Goal: Task Accomplishment & Management: Manage account settings

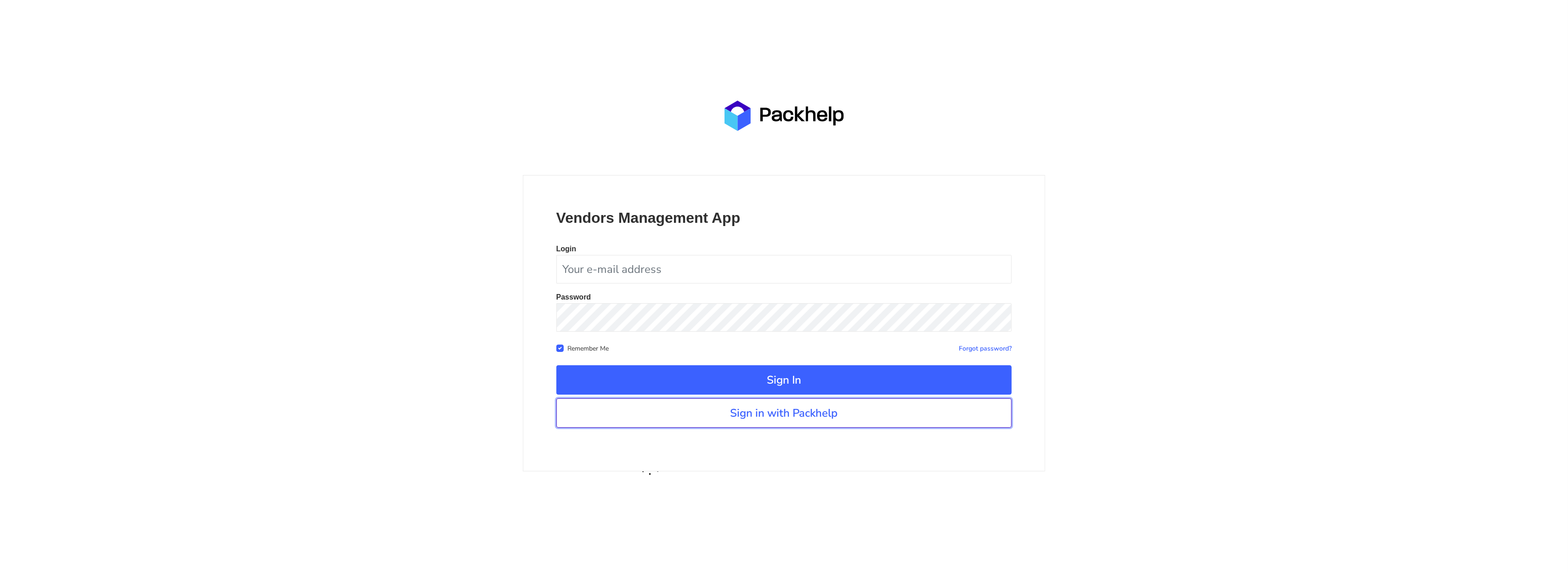
click at [779, 405] on link "Sign in with Packhelp" at bounding box center [784, 413] width 456 height 29
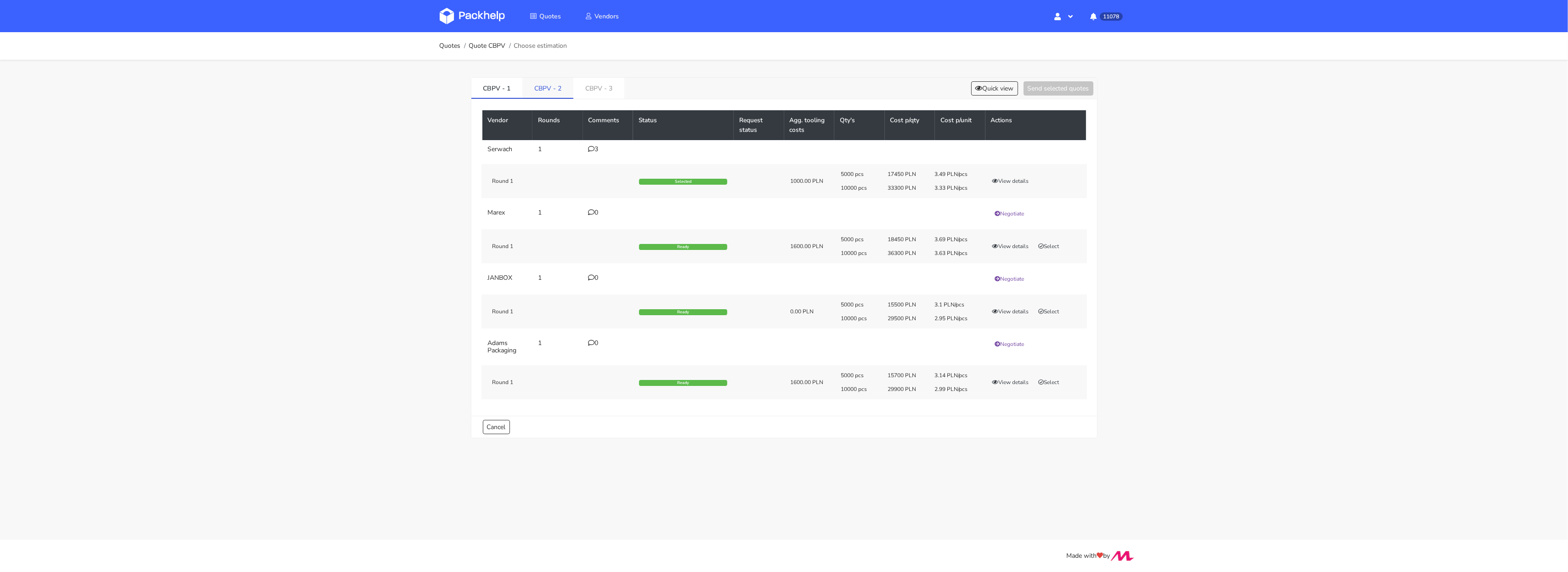
click at [548, 91] on link "CBPV - 2" at bounding box center [548, 88] width 51 height 20
click at [978, 82] on button "Quick view" at bounding box center [995, 88] width 47 height 14
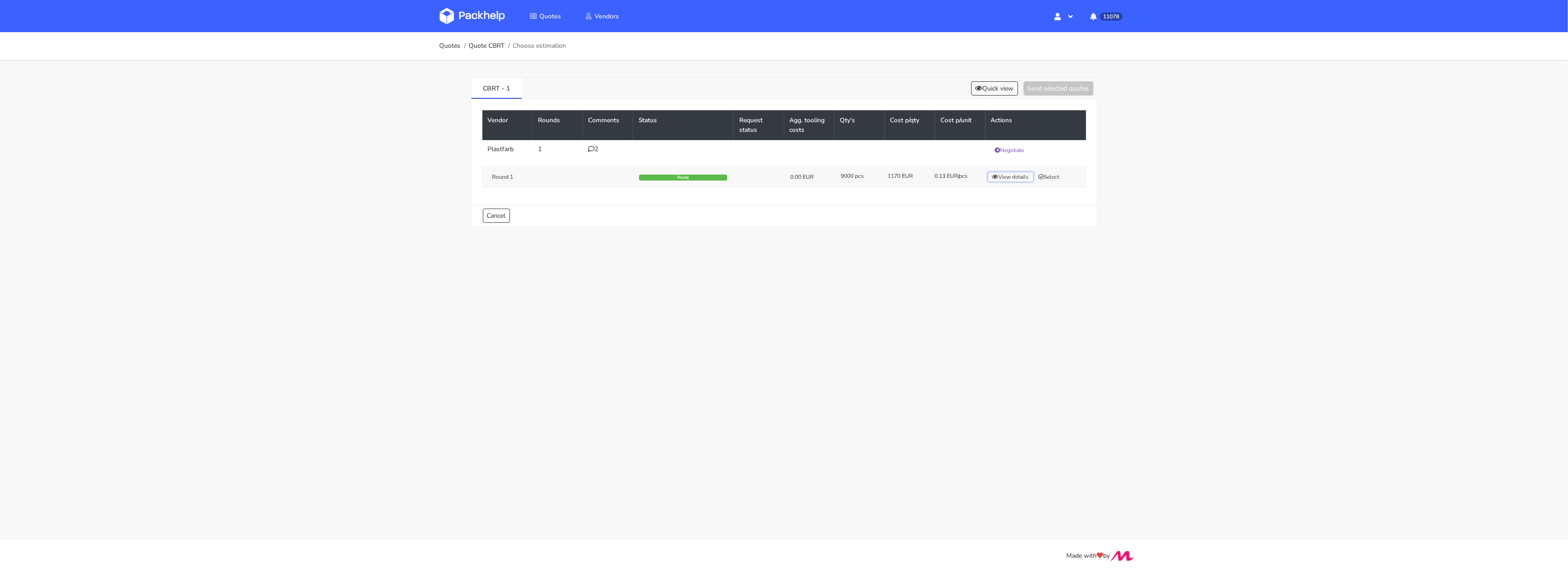
click at [1020, 180] on button "View details" at bounding box center [1010, 176] width 45 height 9
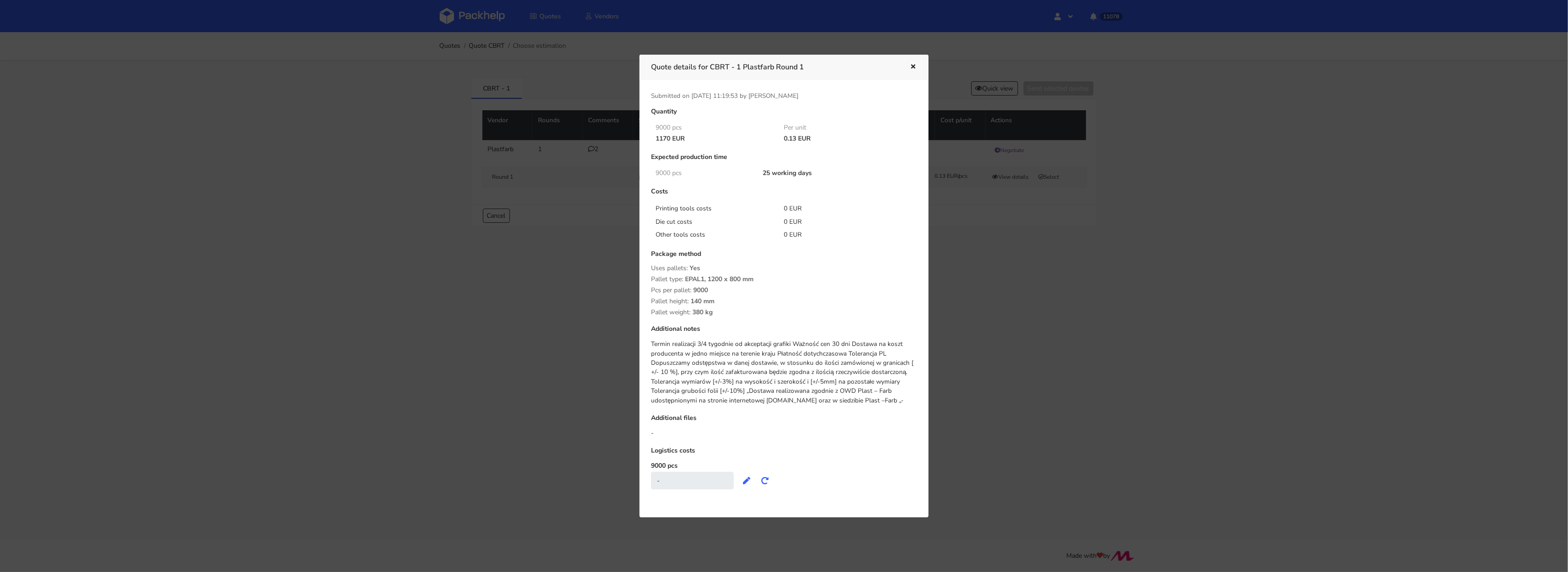
click at [1002, 260] on div at bounding box center [784, 286] width 1568 height 572
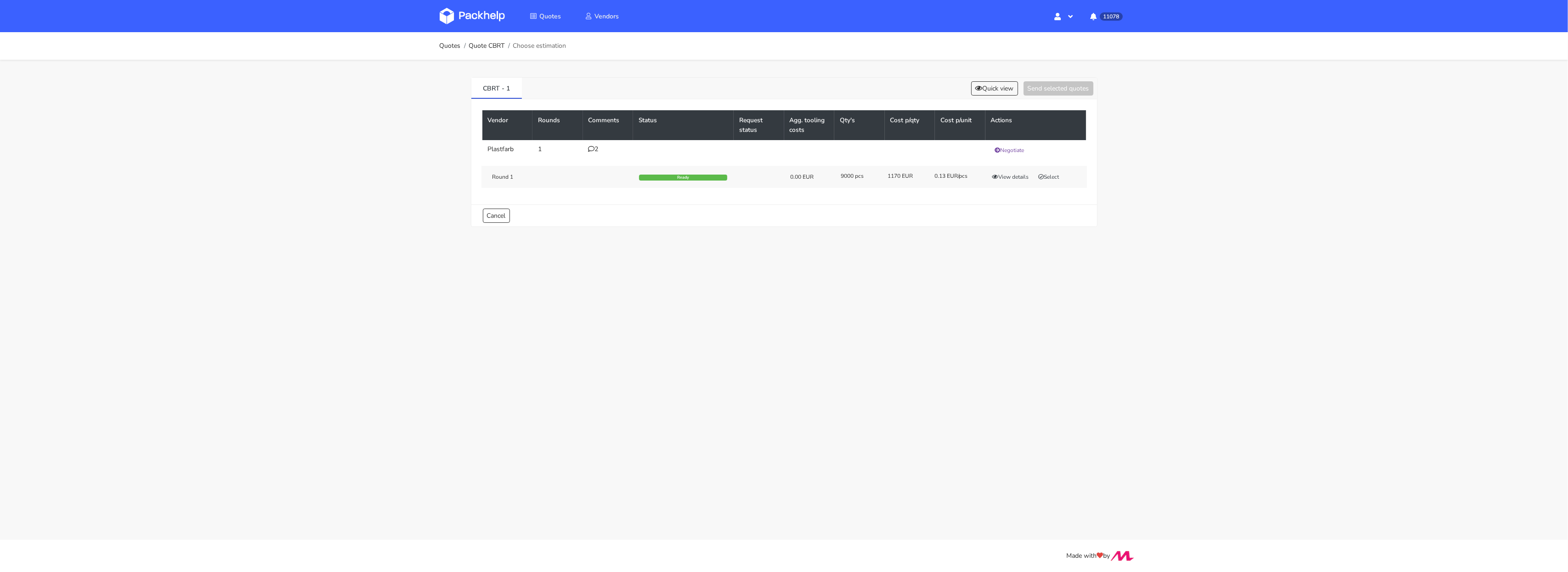
click at [595, 148] on div "2" at bounding box center [608, 149] width 40 height 7
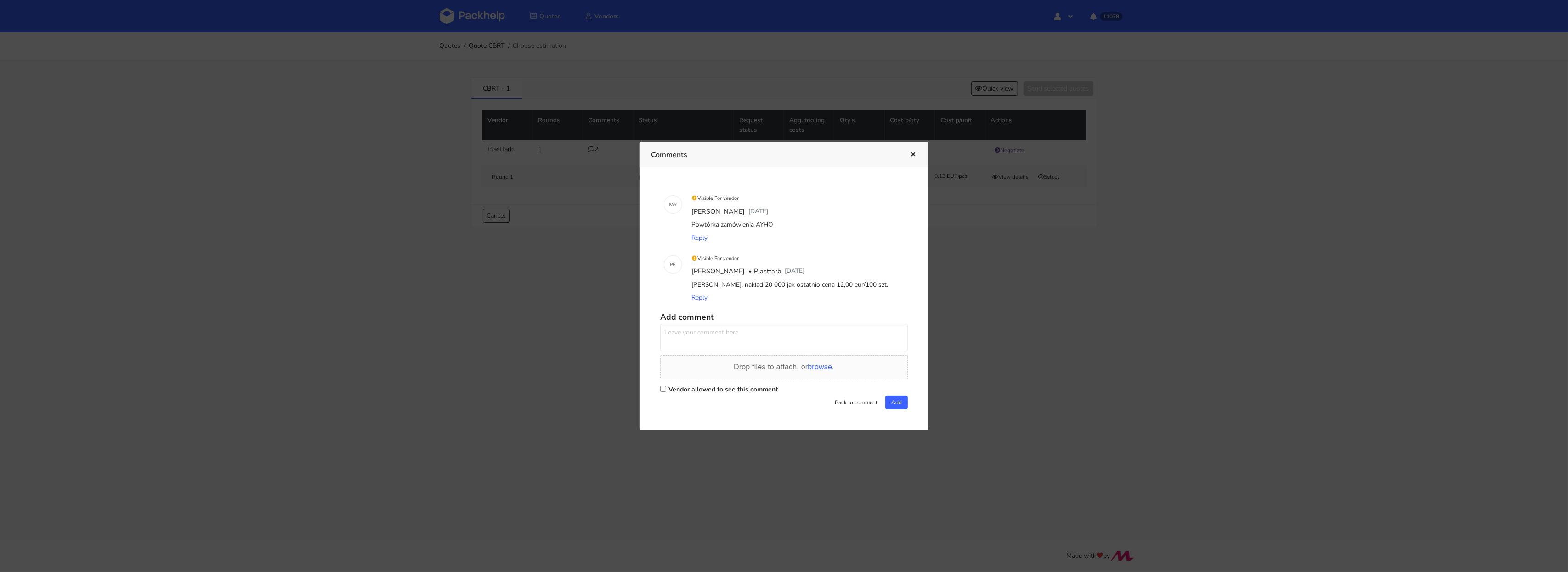
click at [763, 227] on div "Powtórka zamówienia AYHO" at bounding box center [797, 225] width 214 height 13
copy div "AYHO"
click at [1003, 291] on div at bounding box center [784, 286] width 1568 height 572
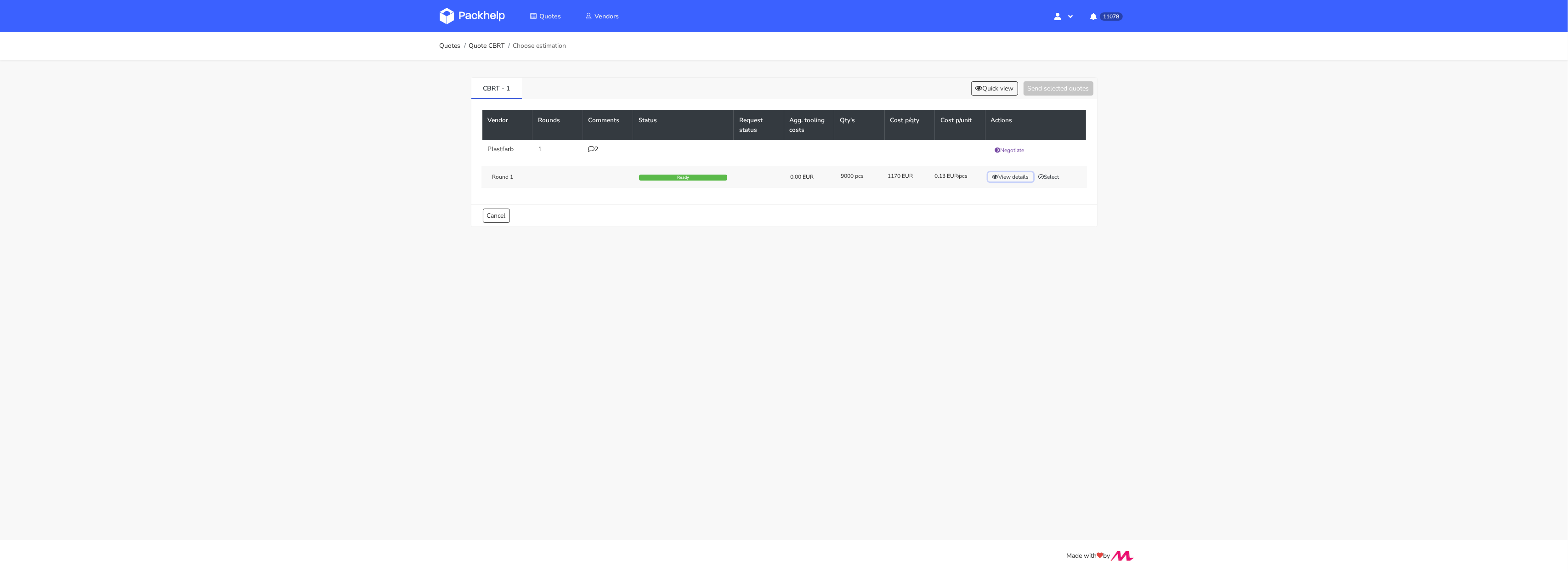
click at [1009, 179] on button "View details" at bounding box center [1010, 176] width 45 height 9
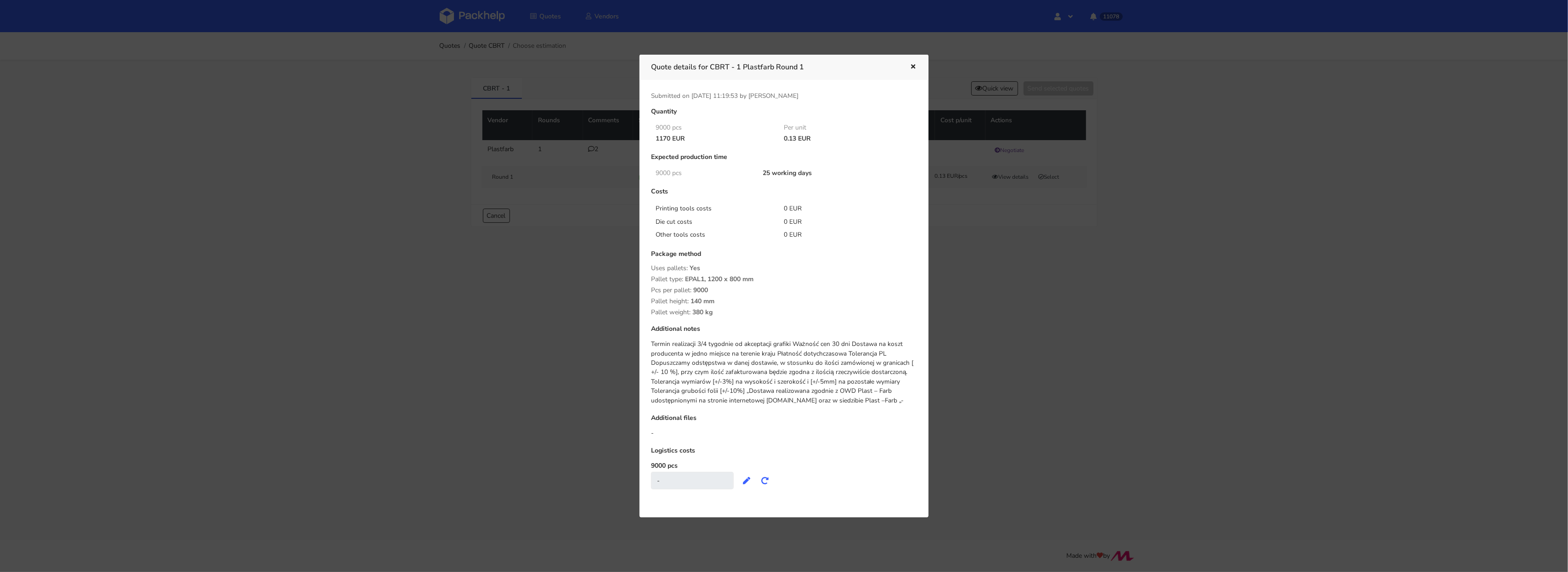
click at [1009, 249] on div at bounding box center [784, 286] width 1568 height 572
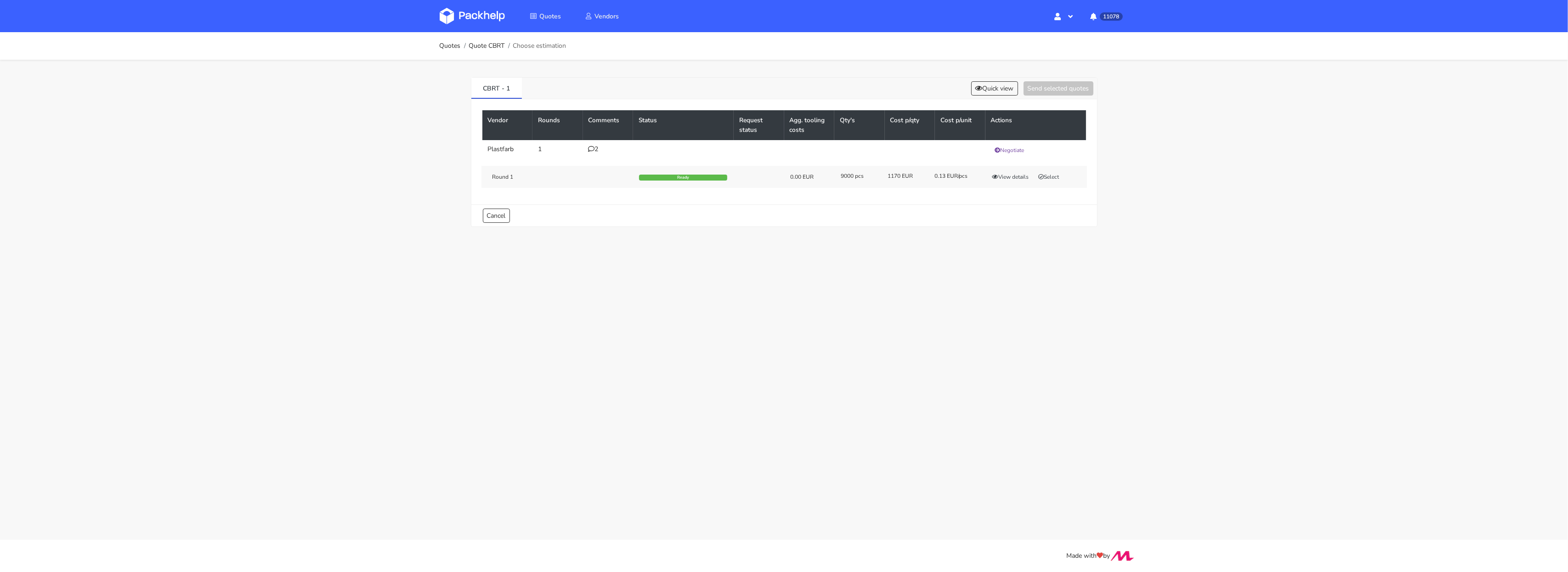
click at [595, 152] on div "2" at bounding box center [608, 149] width 40 height 7
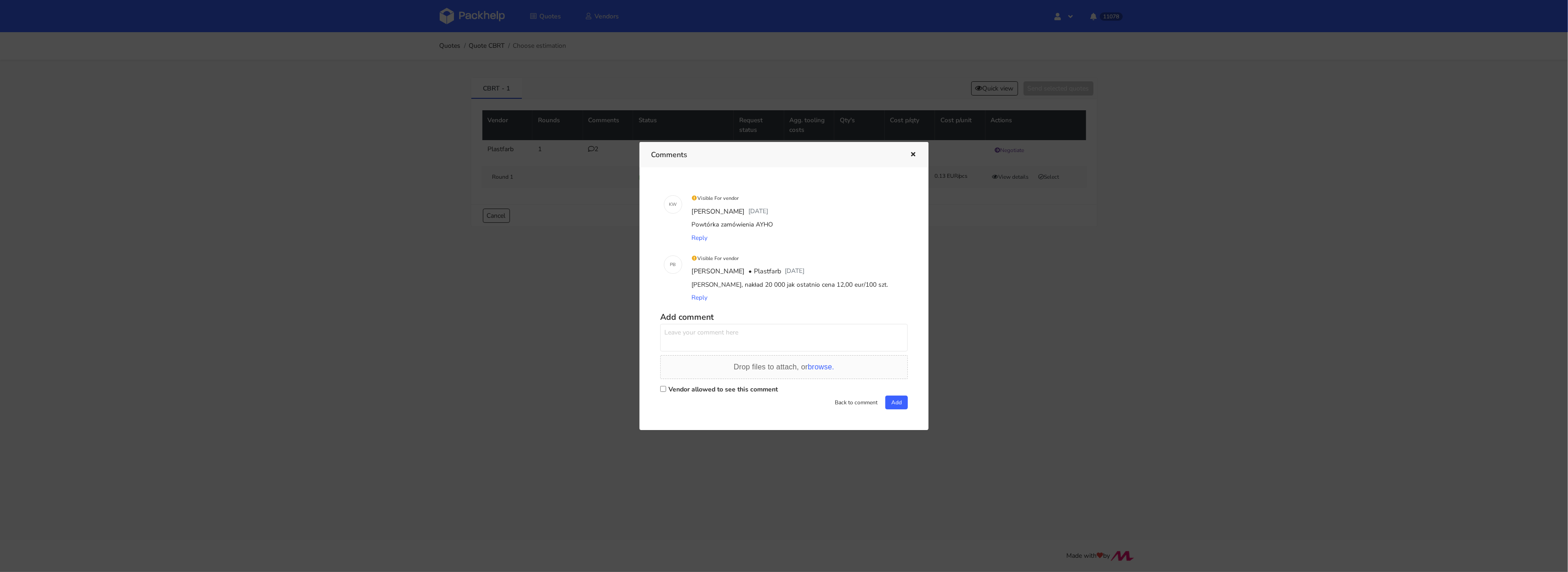
click at [1071, 274] on div at bounding box center [784, 286] width 1568 height 572
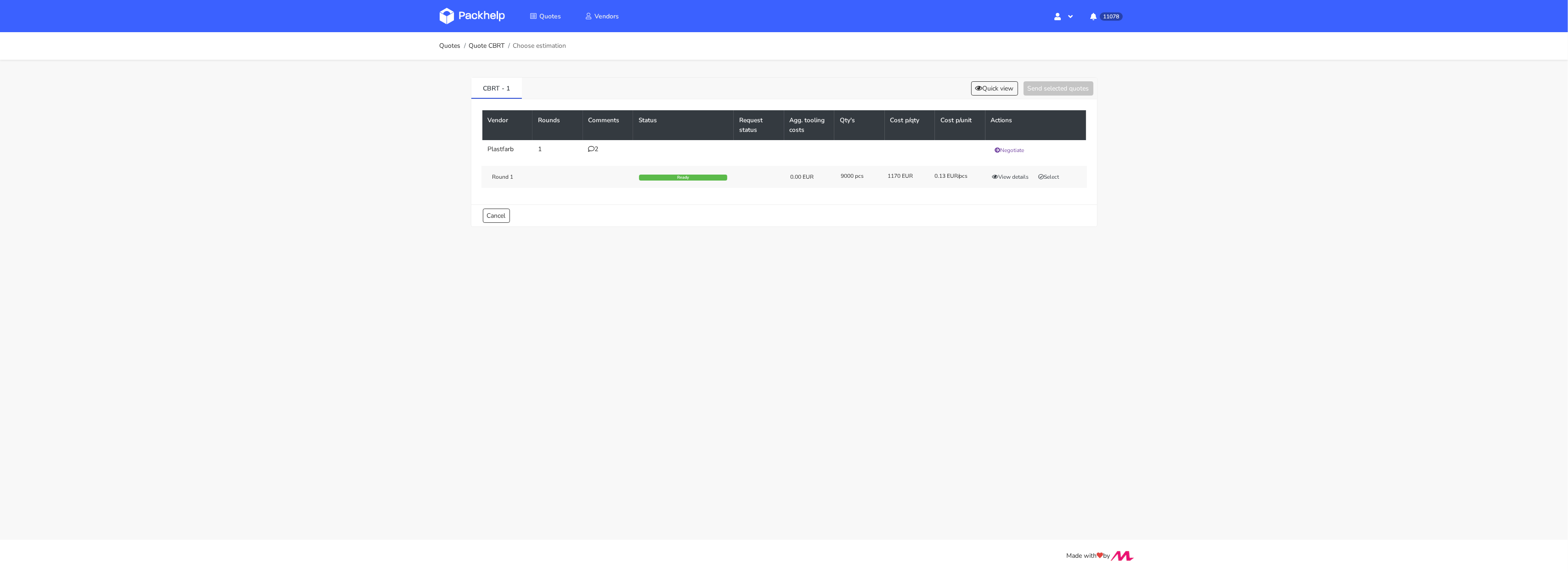
click at [1054, 169] on div "Round 1 Ready 0.00 EUR 9000 pcs 1170 EUR 0.13 EUR/pcs View details Select" at bounding box center [784, 176] width 606 height 22
click at [1052, 169] on div "Round 1 Ready 0.00 EUR 9000 pcs 1170 EUR 0.13 EUR/pcs View details Select" at bounding box center [784, 176] width 606 height 22
click at [1052, 177] on button "Select" at bounding box center [1049, 176] width 29 height 9
click at [1054, 86] on button "Send selected quotes ( 1 )" at bounding box center [1052, 88] width 83 height 14
click at [603, 147] on div "2" at bounding box center [608, 149] width 40 height 7
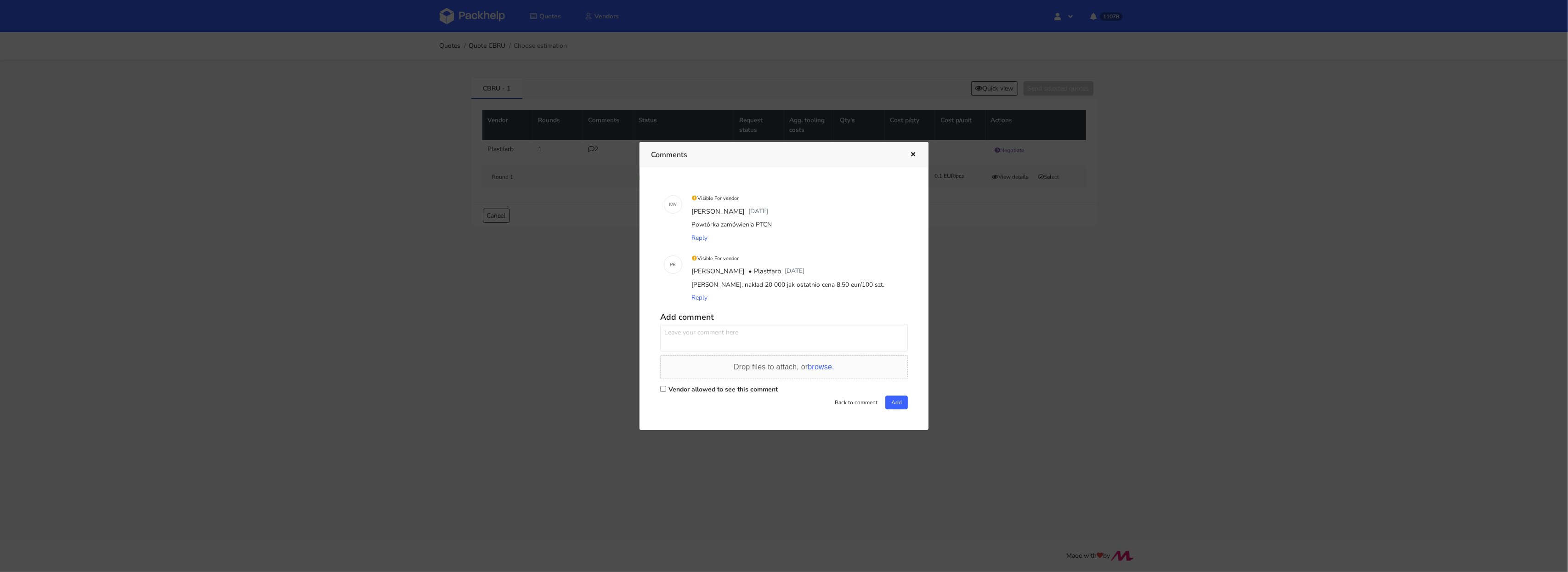
click at [1027, 274] on div at bounding box center [784, 286] width 1568 height 572
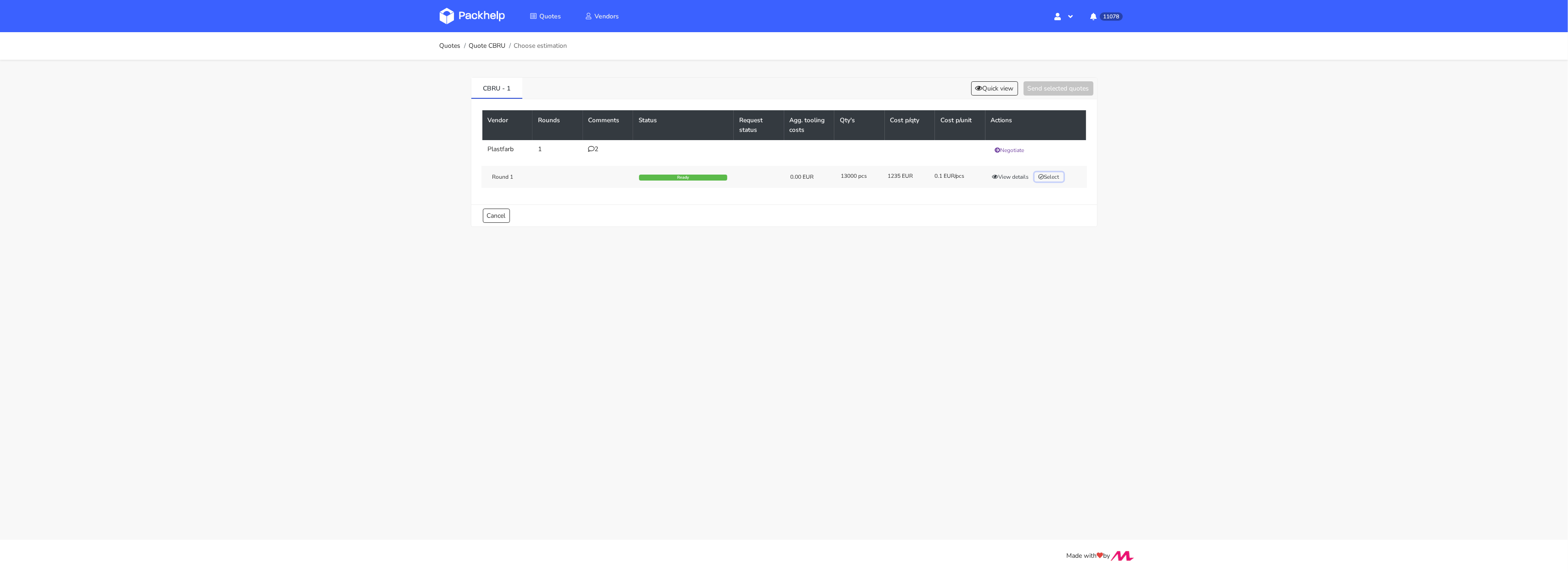
click at [1054, 173] on button "Select" at bounding box center [1049, 176] width 29 height 9
click at [1049, 82] on button "Send selected quotes ( 1 )" at bounding box center [1052, 88] width 83 height 14
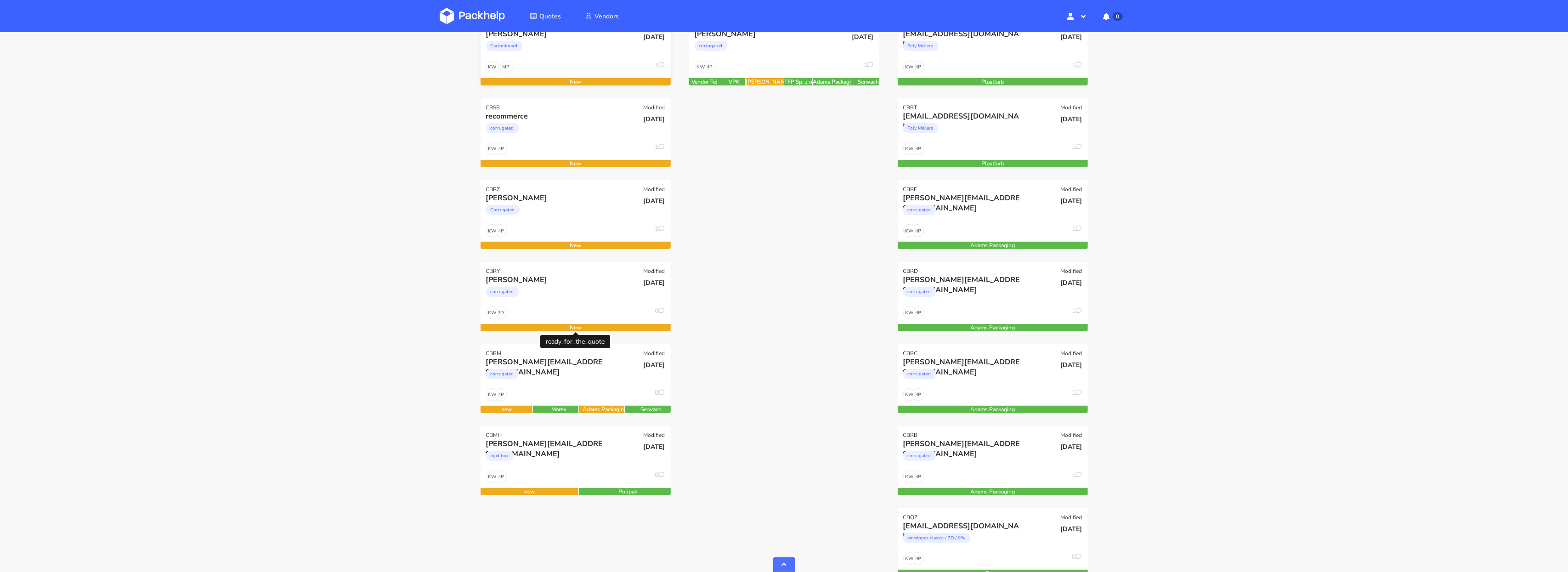
scroll to position [245, 0]
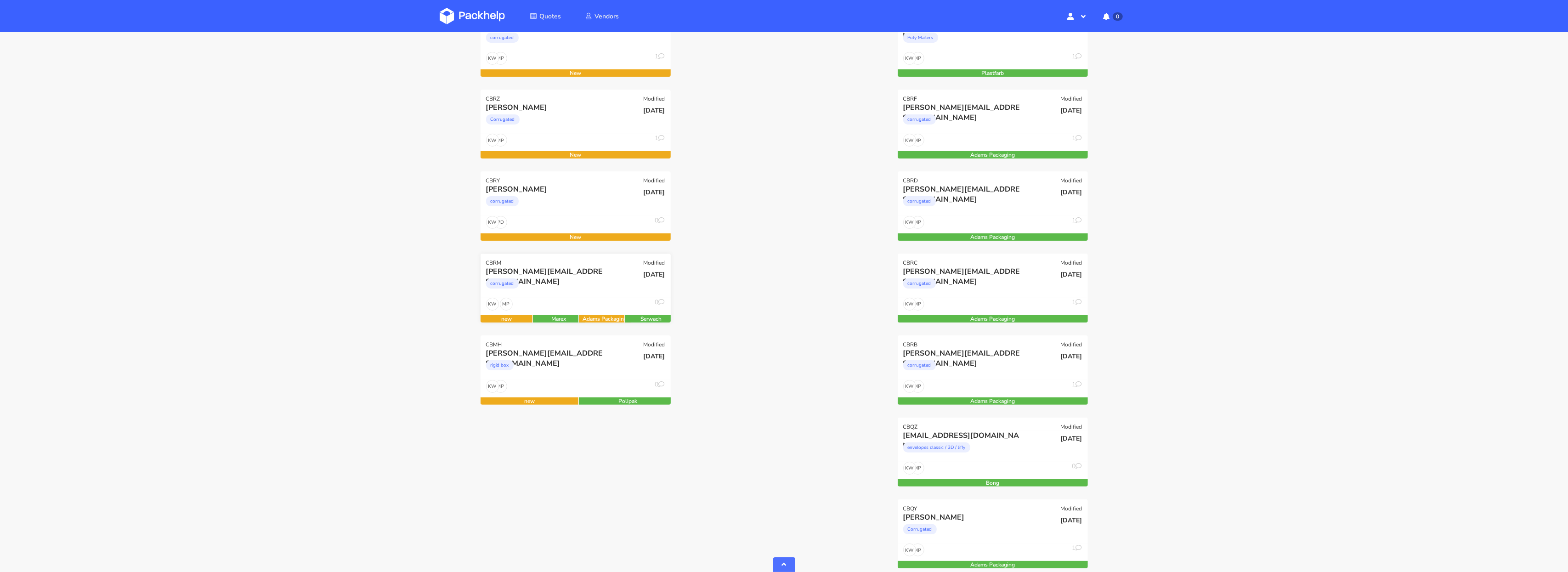
click at [567, 286] on div "corrugated" at bounding box center [547, 285] width 122 height 18
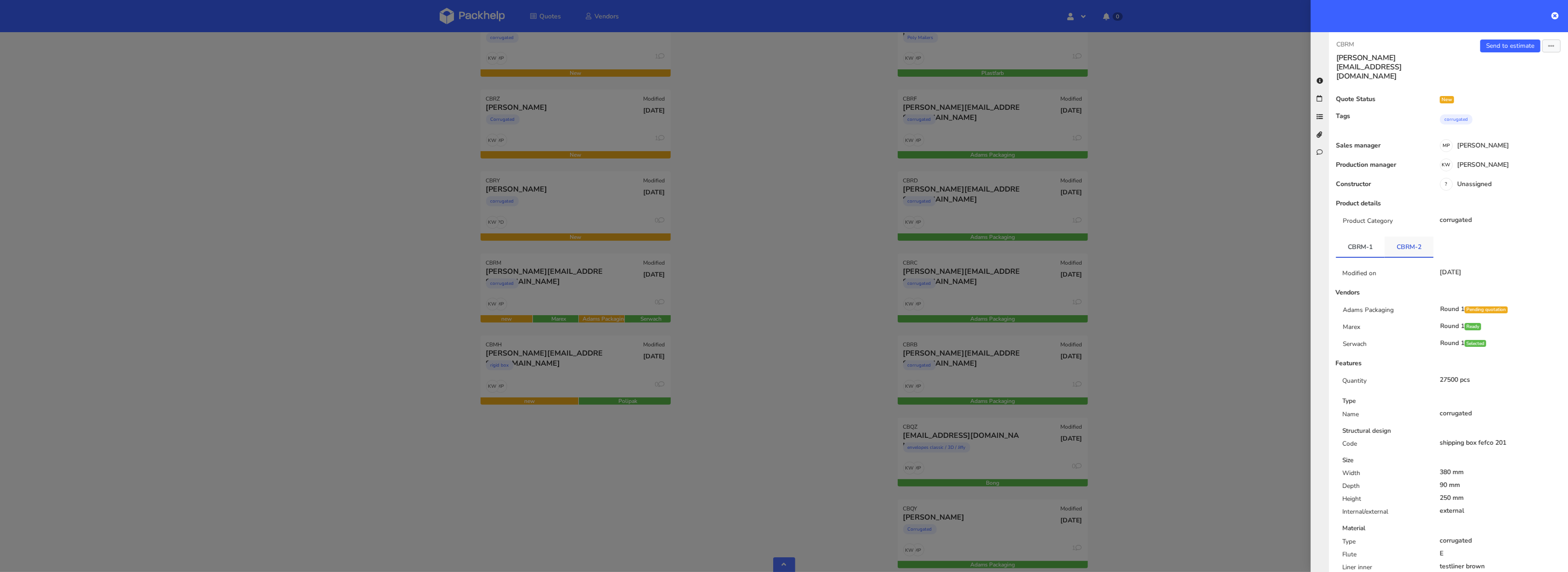
click at [1403, 237] on link "CBRM-2" at bounding box center [1409, 246] width 49 height 20
click at [1365, 237] on link "CBRM-1" at bounding box center [1360, 246] width 49 height 20
click at [1408, 237] on link "CBRM-2" at bounding box center [1409, 246] width 49 height 20
click at [1378, 237] on link "CBRM-1" at bounding box center [1360, 246] width 49 height 20
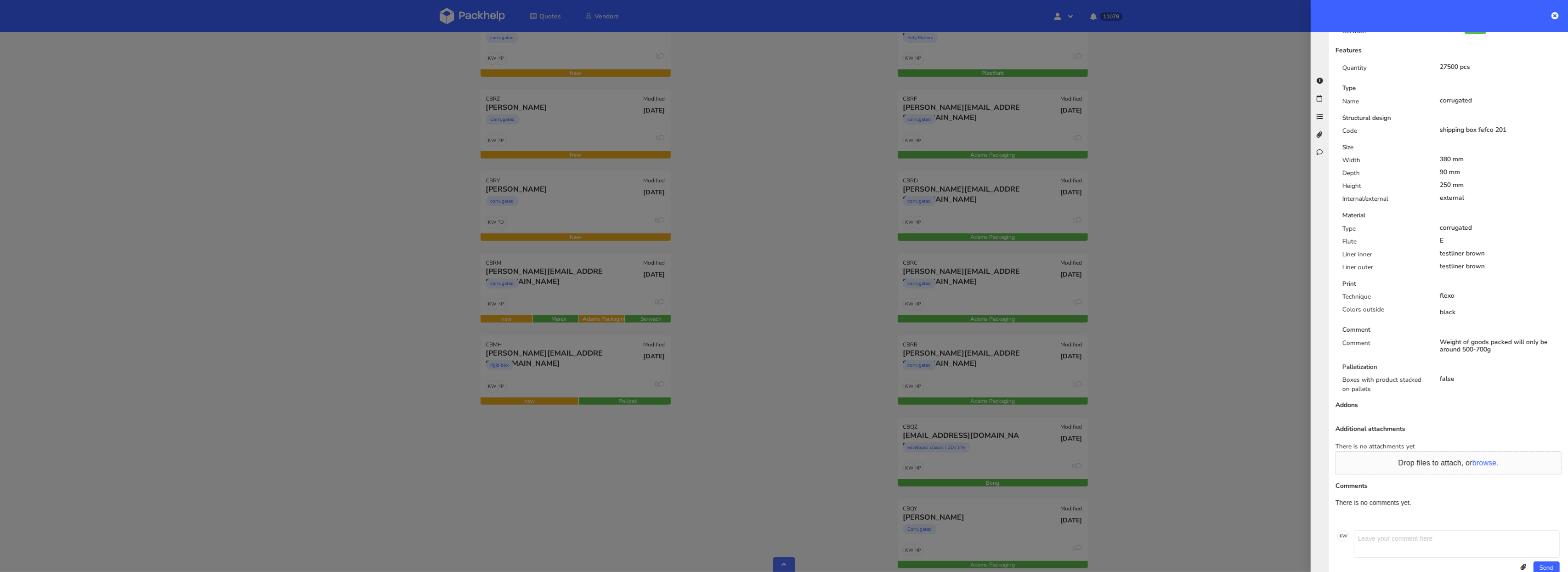
scroll to position [0, 0]
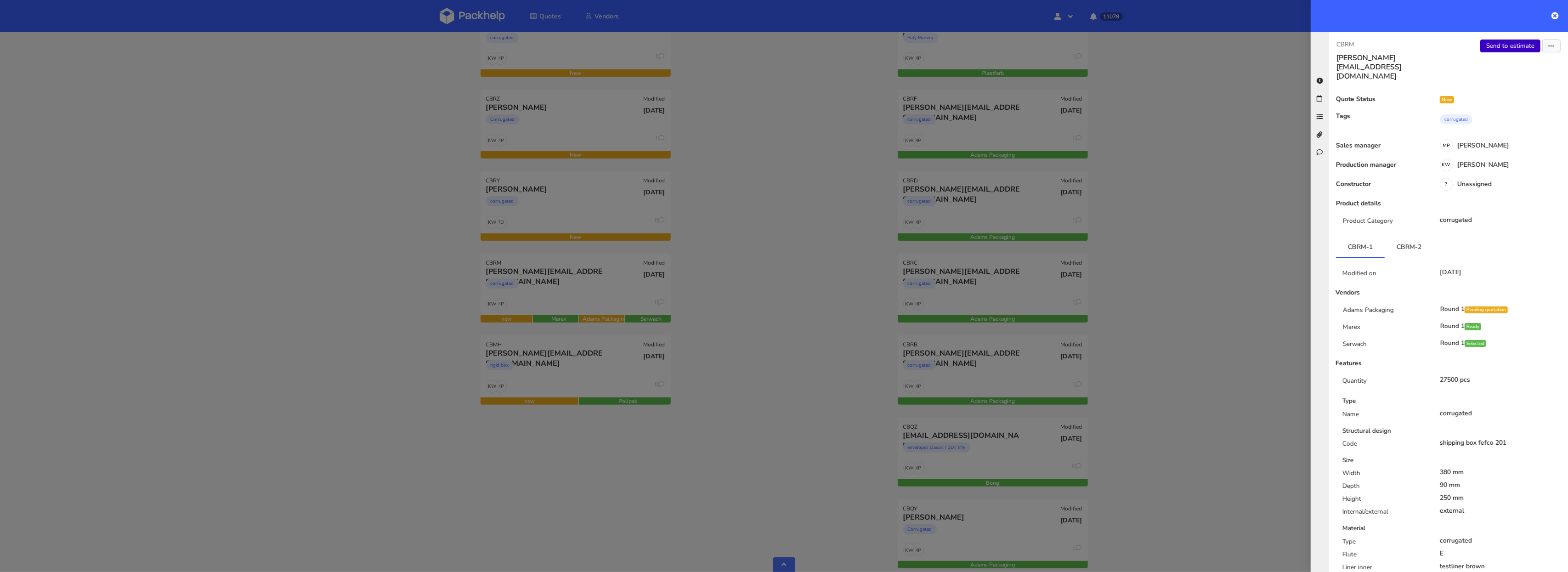
click at [1500, 46] on link "Send to estimate" at bounding box center [1510, 46] width 60 height 13
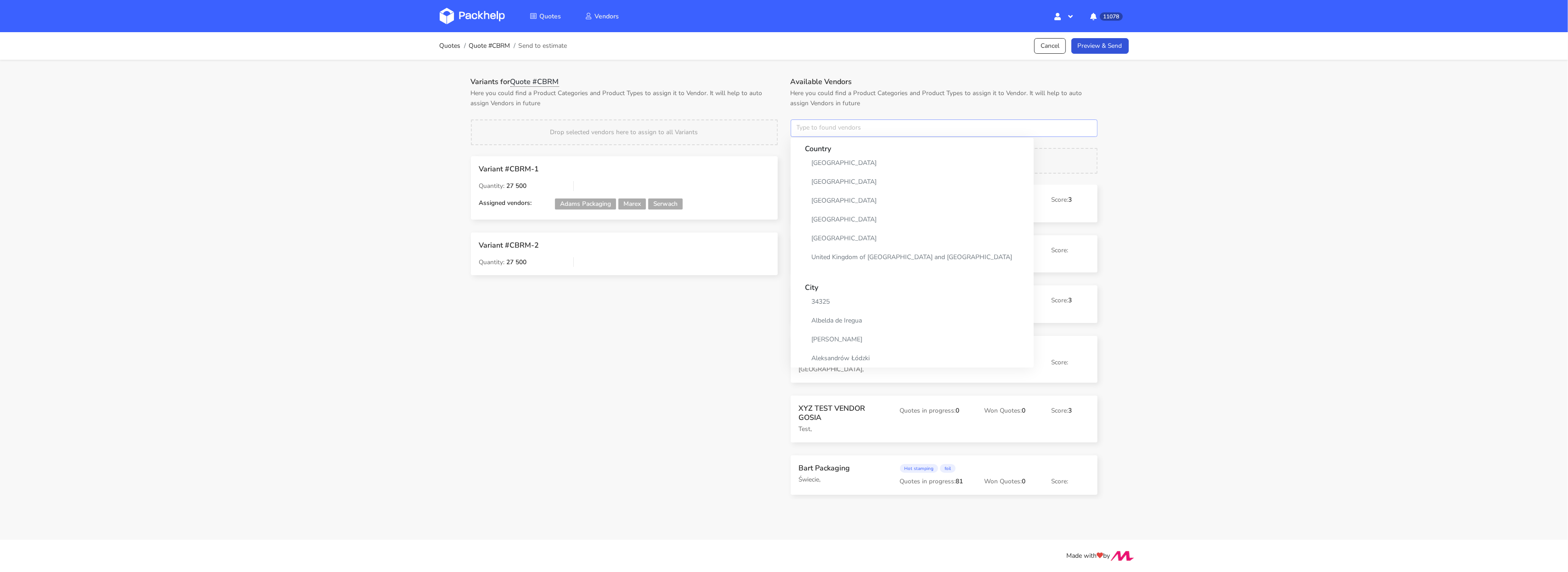
click at [827, 130] on input "text" at bounding box center [944, 128] width 307 height 18
type input "adams"
click at [831, 151] on strong "Search" at bounding box center [848, 145] width 85 height 16
click at [829, 155] on link "adams" at bounding box center [848, 163] width 85 height 17
click at [774, 119] on div "Variants for Quote #CBRM Here you could find a Product Categories and Product T…" at bounding box center [624, 183] width 320 height 211
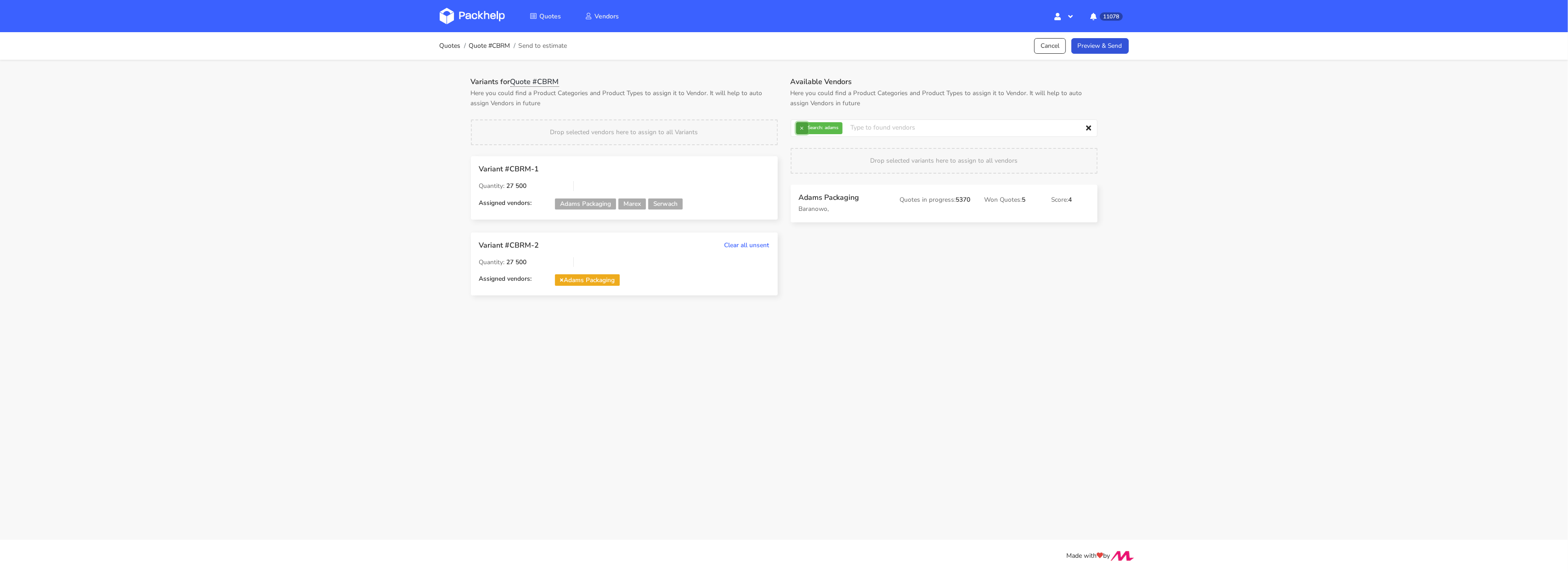
click at [799, 130] on button "×" at bounding box center [802, 128] width 12 height 12
click at [799, 131] on input "text" at bounding box center [944, 128] width 307 height 18
type input "marex"
click at [818, 173] on strong "Country" at bounding box center [848, 181] width 85 height 16
click at [818, 156] on link "marex" at bounding box center [848, 163] width 85 height 17
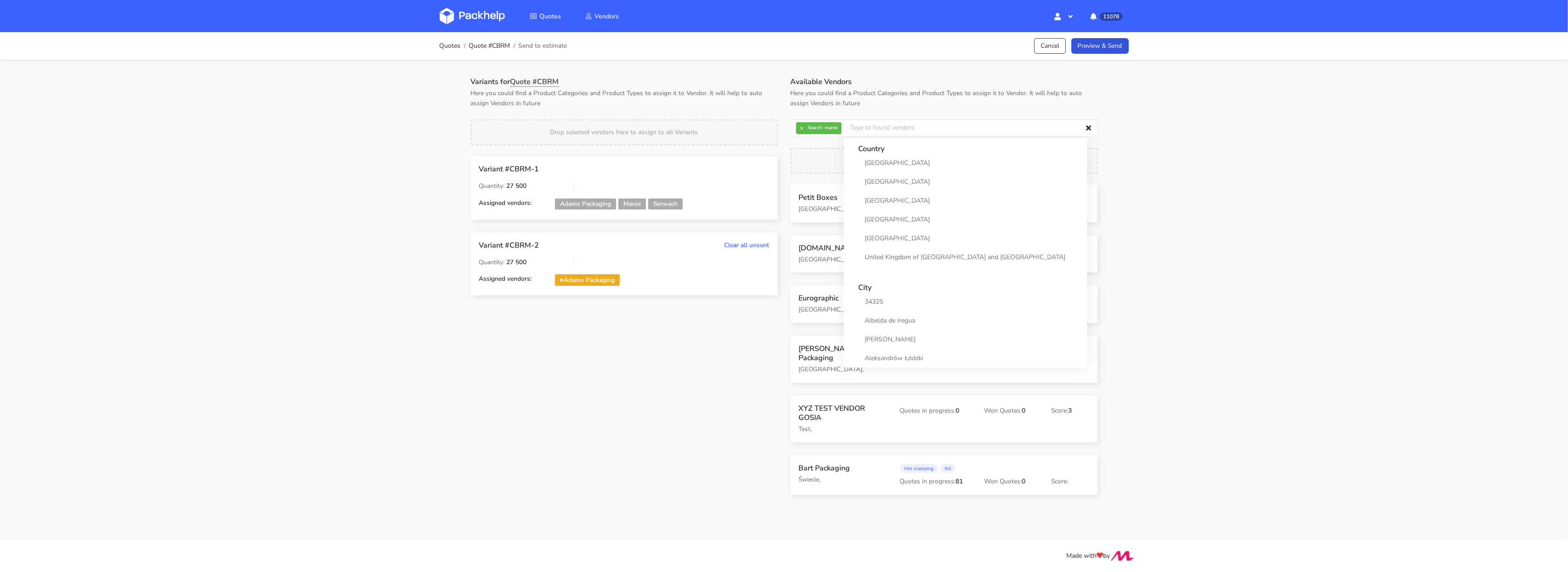
click at [775, 106] on p "Here you could find a Product Categories and Product Types to assign it to Vend…" at bounding box center [625, 98] width 307 height 20
click at [799, 129] on button "×" at bounding box center [802, 128] width 12 height 12
click at [799, 129] on input "text" at bounding box center [944, 128] width 307 height 18
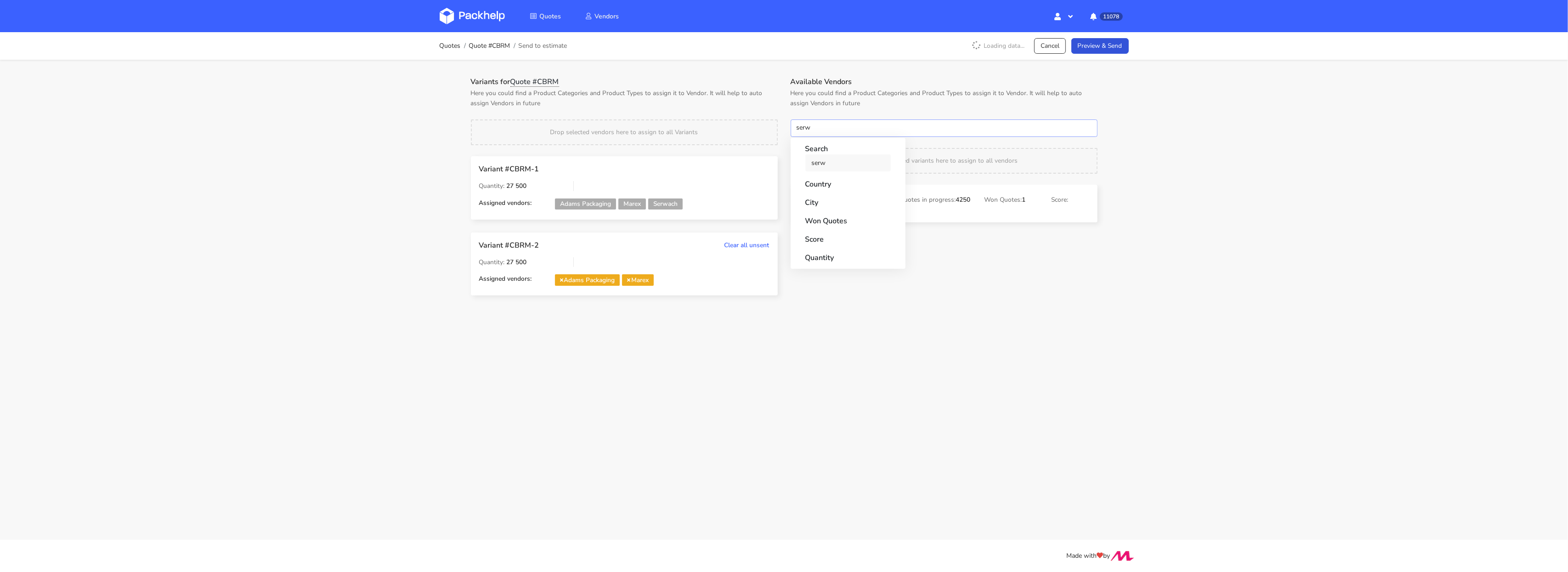
type input "serw"
drag, startPoint x: 814, startPoint y: 165, endPoint x: 805, endPoint y: 158, distance: 11.4
click at [814, 165] on link "serw" at bounding box center [848, 163] width 85 height 17
click at [768, 117] on div "Variants for Quote #CBRM Here you could find a Product Categories and Product T…" at bounding box center [624, 193] width 320 height 231
click at [806, 125] on button "×" at bounding box center [802, 128] width 12 height 12
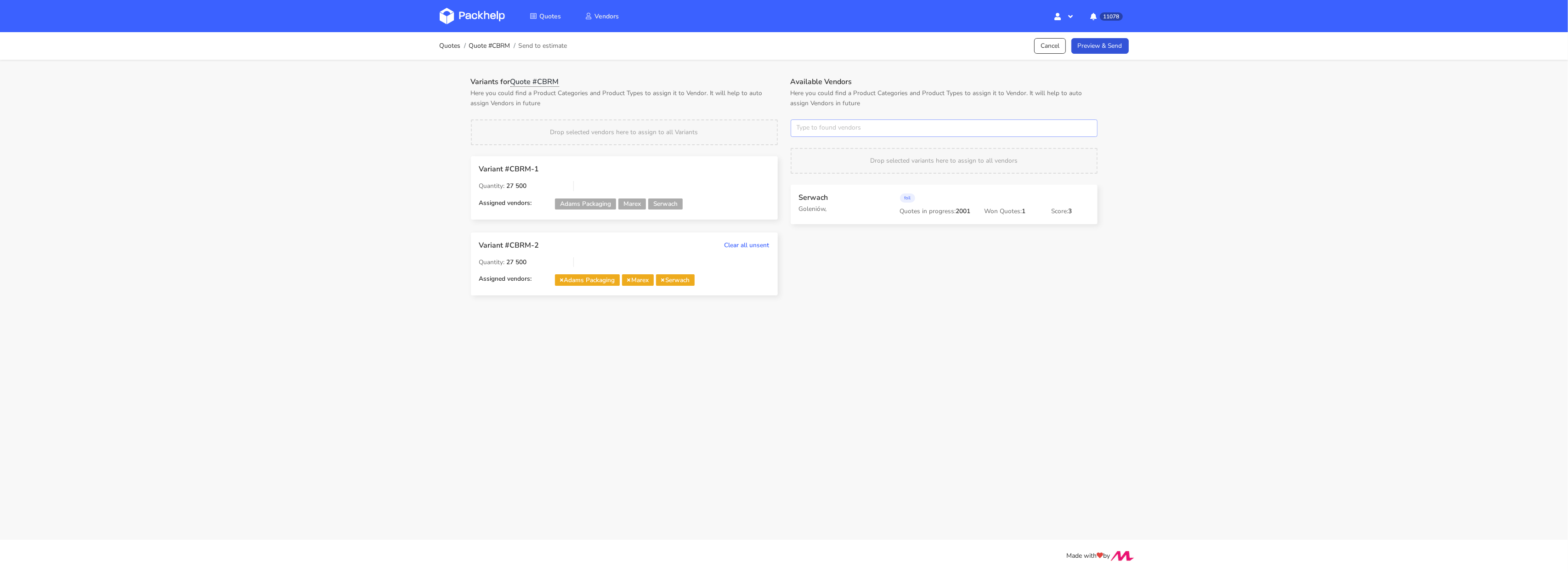
click at [806, 127] on input "text" at bounding box center [944, 128] width 307 height 18
type input "janb"
click at [814, 160] on link "janb" at bounding box center [848, 163] width 85 height 17
click at [760, 116] on div "Variants for Quote #CBRM Here you could find a Product Categories and Product T…" at bounding box center [624, 193] width 320 height 231
drag, startPoint x: 816, startPoint y: 203, endPoint x: 811, endPoint y: 206, distance: 5.8
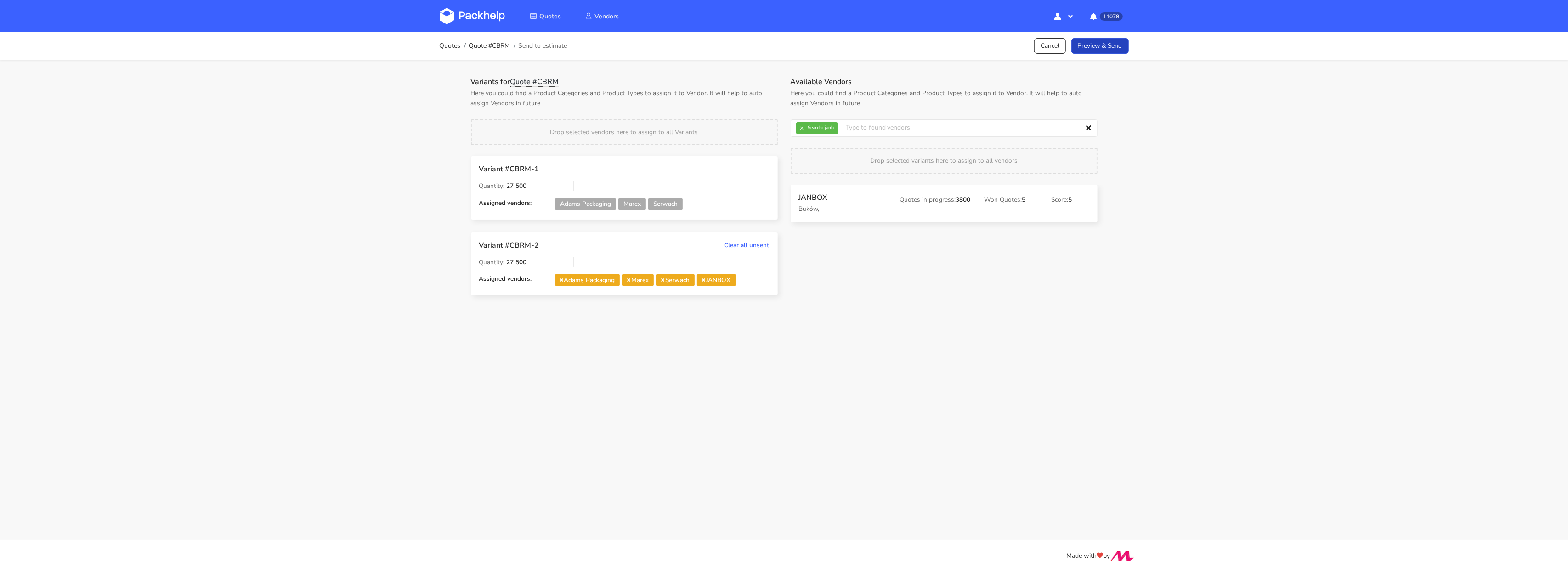
click at [1087, 54] on link "Preview & Send" at bounding box center [1100, 46] width 57 height 16
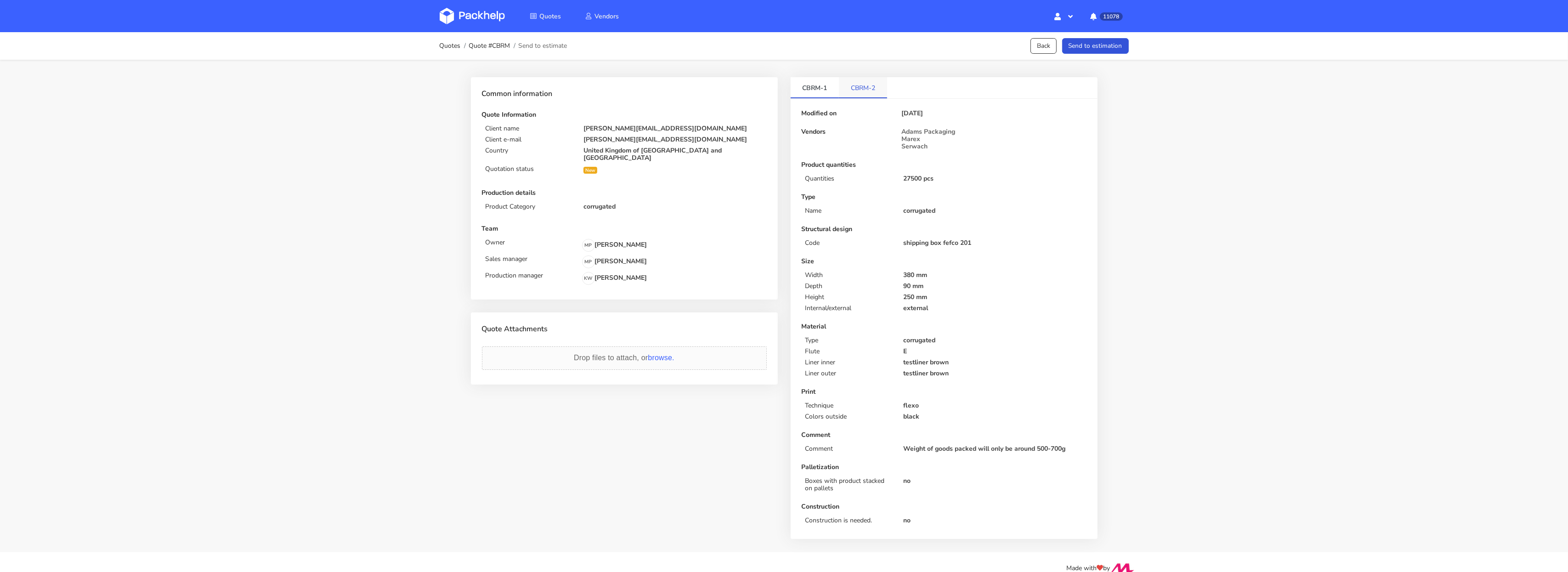
click at [863, 80] on link "CBRM-2" at bounding box center [863, 87] width 48 height 20
click at [1112, 41] on button "Send to estimation" at bounding box center [1095, 46] width 66 height 16
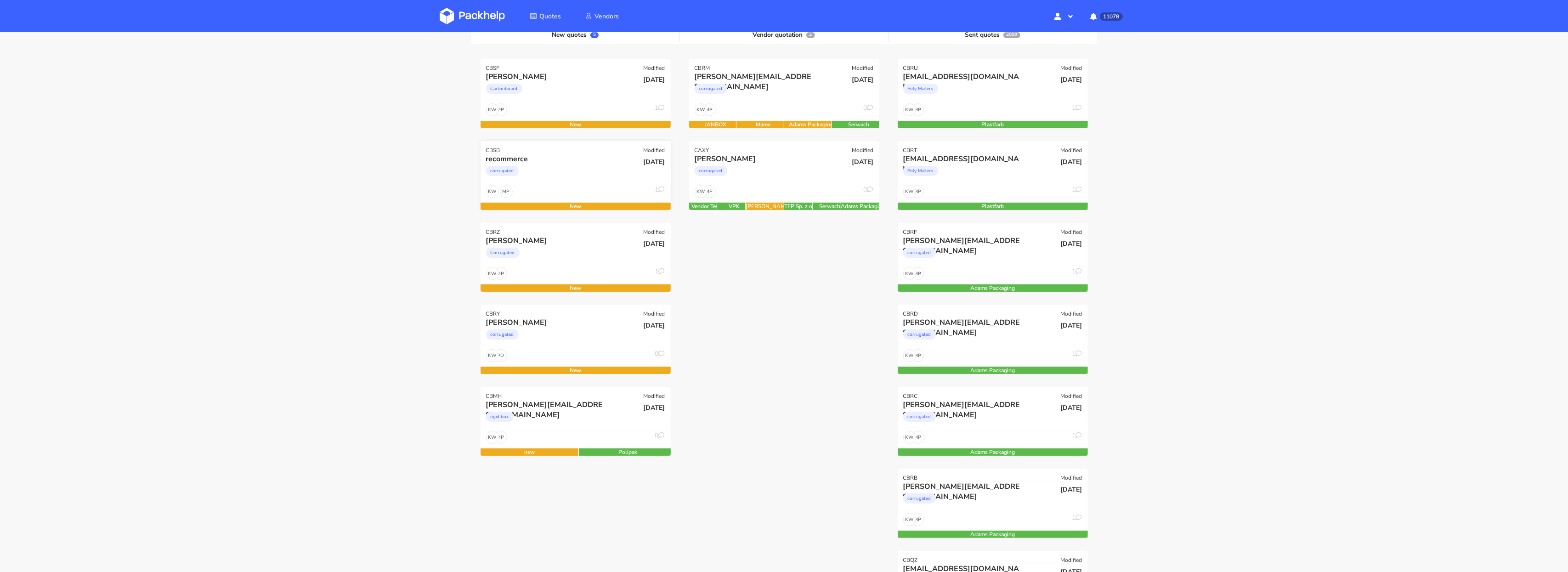
scroll to position [114, 0]
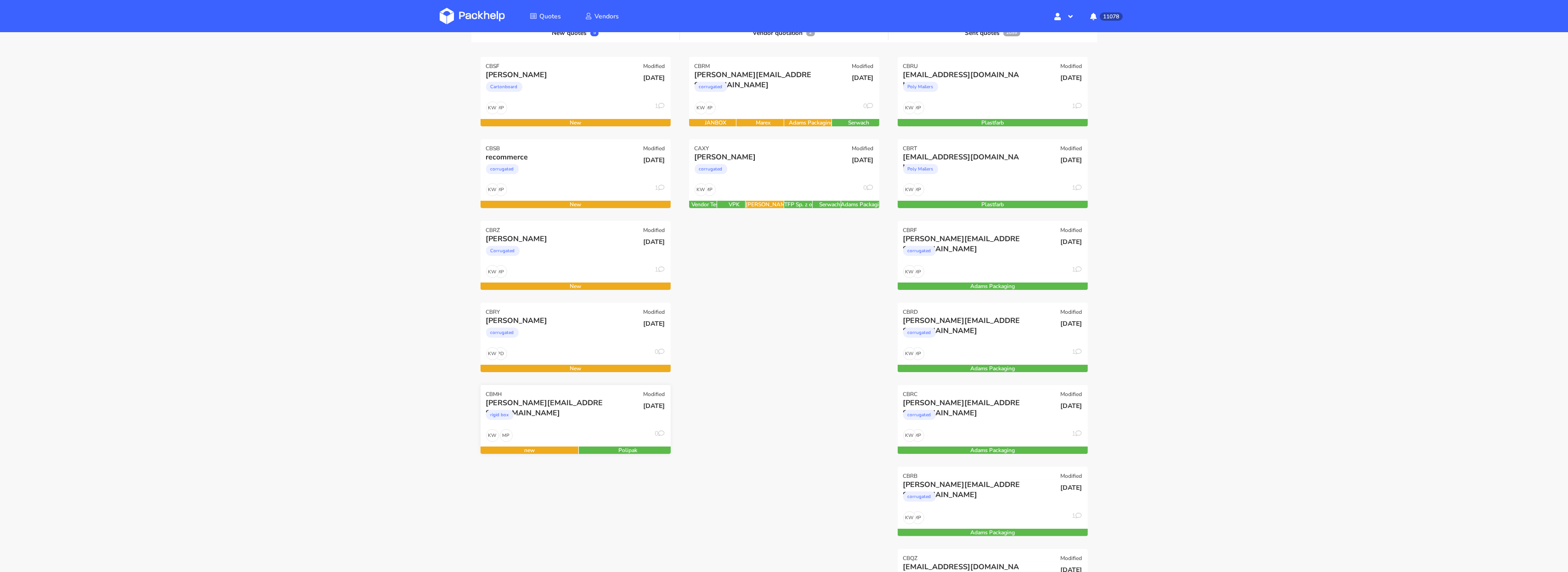
click at [573, 403] on div "[PERSON_NAME][EMAIL_ADDRESS][DOMAIN_NAME]" at bounding box center [547, 403] width 122 height 10
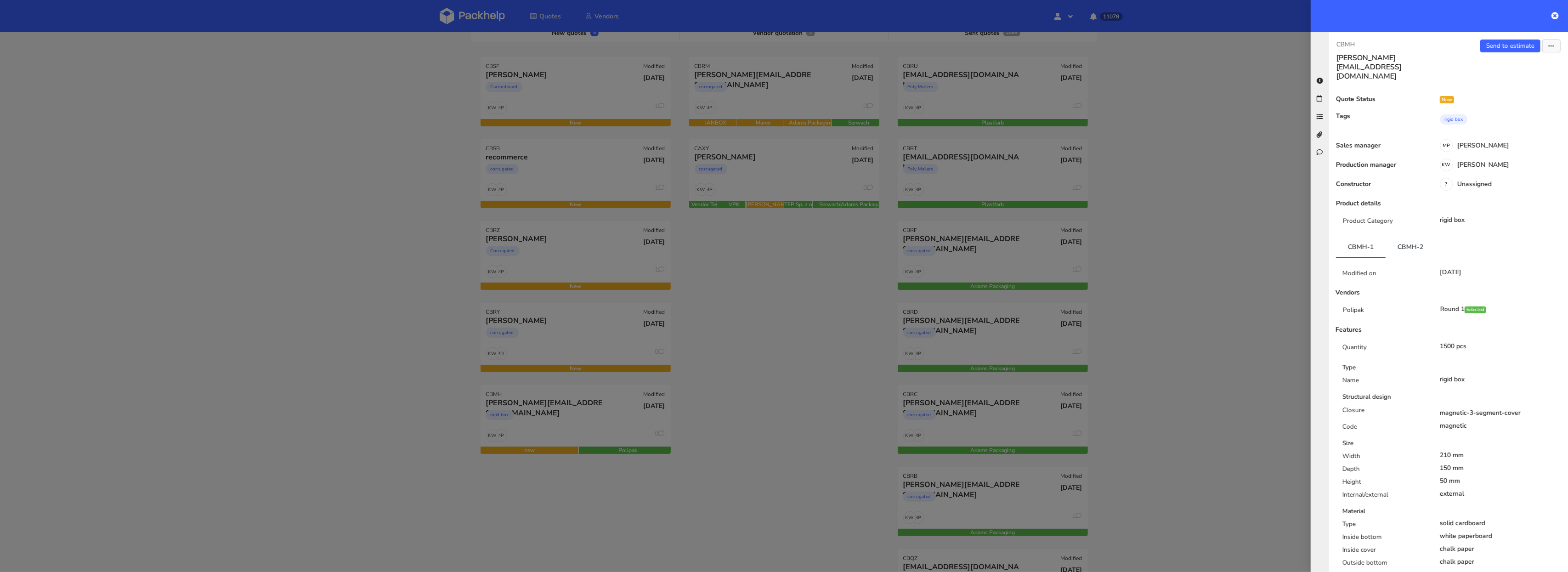
click at [585, 341] on div at bounding box center [784, 286] width 1568 height 572
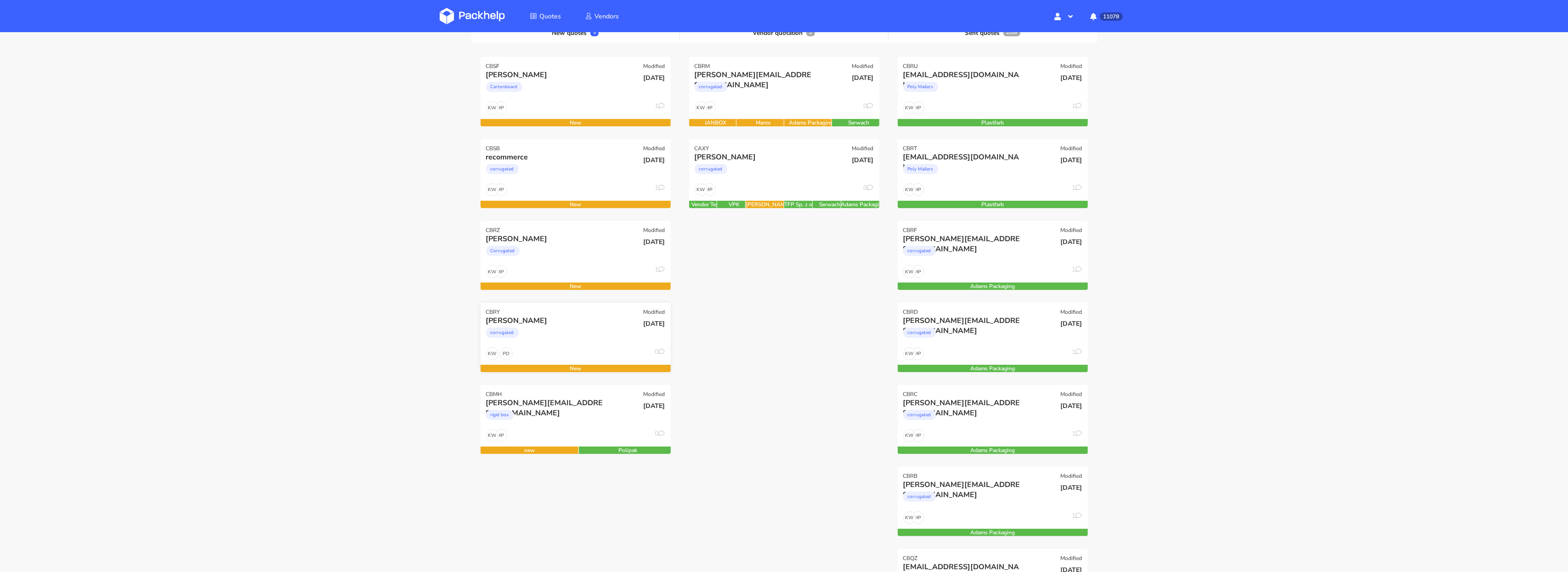
click at [581, 339] on div "corrugated" at bounding box center [547, 335] width 122 height 18
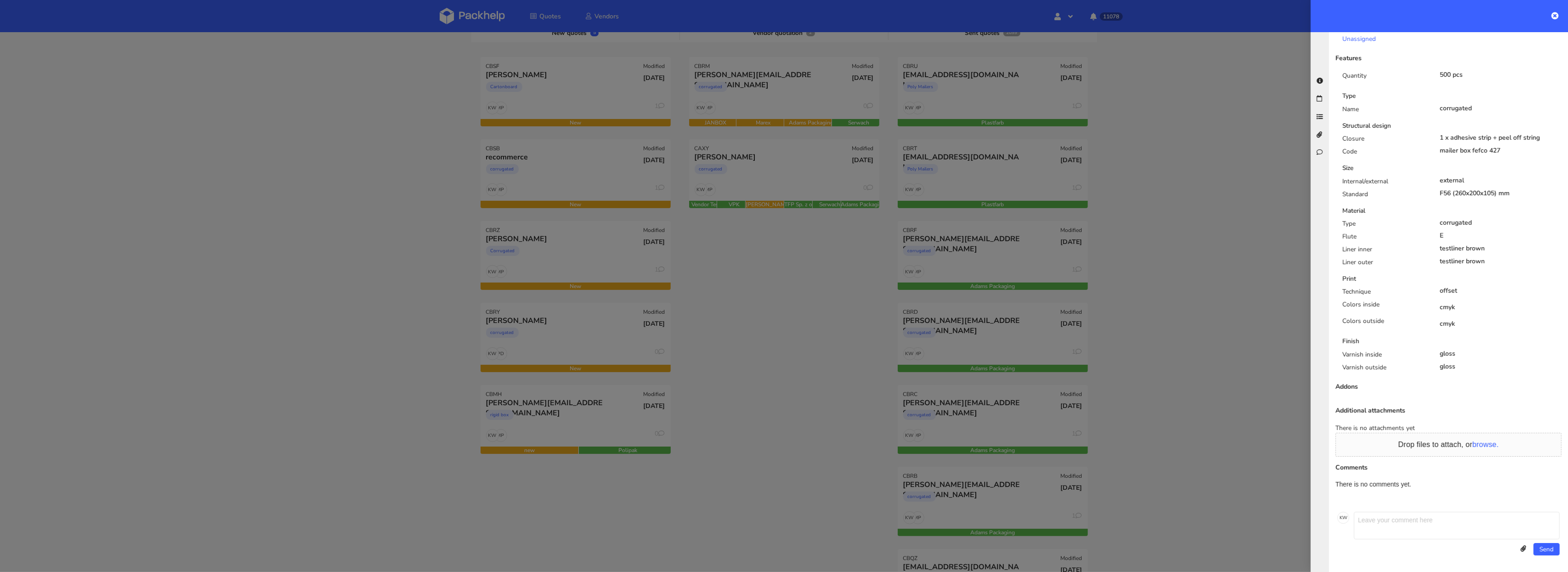
scroll to position [0, 0]
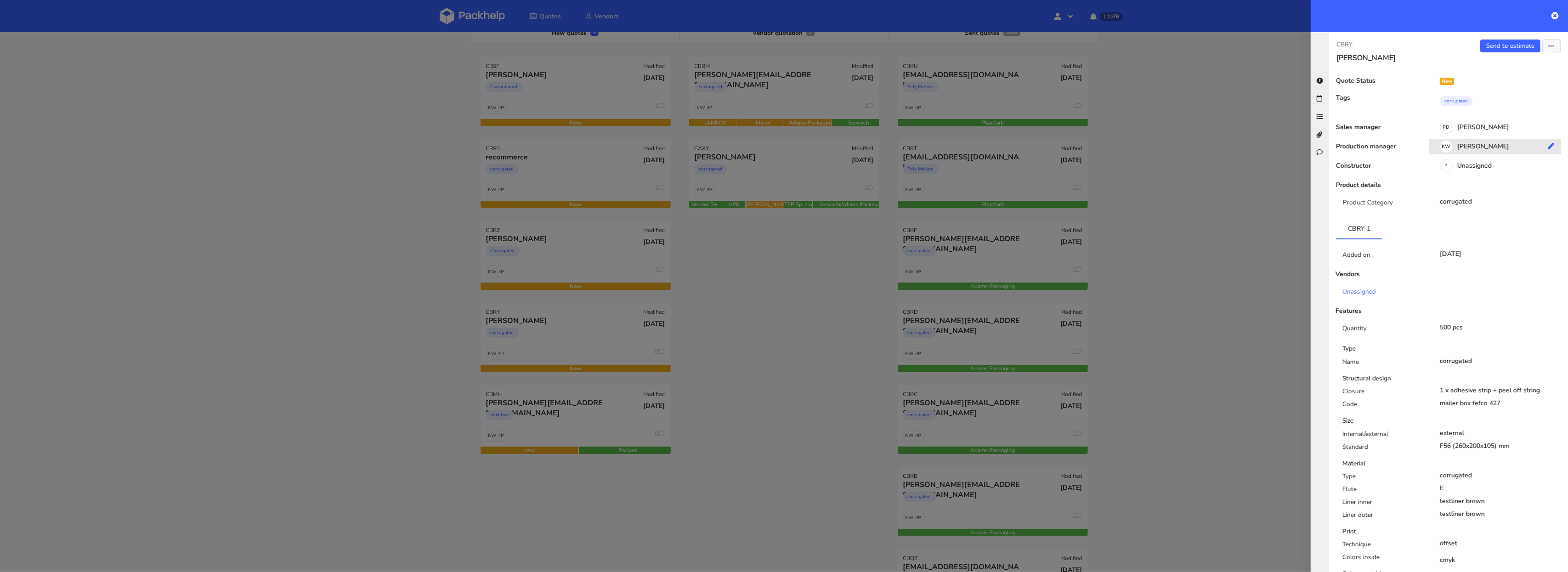
click at [1483, 148] on div "KW Klaudia Wiśniewska" at bounding box center [1498, 148] width 139 height 10
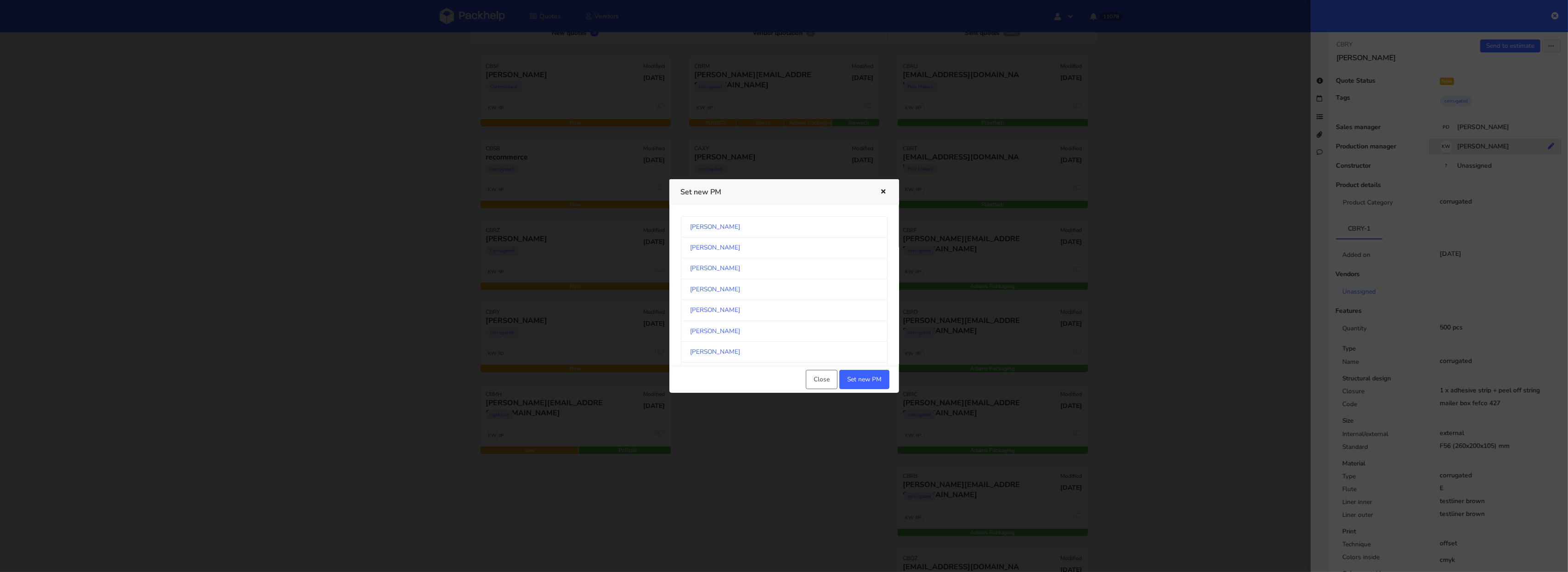
scroll to position [844, 0]
click at [825, 289] on link "[PERSON_NAME]" at bounding box center [785, 279] width 207 height 21
click at [864, 375] on button "Set new PM" at bounding box center [864, 380] width 50 height 19
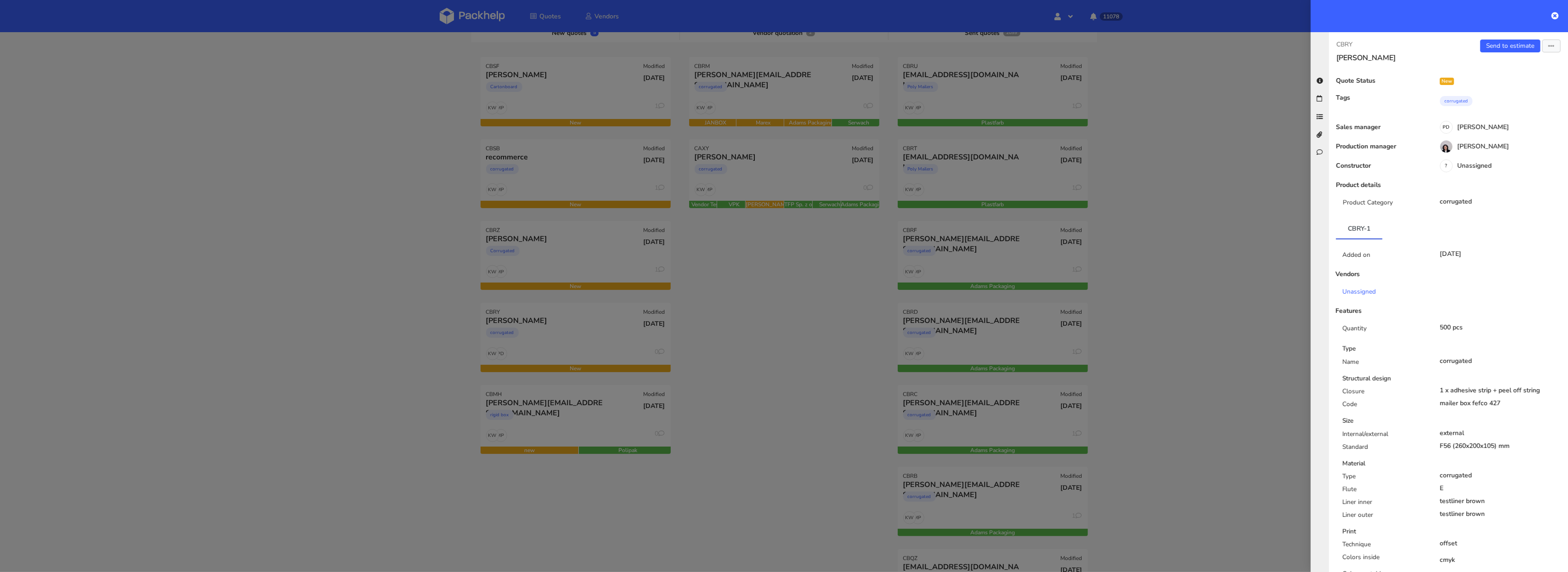
click at [488, 339] on div at bounding box center [784, 286] width 1568 height 572
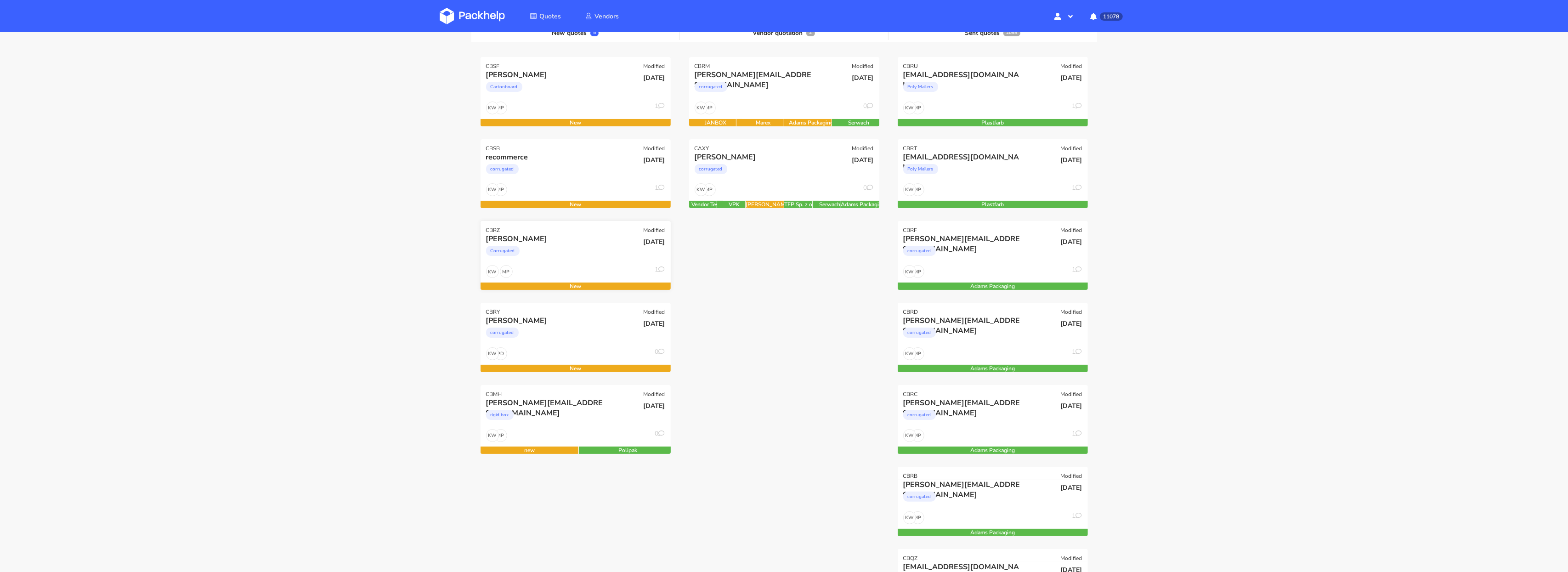
click at [576, 256] on div "Corrugated" at bounding box center [547, 253] width 122 height 18
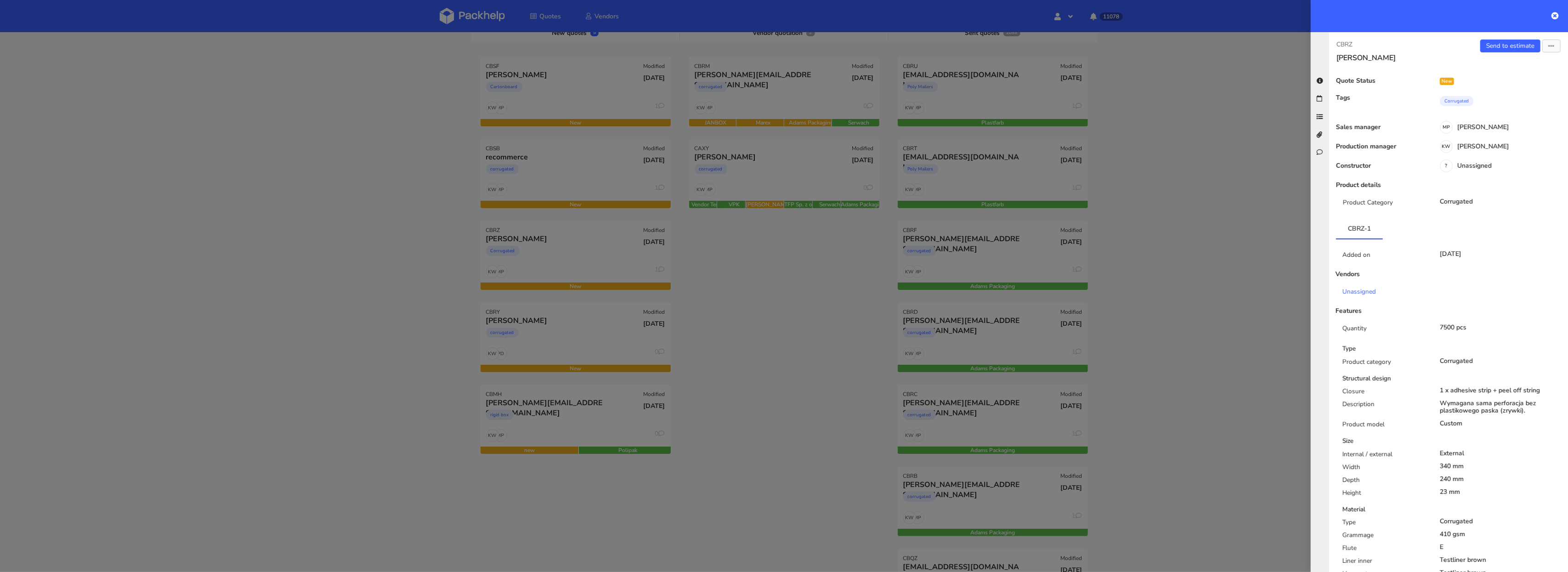
scroll to position [498, 0]
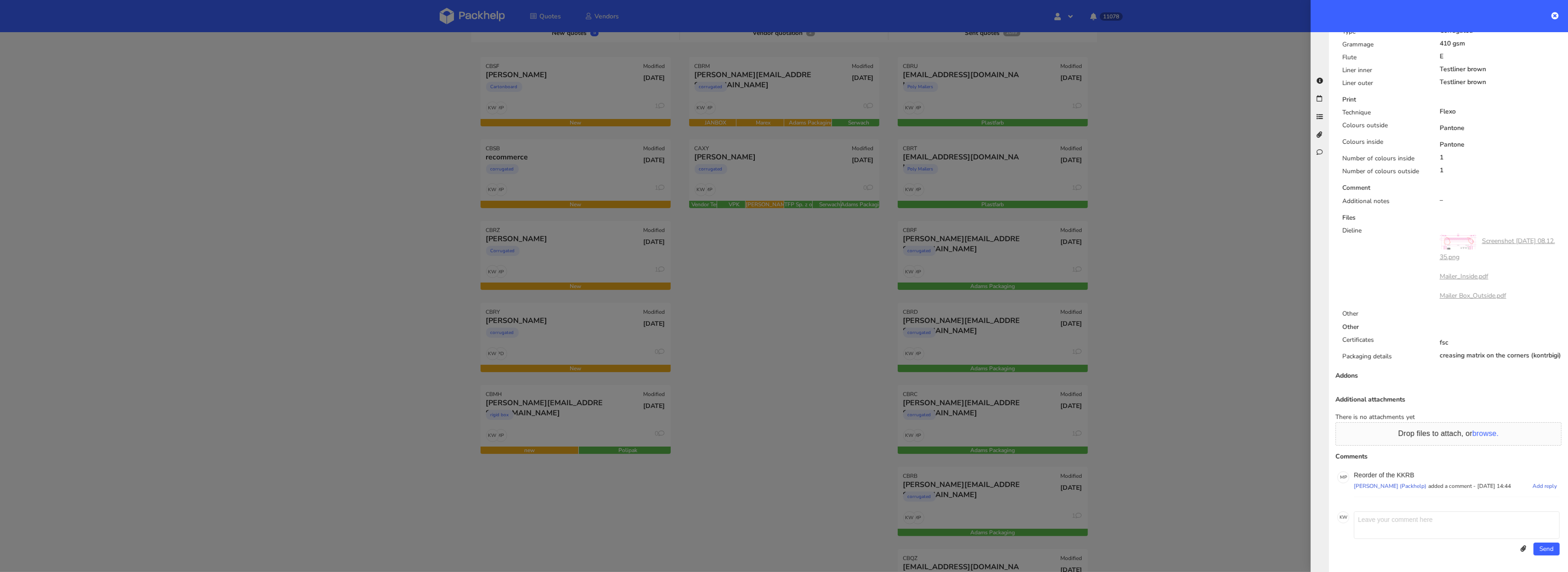
click at [1407, 478] on p "Reorder of the KKRB" at bounding box center [1457, 475] width 206 height 7
click at [1407, 476] on p "Reorder of the KKRB" at bounding box center [1457, 475] width 206 height 7
copy p "KKRB"
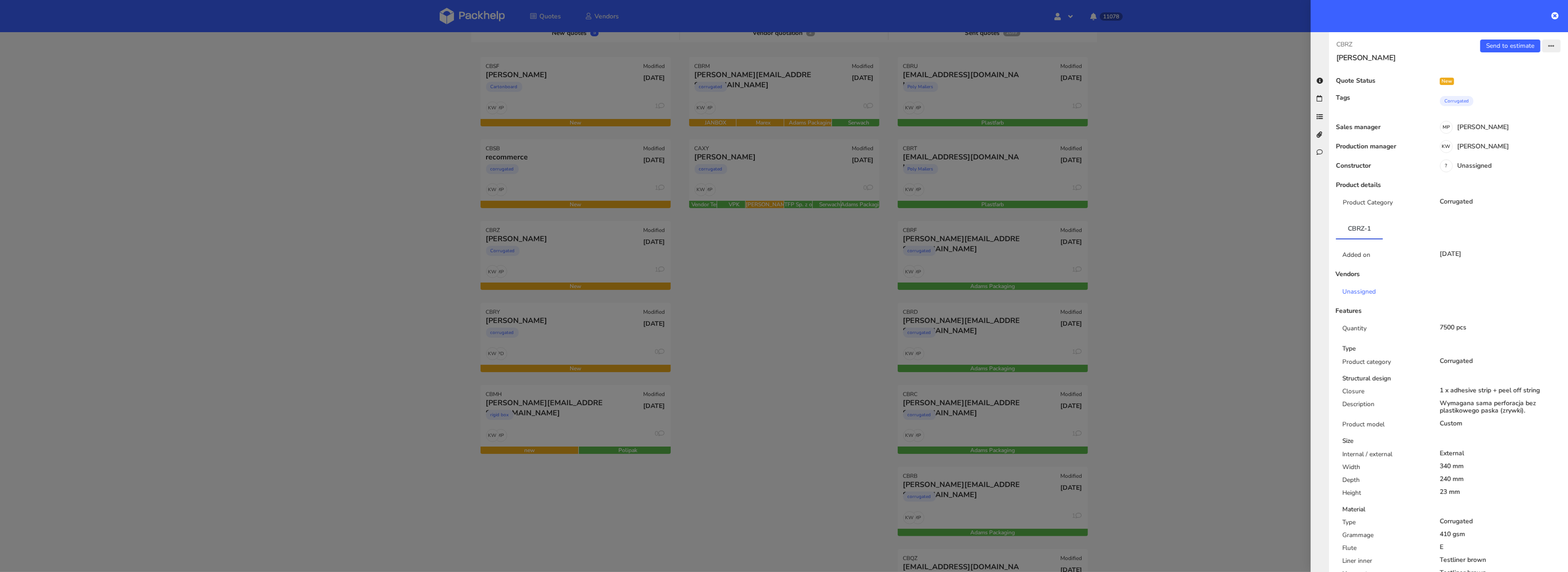
click at [1554, 46] on icon "button" at bounding box center [1552, 46] width 7 height 7
click at [1512, 80] on link "Edit quote" at bounding box center [1521, 82] width 81 height 15
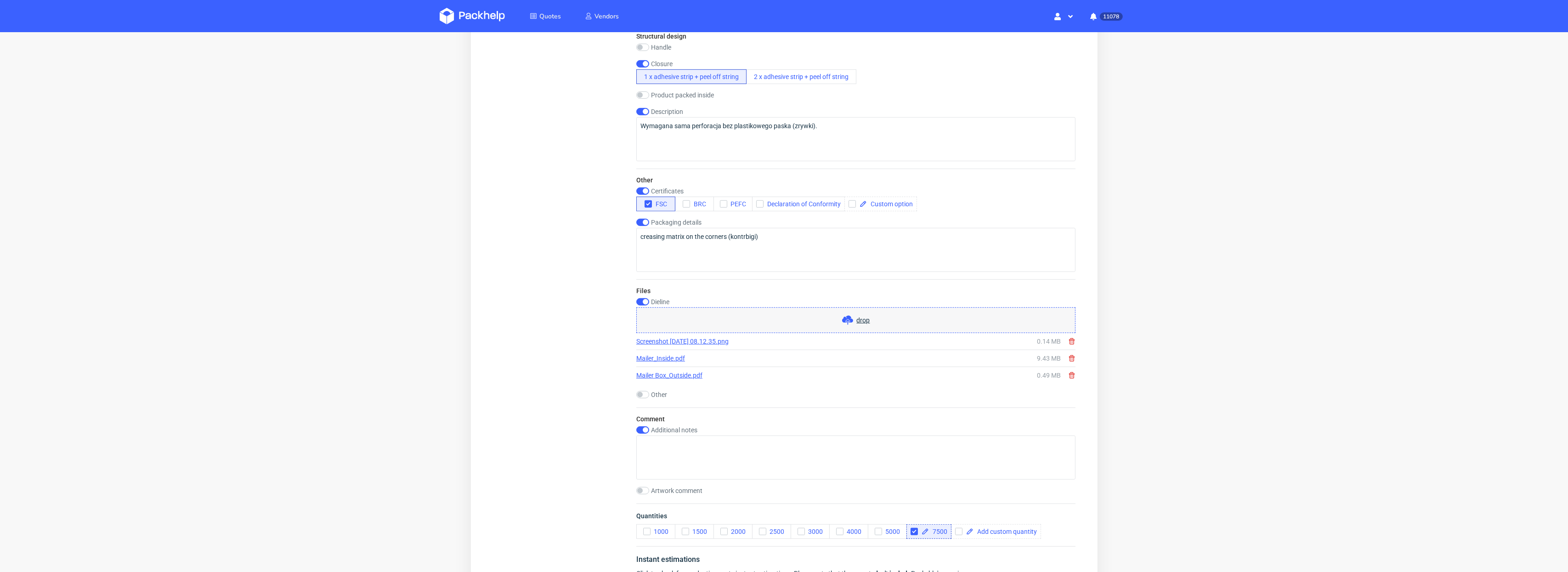
scroll to position [811, 0]
click at [642, 295] on input "checkbox" at bounding box center [642, 298] width 13 height 7
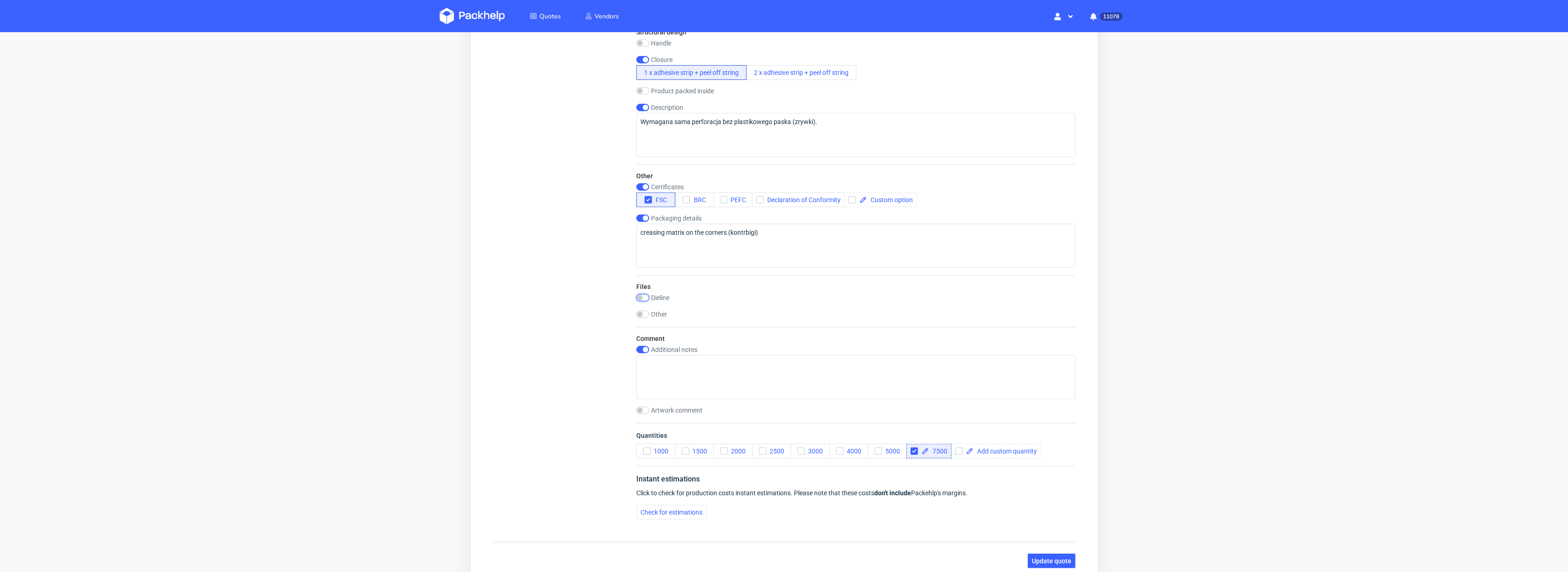
scroll to position [0, 0]
click at [645, 298] on input "checkbox" at bounding box center [642, 298] width 13 height 7
checkbox input "true"
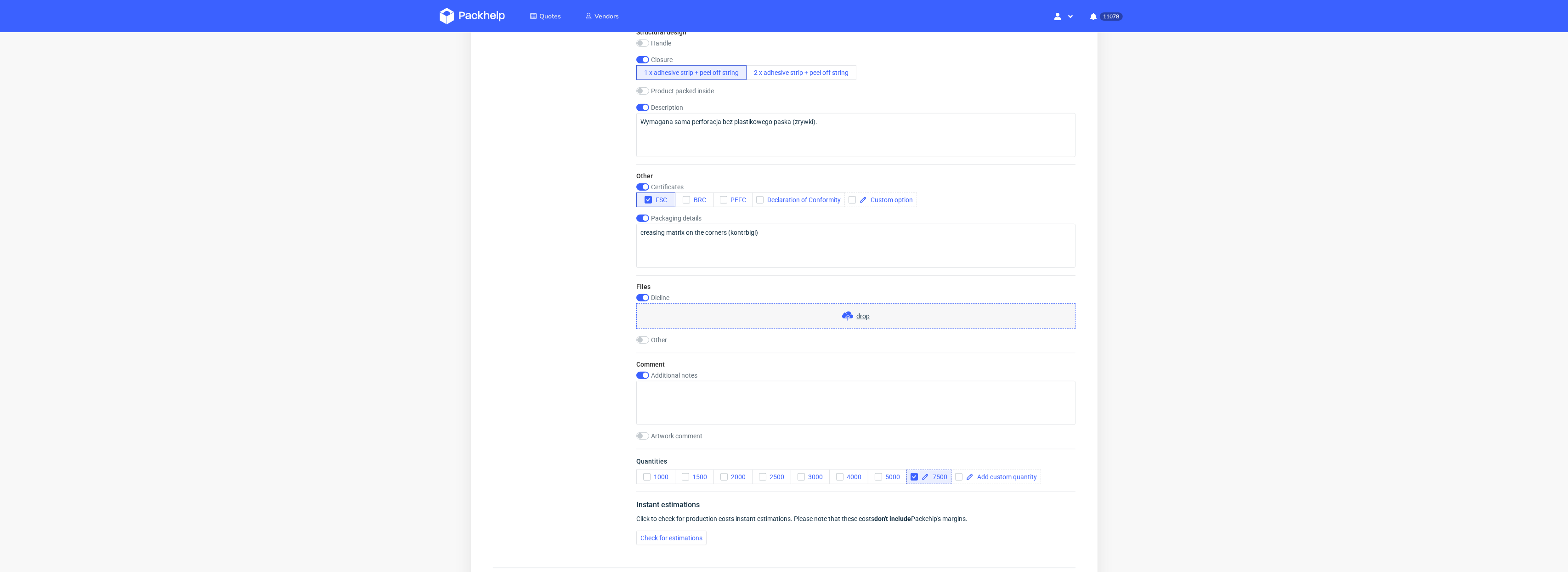
click at [856, 317] on span "drop" at bounding box center [863, 316] width 13 height 9
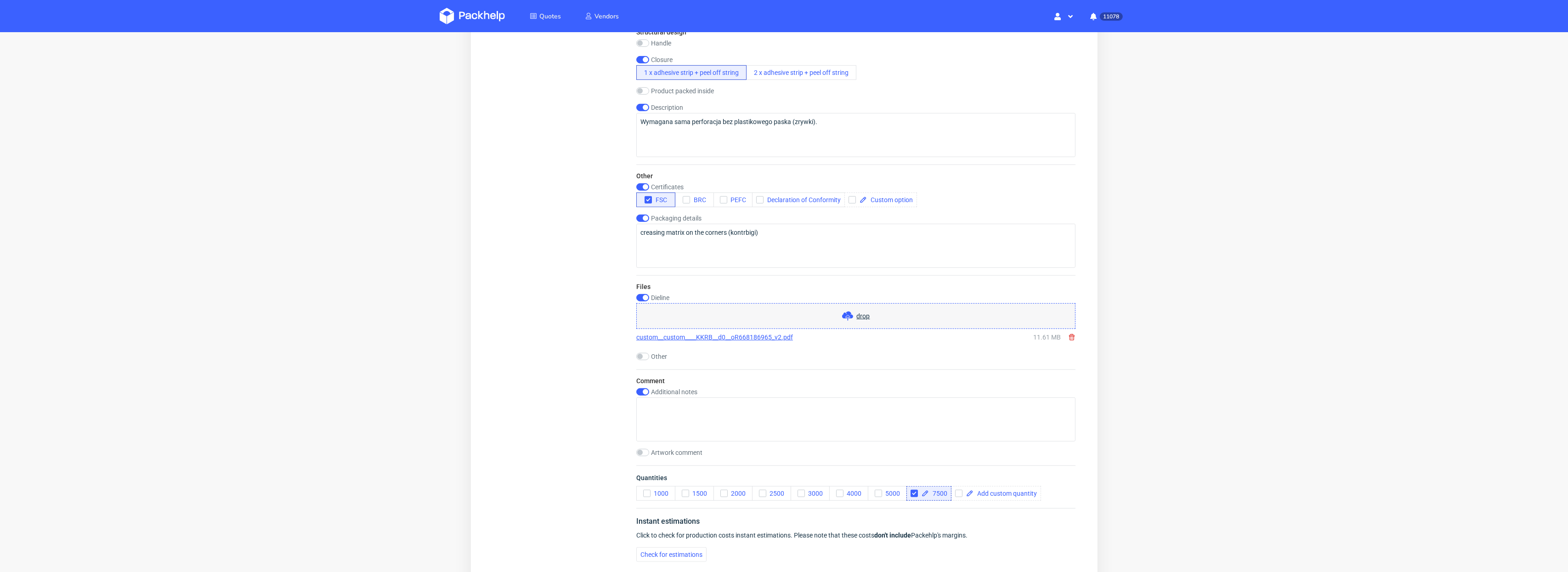
scroll to position [926, 0]
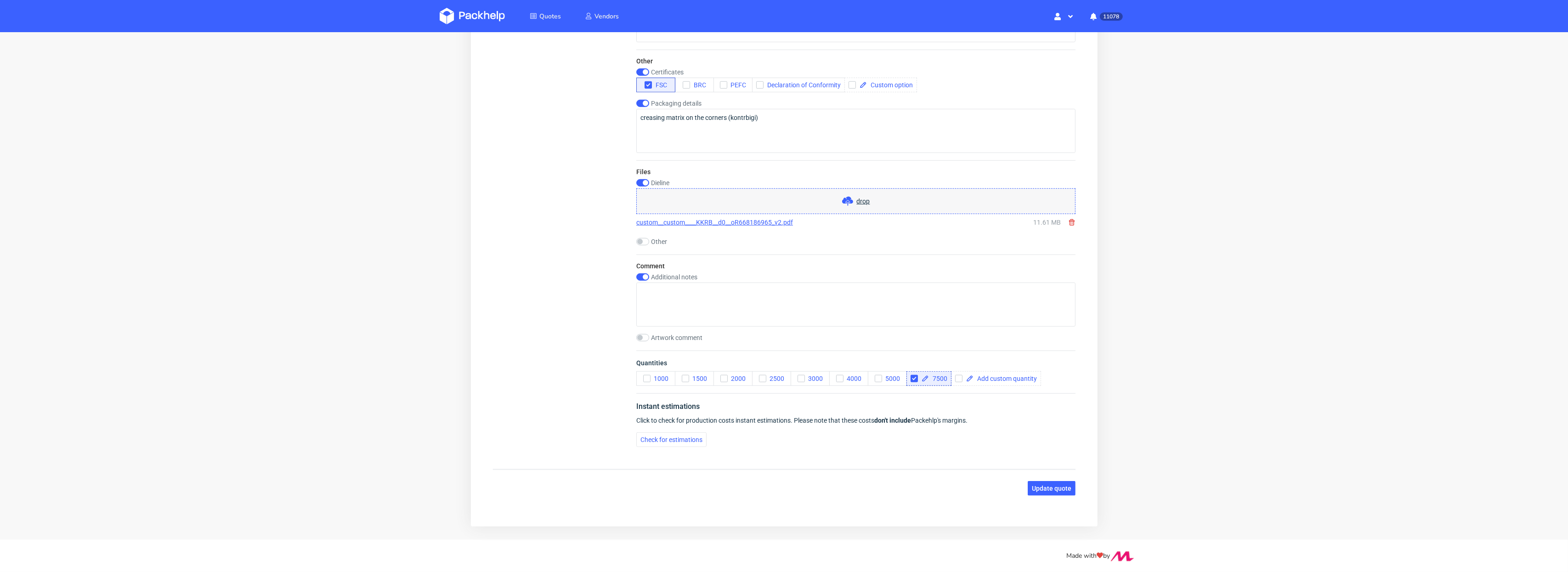
click at [1040, 486] on span "Update quote" at bounding box center [1051, 489] width 40 height 7
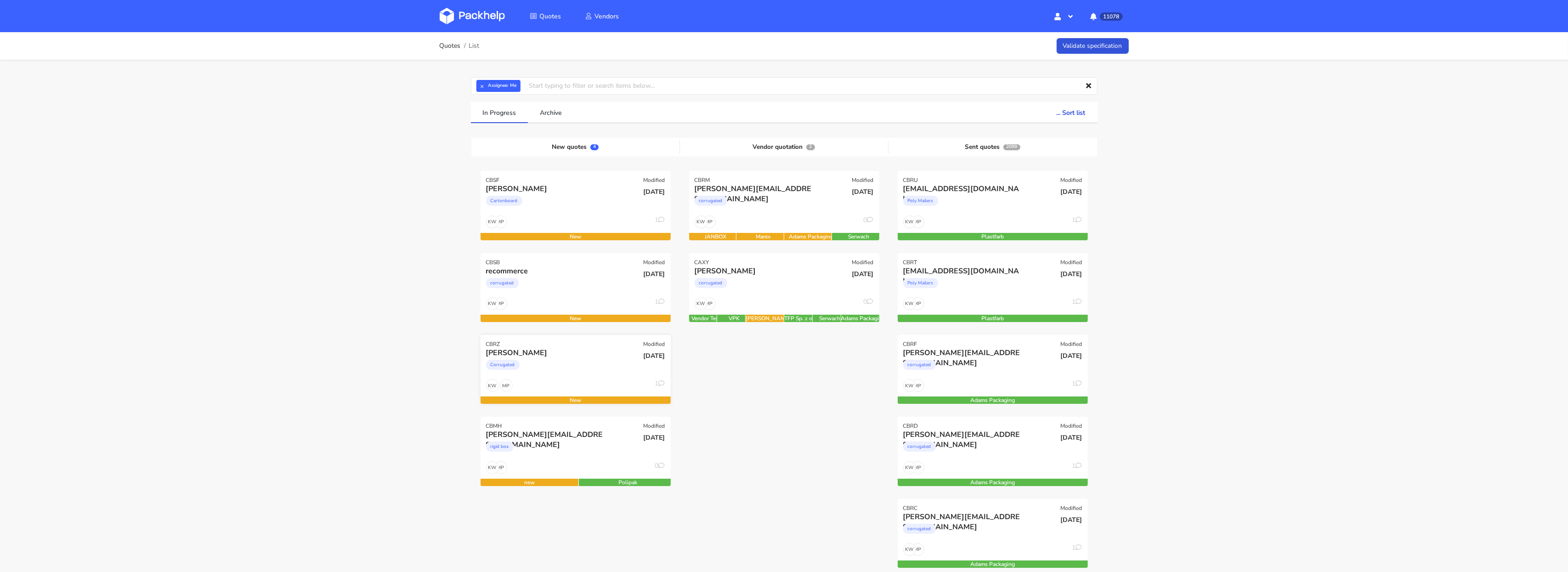
click at [555, 372] on div "Corrugated" at bounding box center [547, 367] width 122 height 18
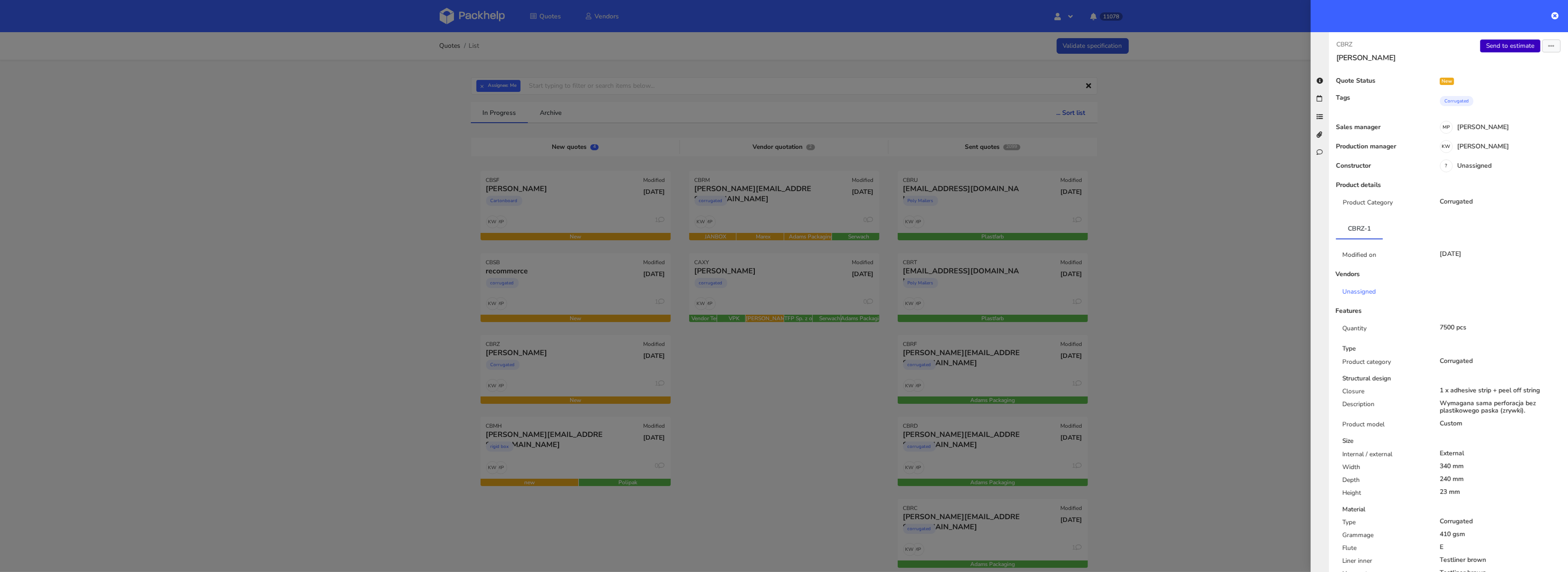
click at [1502, 46] on link "Send to estimate" at bounding box center [1510, 46] width 60 height 13
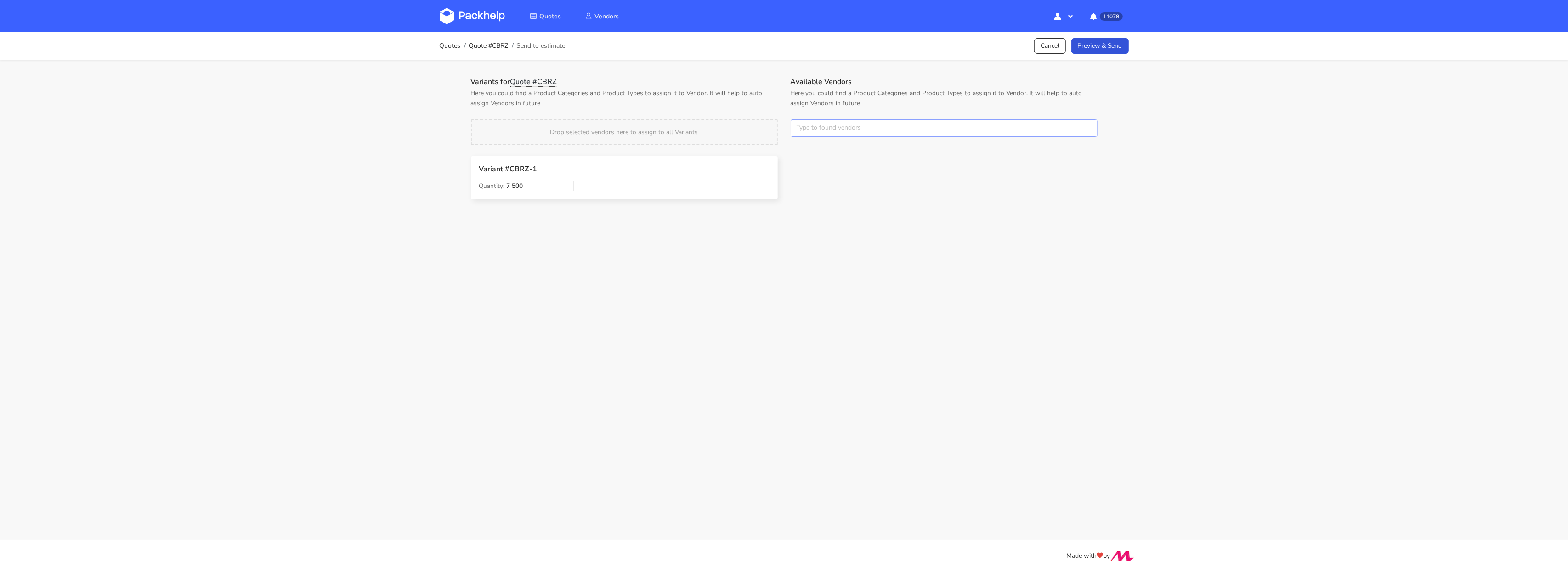
click at [816, 122] on input "text" at bounding box center [944, 128] width 307 height 18
type input "adams"
click at [808, 164] on link "adams" at bounding box center [848, 163] width 85 height 17
click at [774, 116] on div "Variants for Quote #CBRZ Here you could find a Product Categories and Product T…" at bounding box center [624, 145] width 320 height 135
click at [799, 127] on button "×" at bounding box center [802, 128] width 12 height 12
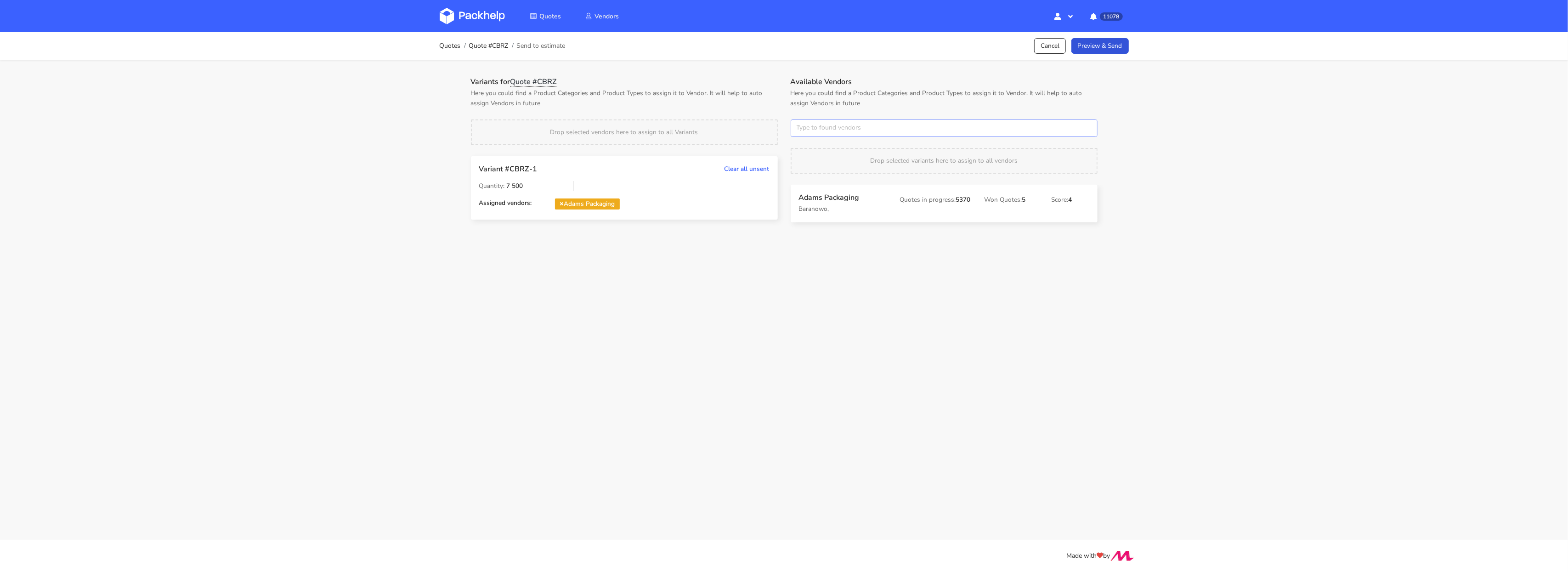
click at [800, 127] on input "text" at bounding box center [944, 128] width 307 height 18
type input "tfp"
click at [817, 159] on link "tfp" at bounding box center [848, 163] width 85 height 17
click at [751, 114] on div "Variants for Quote #CBRZ Here you could find a Product Categories and Product T…" at bounding box center [624, 155] width 320 height 155
click at [822, 209] on p "Śrem," at bounding box center [843, 209] width 88 height 10
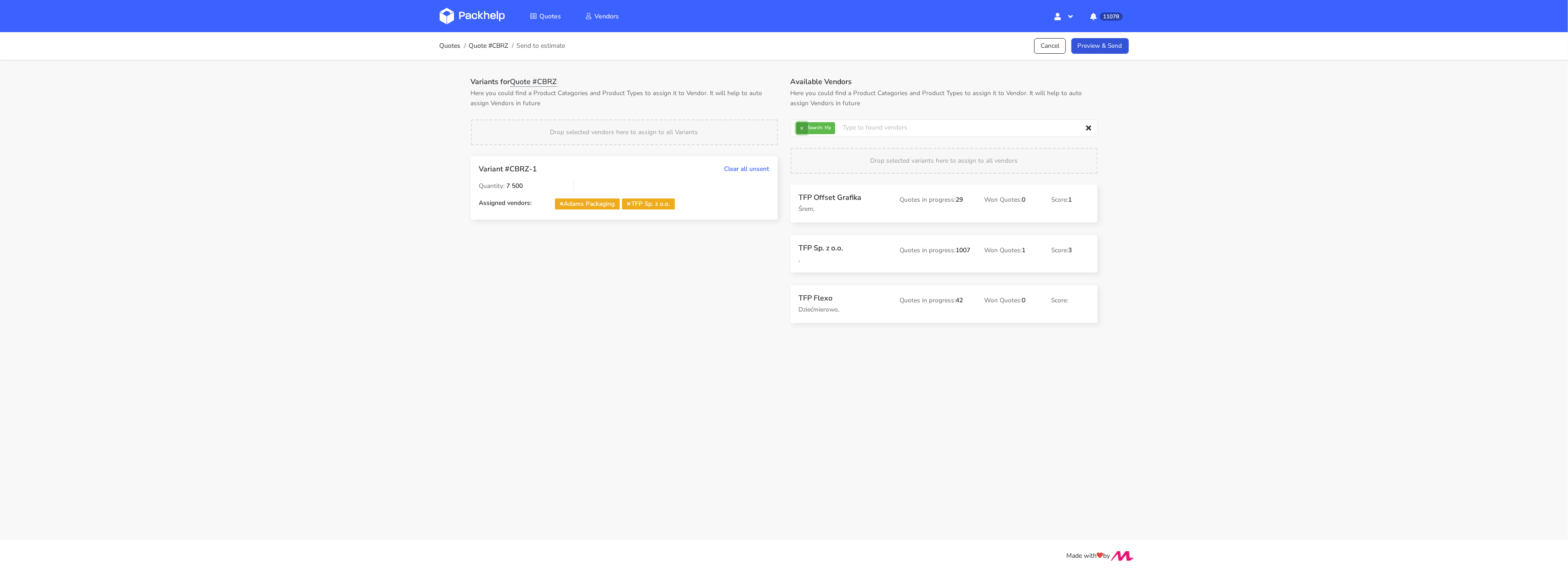
click at [797, 129] on button "×" at bounding box center [802, 128] width 12 height 12
click at [797, 129] on input "text" at bounding box center [944, 128] width 307 height 18
type input "serw"
click at [830, 175] on strong "Country" at bounding box center [848, 181] width 85 height 16
click at [830, 169] on link "serw" at bounding box center [848, 163] width 85 height 17
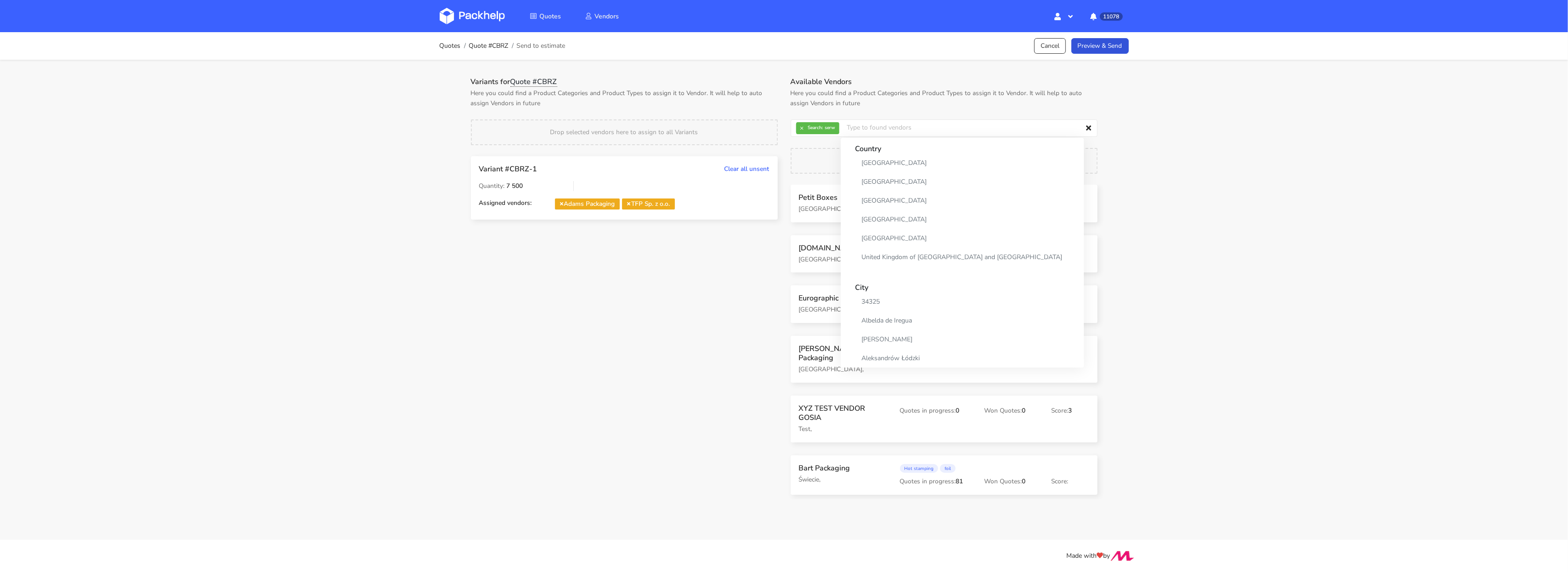
click at [712, 91] on p "Here you could find a Product Categories and Product Types to assign it to Vend…" at bounding box center [625, 98] width 307 height 20
click at [1087, 49] on link "Preview & Send" at bounding box center [1100, 46] width 57 height 16
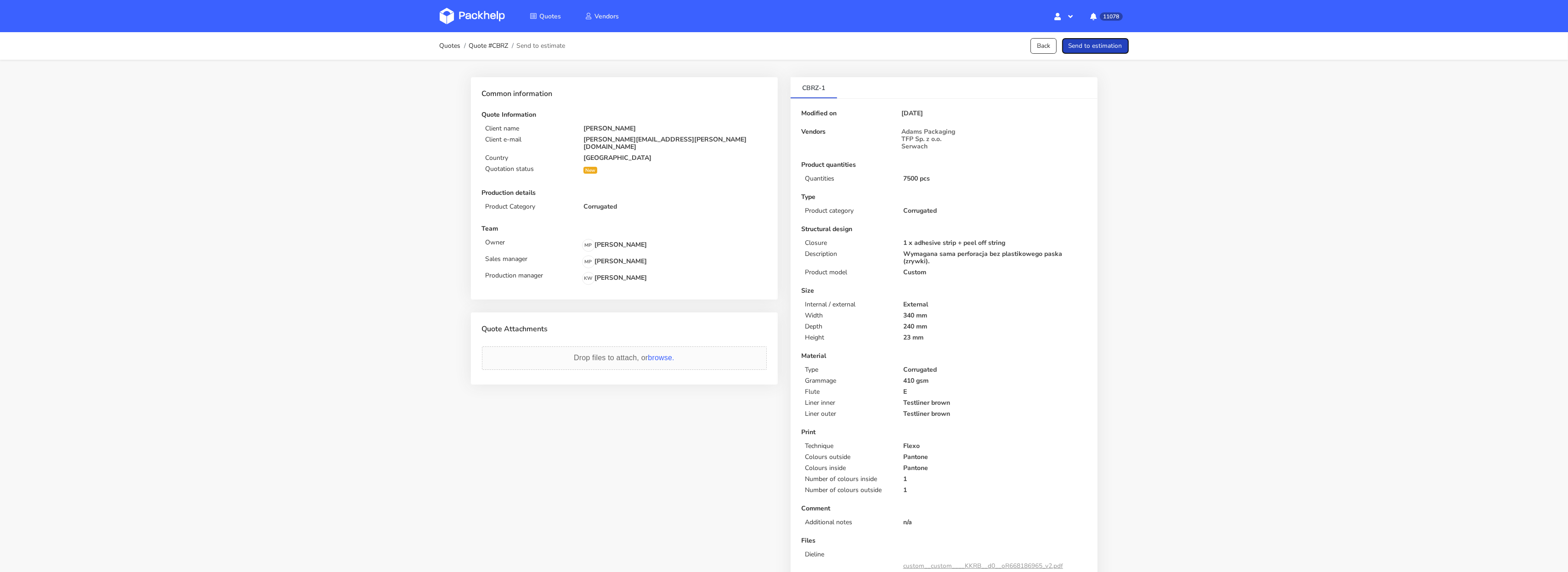
click at [1107, 47] on button "Send to estimation" at bounding box center [1095, 46] width 66 height 16
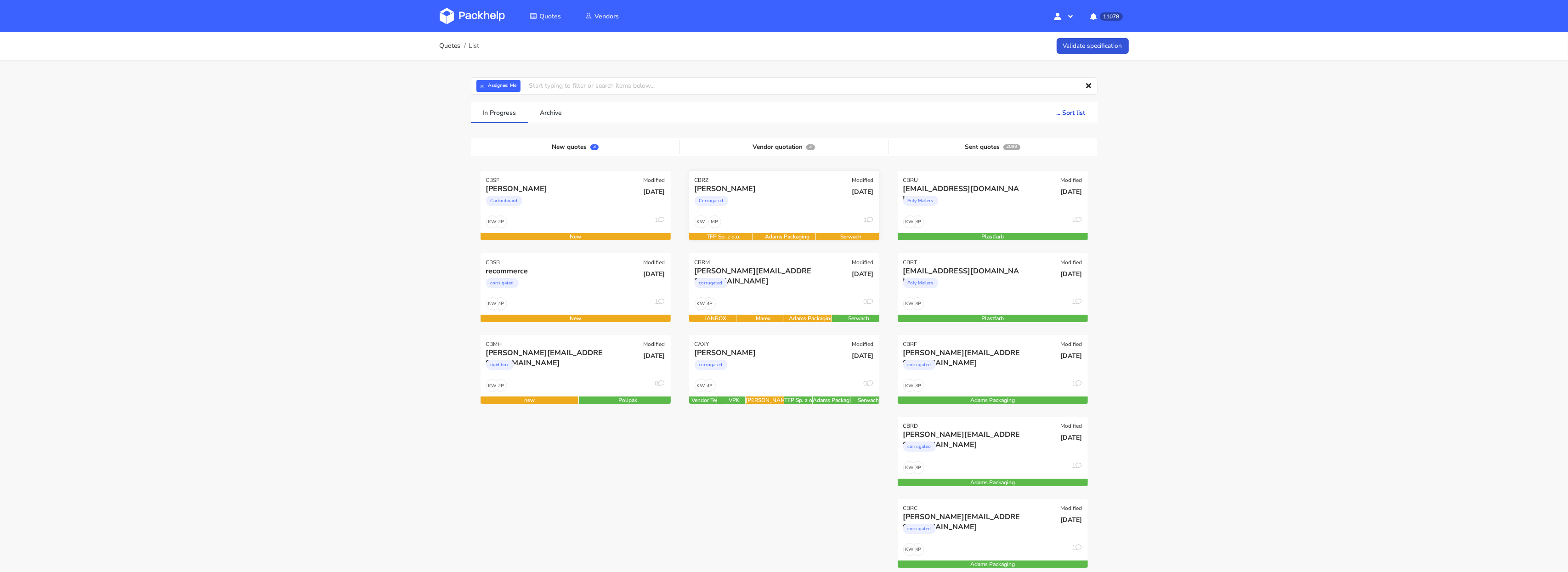
click at [788, 209] on div "Corrugated" at bounding box center [755, 203] width 122 height 18
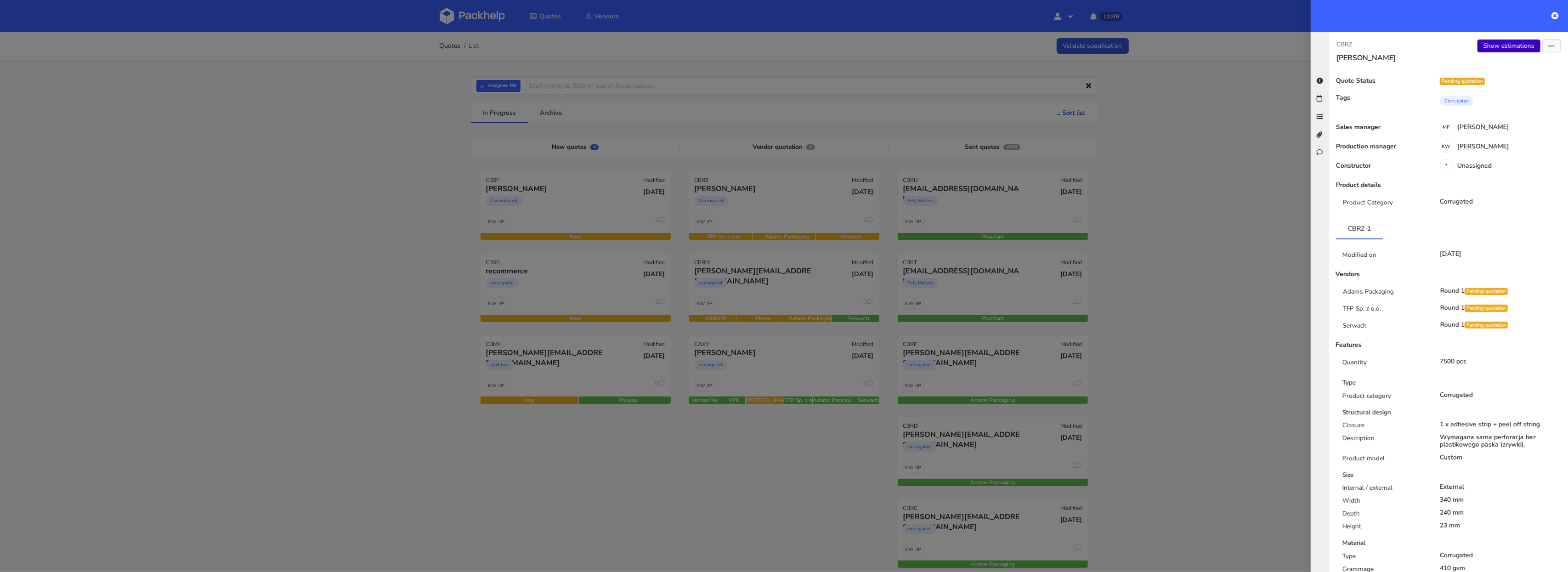
click at [1517, 43] on link "Show estimations" at bounding box center [1508, 46] width 63 height 13
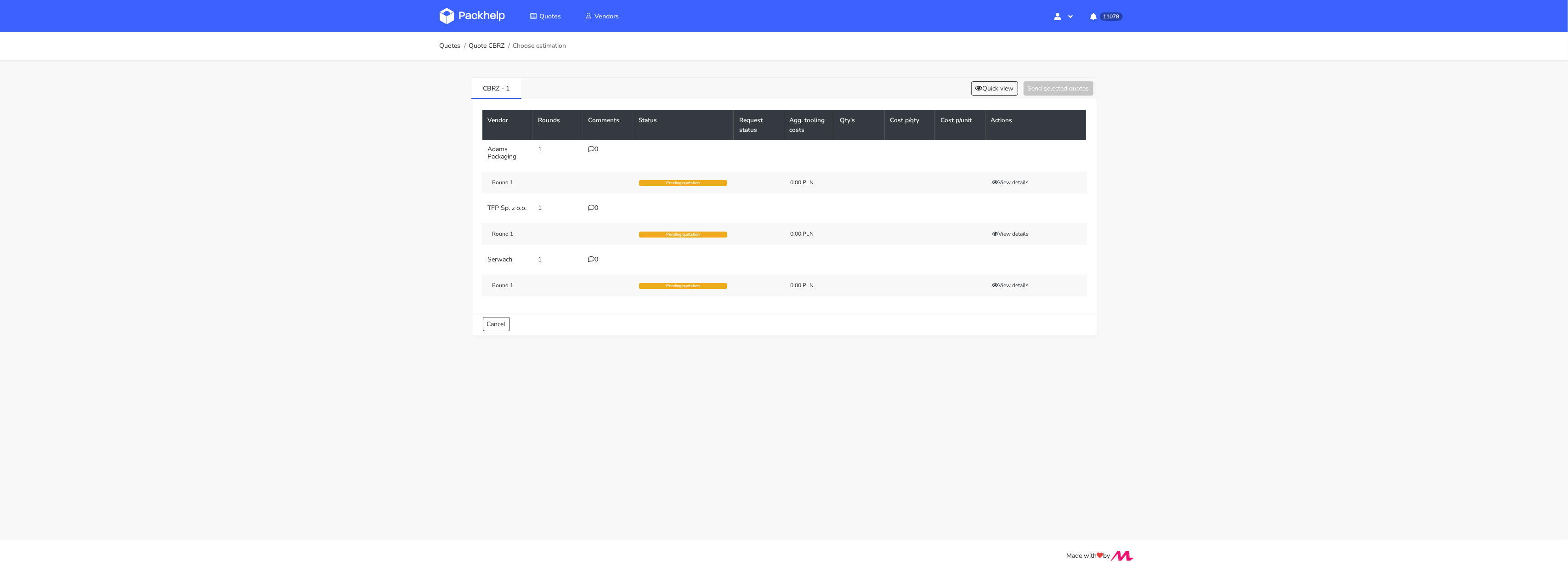
click at [600, 209] on div "0" at bounding box center [608, 208] width 40 height 7
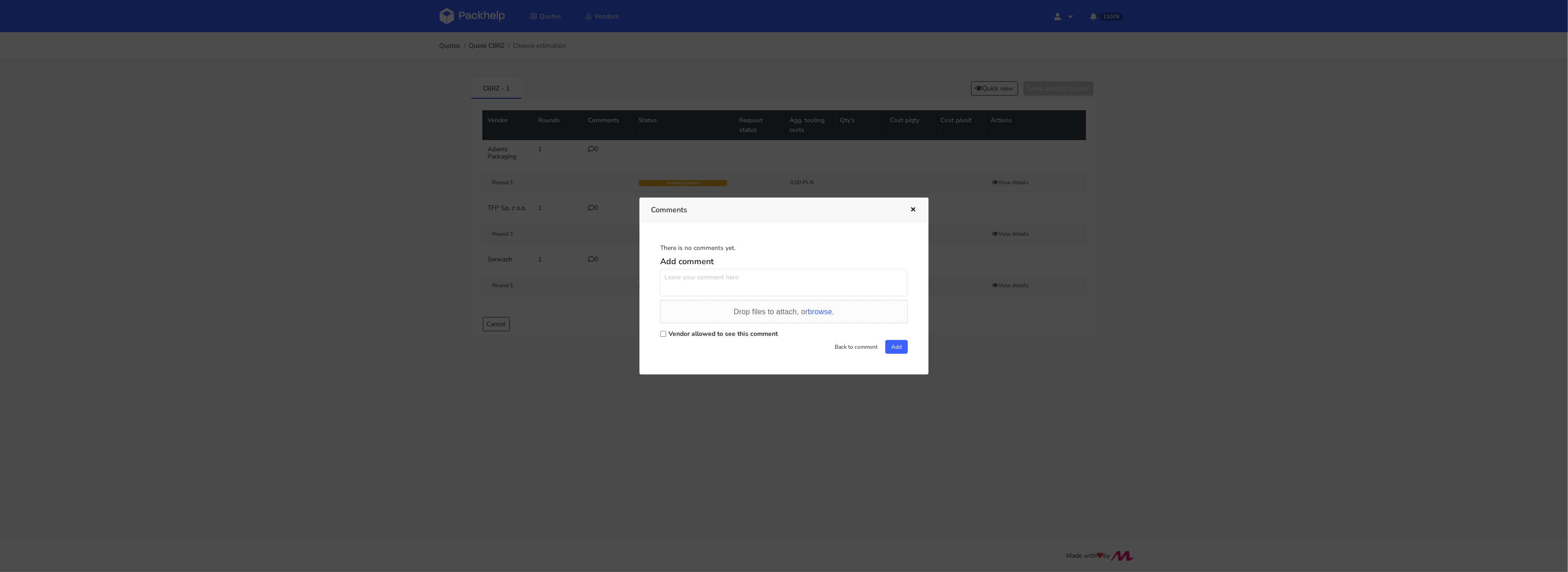
click at [692, 333] on label "Vendor allowed to see this comment" at bounding box center [723, 333] width 110 height 9
click at [666, 333] on input "Vendor allowed to see this comment" at bounding box center [663, 333] width 6 height 6
checkbox input "true"
click at [696, 273] on textarea at bounding box center [784, 282] width 248 height 27
paste textarea "R668186965_KKRB"
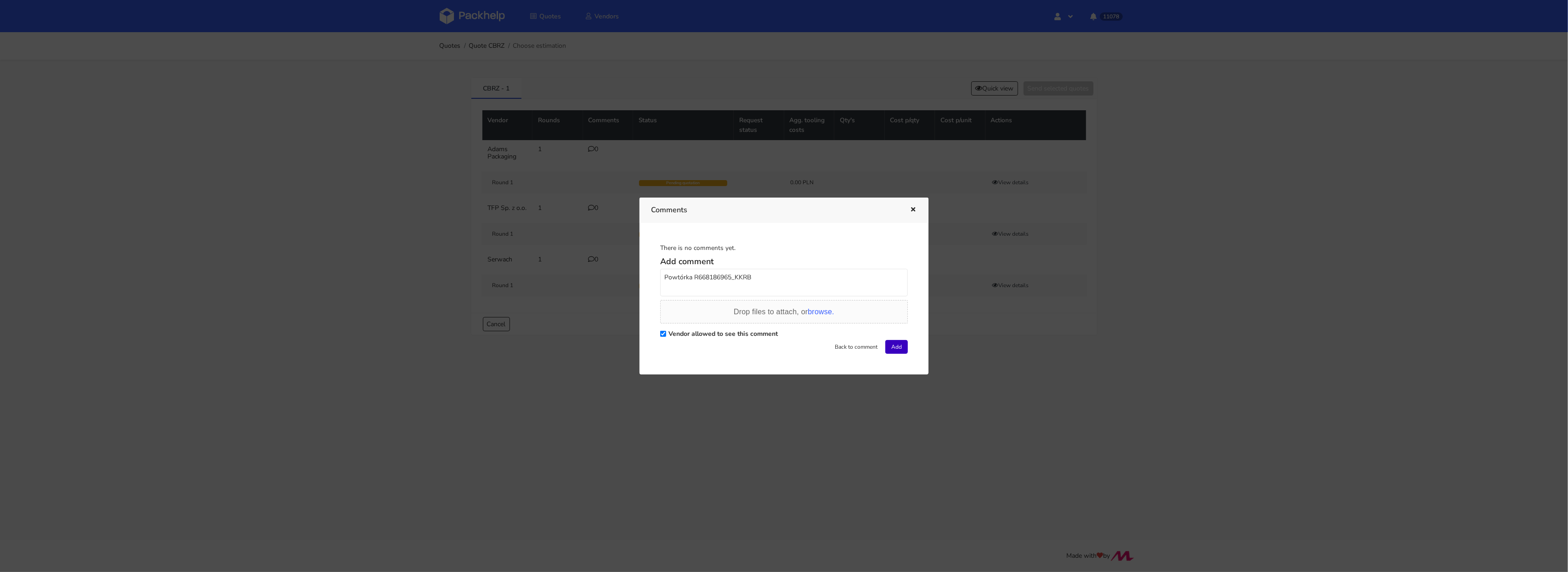
type textarea "Powtórka R668186965_KKRB"
click at [899, 347] on button "Add" at bounding box center [896, 347] width 23 height 14
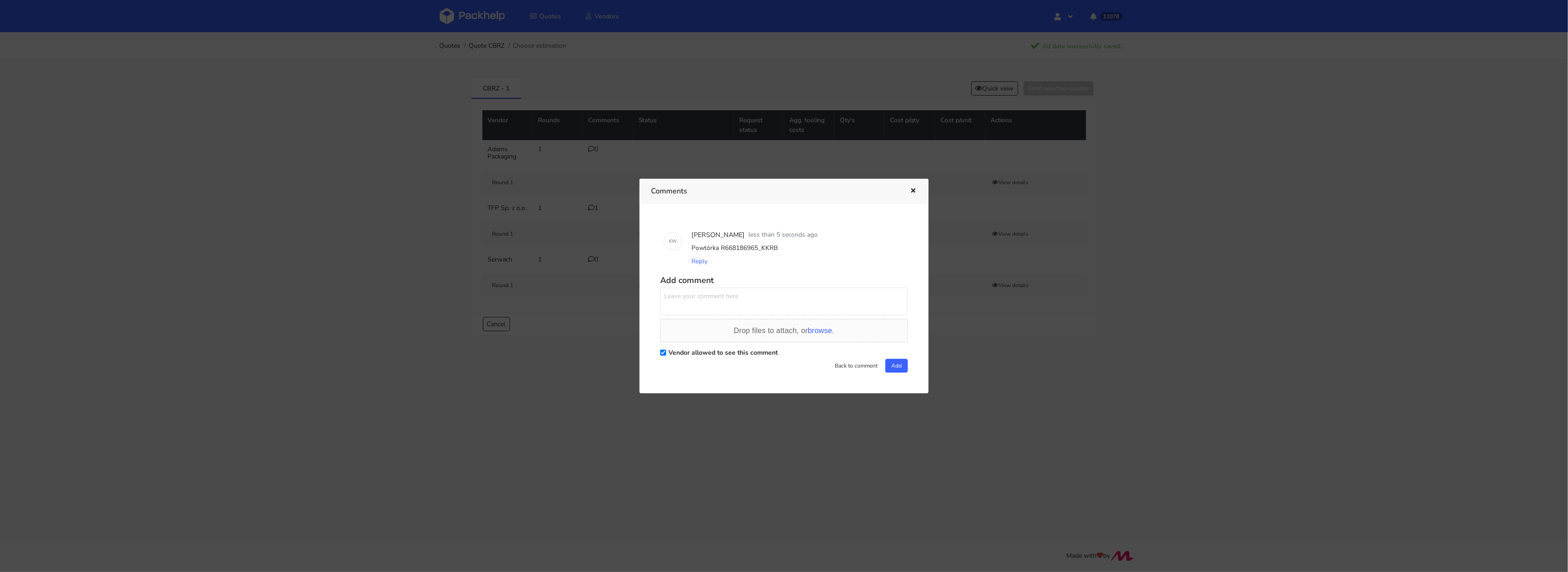
click at [702, 301] on textarea at bounding box center [784, 301] width 248 height 27
type textarea "Prośba o pilną wycenę"
click at [897, 365] on button "Add" at bounding box center [896, 365] width 23 height 14
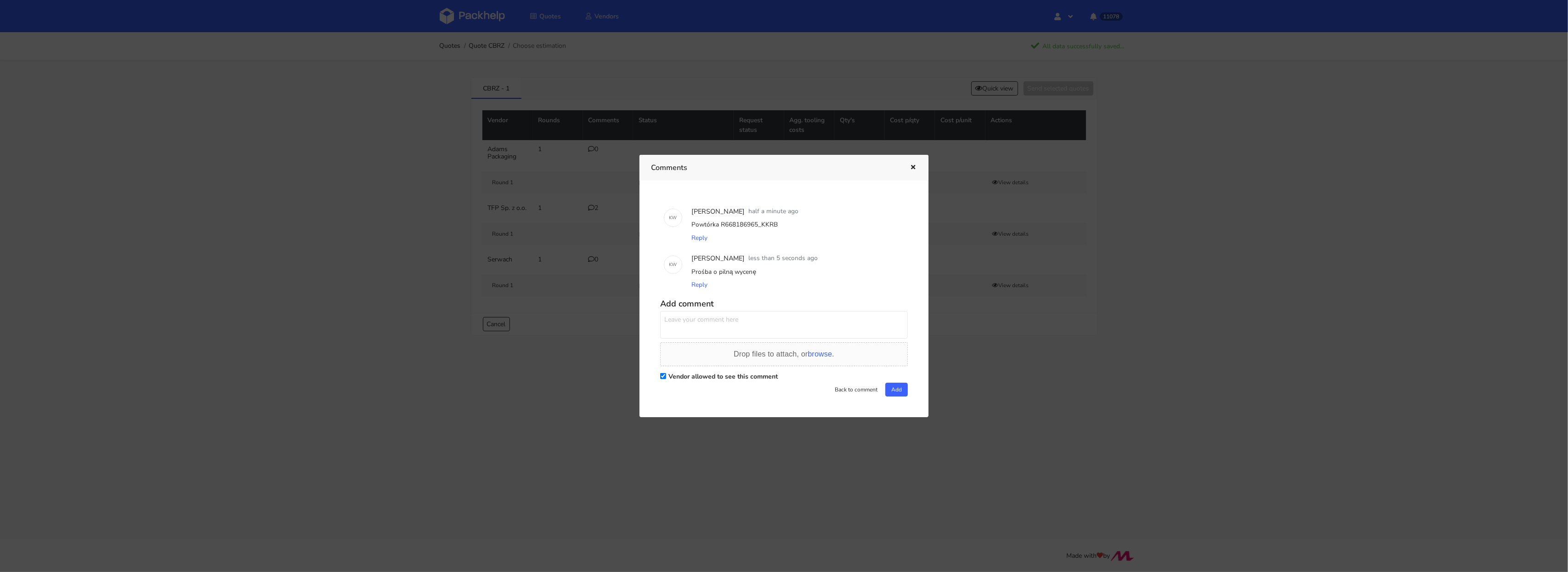
click at [474, 13] on div at bounding box center [784, 286] width 1568 height 572
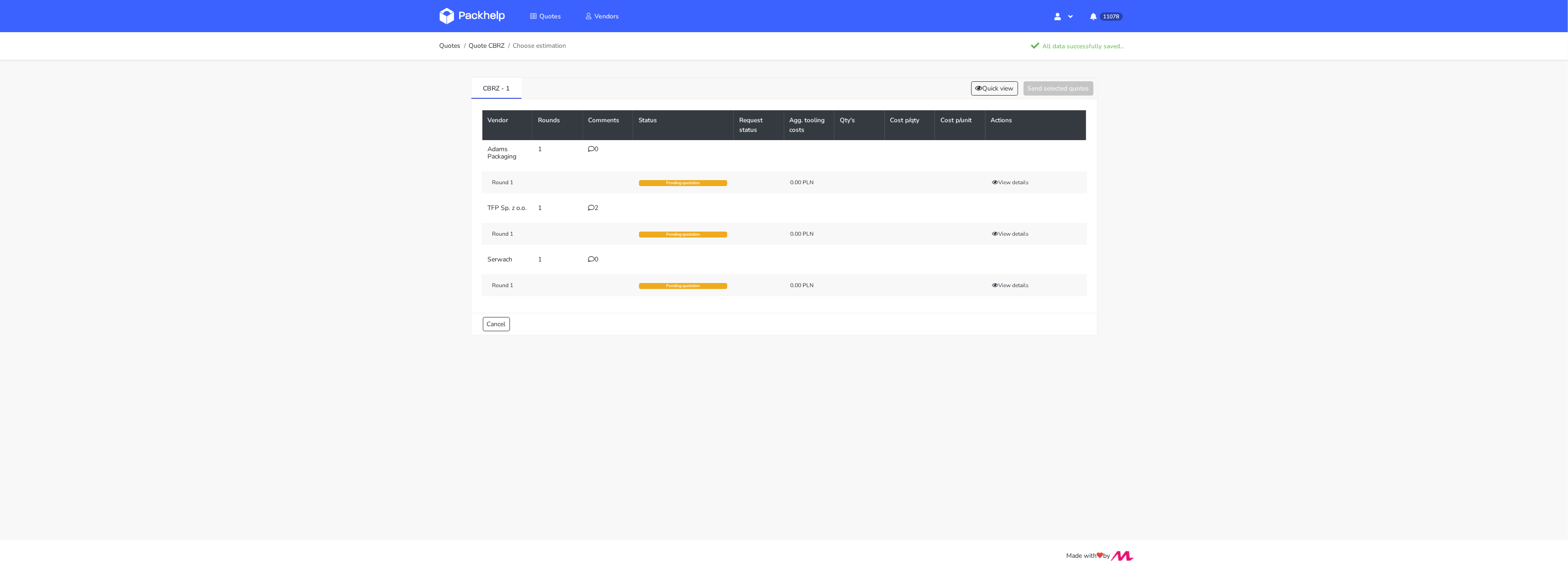
click at [474, 9] on img at bounding box center [472, 16] width 65 height 16
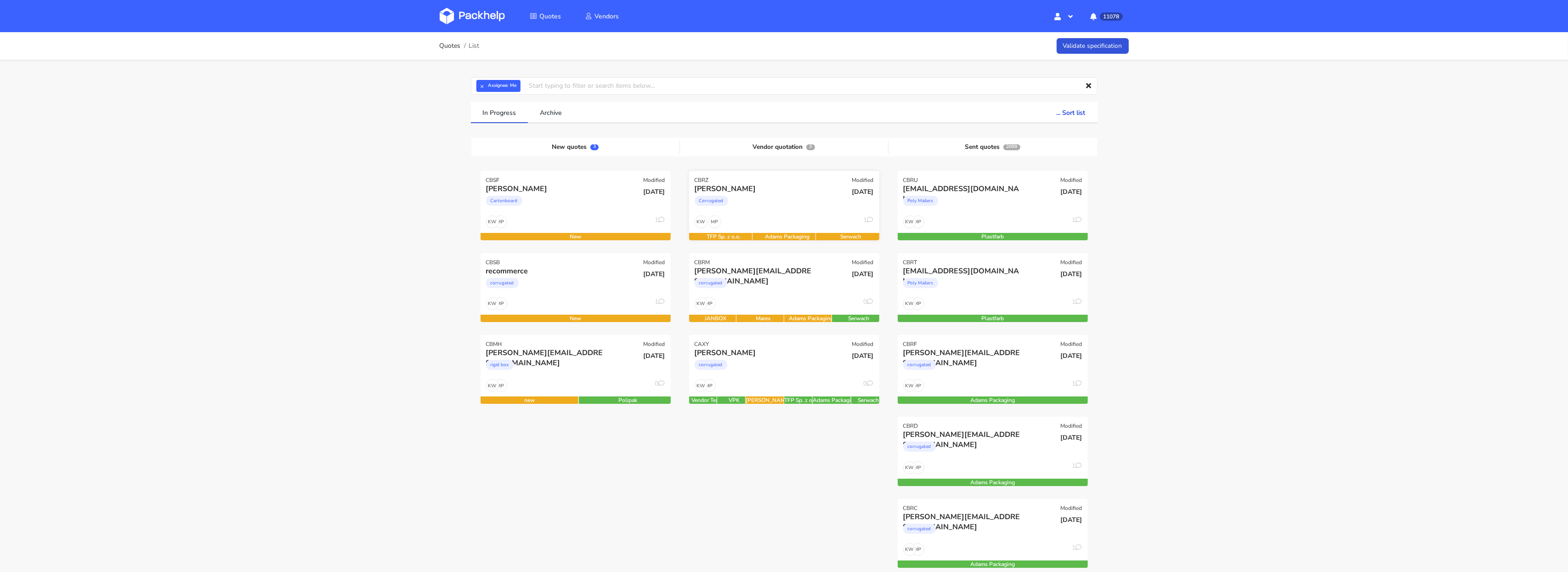
click at [739, 216] on div "MP KW 1" at bounding box center [784, 224] width 190 height 18
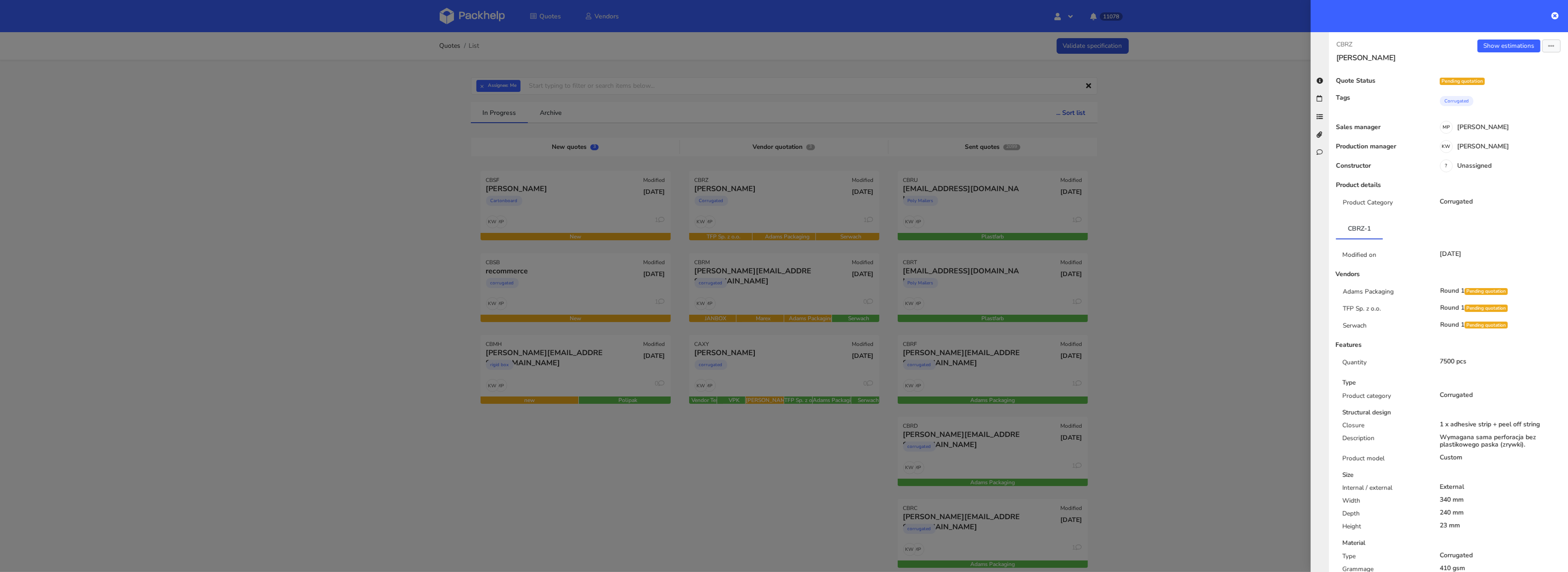
click at [579, 302] on div at bounding box center [784, 286] width 1568 height 572
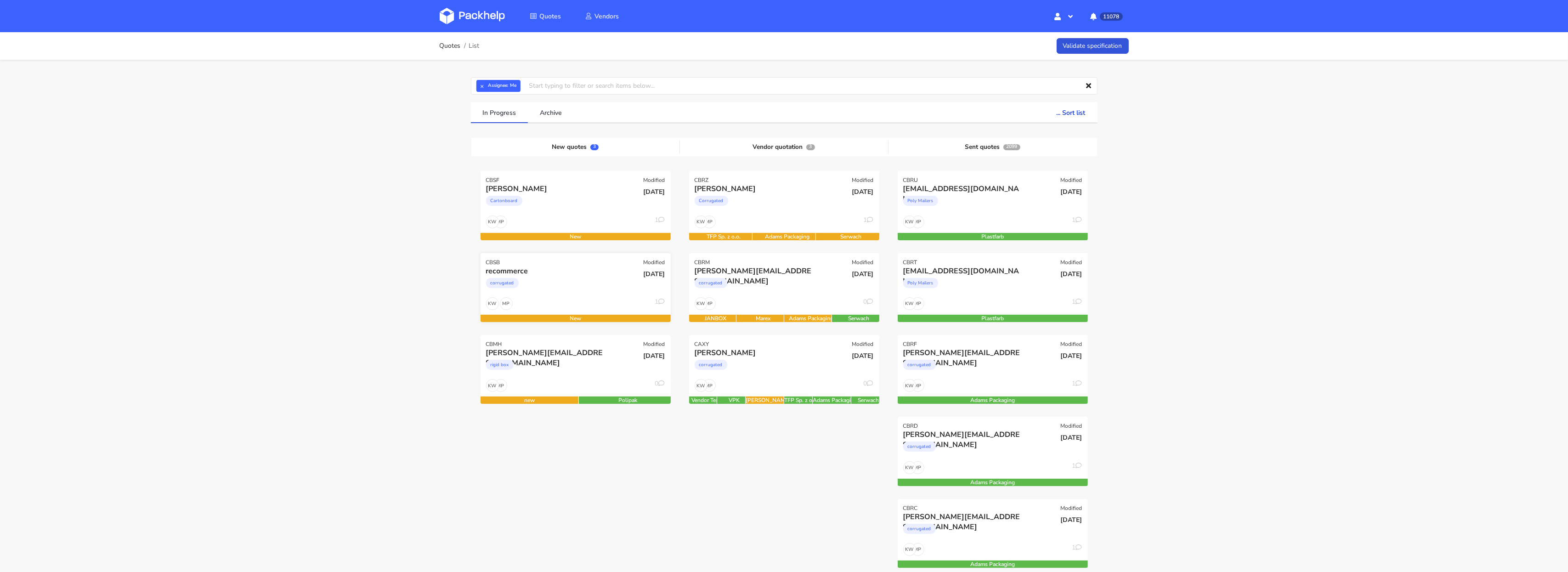
click at [561, 287] on div "corrugated" at bounding box center [547, 285] width 122 height 18
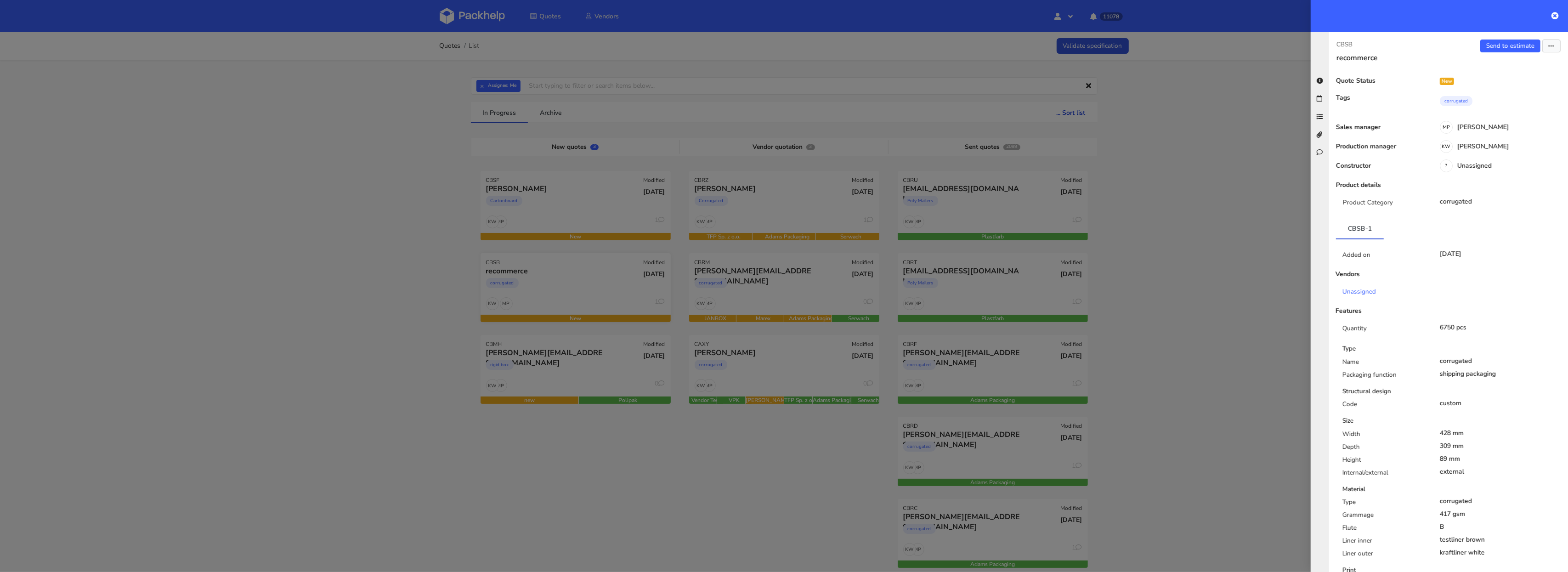
click at [617, 284] on div at bounding box center [784, 286] width 1568 height 572
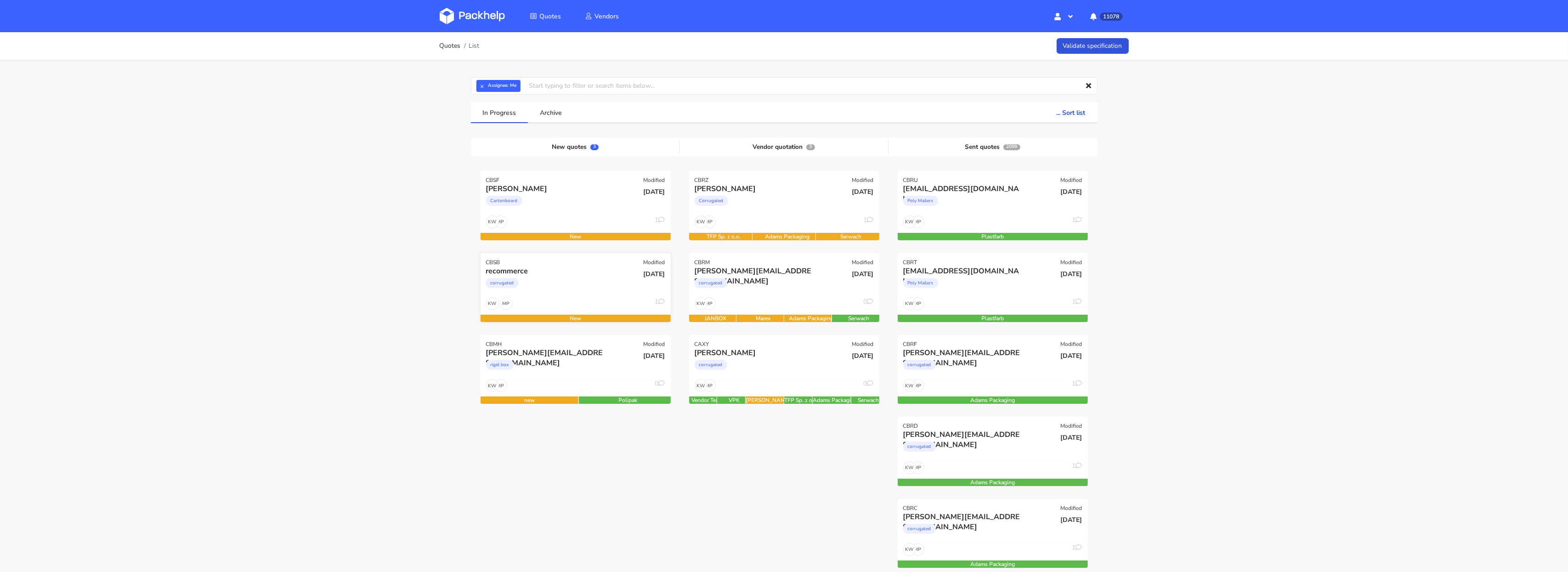
click at [617, 284] on div "[DATE]" at bounding box center [639, 281] width 64 height 31
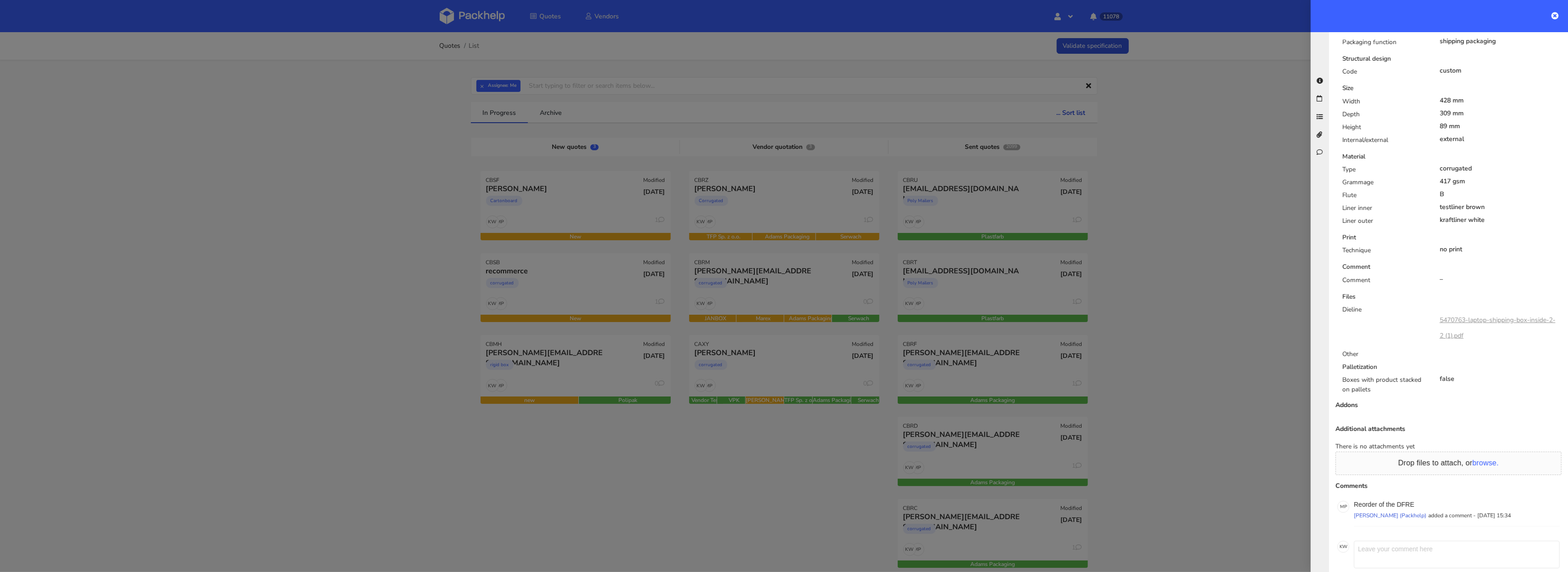
scroll to position [362, 0]
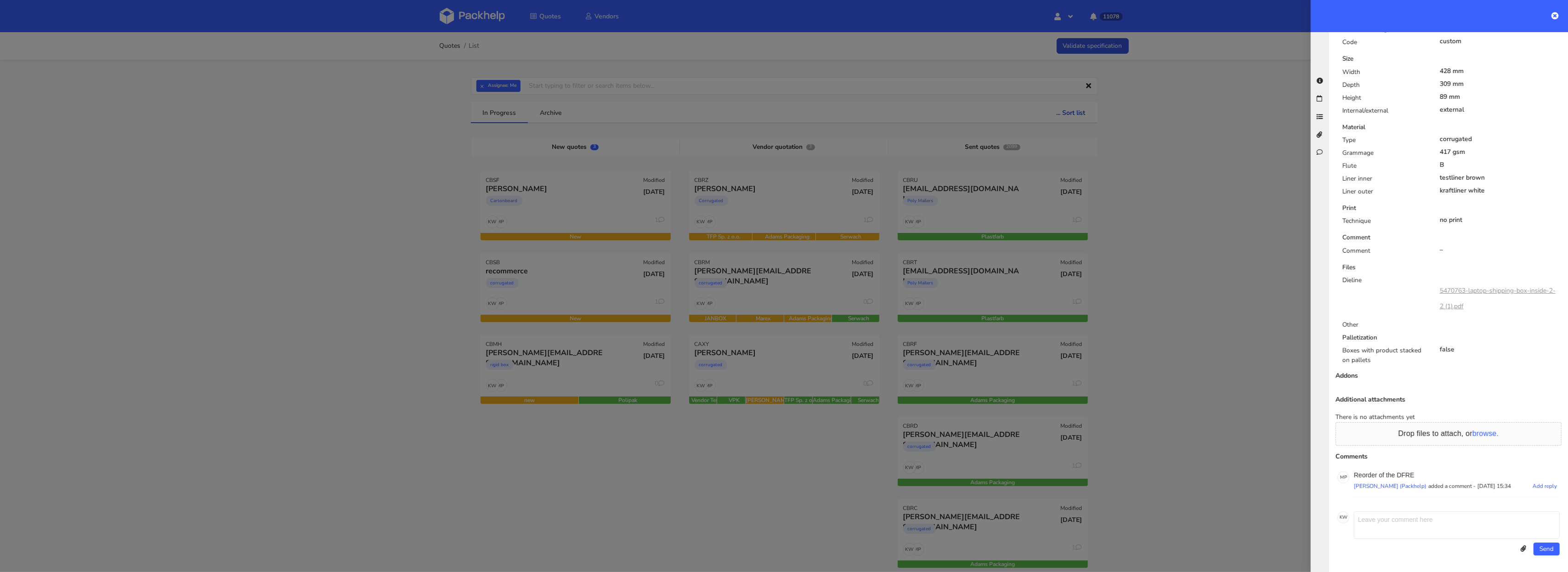
click at [1406, 475] on p "Reorder of the DFRE" at bounding box center [1457, 475] width 206 height 7
click at [1406, 476] on p "Reorder of the DFRE" at bounding box center [1457, 475] width 206 height 7
copy p "DFRE"
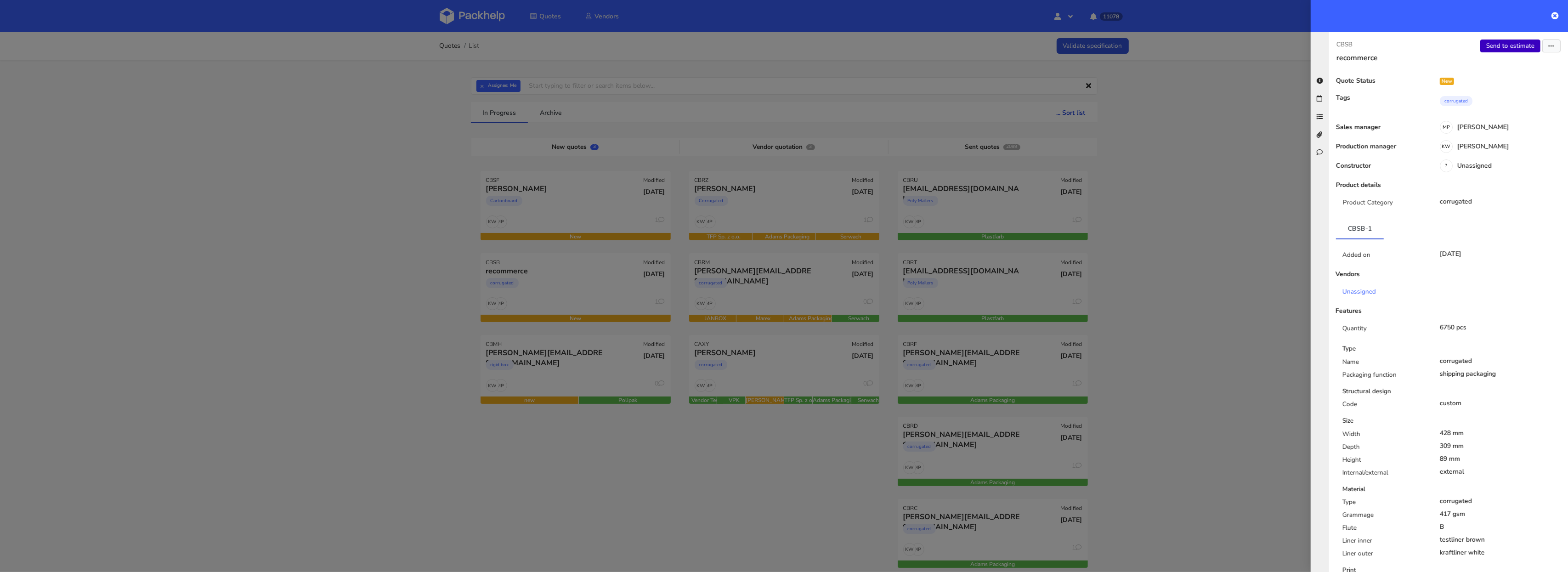
click at [1500, 48] on link "Send to estimate" at bounding box center [1510, 46] width 60 height 13
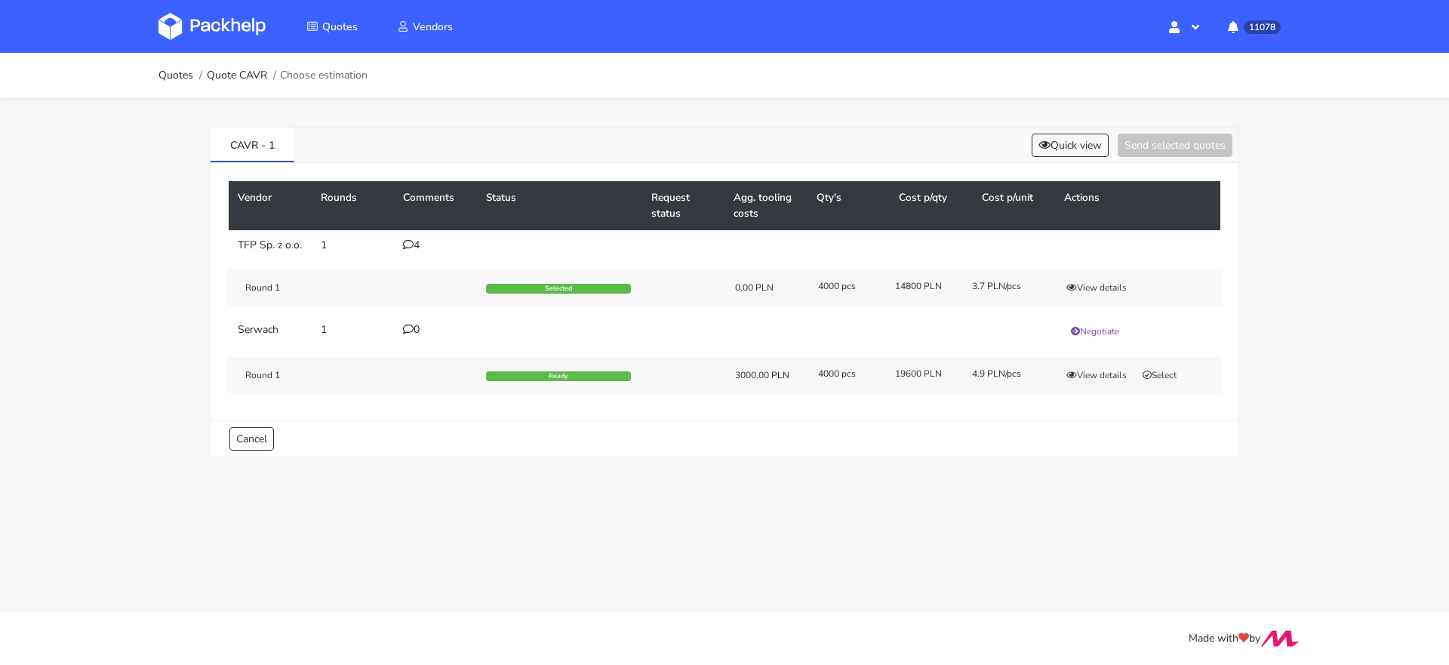
click at [420, 242] on div "4" at bounding box center [435, 245] width 65 height 12
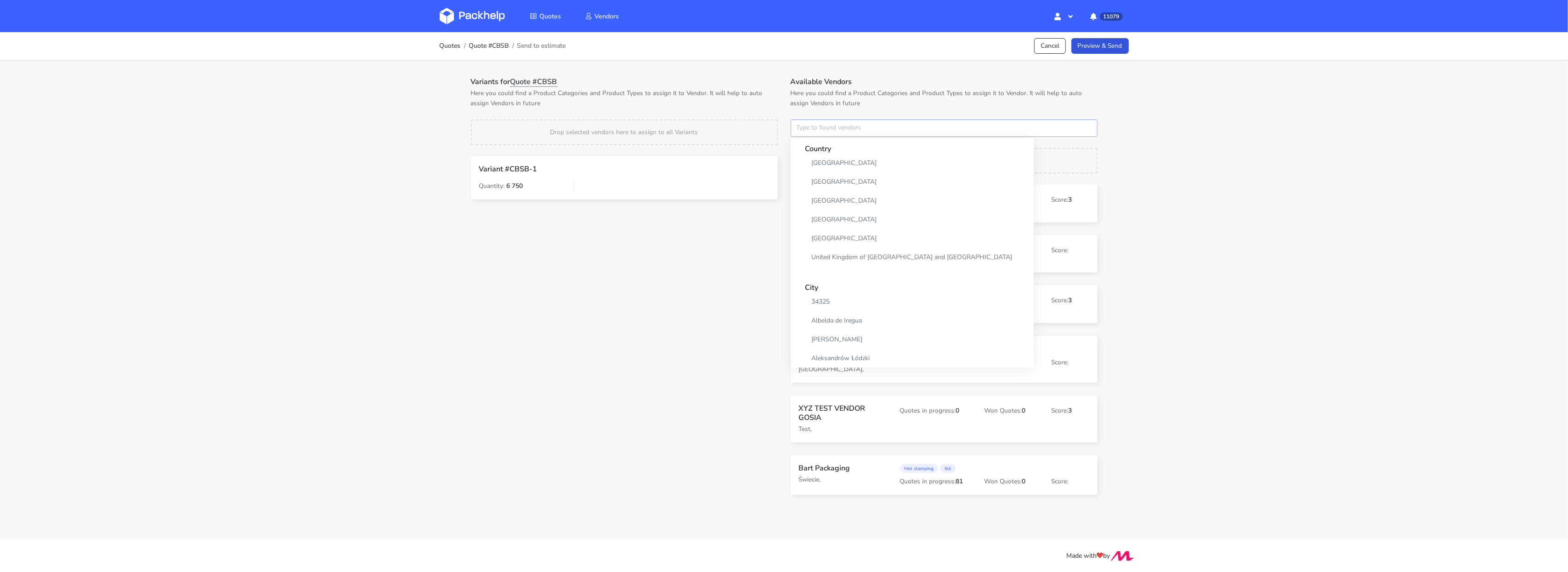
click at [837, 127] on input "text" at bounding box center [944, 128] width 307 height 18
type input "tfp"
click at [832, 159] on link "tfp" at bounding box center [848, 163] width 85 height 17
click at [723, 106] on p "Here you could find a Product Categories and Product Types to assign it to Vend…" at bounding box center [625, 98] width 307 height 20
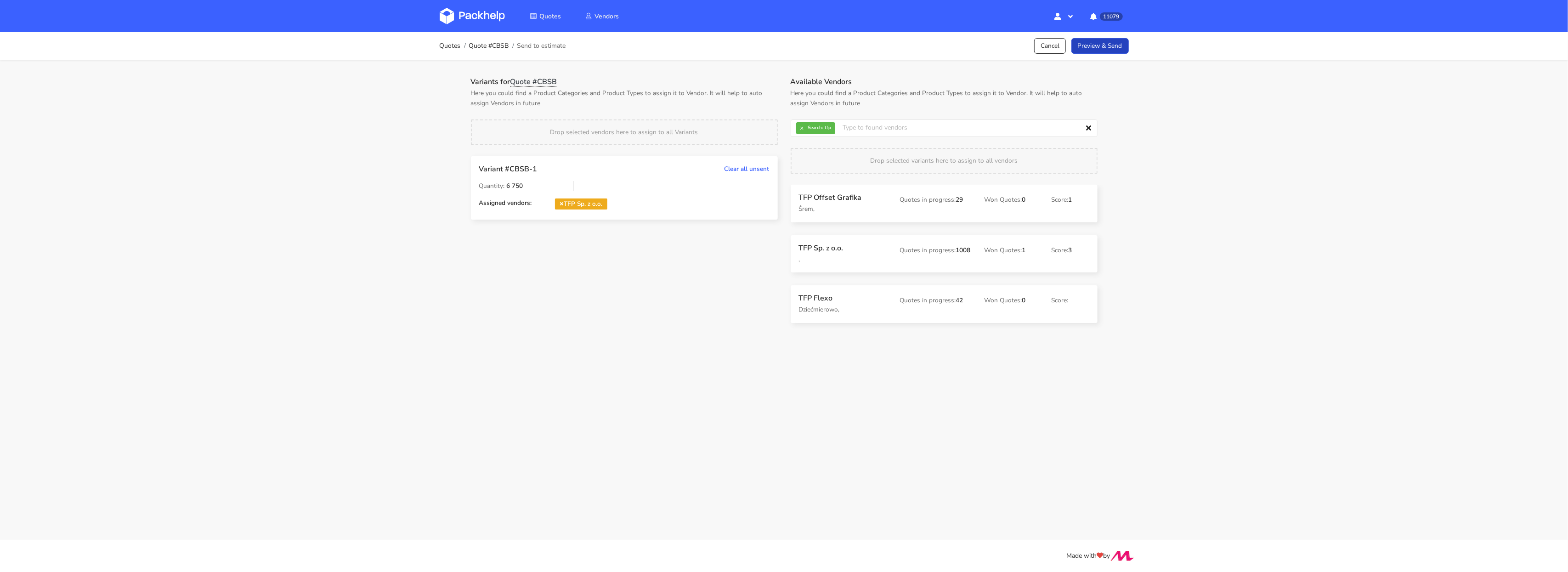
click at [1085, 40] on link "Preview & Send" at bounding box center [1100, 46] width 57 height 16
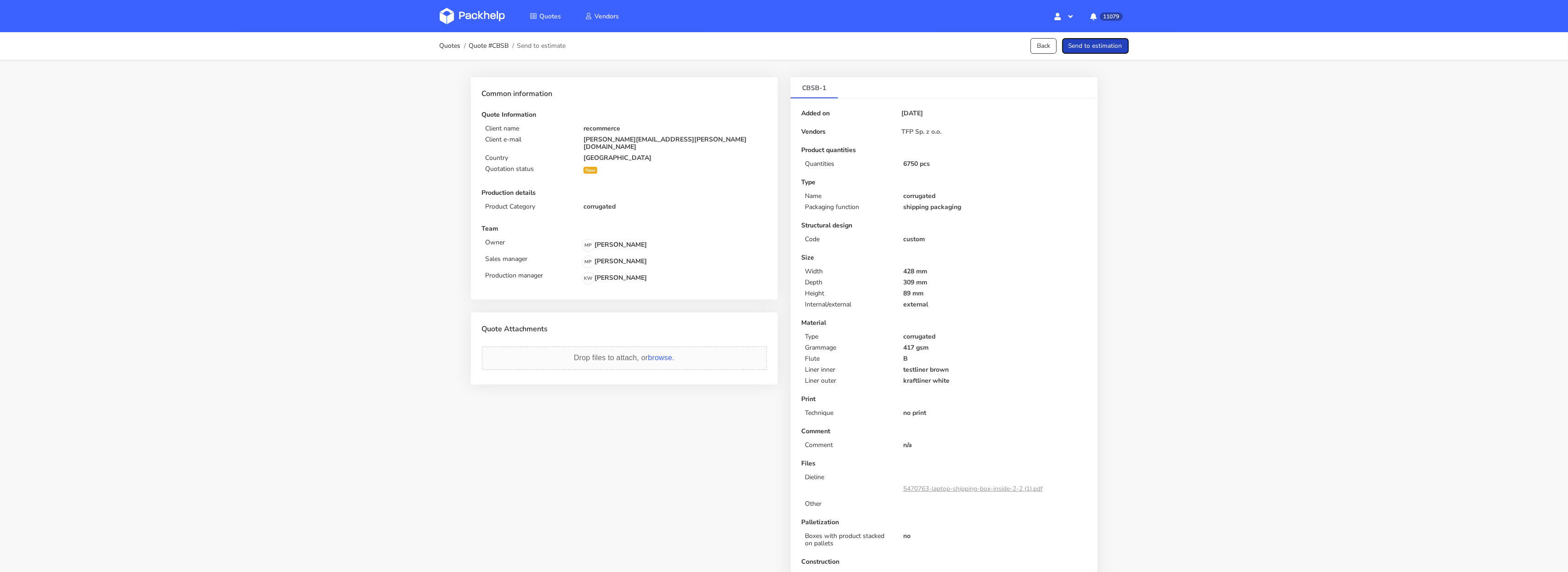
click at [1099, 42] on button "Send to estimation" at bounding box center [1095, 46] width 66 height 16
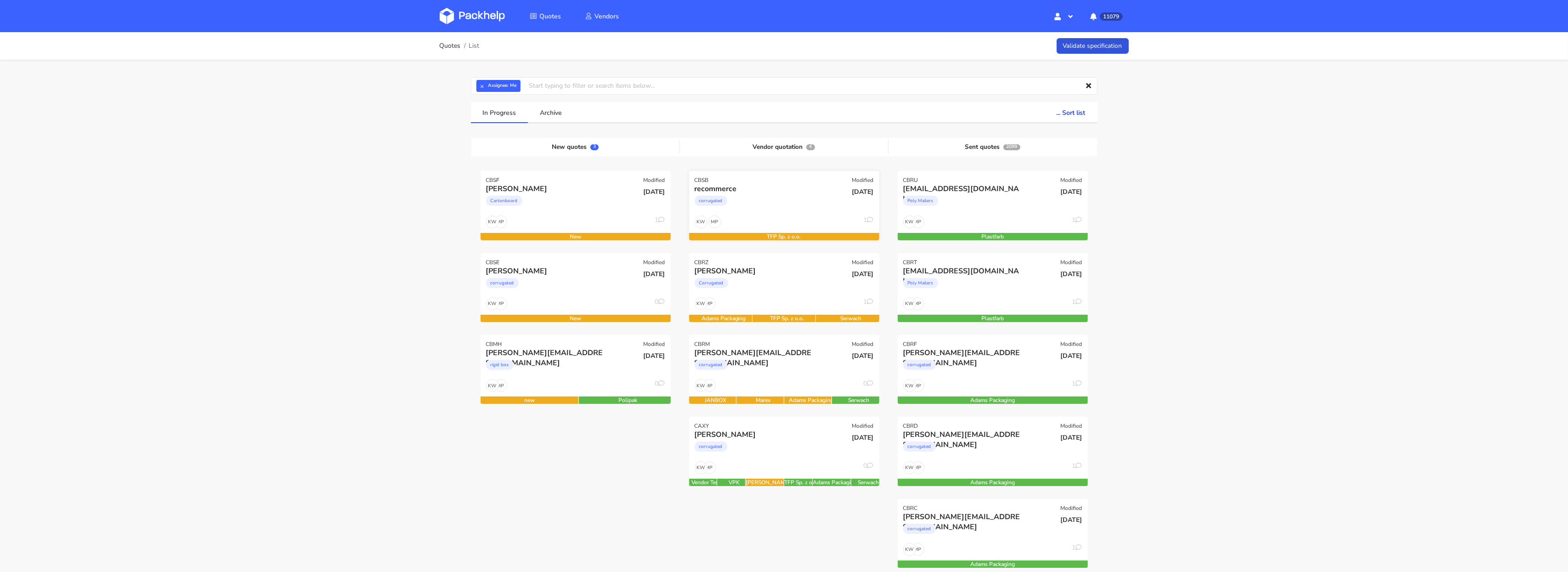
click at [761, 207] on div "corrugated" at bounding box center [755, 203] width 122 height 18
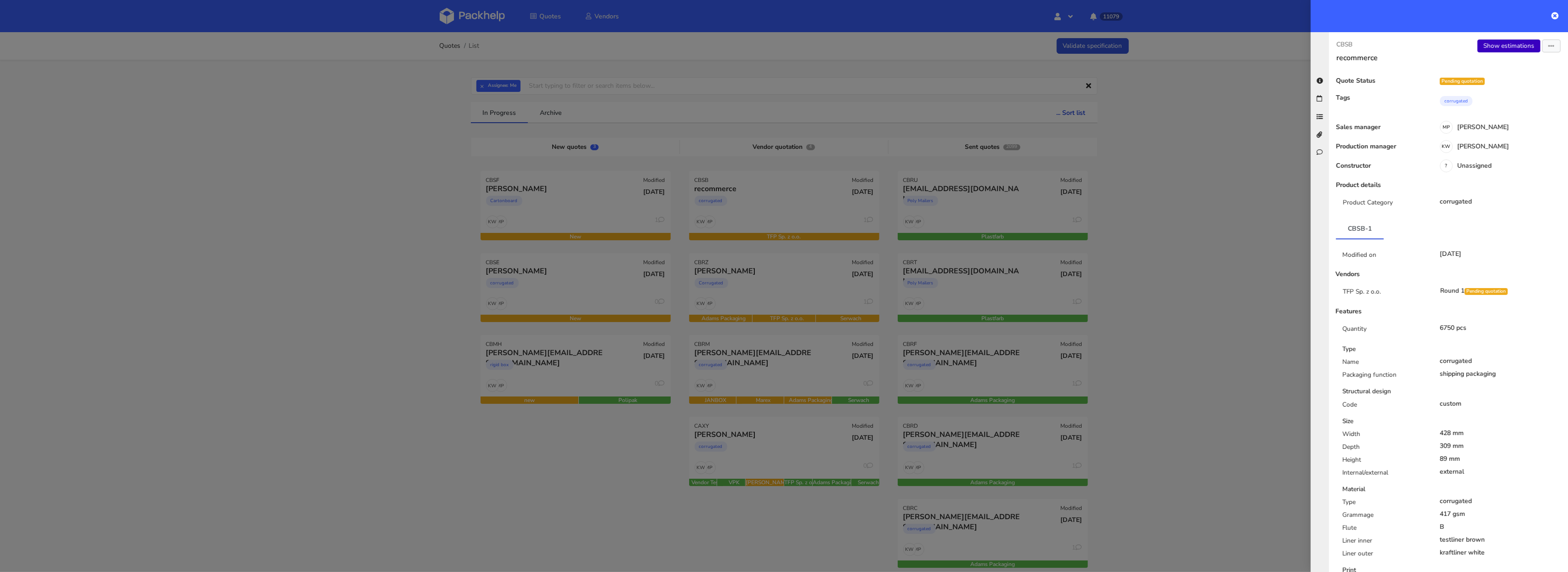
click at [1522, 40] on link "Show estimations" at bounding box center [1508, 46] width 63 height 13
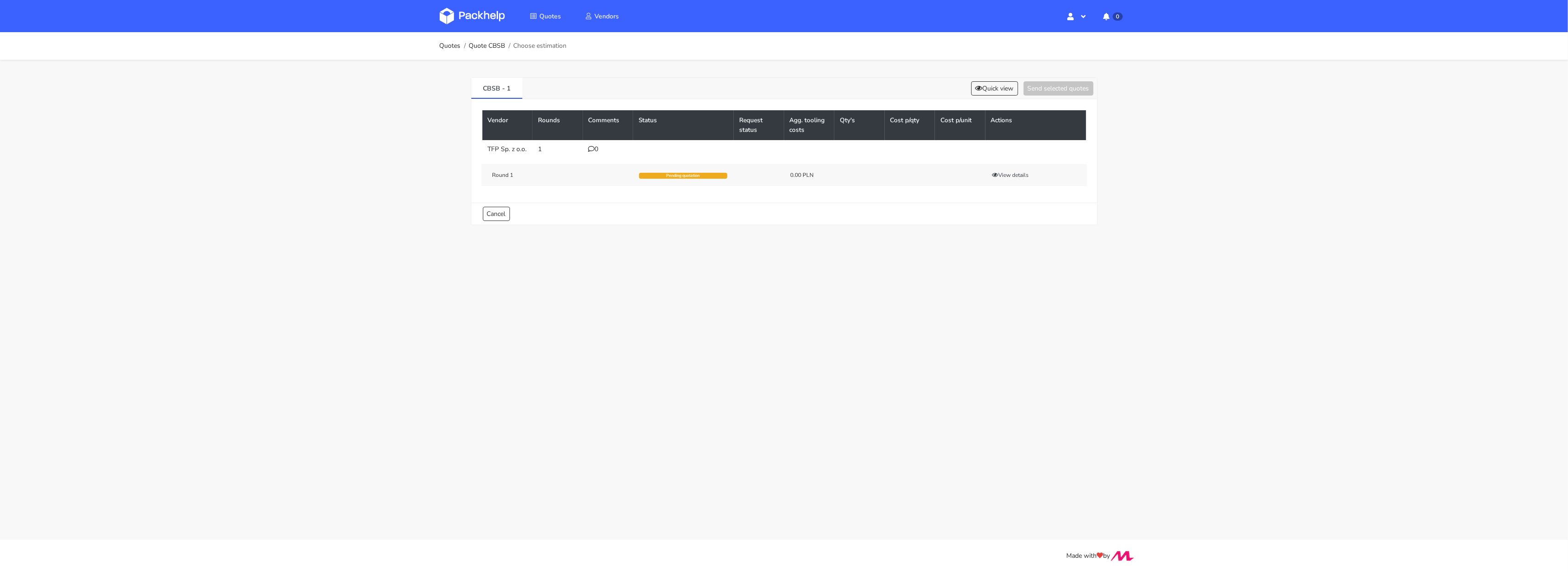
click at [594, 139] on th "Comments" at bounding box center [608, 125] width 51 height 30
click at [593, 153] on td "0" at bounding box center [608, 149] width 51 height 18
click at [593, 146] on icon at bounding box center [592, 148] width 7 height 7
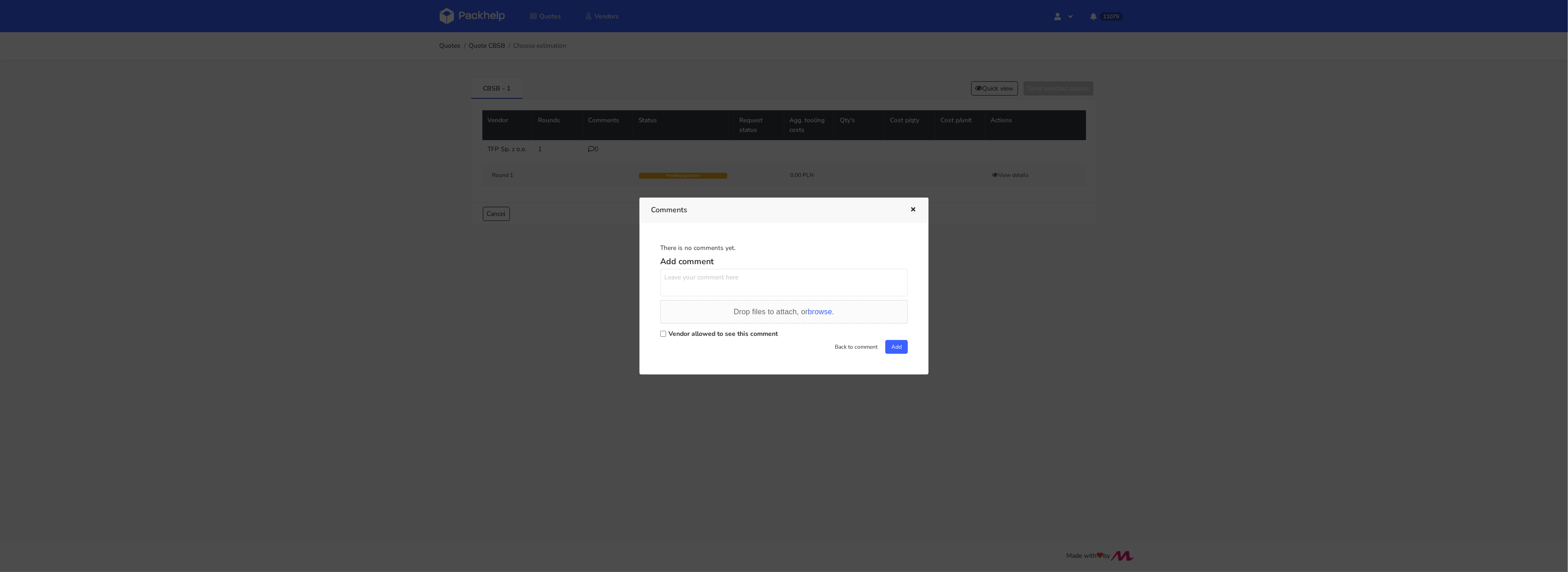
click at [669, 340] on div "Vendor allowed to see this comment" at bounding box center [784, 333] width 248 height 13
click at [665, 339] on div "Vendor allowed to see this comment" at bounding box center [784, 333] width 248 height 13
click at [665, 334] on input "Vendor allowed to see this comment" at bounding box center [663, 333] width 6 height 6
checkbox input "true"
click at [677, 279] on textarea at bounding box center [784, 282] width 248 height 27
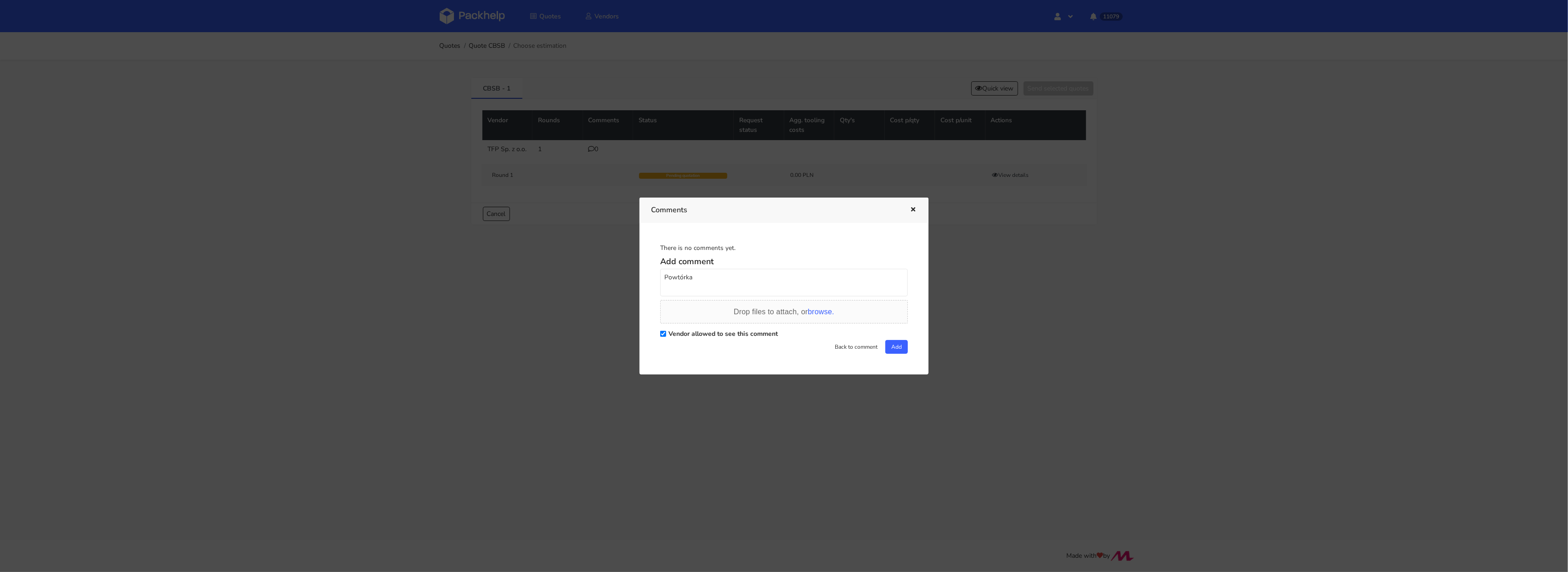
paste textarea "R352553663_DFRE"
type textarea "Powtórka R352553663_DFRE"
click at [889, 347] on button "Add" at bounding box center [896, 347] width 23 height 14
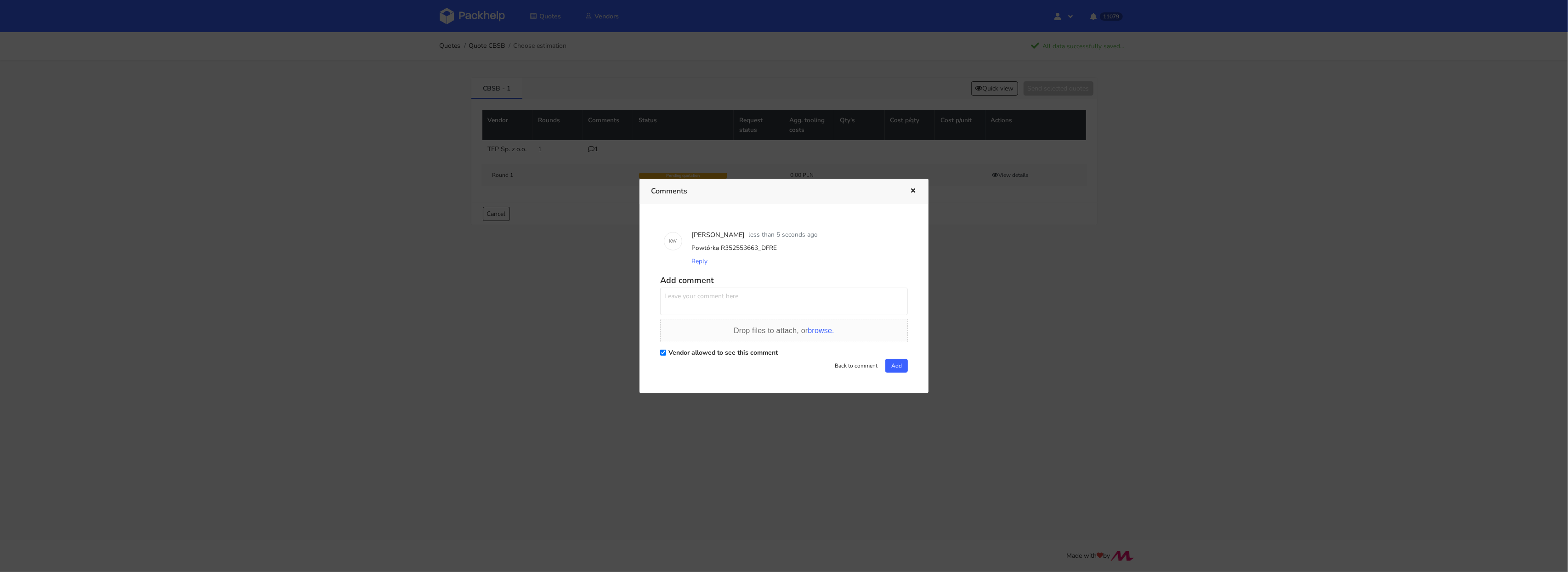
click at [471, 26] on div at bounding box center [784, 286] width 1568 height 572
click at [478, 15] on img at bounding box center [472, 16] width 65 height 16
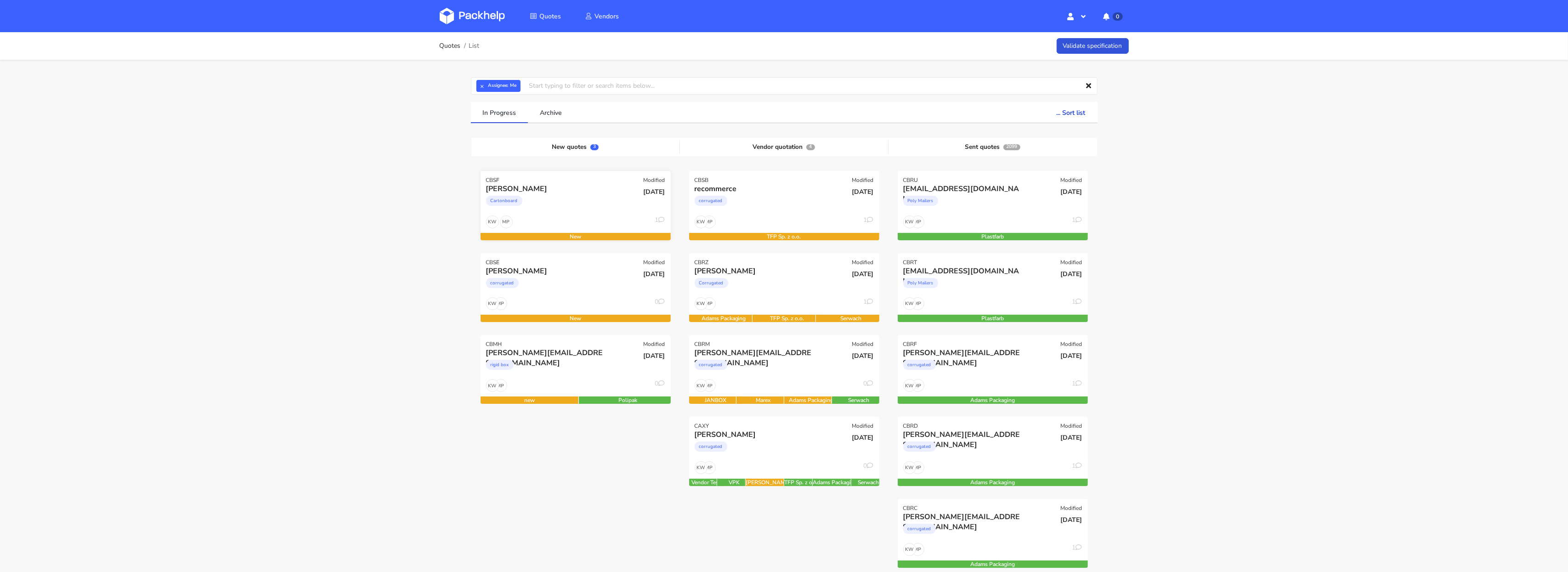
click at [544, 196] on div "Cartonboard" at bounding box center [547, 203] width 122 height 18
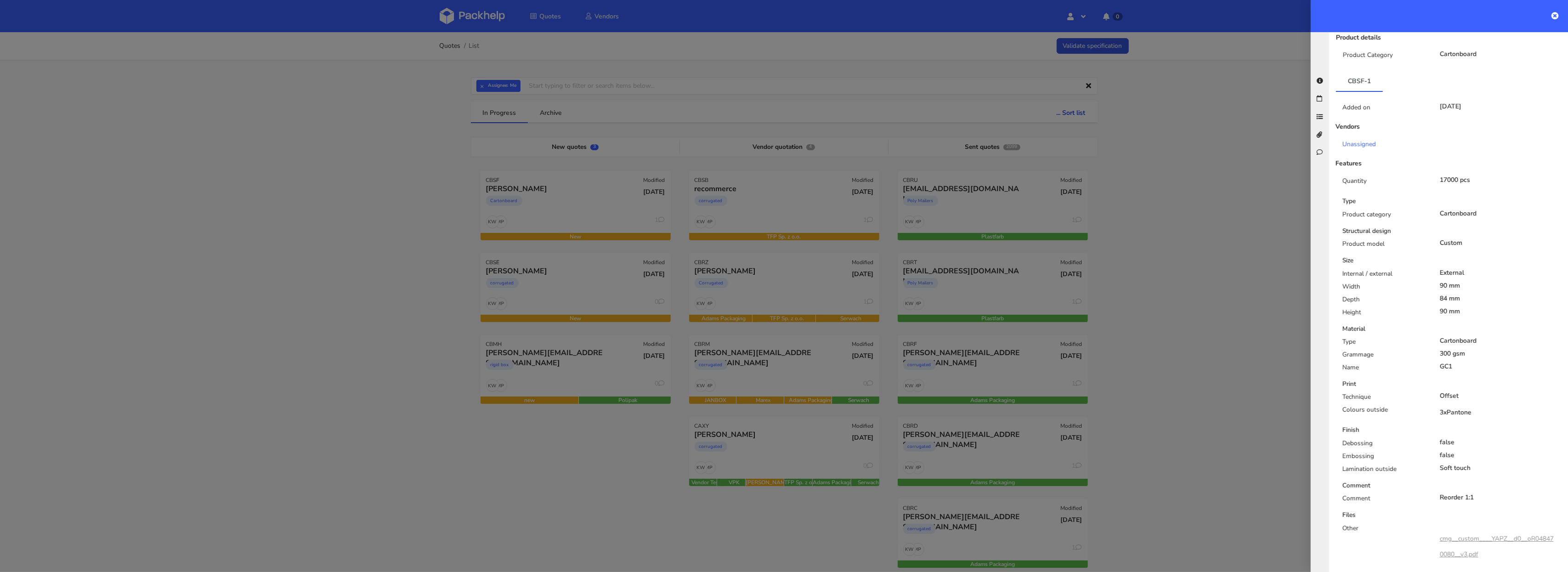
scroll to position [351, 0]
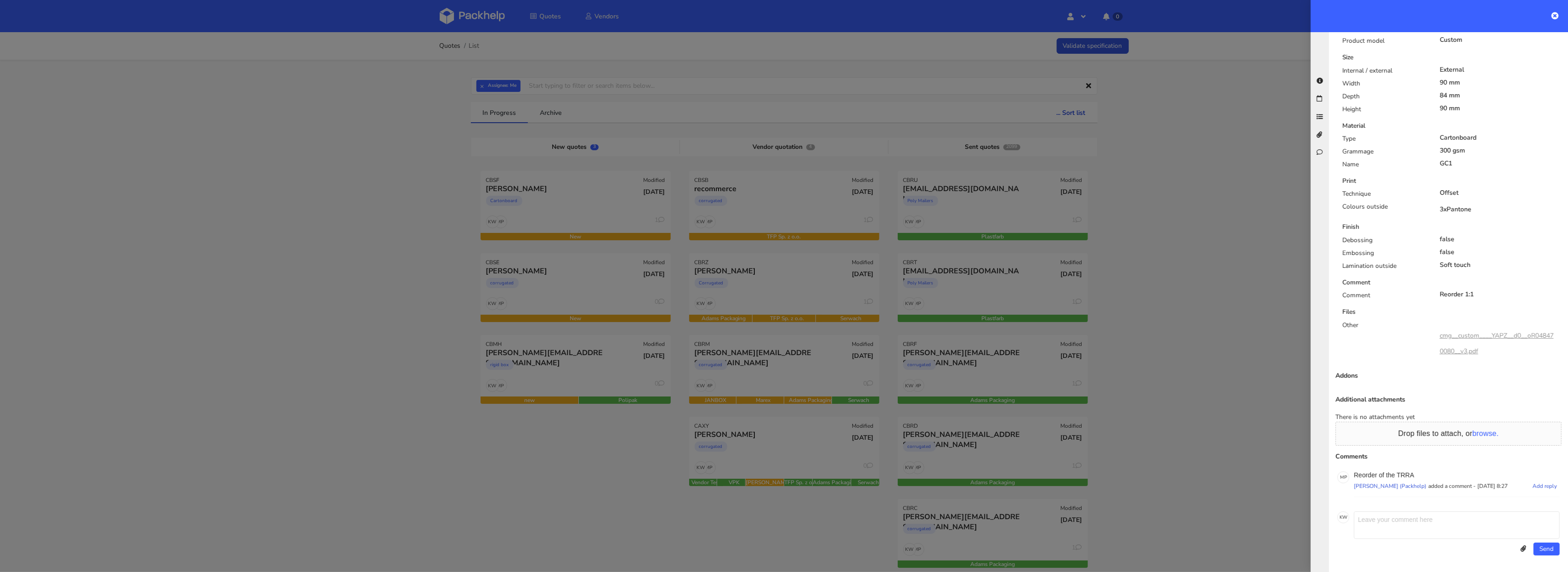
click at [1402, 471] on p "Reorder of the TRRA" at bounding box center [1457, 475] width 206 height 7
copy p "TRRA"
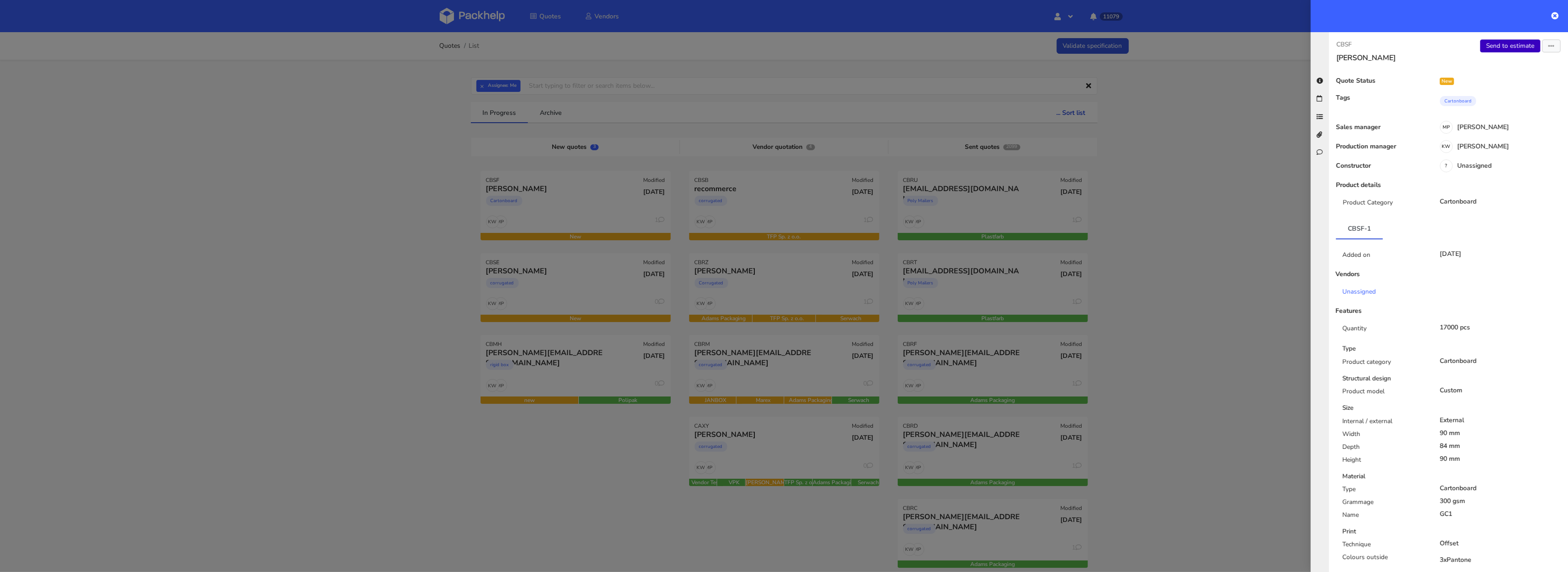
click at [1503, 46] on link "Send to estimate" at bounding box center [1510, 46] width 60 height 13
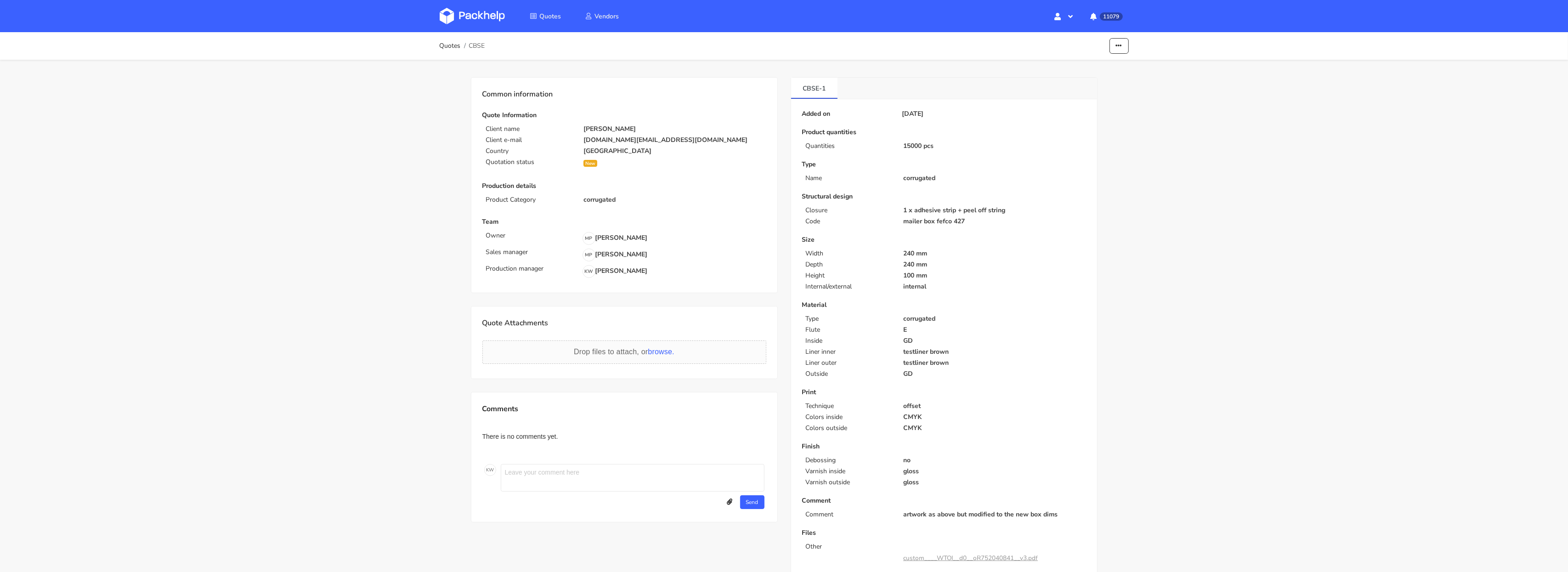
click at [475, 14] on img at bounding box center [472, 16] width 65 height 16
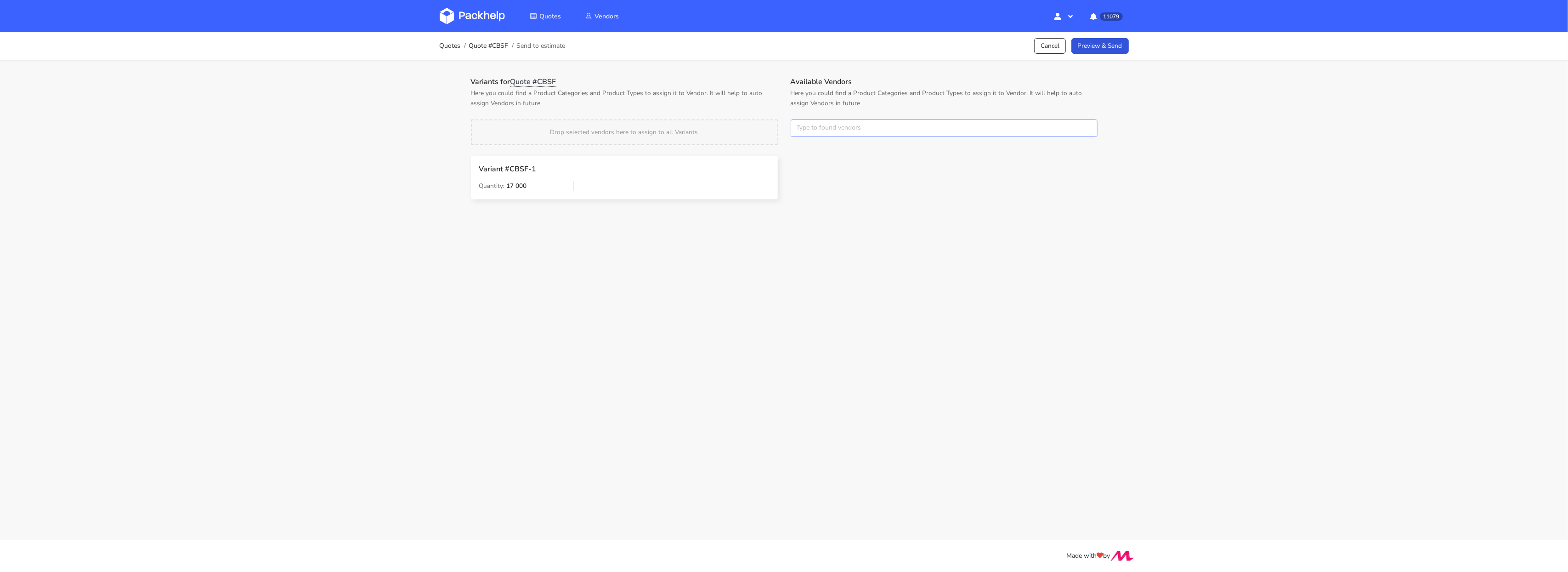
click at [806, 132] on input "text" at bounding box center [944, 128] width 307 height 18
type input "euro"
drag, startPoint x: 816, startPoint y: 167, endPoint x: 810, endPoint y: 151, distance: 17.1
click at [816, 167] on link "euro" at bounding box center [848, 163] width 85 height 17
click at [774, 117] on div "Variants for Quote #CBSF Here you could find a Product Categories and Product T…" at bounding box center [624, 145] width 320 height 135
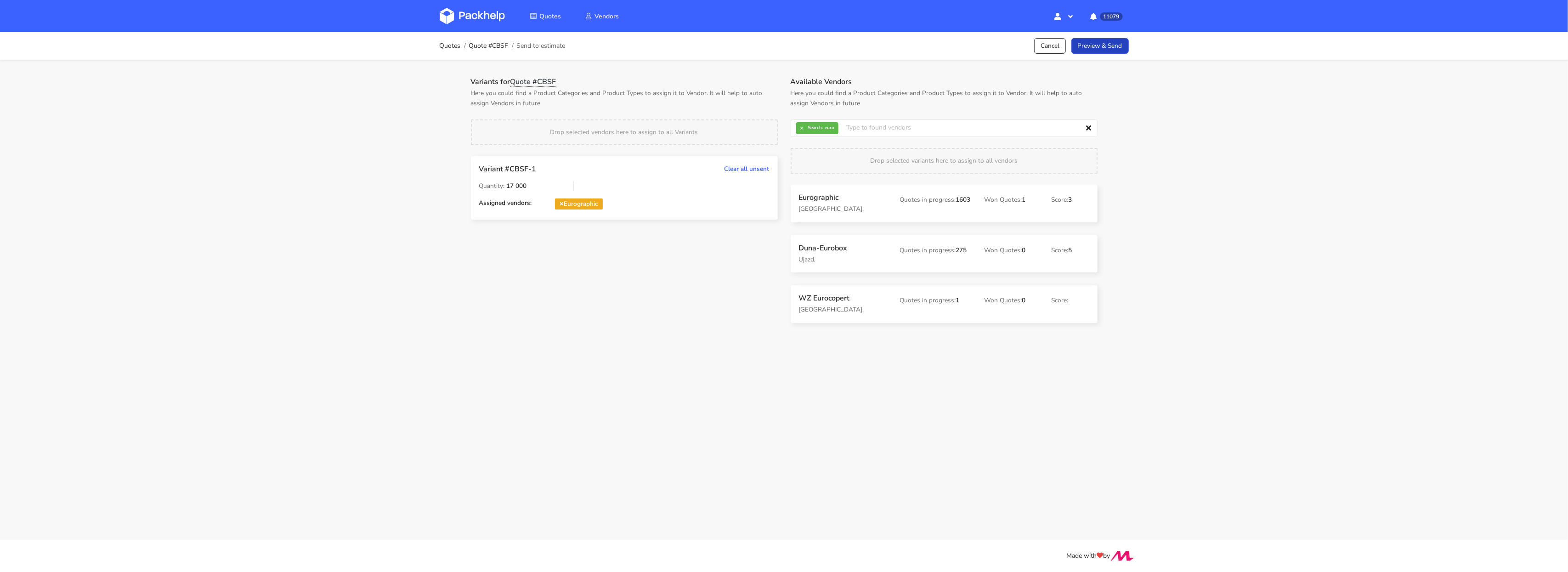
click at [1087, 44] on link "Preview & Send" at bounding box center [1100, 46] width 57 height 16
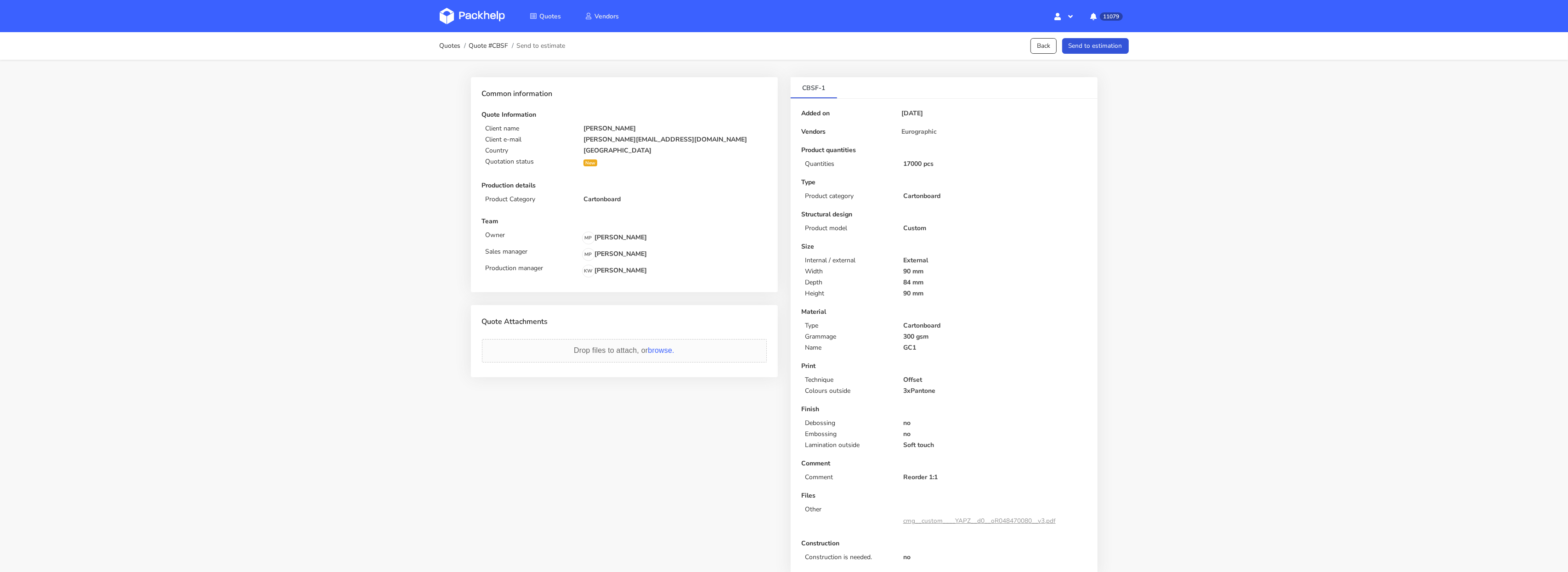
click at [1107, 47] on button "Send to estimation" at bounding box center [1095, 46] width 66 height 16
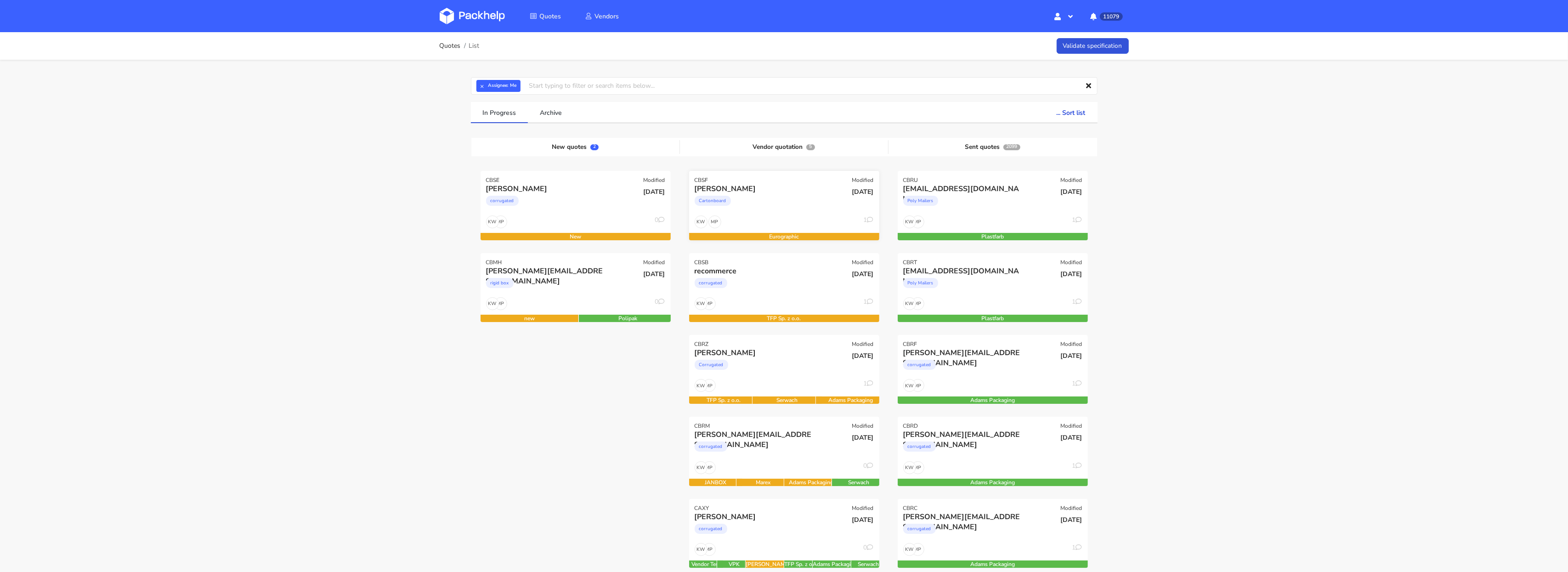
click at [798, 207] on div "Cartonboard" at bounding box center [755, 203] width 122 height 18
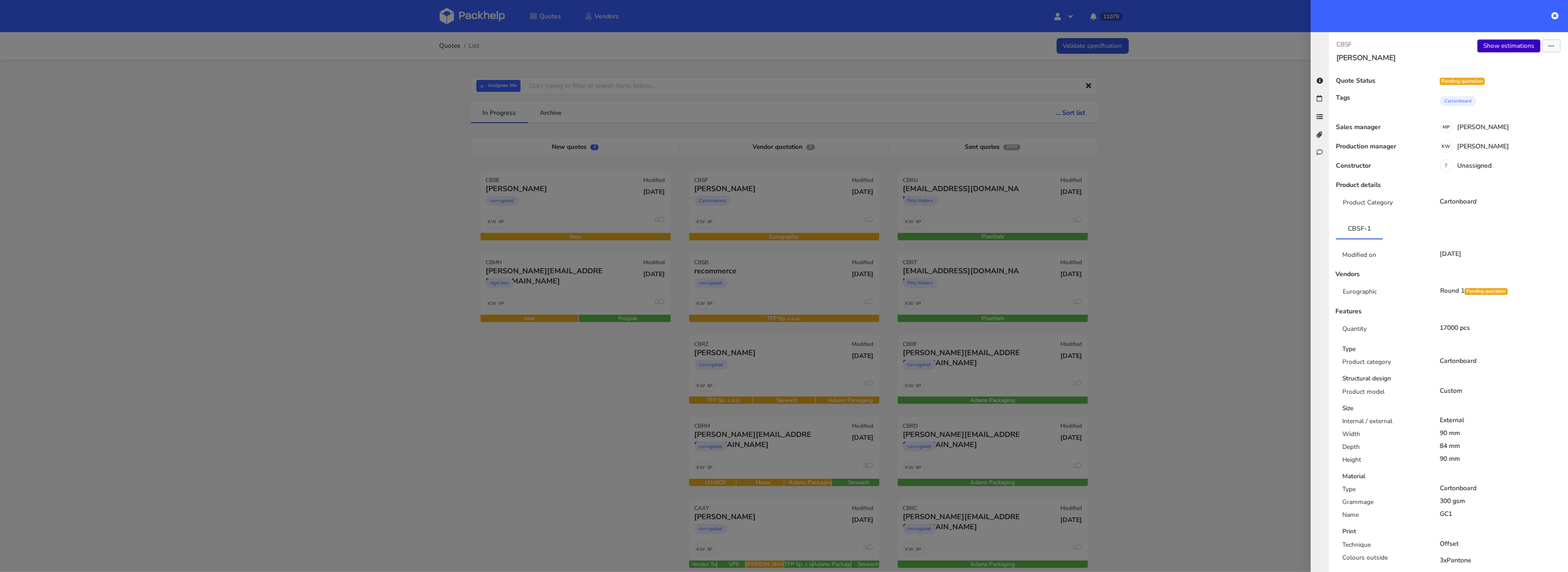
click at [1498, 51] on link "Show estimations" at bounding box center [1508, 46] width 63 height 13
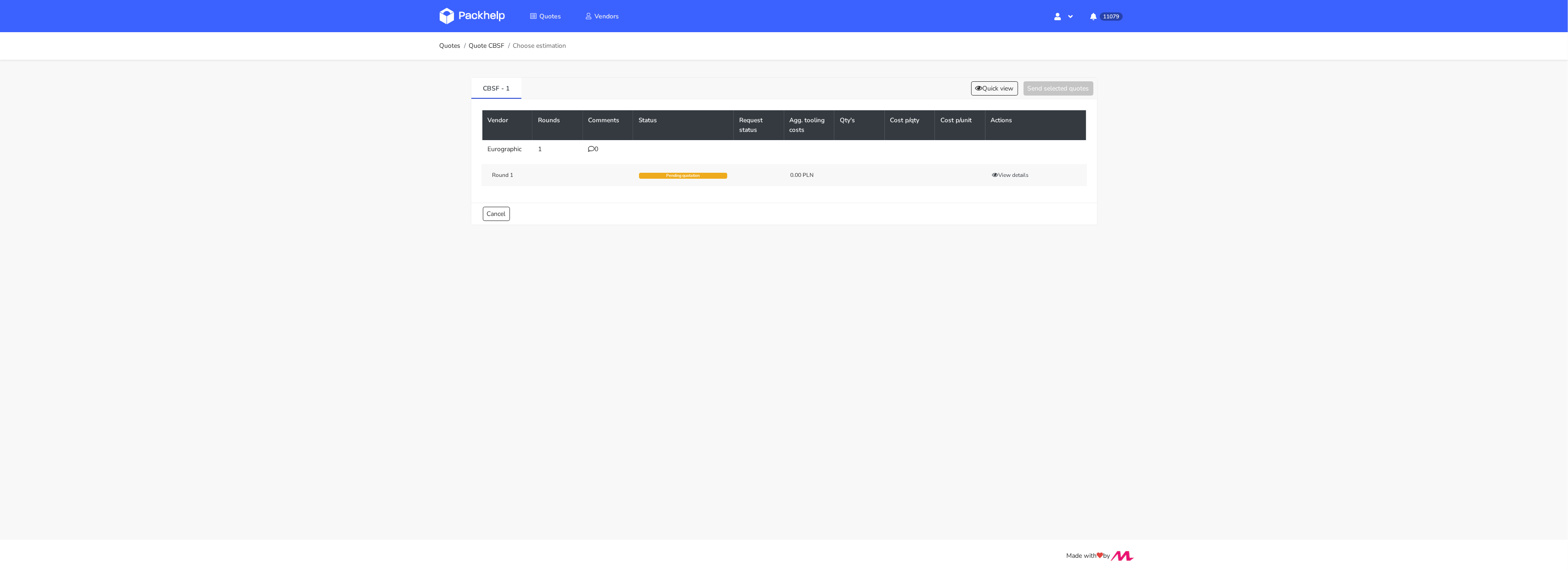
click at [587, 147] on td "0" at bounding box center [608, 149] width 51 height 18
click at [595, 147] on div "0" at bounding box center [608, 149] width 40 height 7
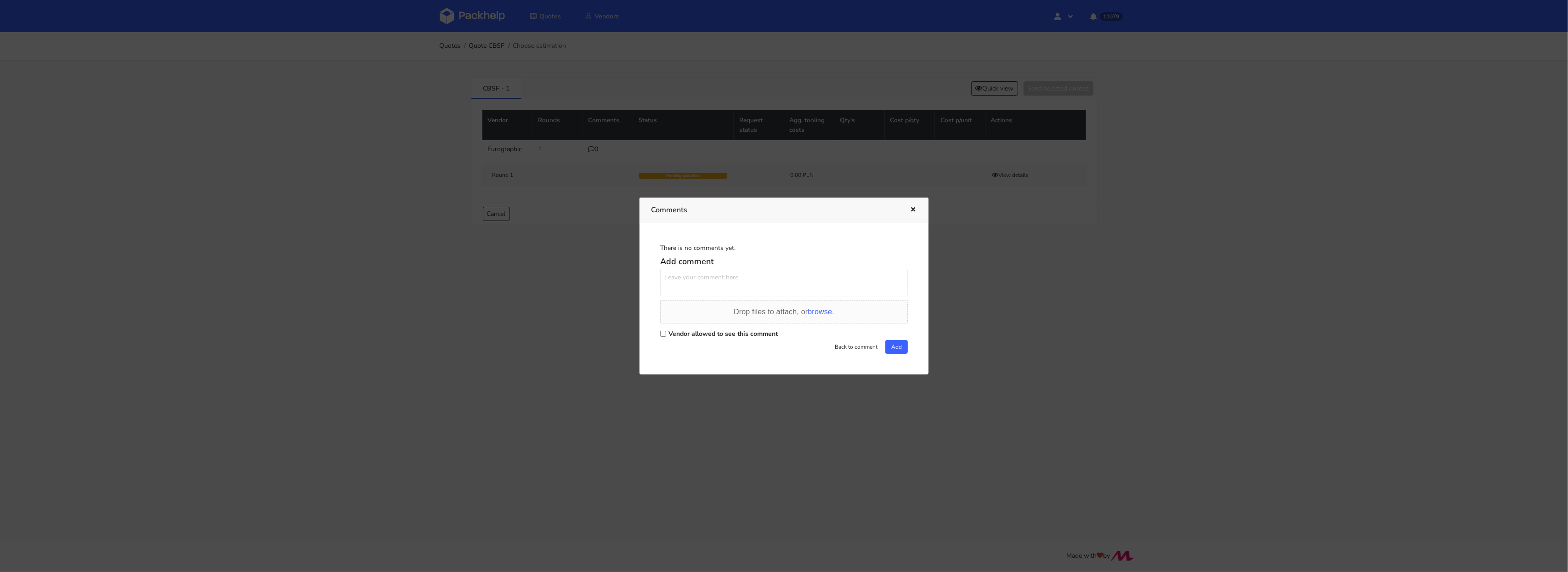
click at [712, 336] on label "Vendor allowed to see this comment" at bounding box center [723, 333] width 110 height 9
click at [666, 336] on input "Vendor allowed to see this comment" at bounding box center [663, 333] width 6 height 6
checkbox input "true"
click at [715, 293] on textarea at bounding box center [784, 282] width 248 height 27
paste textarea "R051408366_TRRA"
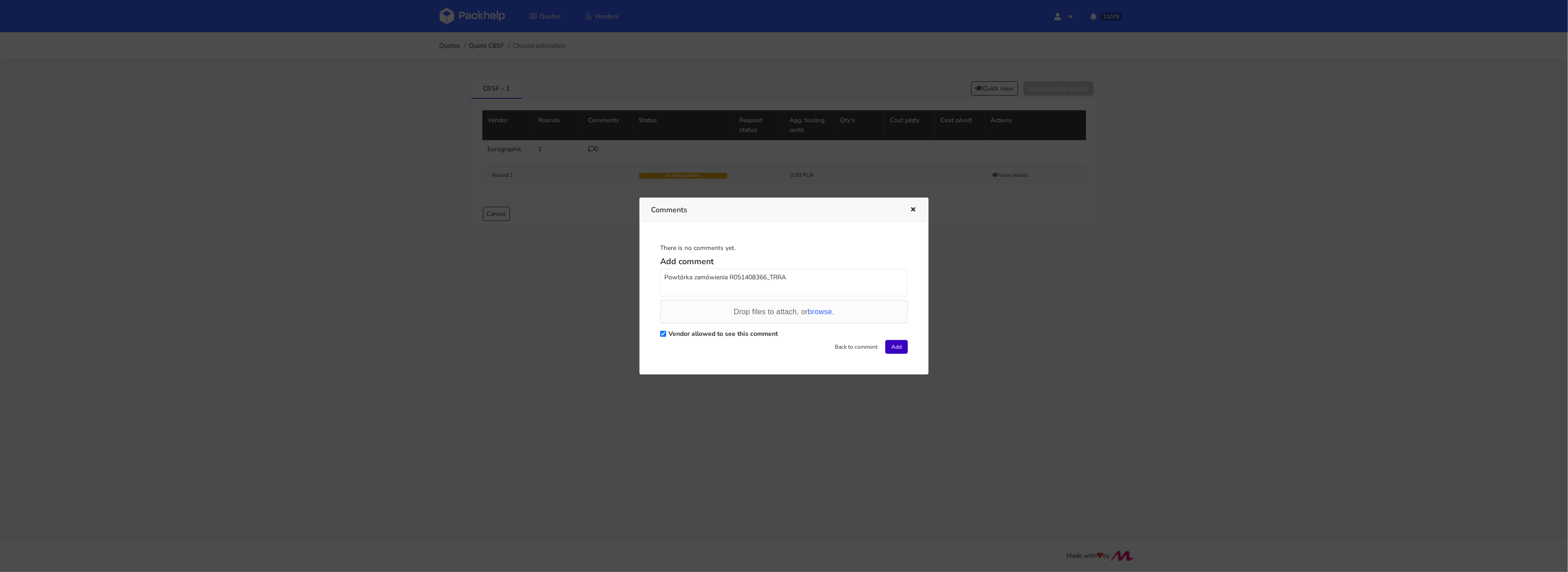
type textarea "Powtórka zamówienia R051408366_TRRA"
click at [889, 347] on button "Add" at bounding box center [896, 347] width 23 height 14
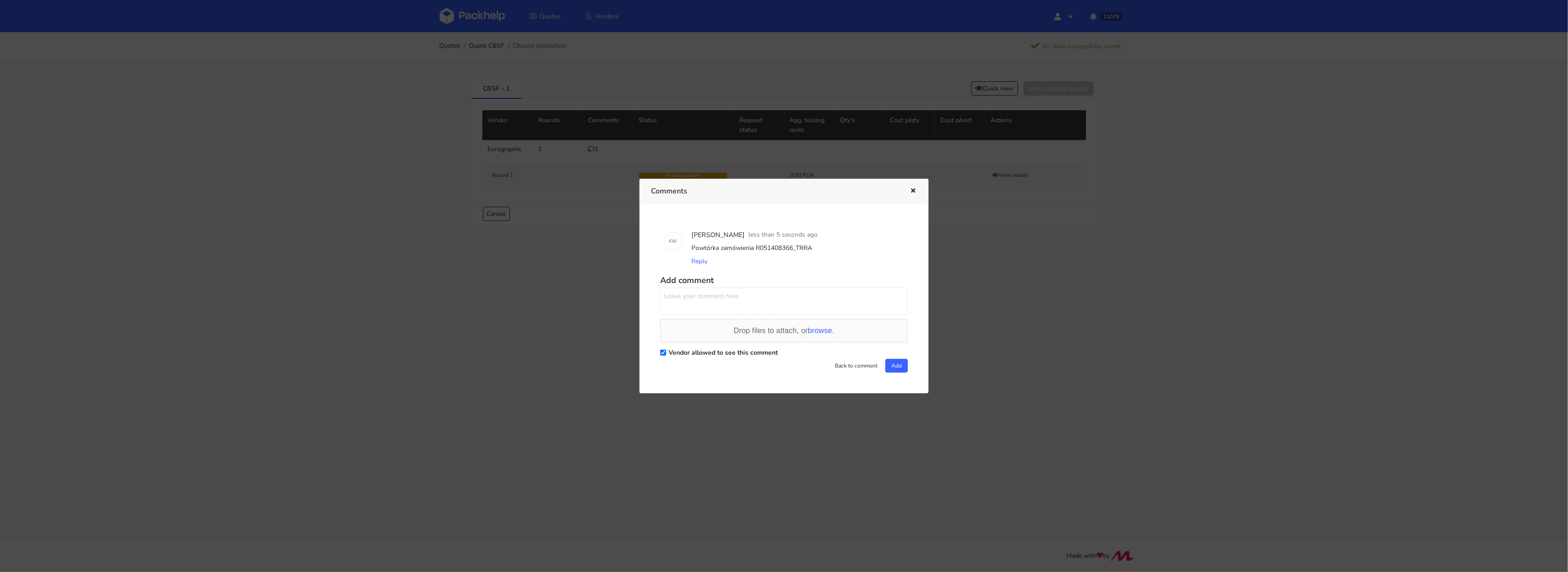
click at [487, 24] on div at bounding box center [784, 286] width 1568 height 572
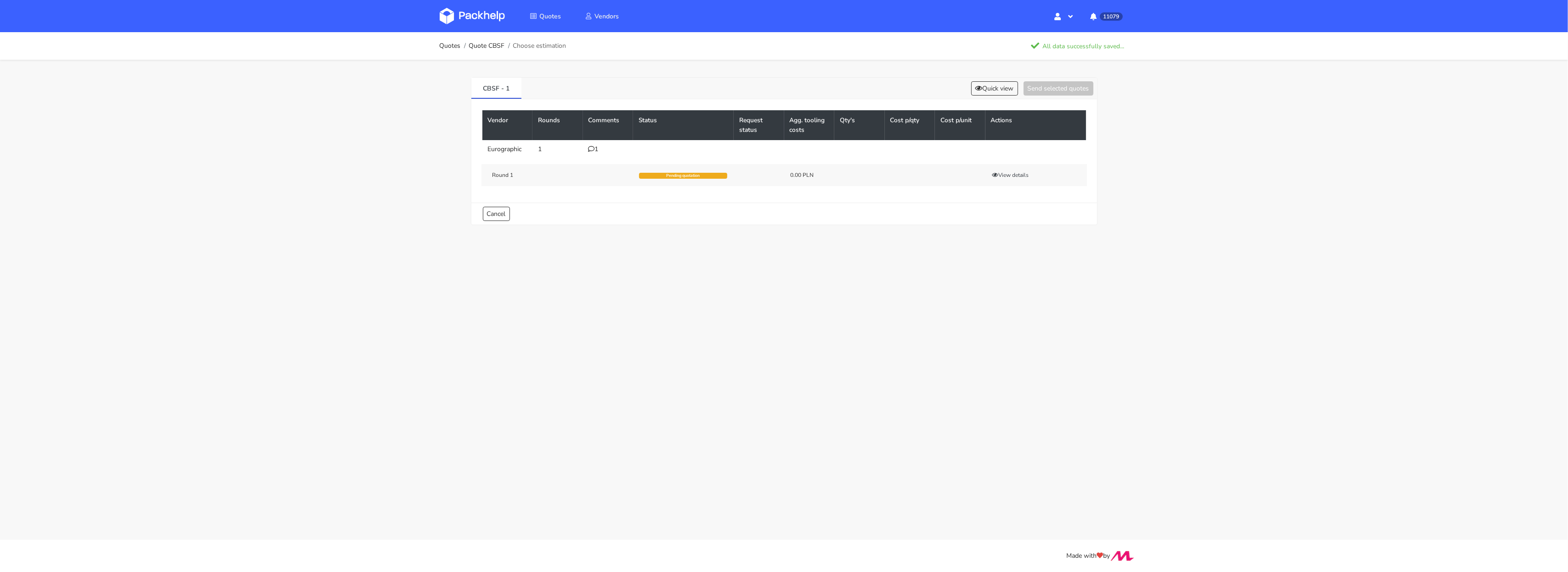
click at [480, 23] on img at bounding box center [472, 16] width 65 height 16
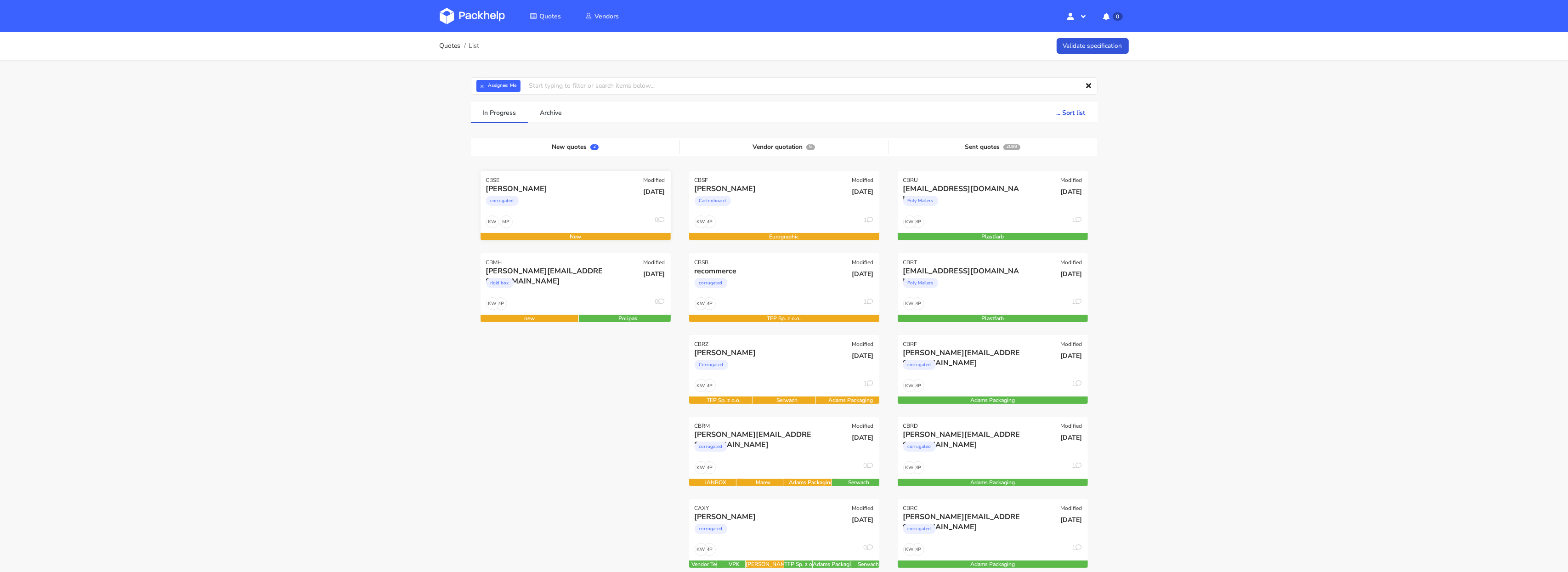
click at [576, 194] on div "corrugated" at bounding box center [547, 203] width 122 height 18
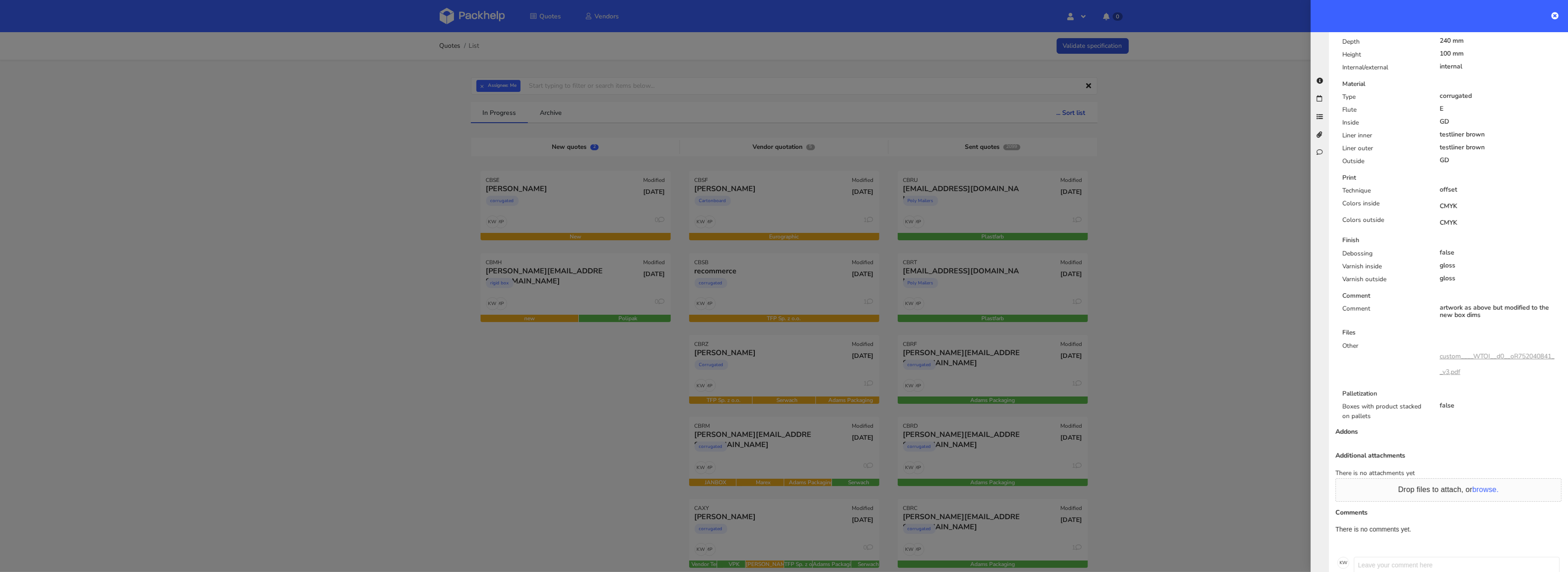
scroll to position [400, 0]
click at [289, 178] on div at bounding box center [784, 286] width 1568 height 572
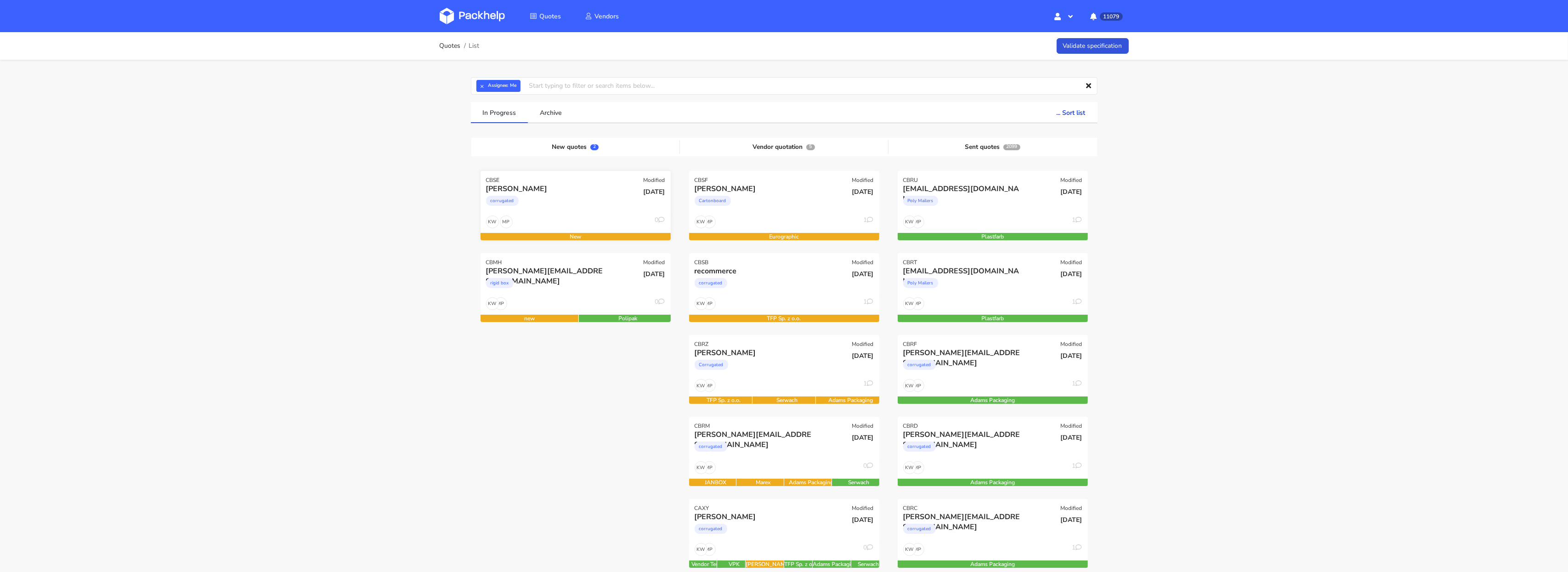
click at [584, 209] on div "corrugated" at bounding box center [547, 203] width 122 height 18
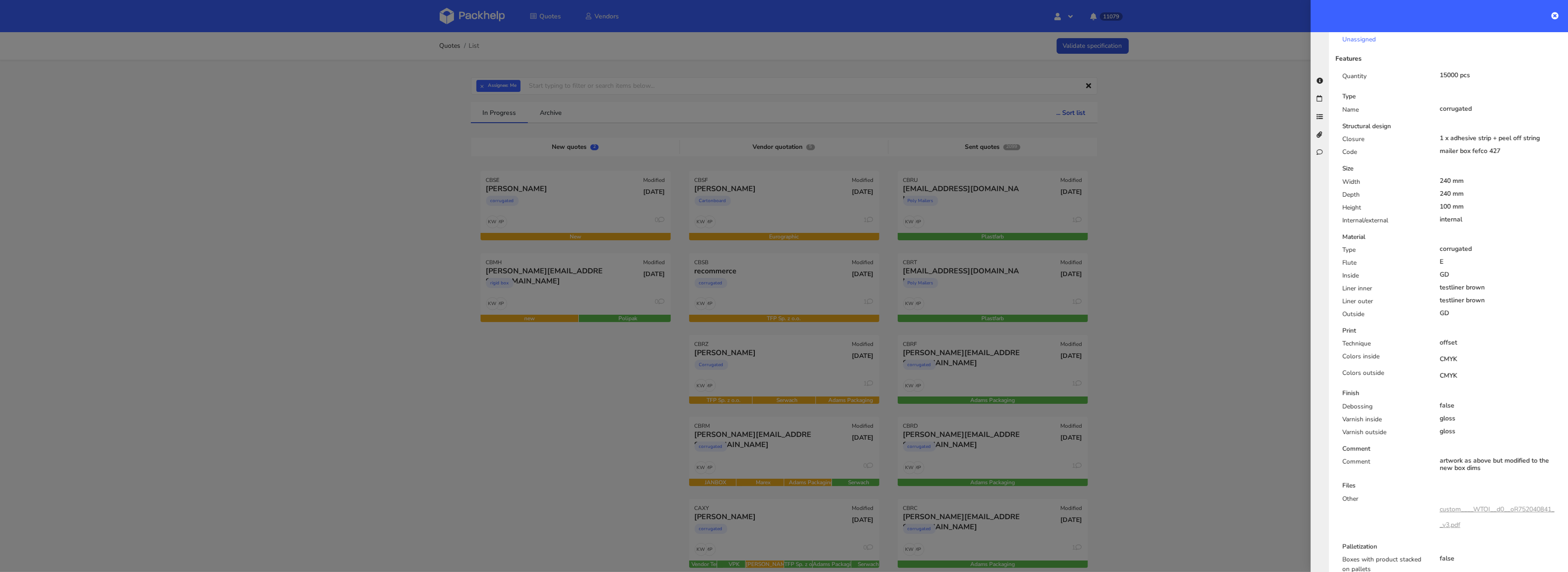
scroll to position [0, 0]
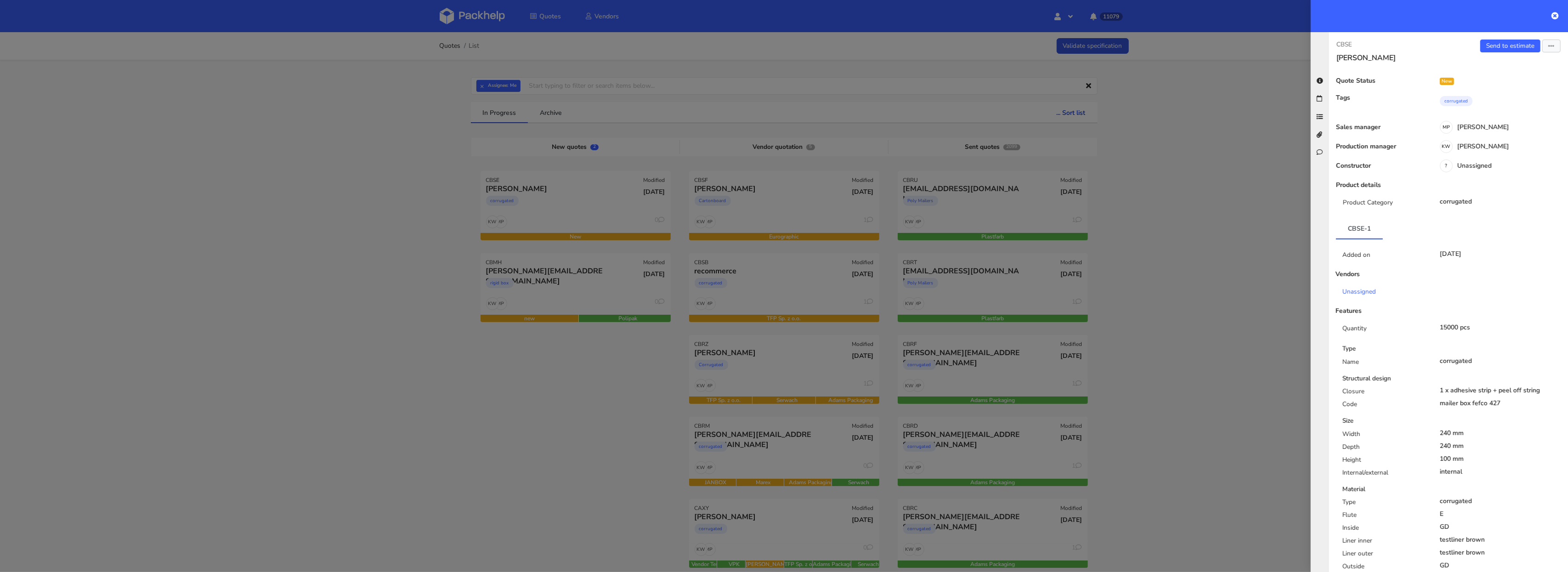
click at [1549, 38] on div "CBSE Monica Olavarria Send to estimate View quote Edit quote Missing data Rejec…" at bounding box center [1449, 302] width 239 height 540
click at [1549, 46] on icon "button" at bounding box center [1552, 46] width 7 height 7
click at [1525, 83] on link "Edit quote" at bounding box center [1521, 82] width 81 height 15
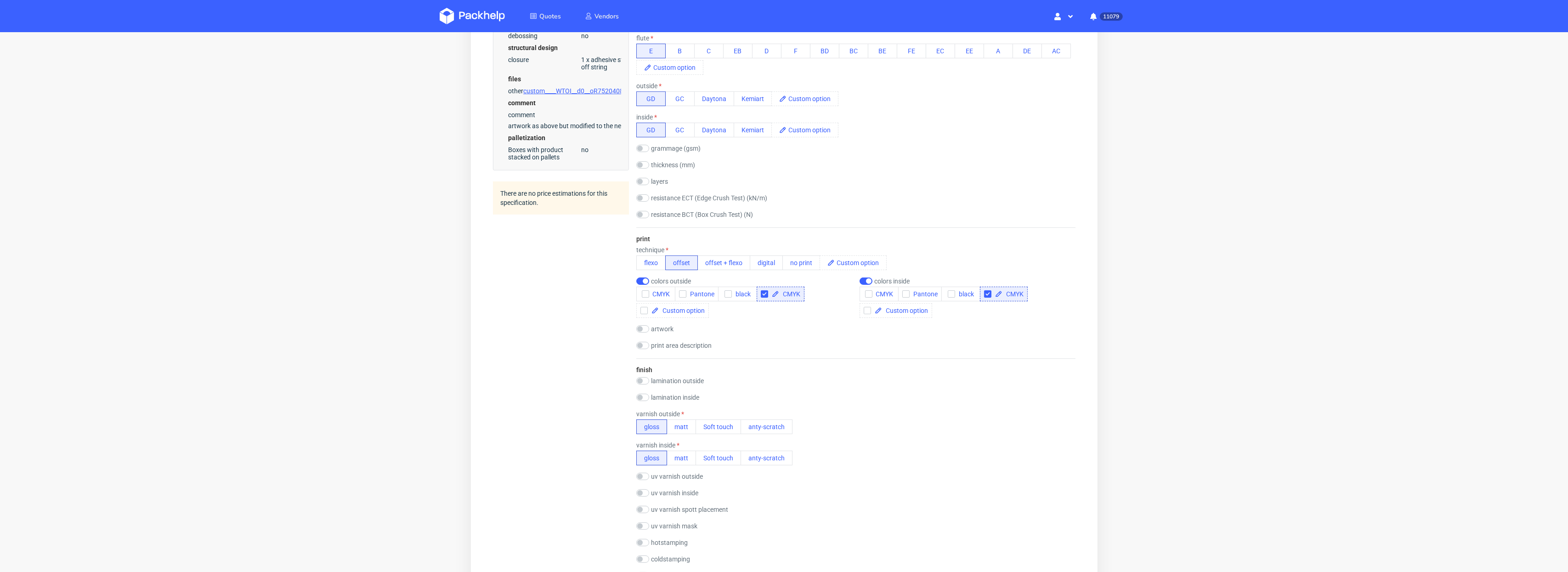
scroll to position [438, 0]
click at [645, 289] on icon "button" at bounding box center [645, 291] width 7 height 7
click at [761, 291] on input "checkbox" at bounding box center [764, 291] width 7 height 7
checkbox input "false"
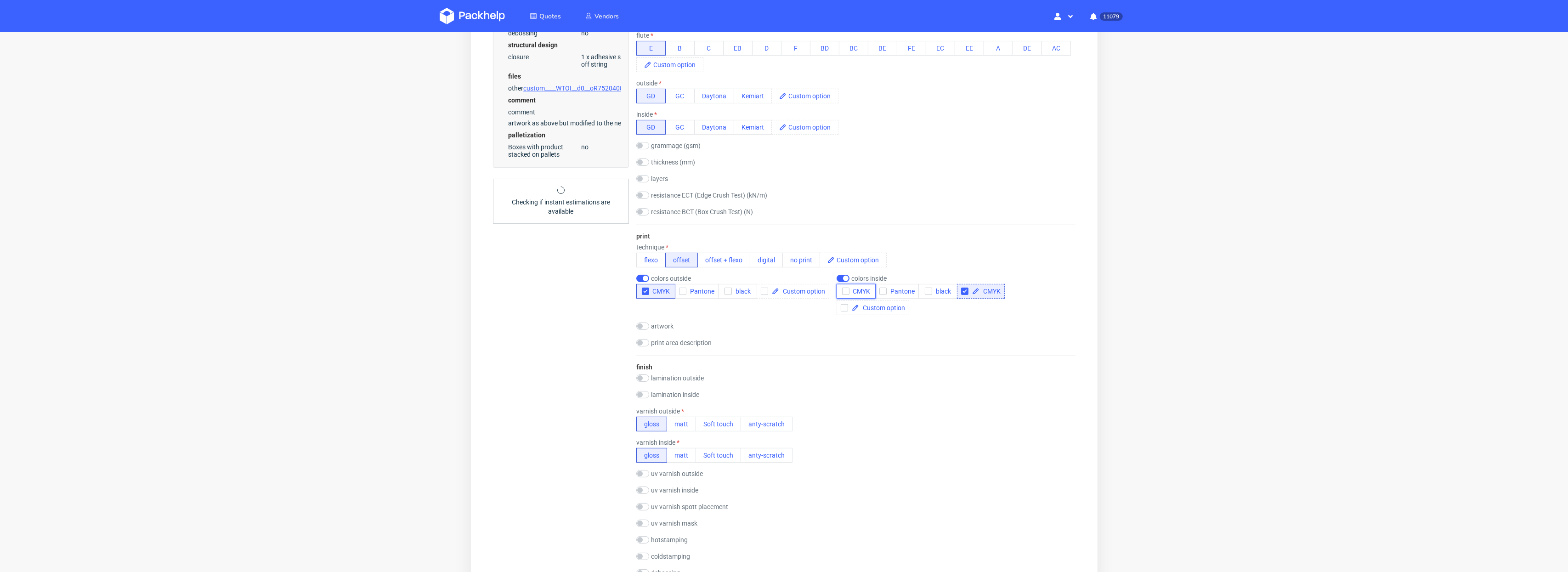
click at [845, 292] on use "button" at bounding box center [845, 291] width 4 height 3
click at [968, 289] on div at bounding box center [966, 291] width 11 height 7
click at [966, 292] on input "checkbox" at bounding box center [964, 291] width 7 height 7
checkbox input "false"
click at [799, 368] on div "lamination outside gloss matt Soft touch anty-scratch PE(HDPE)" at bounding box center [856, 363] width 439 height 9
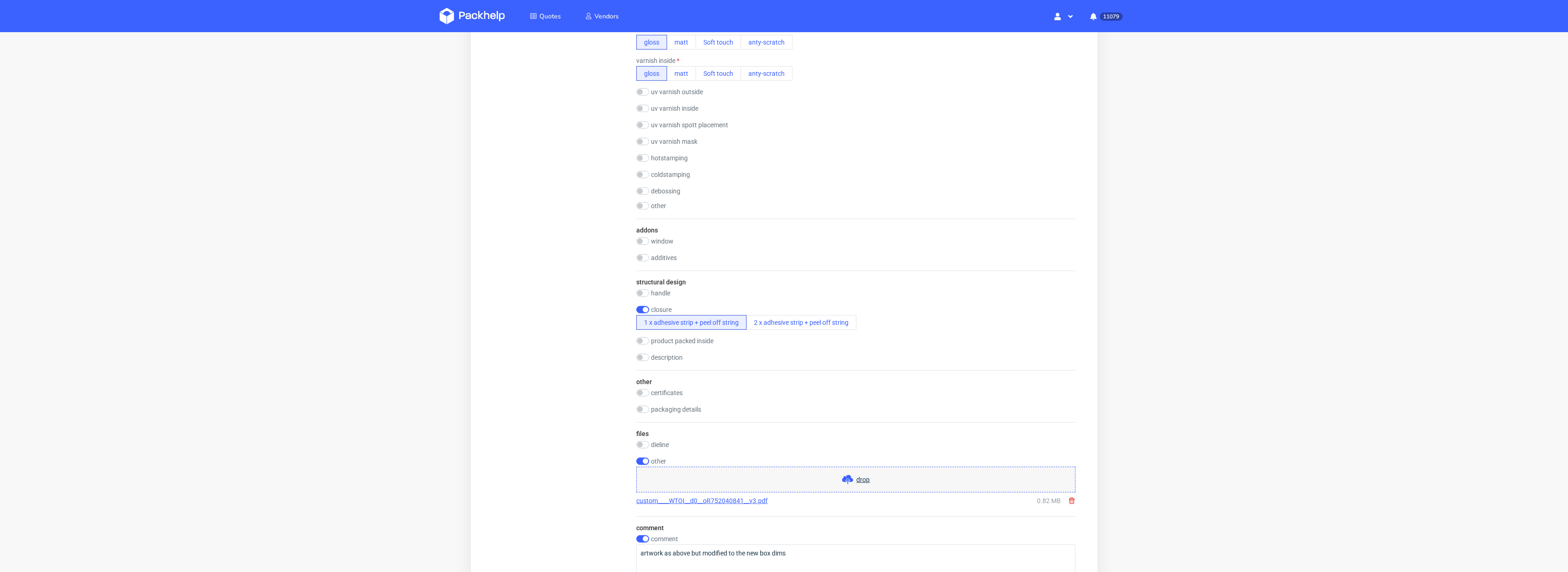
scroll to position [1099, 0]
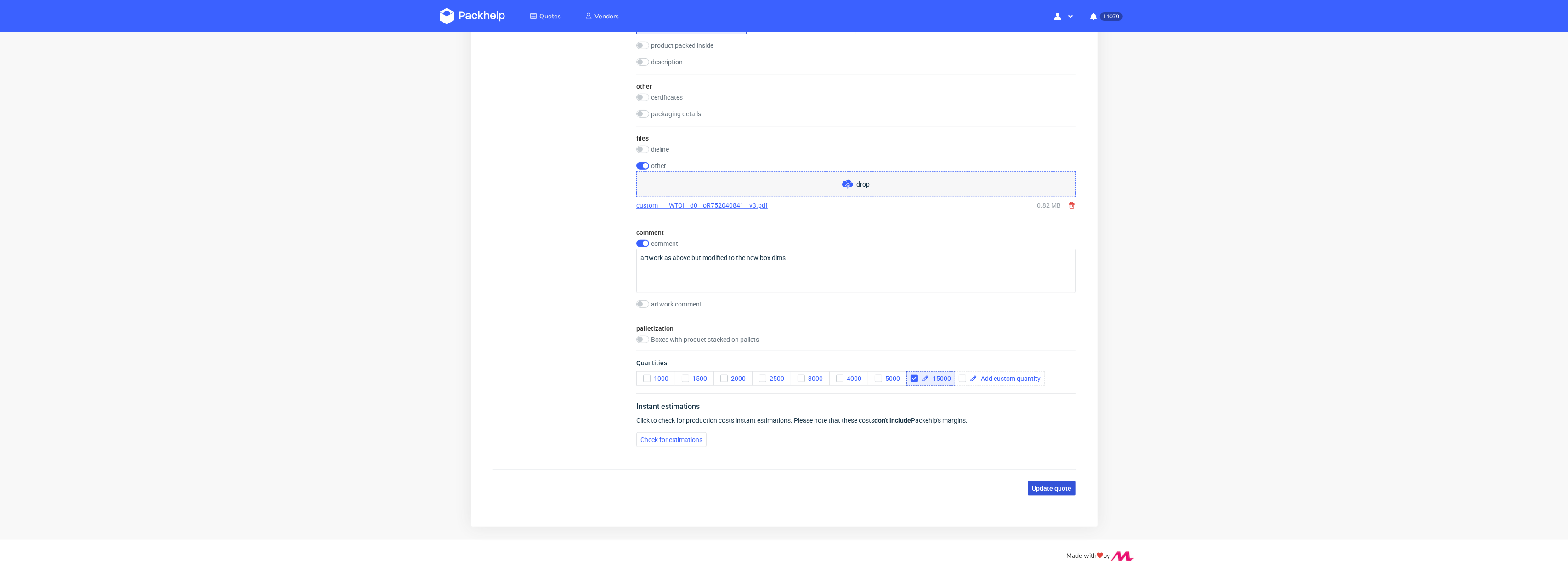
click at [1054, 489] on span "Update quote" at bounding box center [1051, 489] width 40 height 7
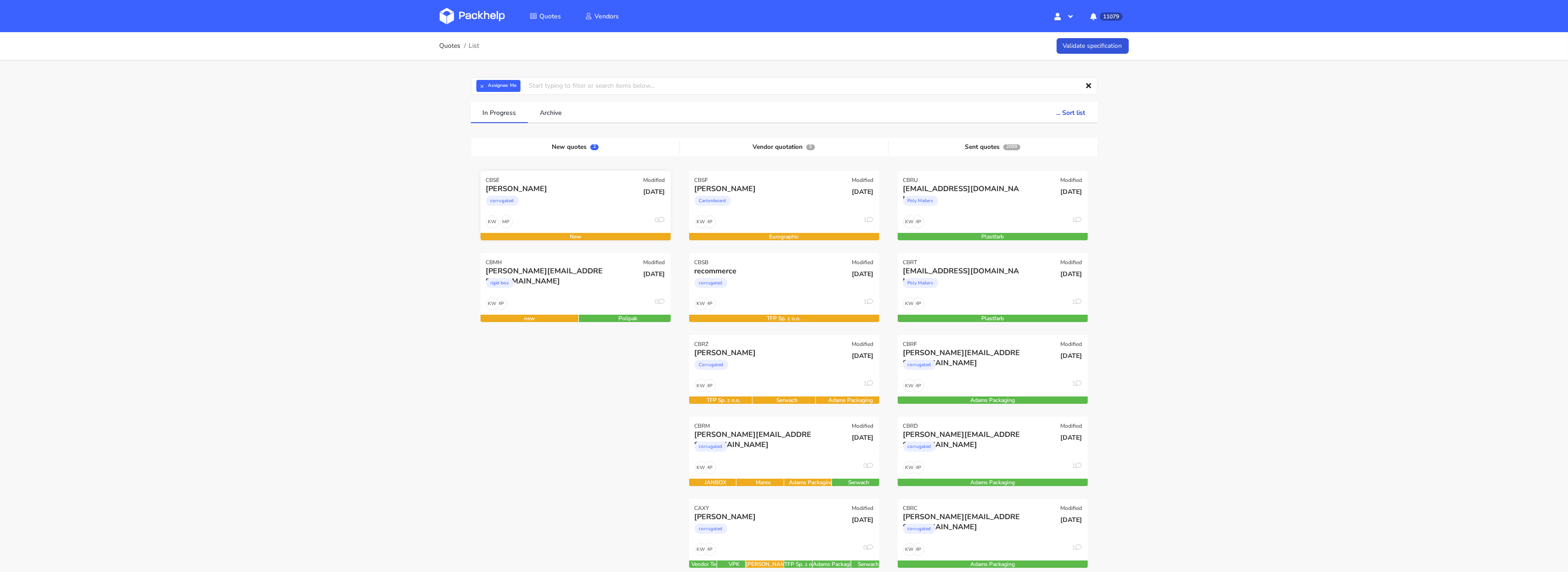
click at [548, 205] on div "corrugated" at bounding box center [547, 203] width 122 height 18
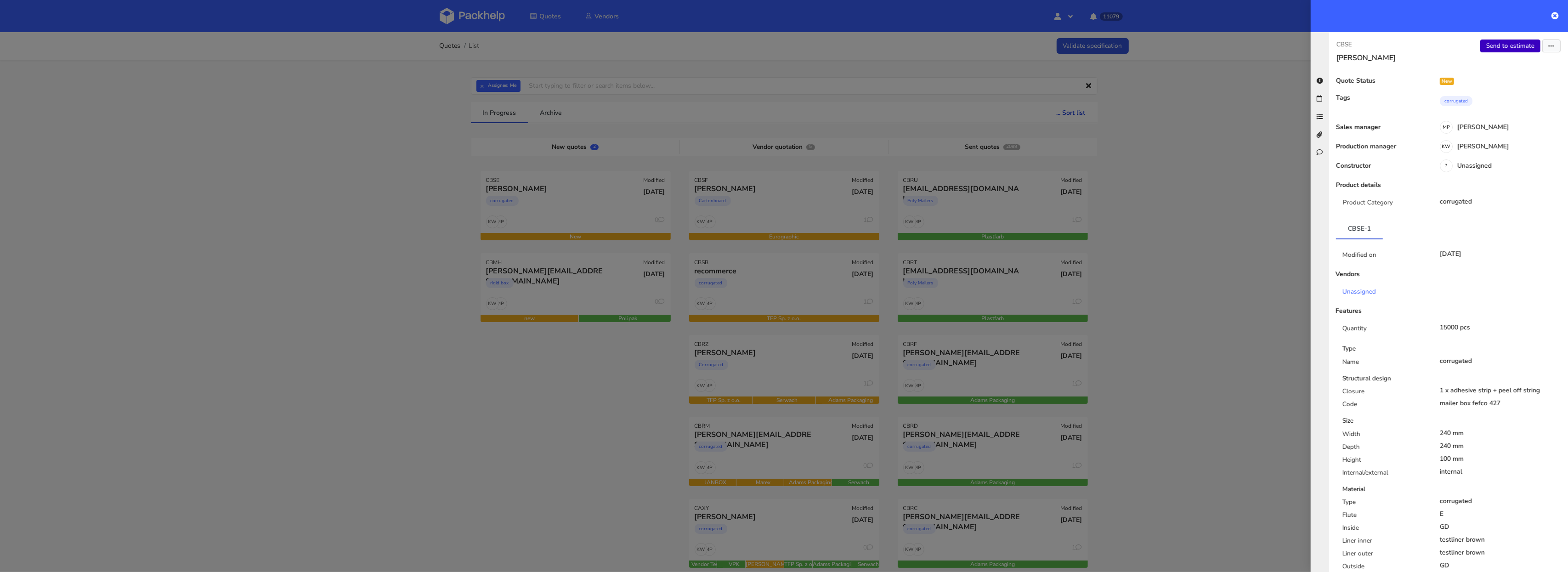
click at [1508, 48] on link "Send to estimate" at bounding box center [1510, 46] width 60 height 13
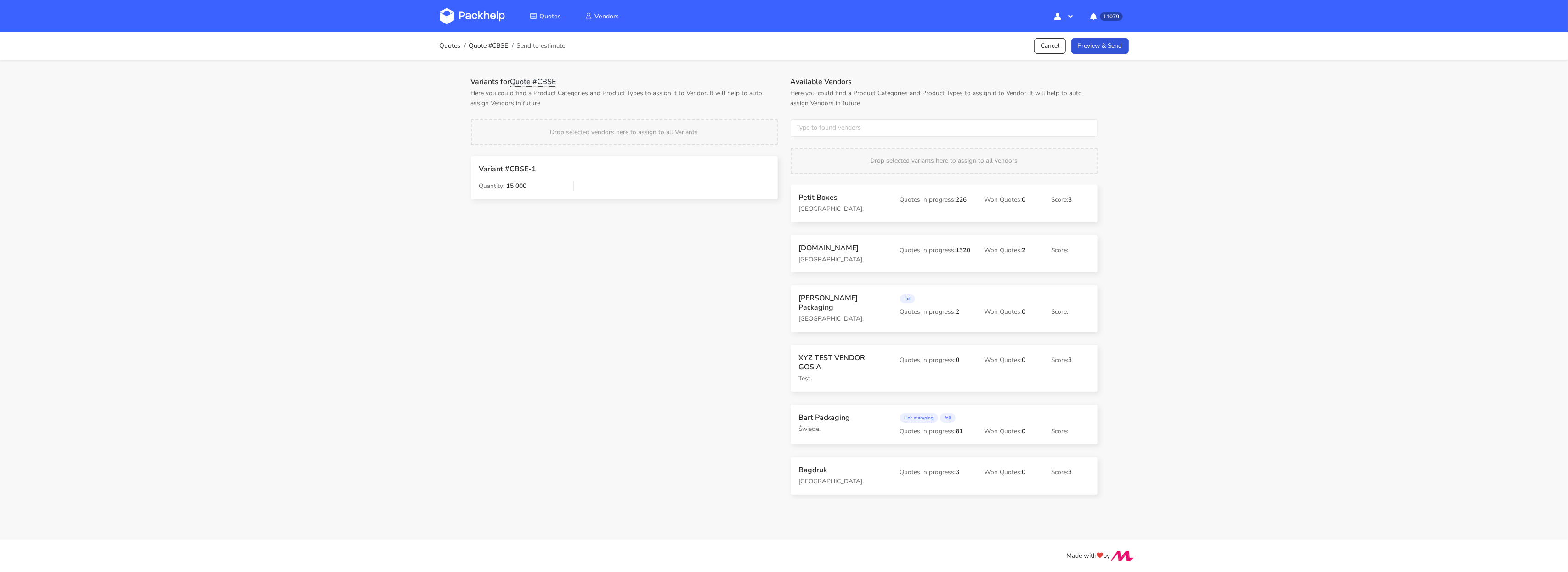
click at [811, 141] on div "Available Vendors Here you could find a Product Categories and Product Types to…" at bounding box center [943, 288] width 320 height 422
click at [813, 132] on input "text" at bounding box center [944, 128] width 307 height 18
type input "adams"
click at [810, 156] on link "adams" at bounding box center [848, 163] width 85 height 17
click at [743, 91] on p "Here you could find a Product Categories and Product Types to assign it to Vend…" at bounding box center [625, 98] width 307 height 20
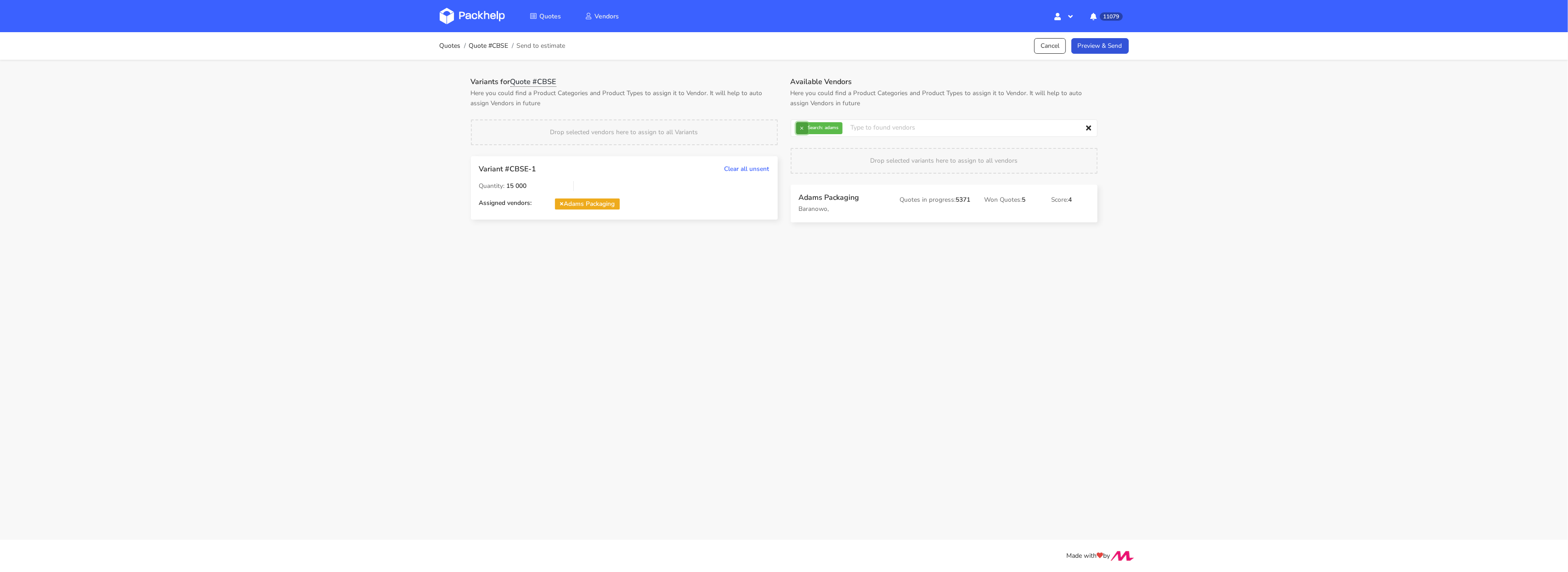
click at [807, 125] on button "×" at bounding box center [802, 128] width 12 height 12
click at [807, 125] on input "text" at bounding box center [944, 128] width 307 height 18
type input "serw"
click at [815, 153] on strong "Search" at bounding box center [848, 145] width 85 height 16
click at [814, 164] on link "serw" at bounding box center [848, 163] width 85 height 17
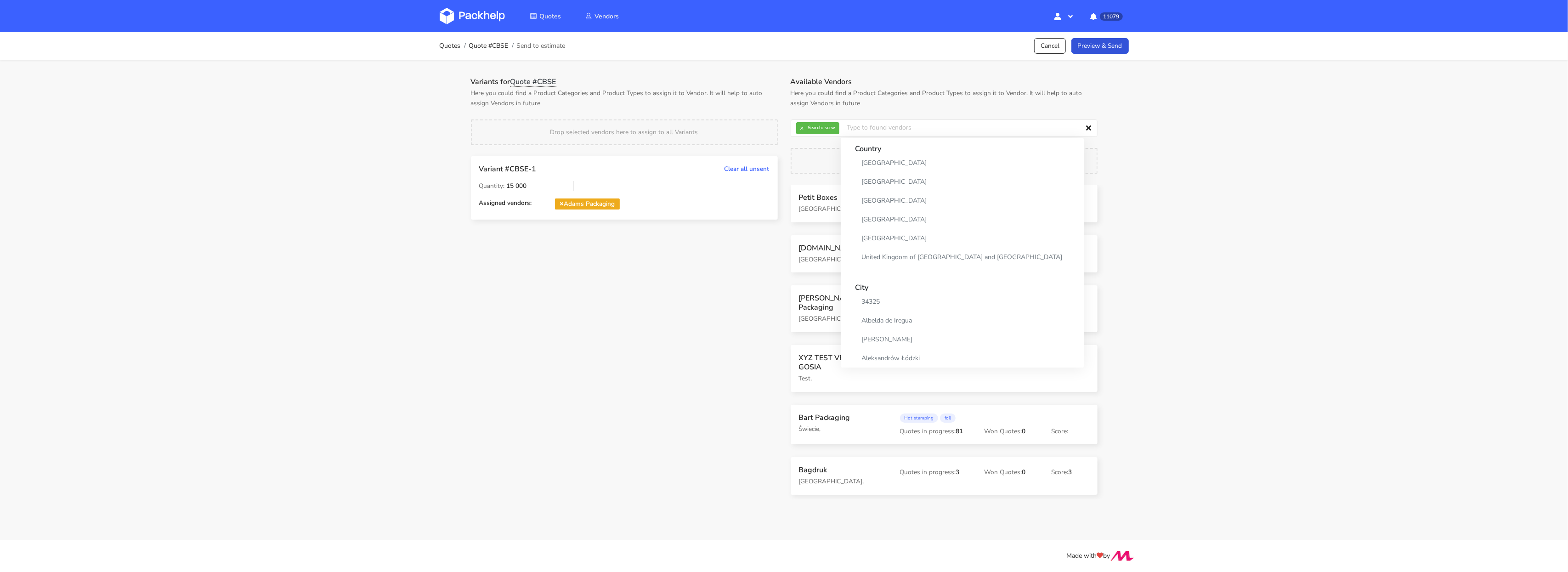
click at [752, 125] on div "Drop selected vendors here to assign to all Variants" at bounding box center [625, 132] width 307 height 26
click at [1098, 41] on link "Preview & Send" at bounding box center [1100, 46] width 57 height 16
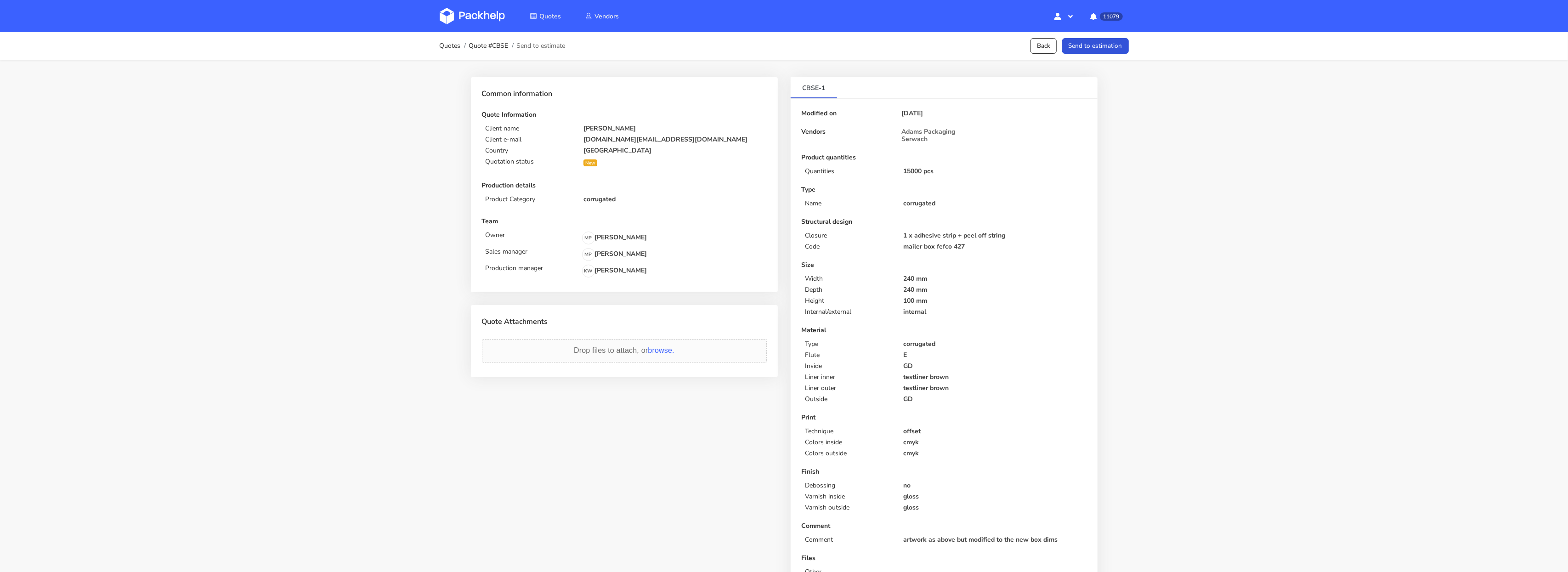
click at [1098, 49] on button "Send to estimation" at bounding box center [1095, 46] width 66 height 16
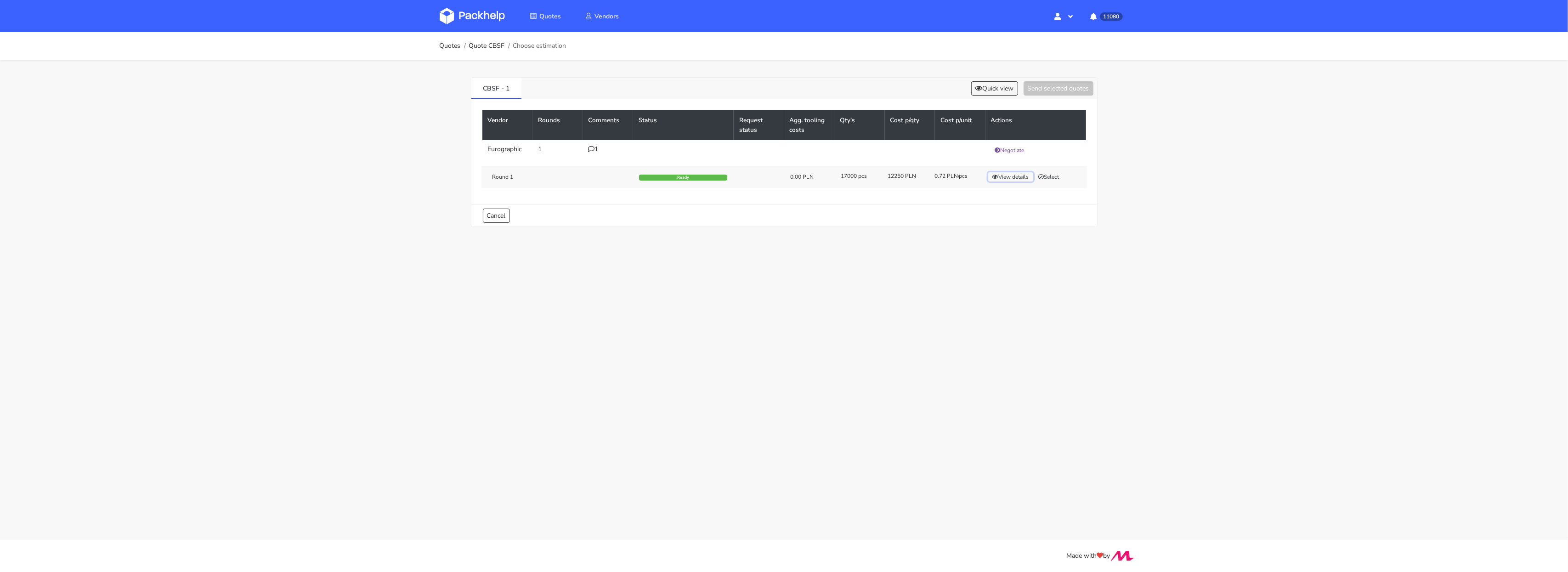
click at [1017, 175] on button "View details" at bounding box center [1010, 176] width 45 height 9
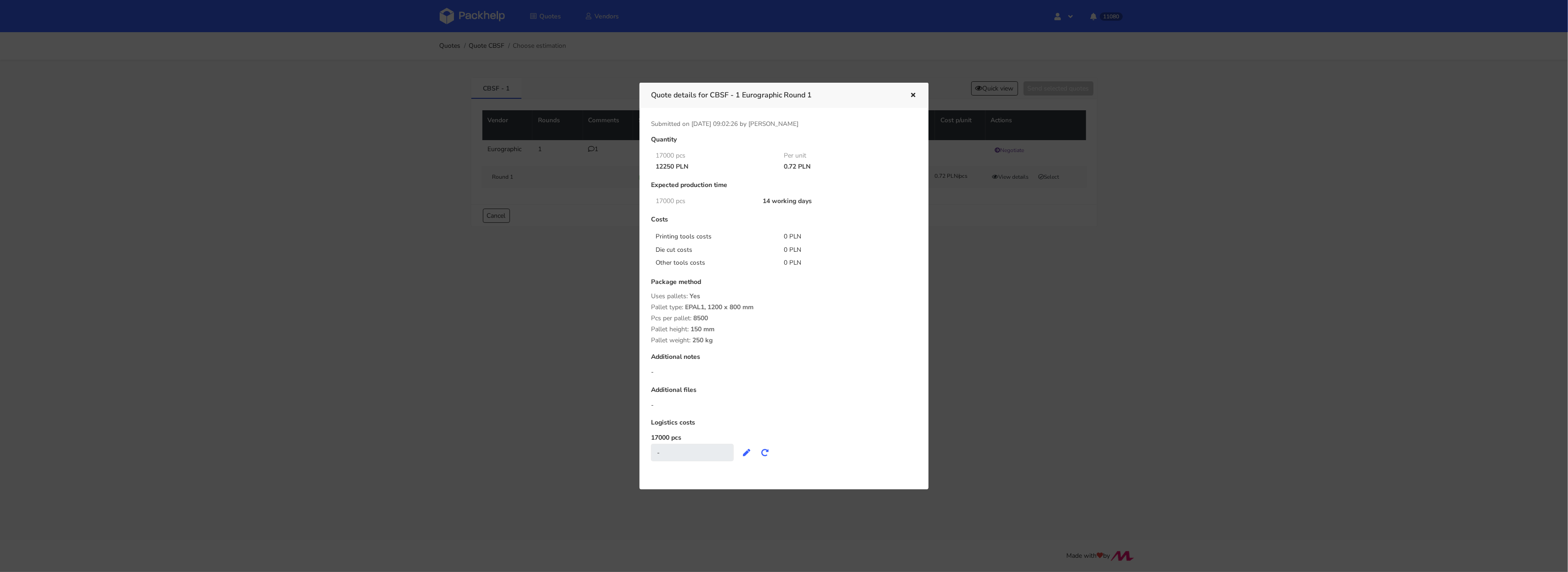
click at [994, 290] on div at bounding box center [784, 286] width 1568 height 572
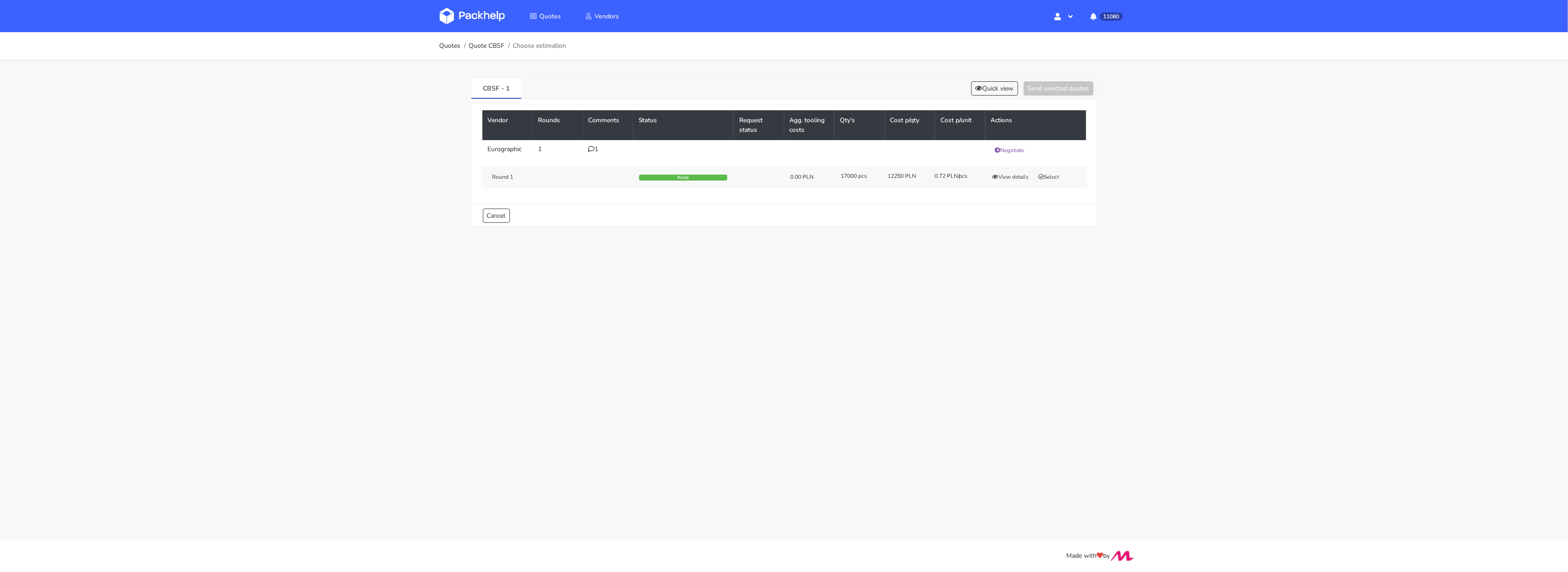
click at [590, 149] on icon at bounding box center [592, 148] width 7 height 7
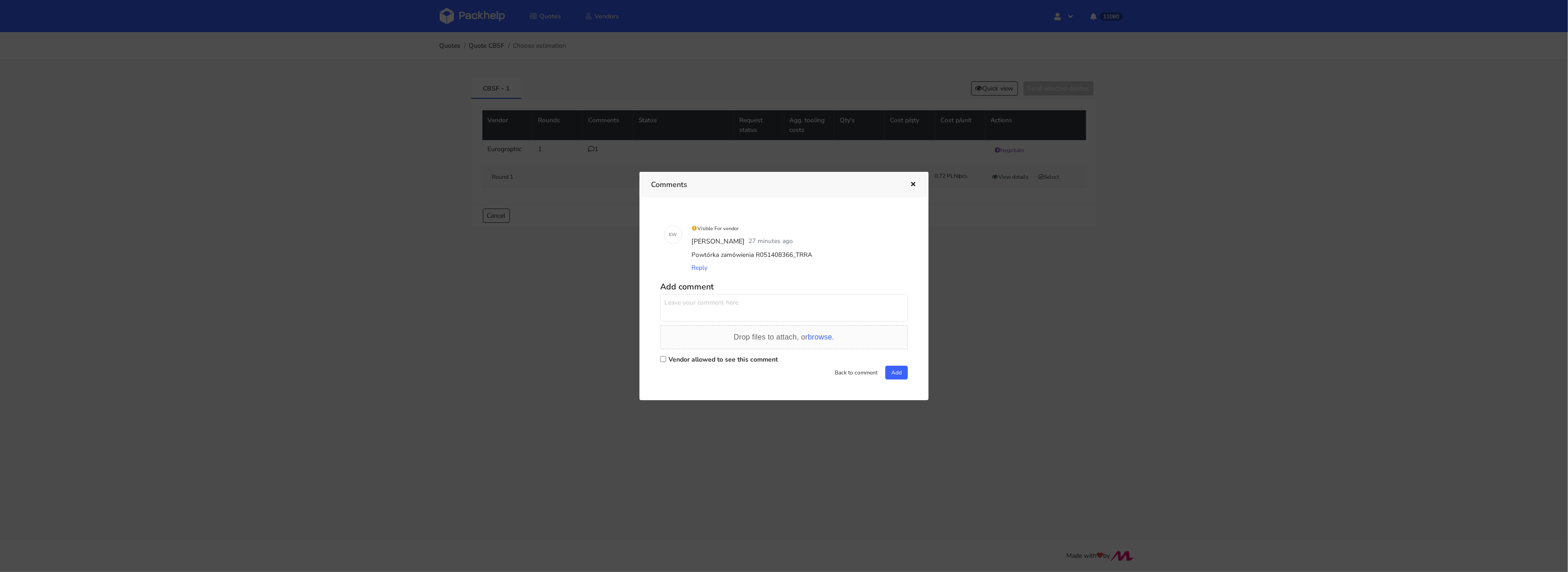
drag, startPoint x: 791, startPoint y: 255, endPoint x: 808, endPoint y: 254, distance: 17.0
click at [808, 254] on div "Powtórka zamówienia R051408366_TRRA" at bounding box center [797, 254] width 214 height 13
copy div "TRRA"
click at [913, 186] on icon "button" at bounding box center [913, 184] width 8 height 7
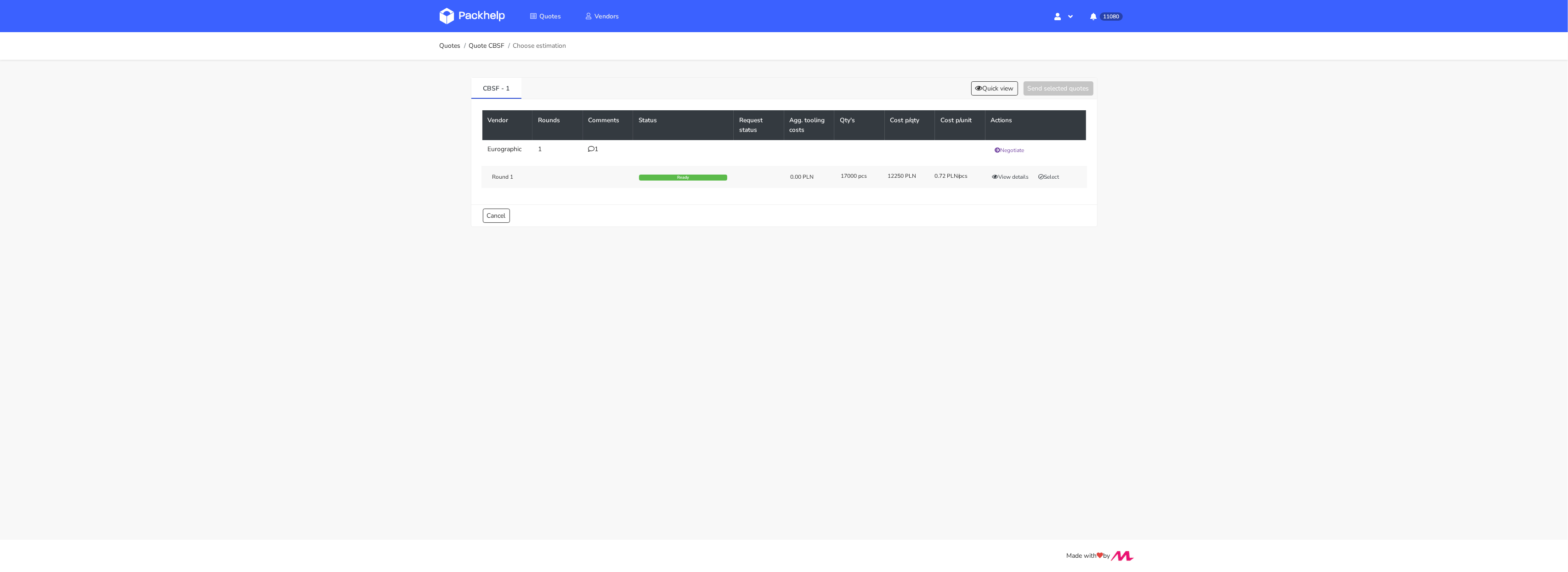
click at [858, 262] on main "Quotes Quote CBSF Choose estimation CBSF - 1 Quick view Send selected quotes Ve…" at bounding box center [784, 270] width 1568 height 540
click at [984, 86] on button "Quick view" at bounding box center [995, 88] width 47 height 14
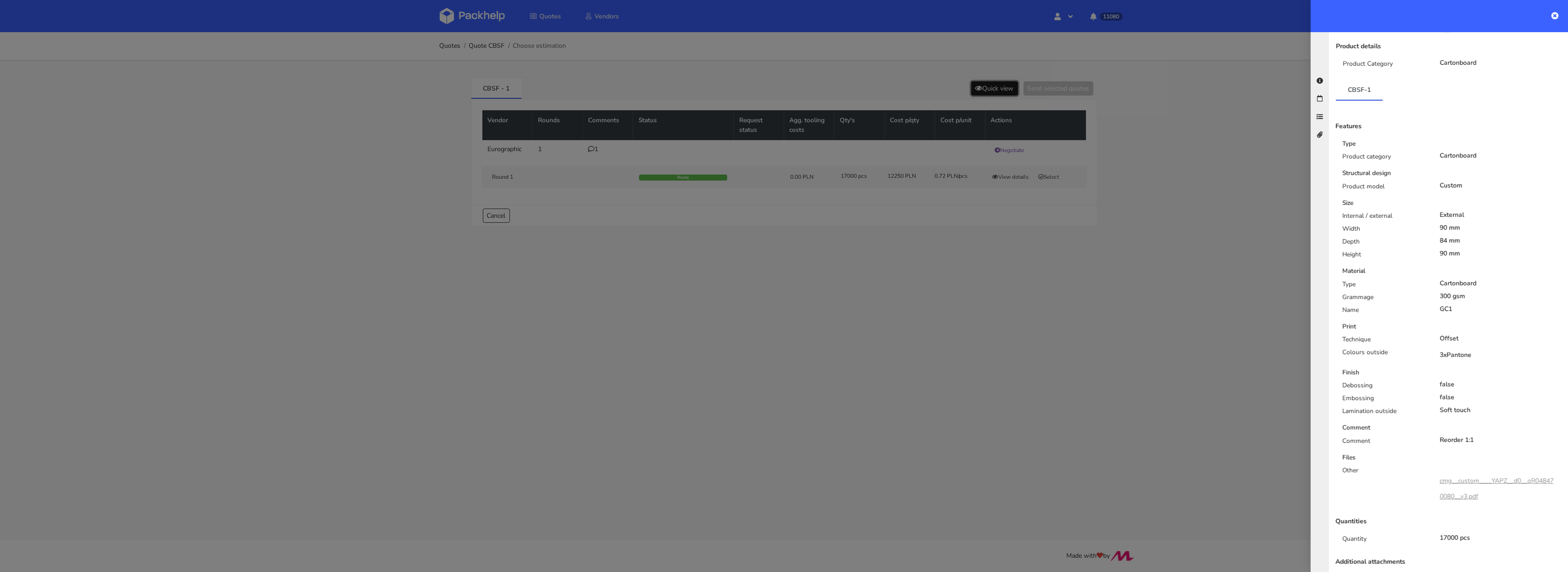
scroll to position [89, 0]
click at [1419, 334] on div "Type Product category Cartonboard Structural design Product model Custom Size I…" at bounding box center [1449, 327] width 240 height 375
click at [1357, 342] on div "Technique" at bounding box center [1384, 342] width 97 height 13
click at [1125, 330] on div at bounding box center [784, 286] width 1568 height 572
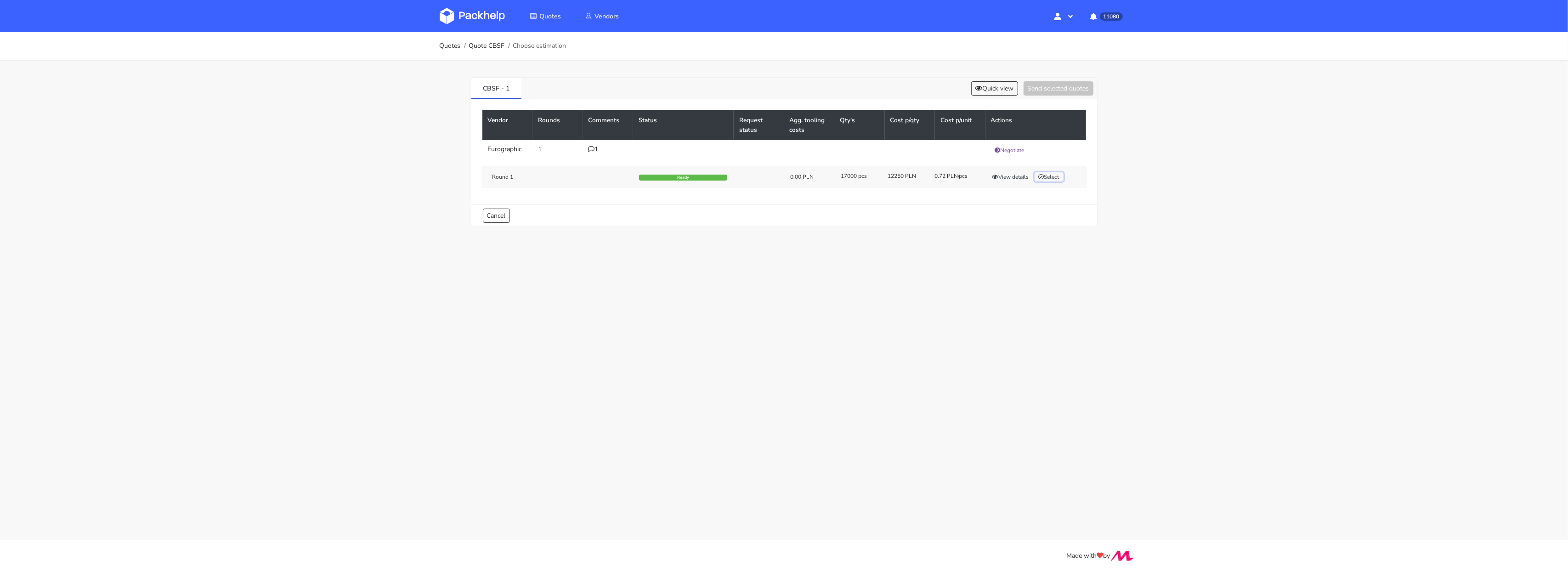
click at [1055, 177] on button "Select" at bounding box center [1049, 176] width 29 height 9
click at [1041, 87] on button "Send selected quotes ( 1 )" at bounding box center [1052, 88] width 83 height 14
click at [735, 263] on main "Quotes Quote CBSF Choose estimation CBSF - 1 Quick view Send selected quotes Ve…" at bounding box center [784, 270] width 1568 height 540
click at [589, 144] on td "1" at bounding box center [608, 149] width 51 height 18
click at [590, 144] on td "1" at bounding box center [608, 149] width 51 height 18
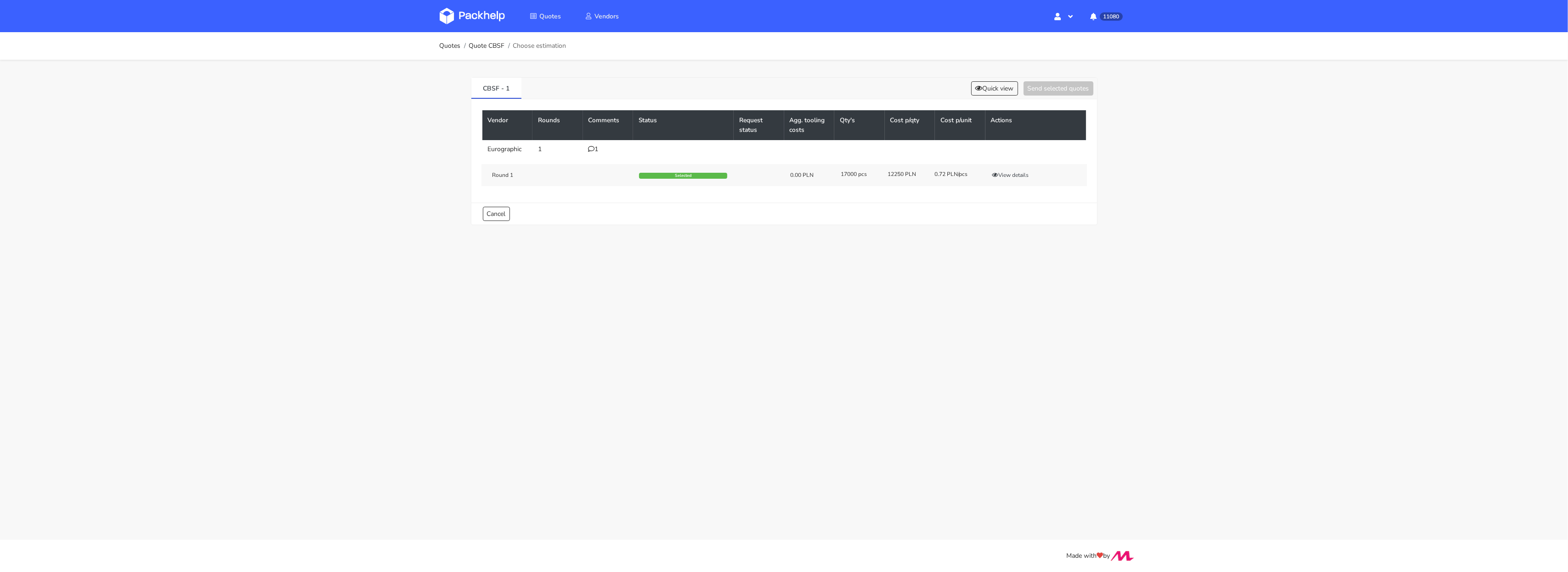
click at [595, 151] on div "1" at bounding box center [608, 149] width 40 height 7
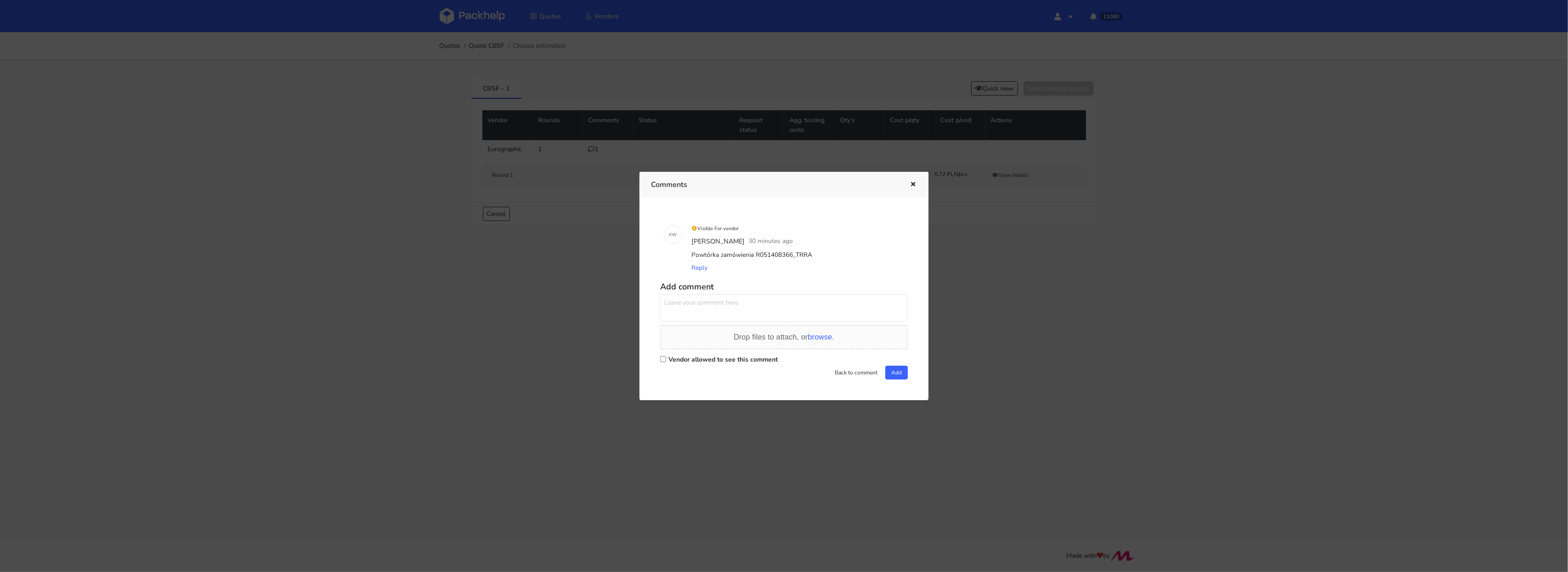
click at [915, 180] on button "button" at bounding box center [912, 185] width 10 height 12
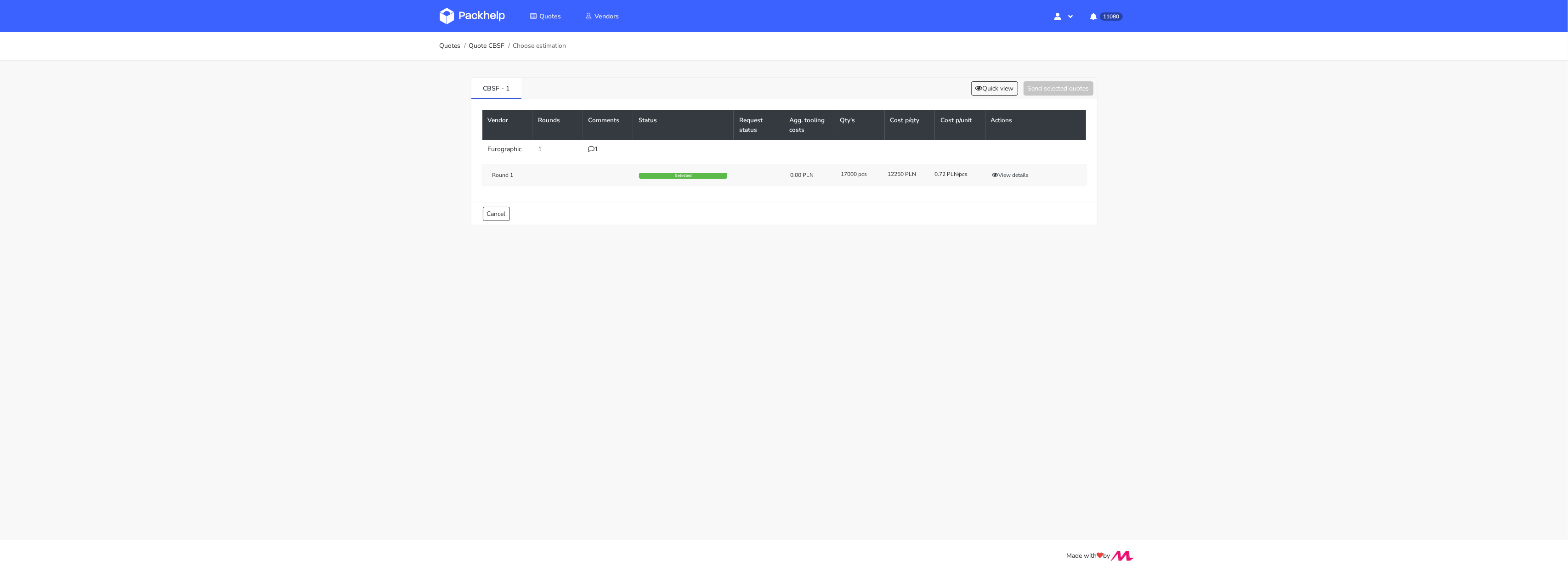
click at [877, 254] on main "Quotes Quote CBSF Choose estimation CBSF - 1 Quick view Send selected quotes Ve…" at bounding box center [784, 270] width 1568 height 540
click at [587, 148] on td "1" at bounding box center [608, 149] width 51 height 18
click at [589, 148] on icon at bounding box center [592, 148] width 7 height 7
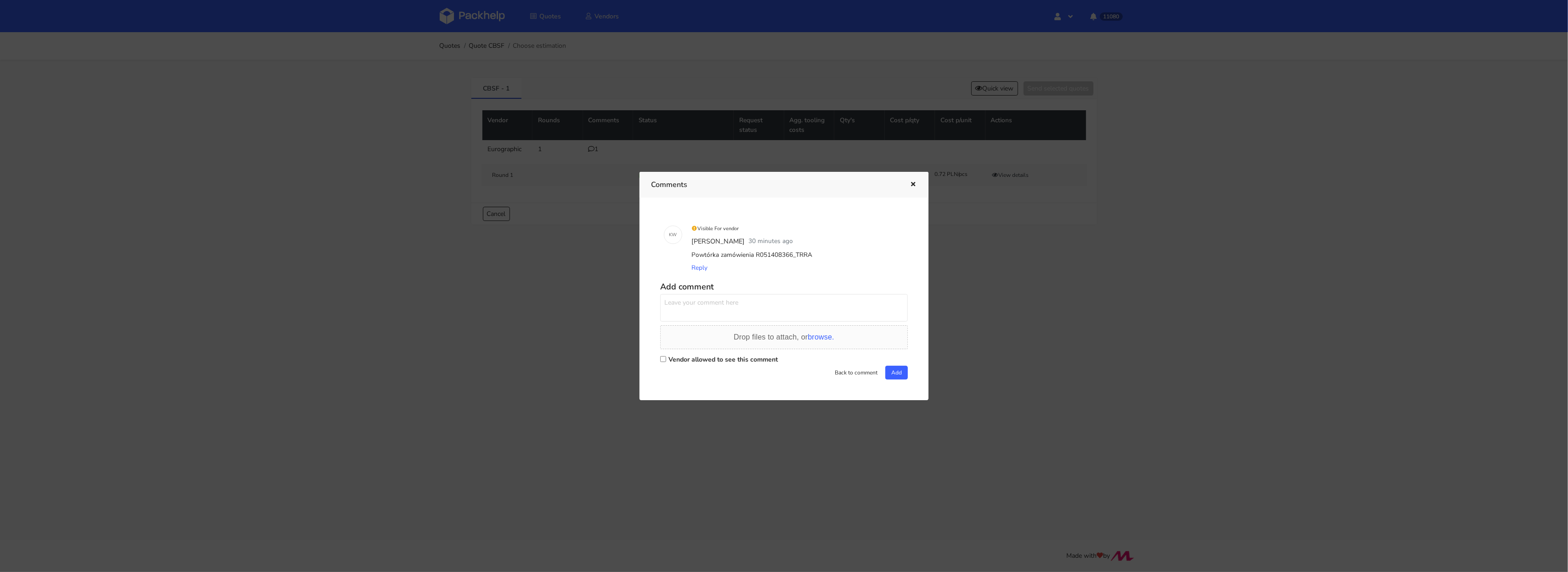
click at [914, 183] on icon "button" at bounding box center [913, 184] width 8 height 7
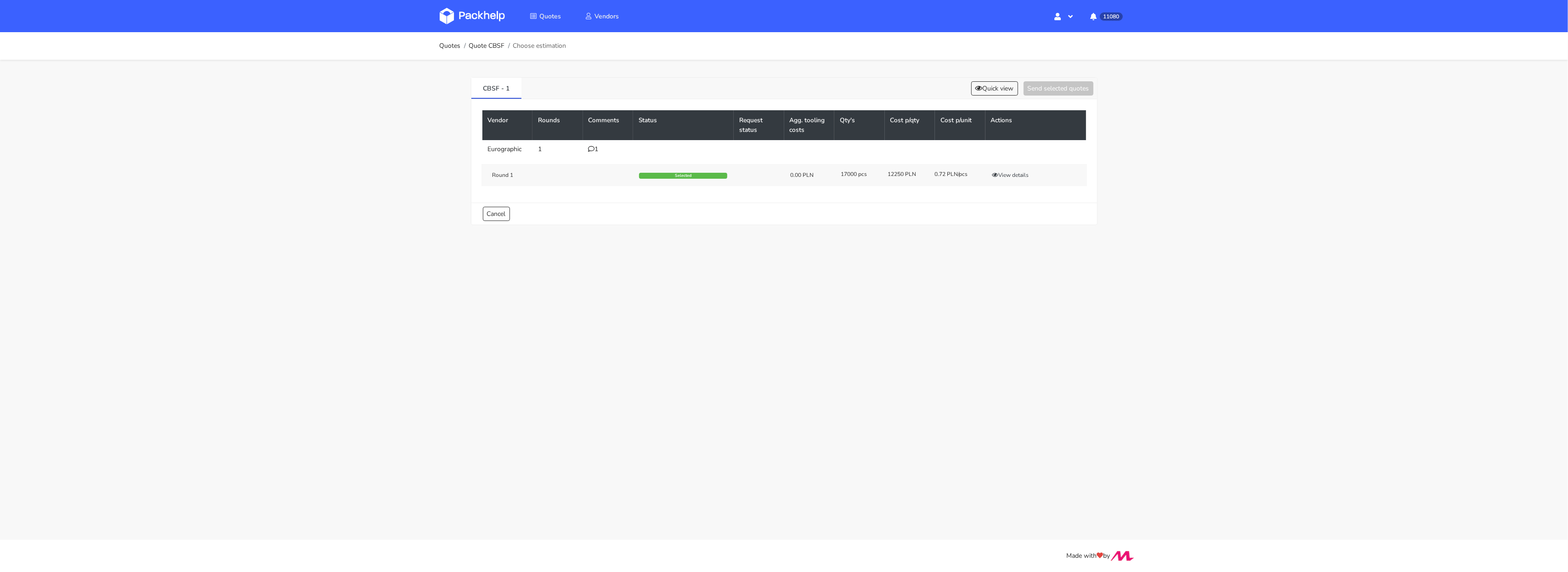
click at [850, 226] on div "CBSF - 1 Quick view Send selected quotes Vendor Rounds Comments Status Request …" at bounding box center [784, 149] width 662 height 179
click at [594, 146] on div "1" at bounding box center [608, 149] width 40 height 7
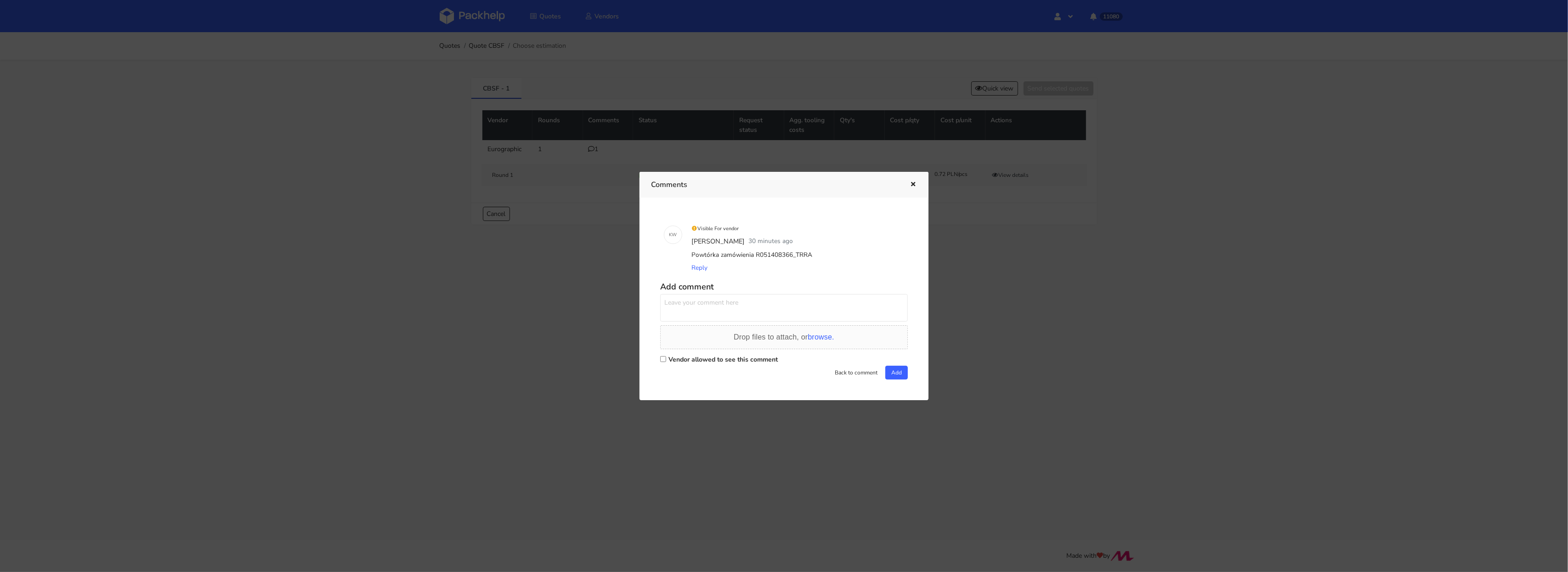
click at [915, 179] on button "button" at bounding box center [912, 185] width 10 height 12
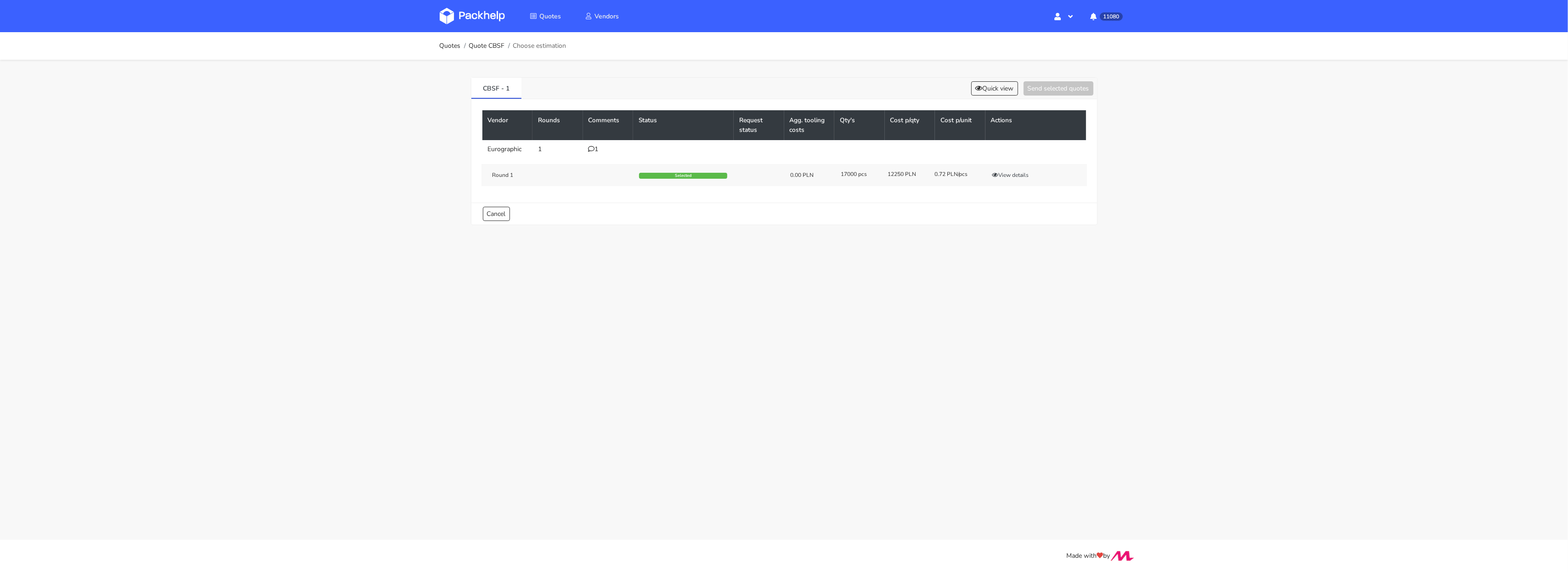
click at [592, 150] on icon at bounding box center [592, 148] width 7 height 7
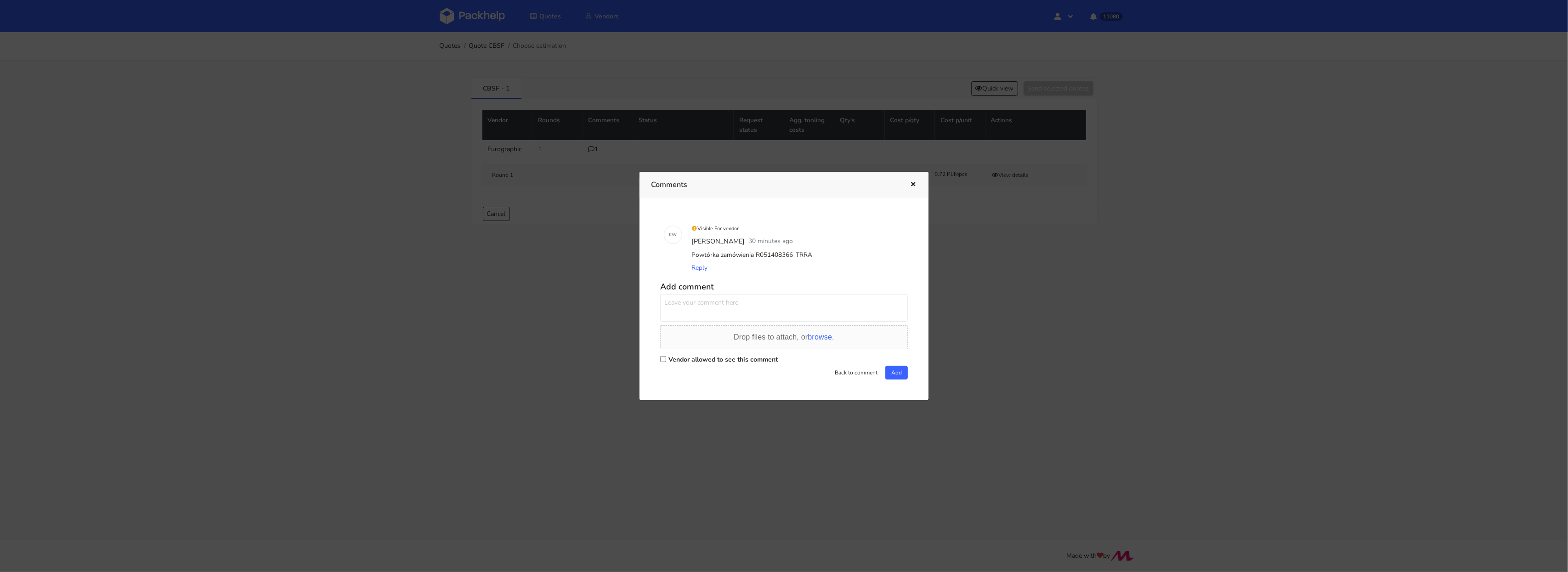
click at [579, 114] on div at bounding box center [784, 286] width 1568 height 572
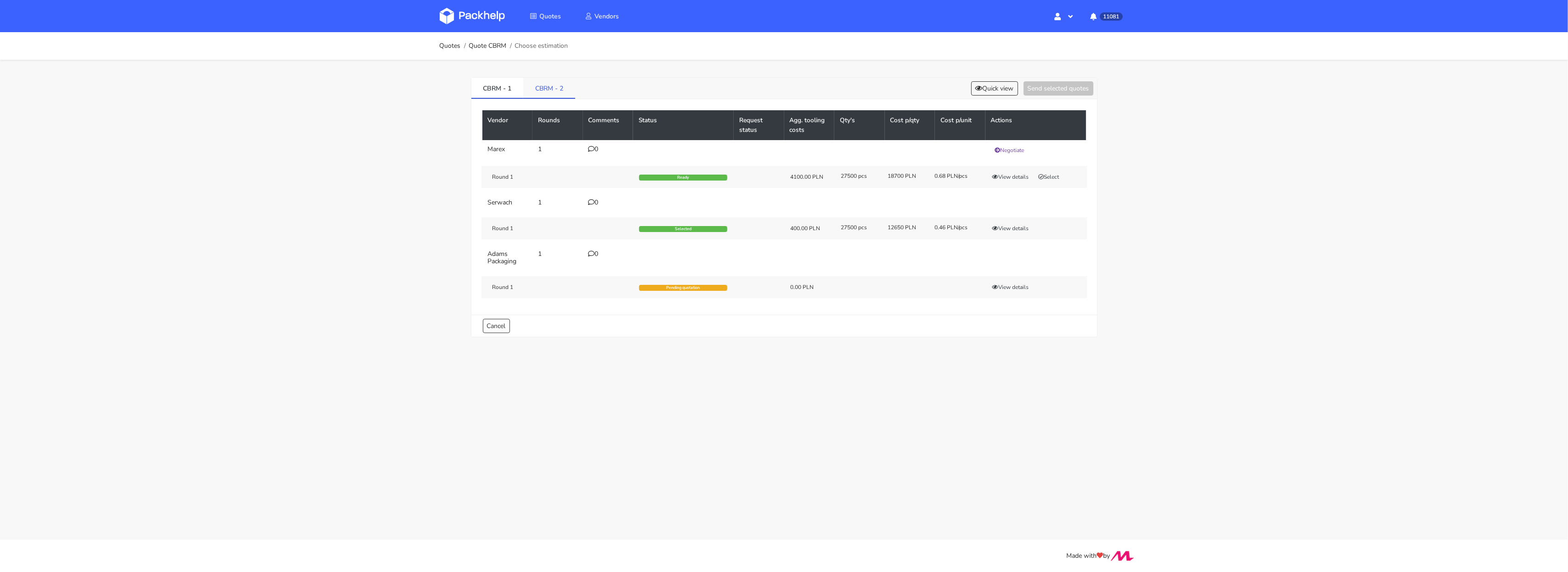
click at [554, 89] on link "CBRM - 2" at bounding box center [549, 88] width 52 height 20
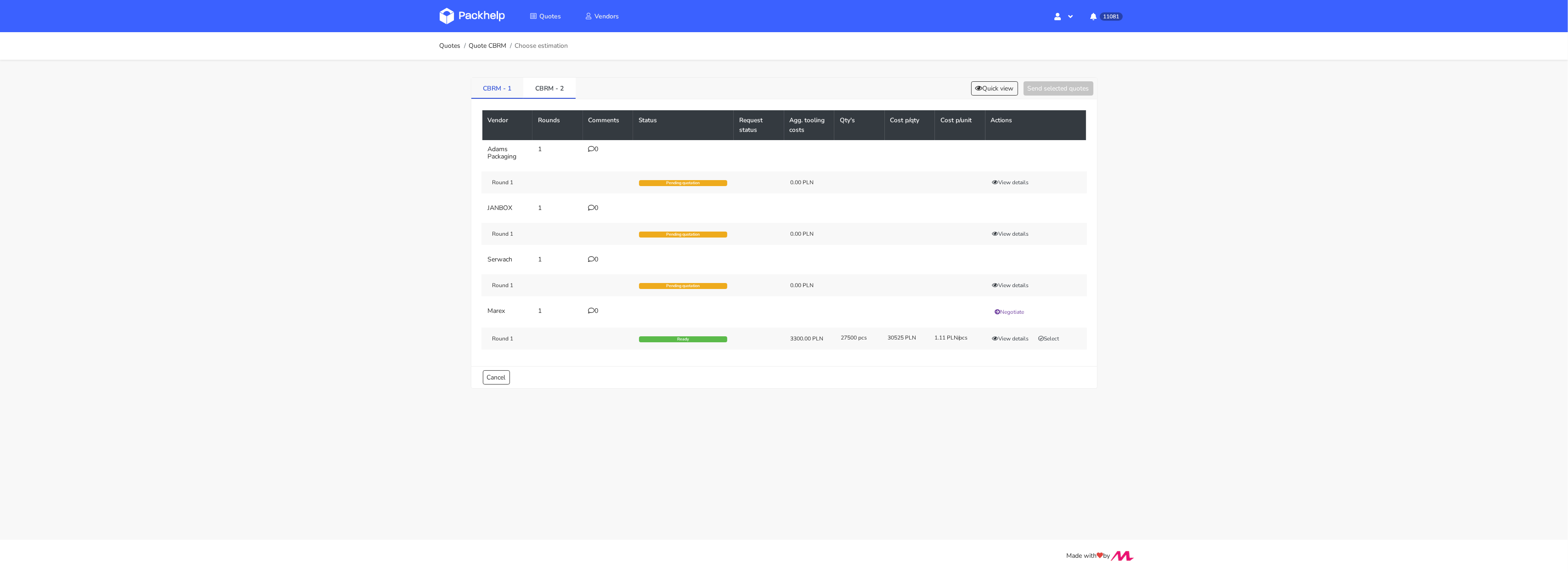
click at [485, 88] on link "CBRM - 1" at bounding box center [497, 88] width 52 height 20
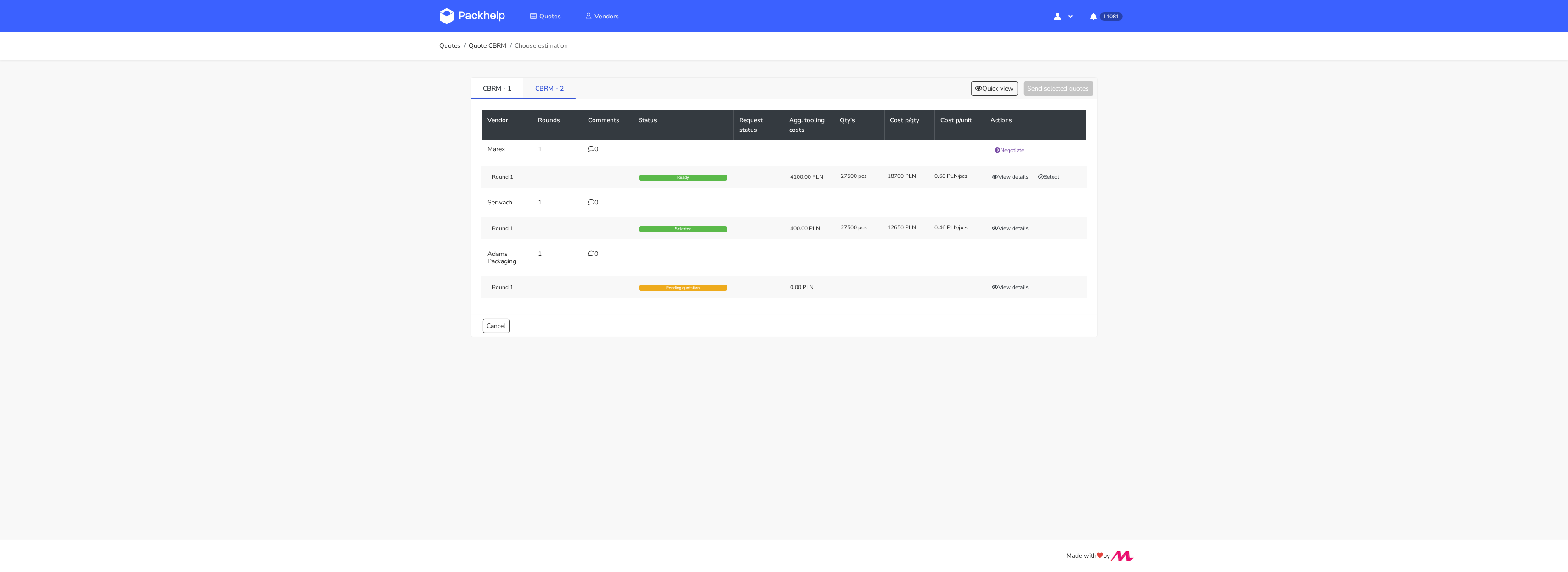
click at [546, 82] on link "CBRM - 2" at bounding box center [550, 88] width 52 height 20
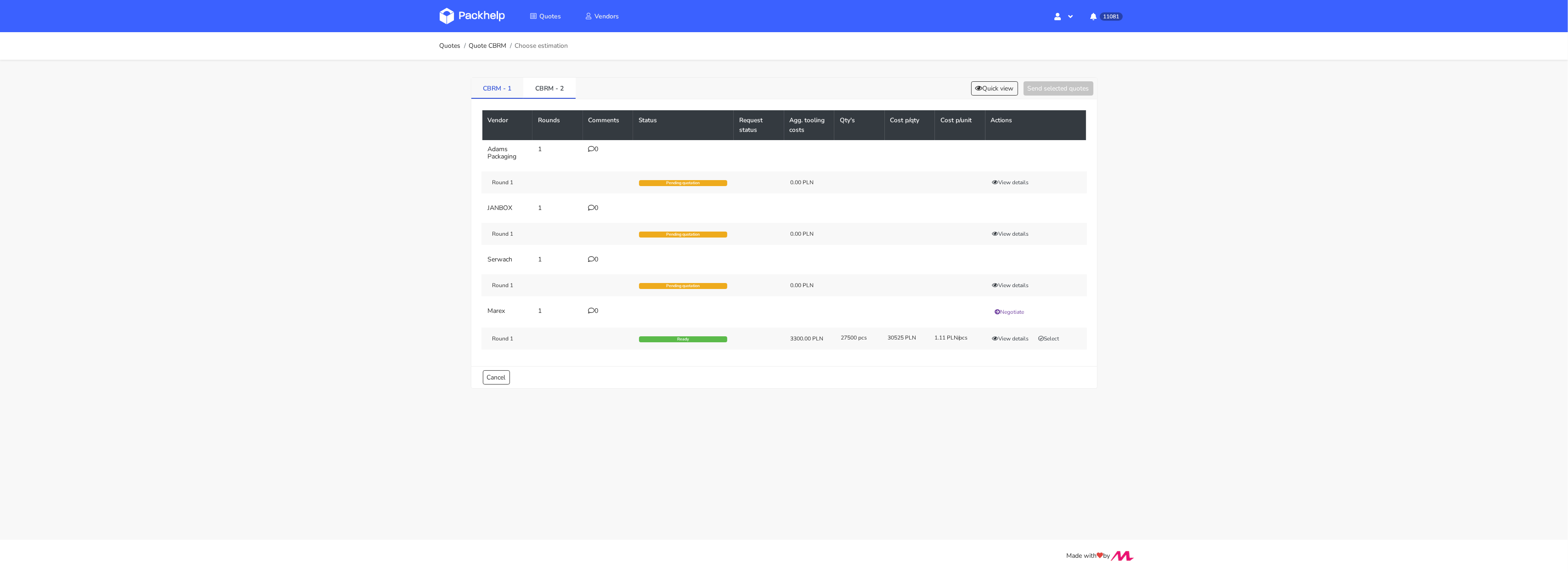
click at [500, 84] on link "CBRM - 1" at bounding box center [497, 88] width 52 height 20
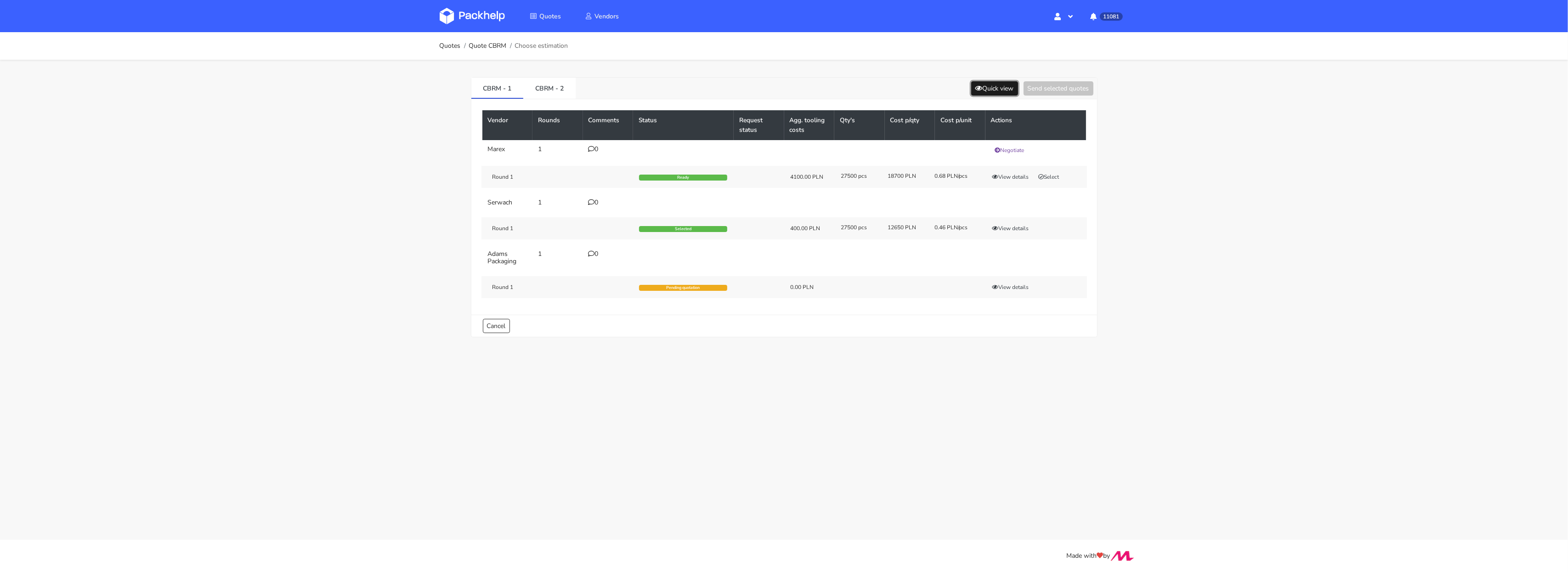
click at [1009, 87] on button "Quick view" at bounding box center [995, 88] width 47 height 14
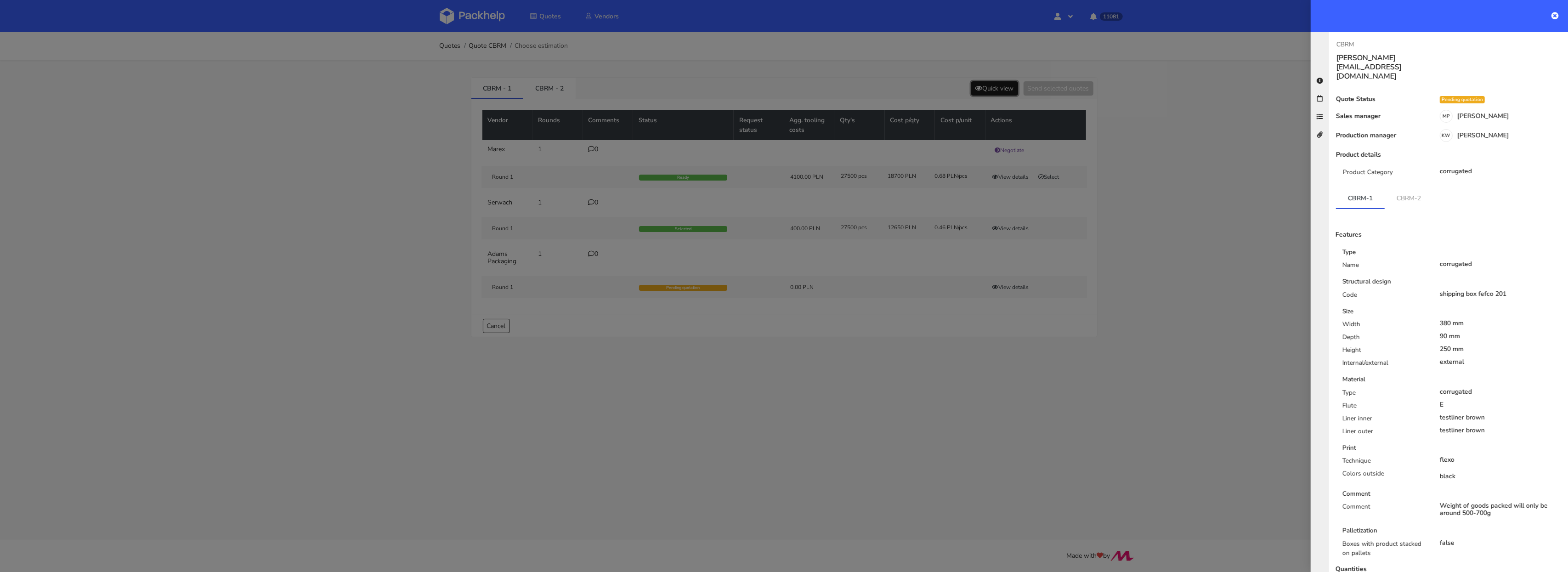
scroll to position [55, 0]
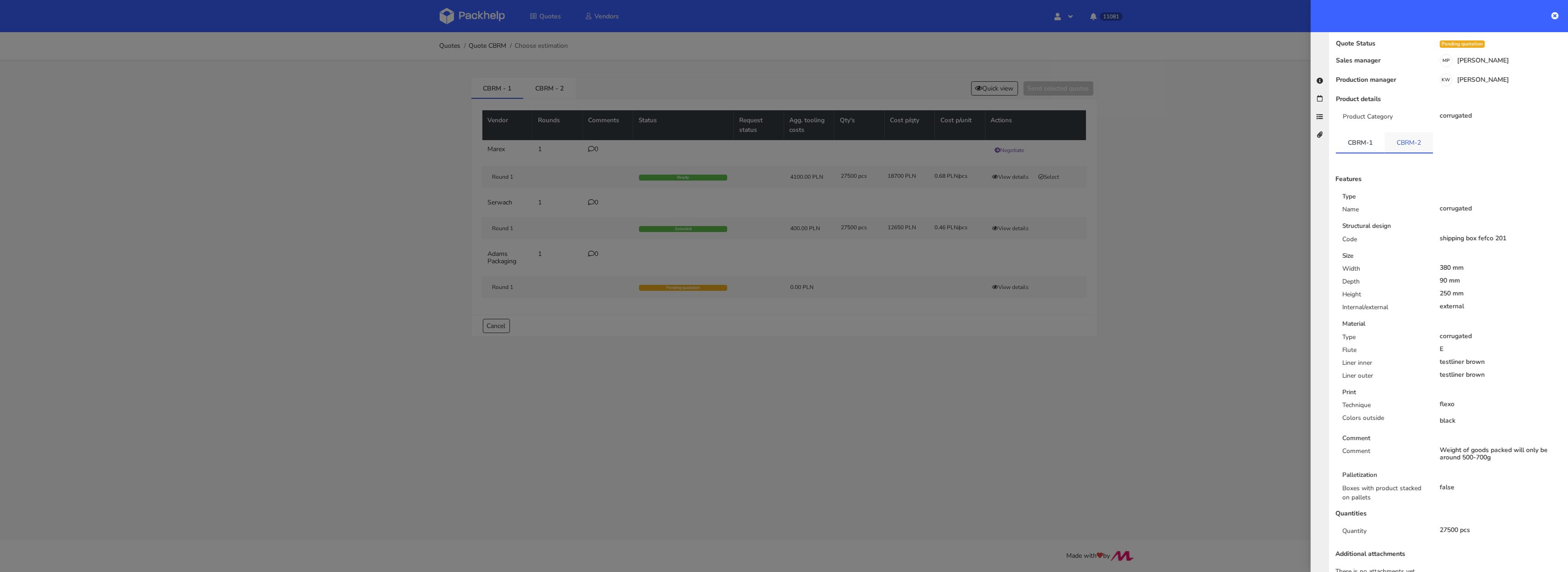
click at [1407, 132] on link "CBRM-2" at bounding box center [1409, 142] width 48 height 20
click at [1265, 245] on div at bounding box center [784, 286] width 1568 height 572
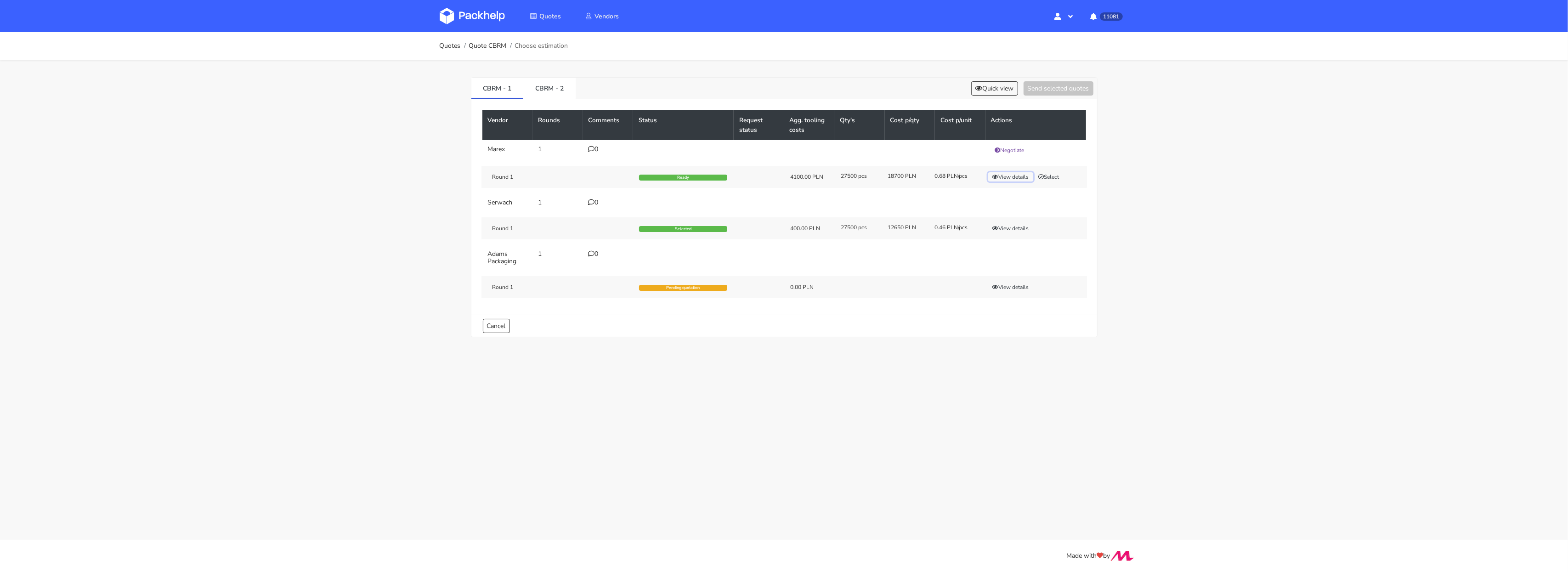
click at [1015, 173] on button "View details" at bounding box center [1010, 176] width 45 height 9
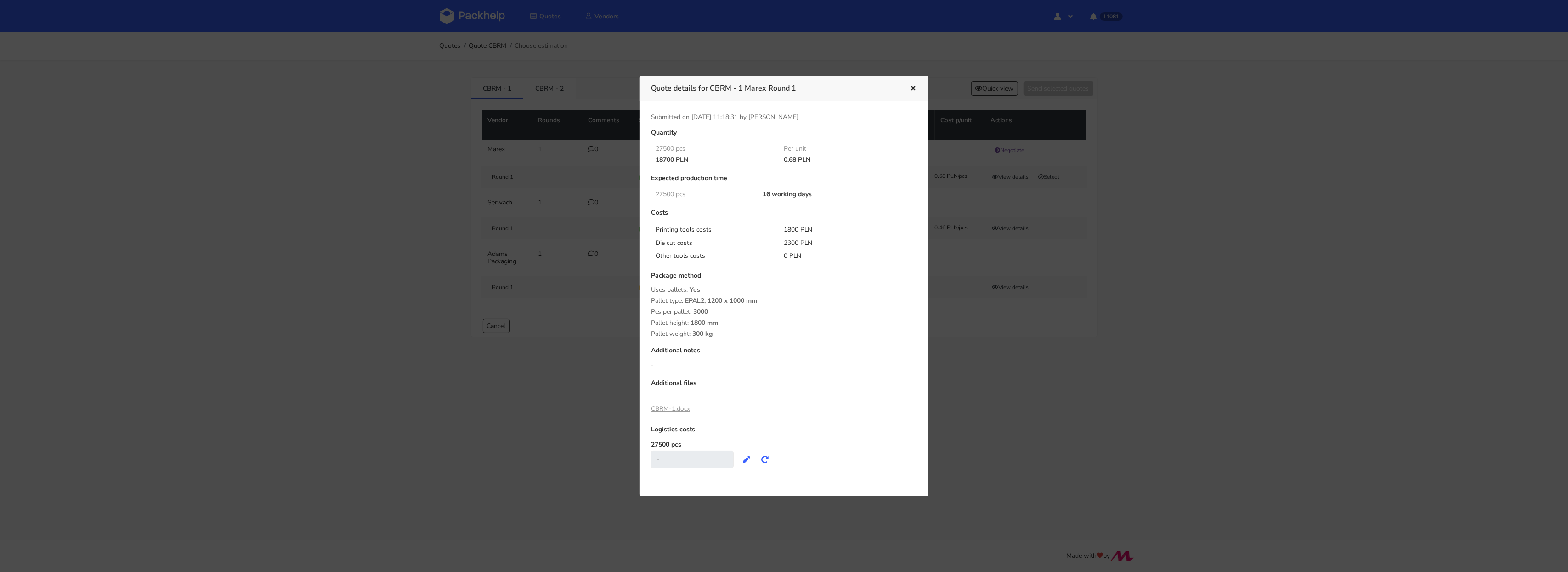
click at [549, 94] on div at bounding box center [784, 286] width 1568 height 572
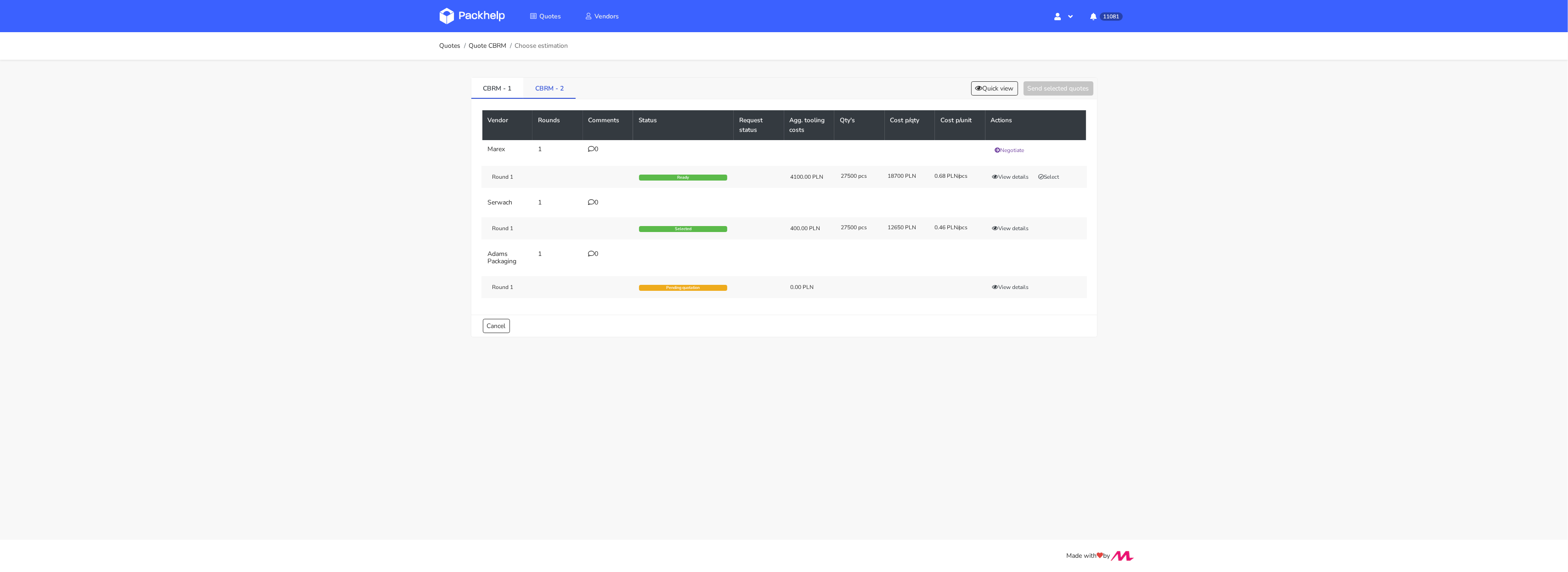
click at [541, 95] on link "CBRM - 2" at bounding box center [550, 88] width 52 height 20
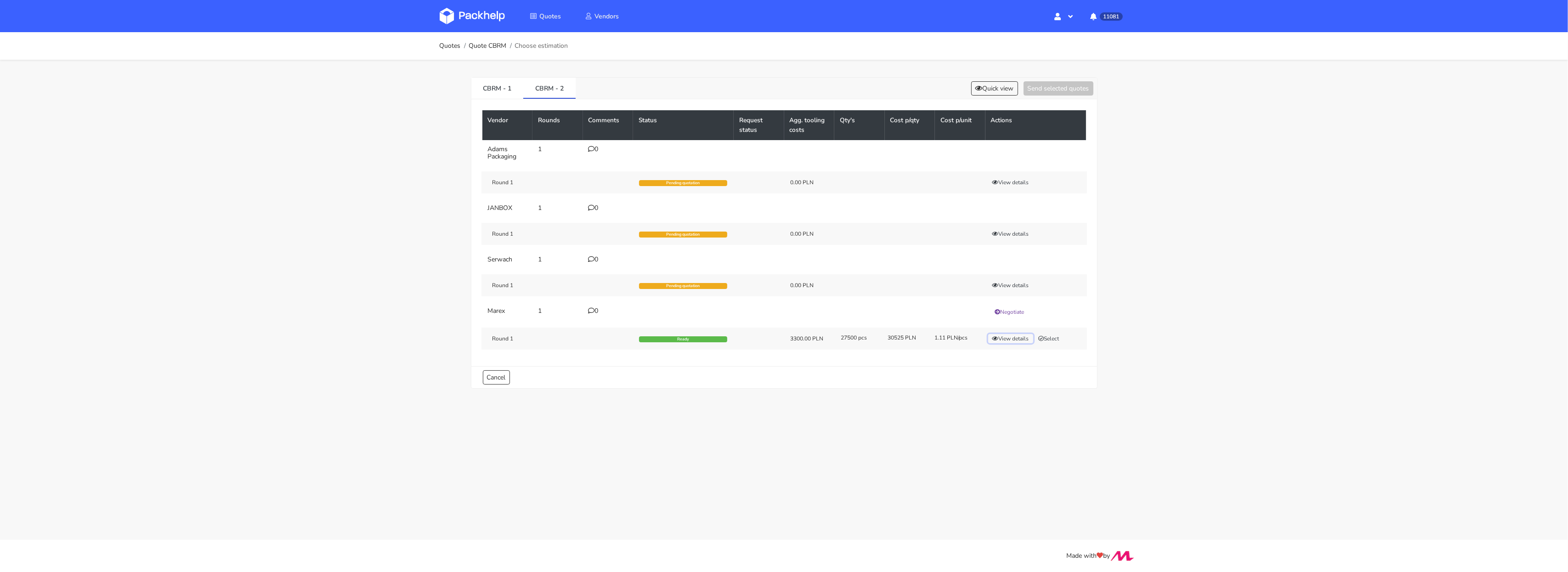
click at [1022, 340] on button "View details" at bounding box center [1010, 338] width 45 height 9
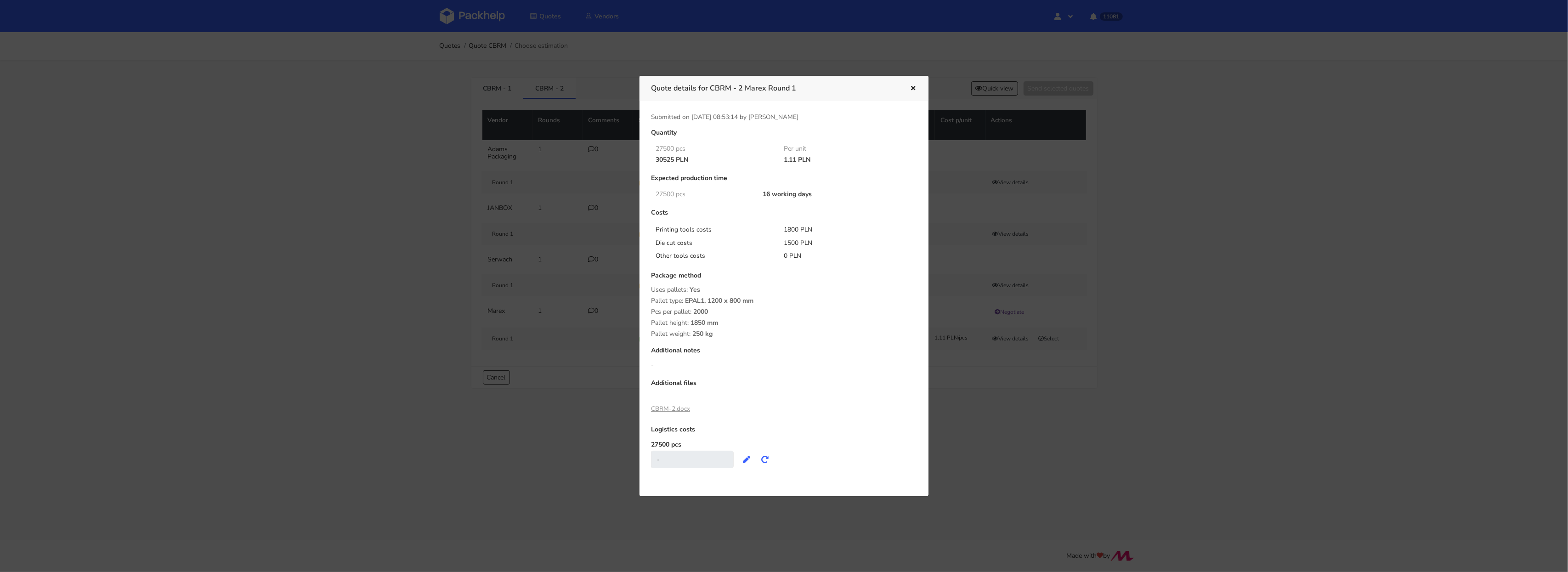
click at [971, 418] on div at bounding box center [784, 286] width 1568 height 572
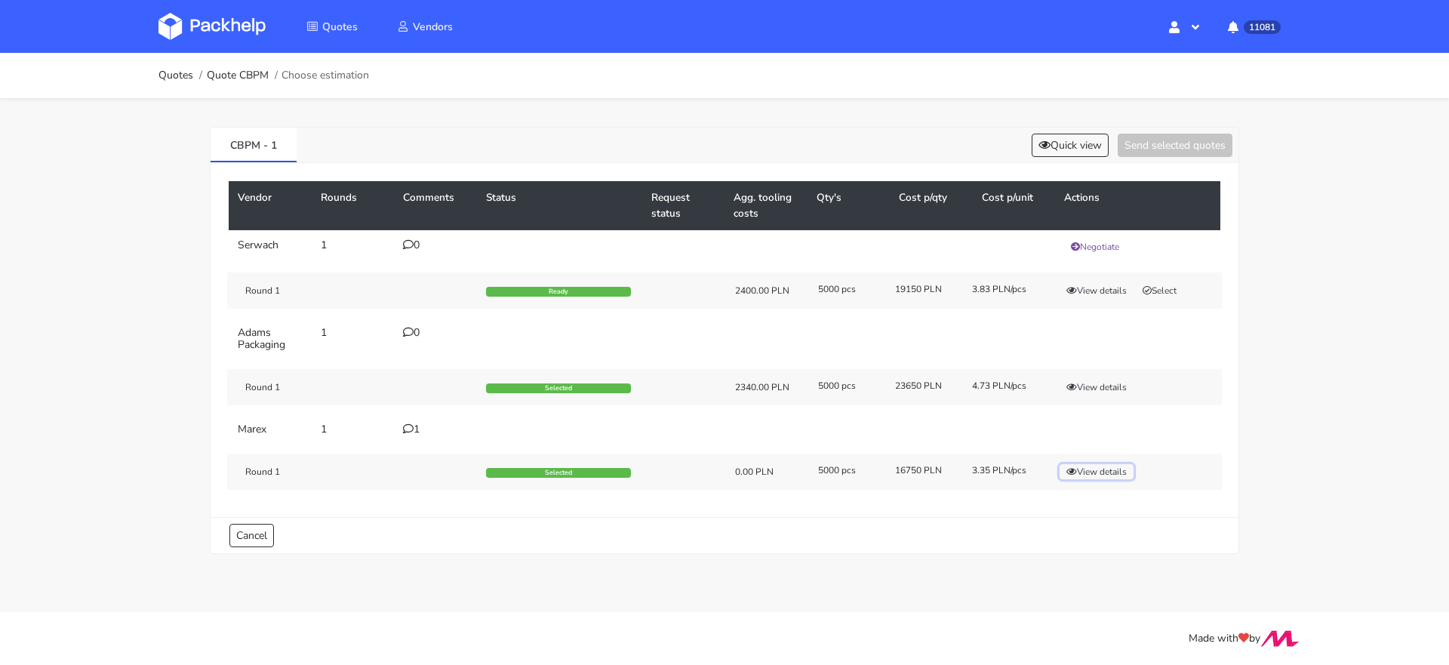
click at [1093, 472] on button "View details" at bounding box center [1097, 471] width 74 height 15
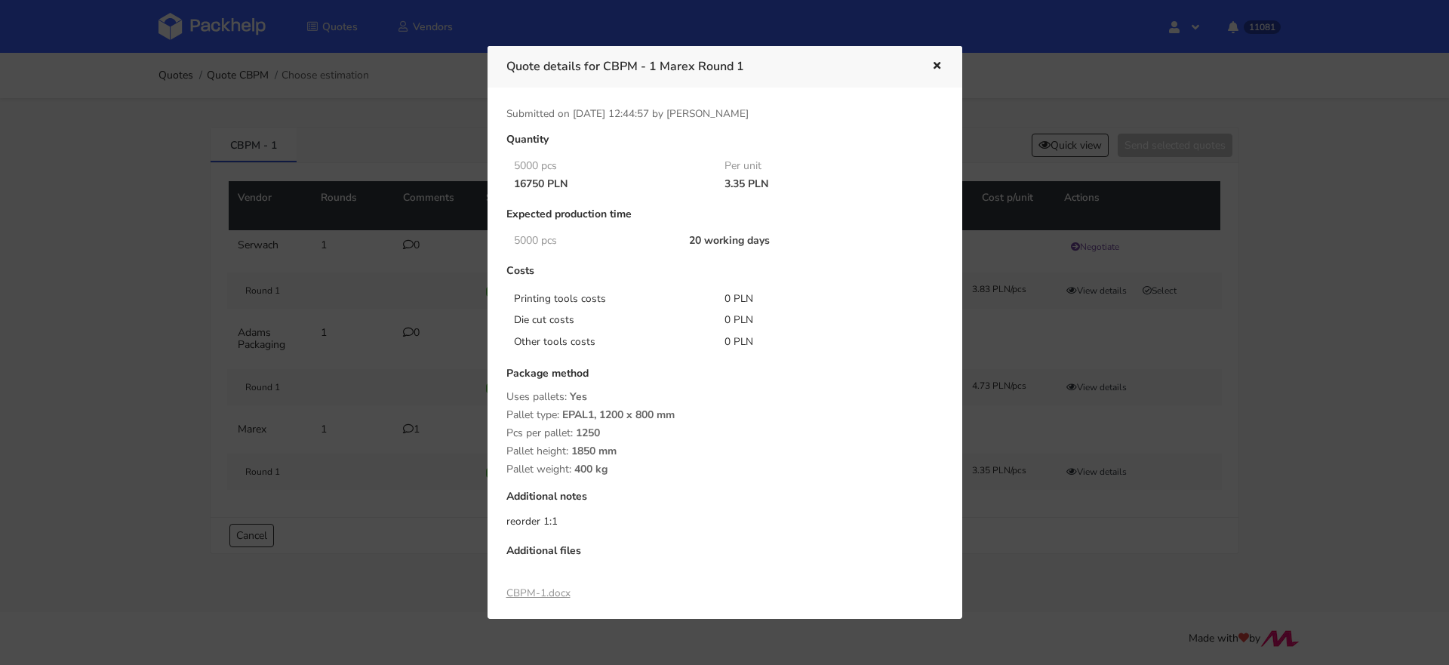
click at [1078, 549] on div at bounding box center [724, 332] width 1449 height 665
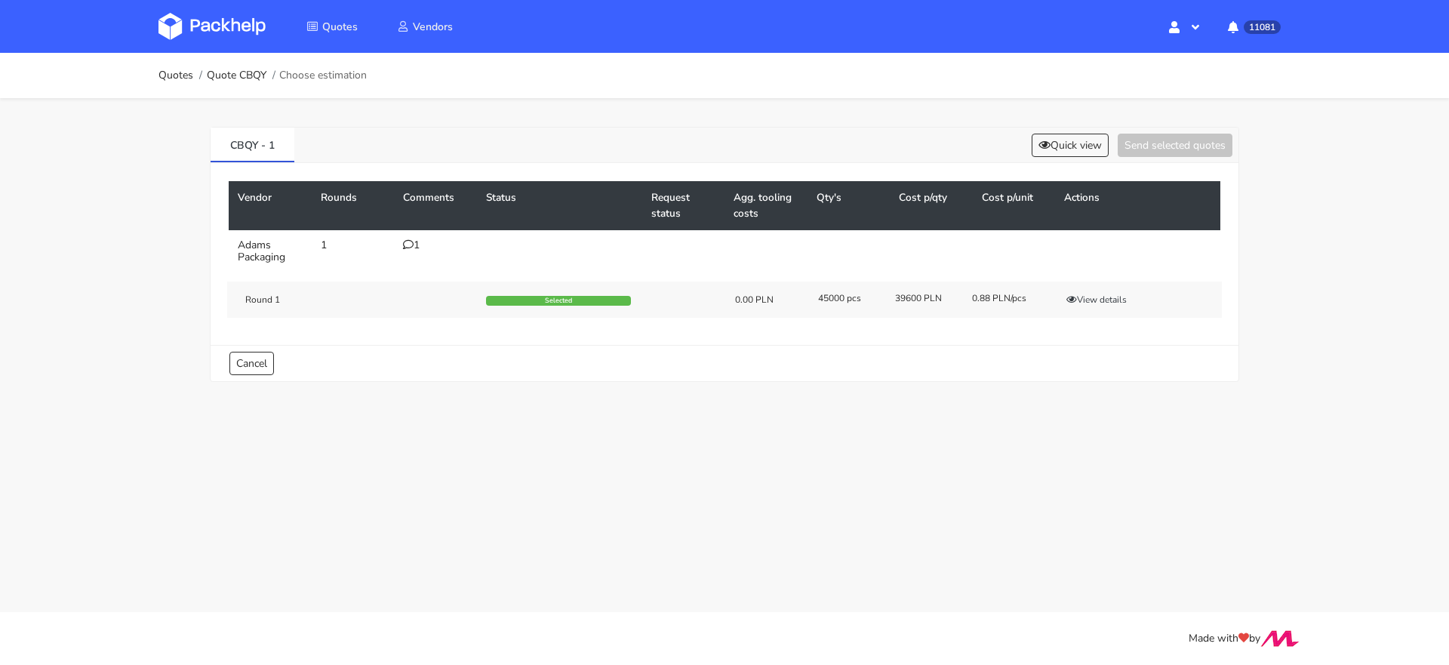
click at [419, 247] on div "1" at bounding box center [435, 245] width 65 height 12
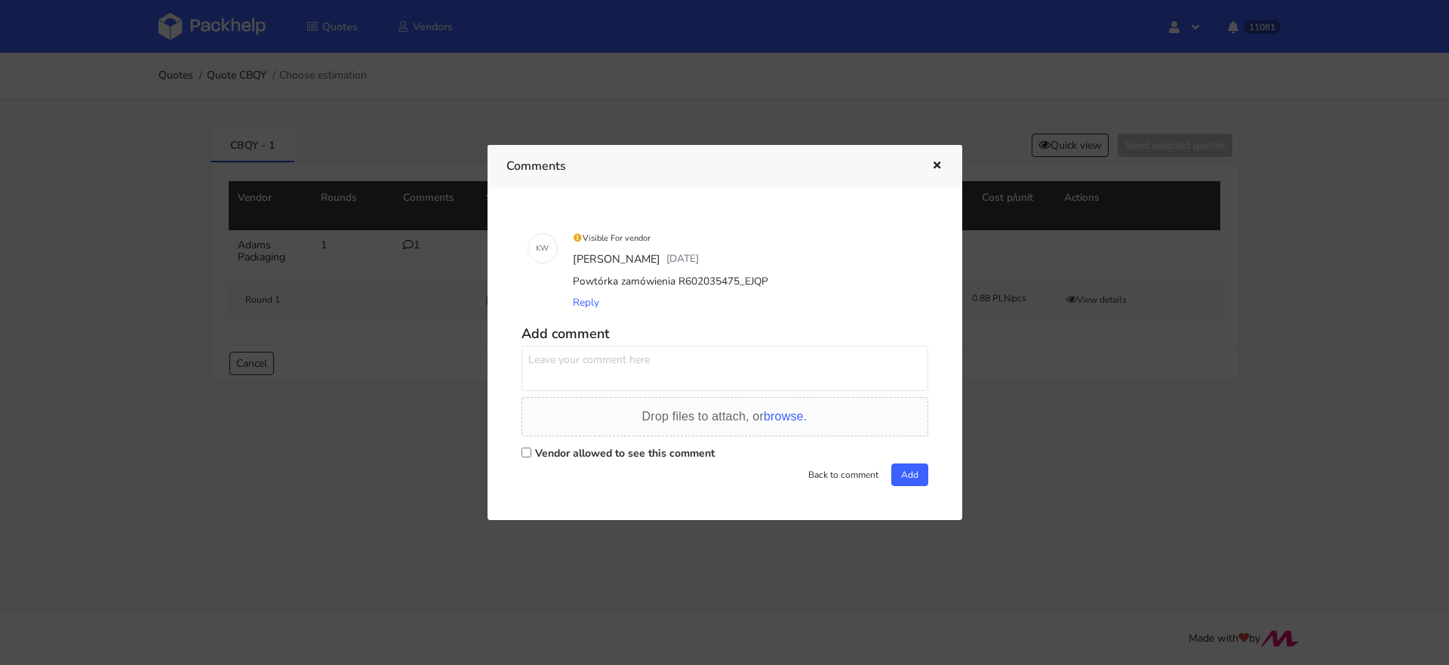
click at [1061, 389] on div at bounding box center [724, 332] width 1449 height 665
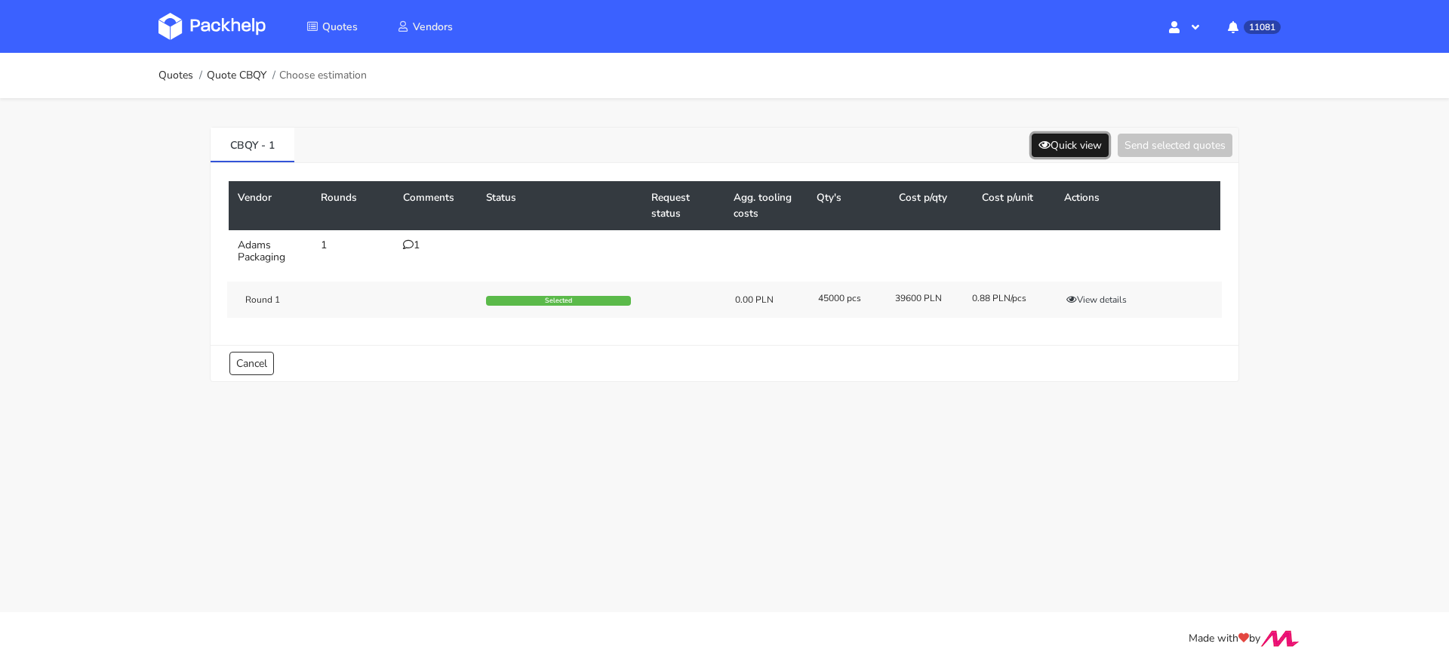
click at [1079, 142] on button "Quick view" at bounding box center [1070, 145] width 77 height 23
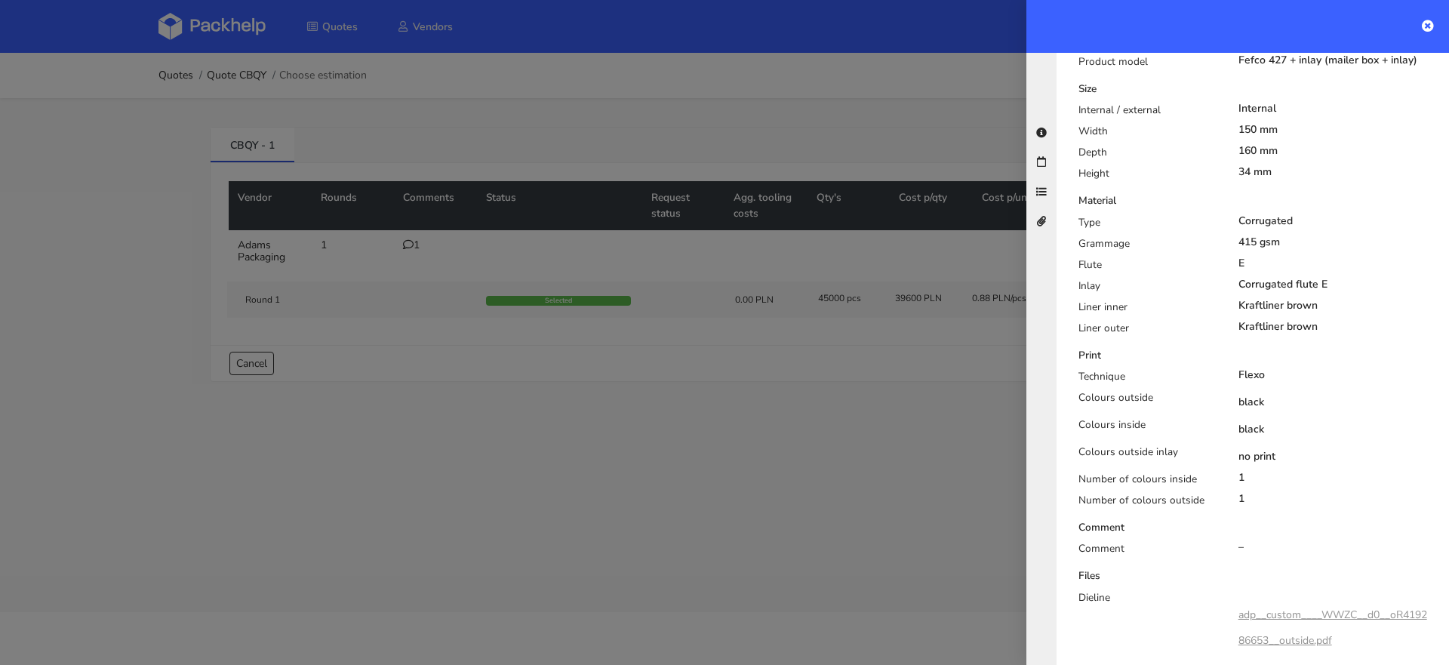
scroll to position [735, 0]
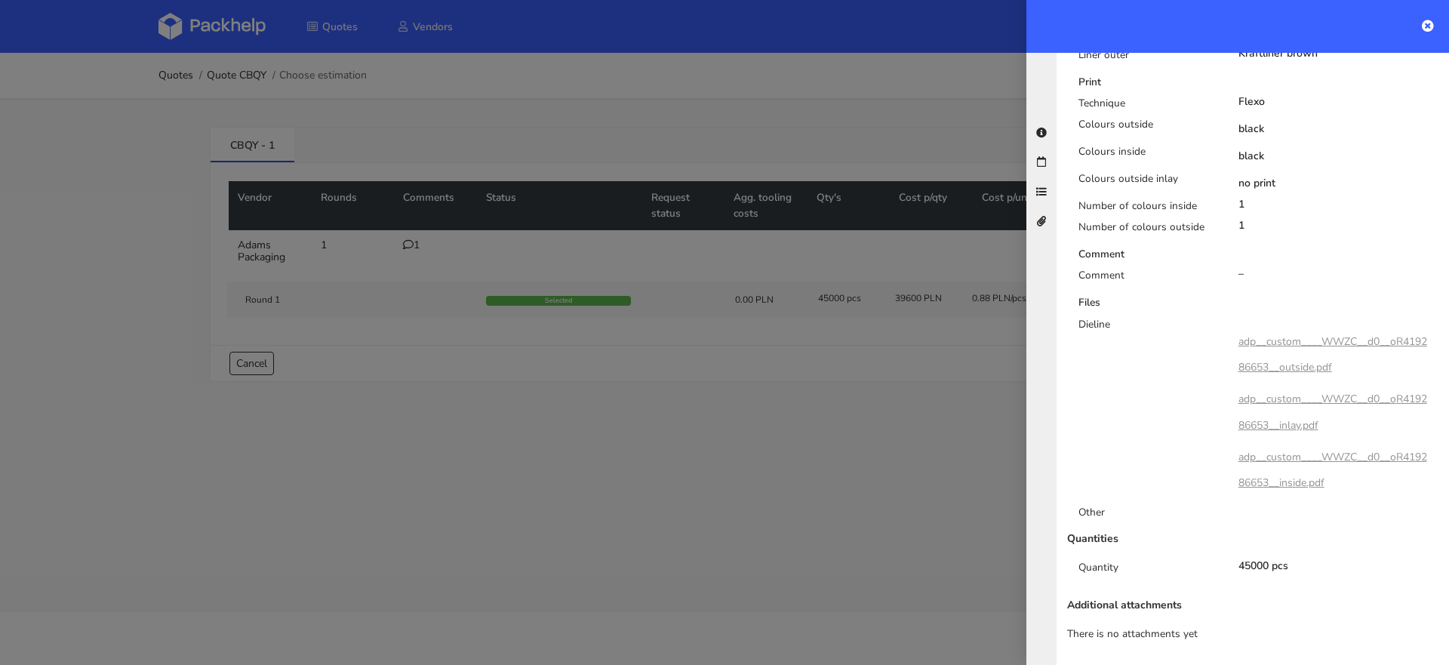
click at [424, 247] on div at bounding box center [724, 332] width 1449 height 665
click at [409, 242] on icon at bounding box center [408, 244] width 11 height 11
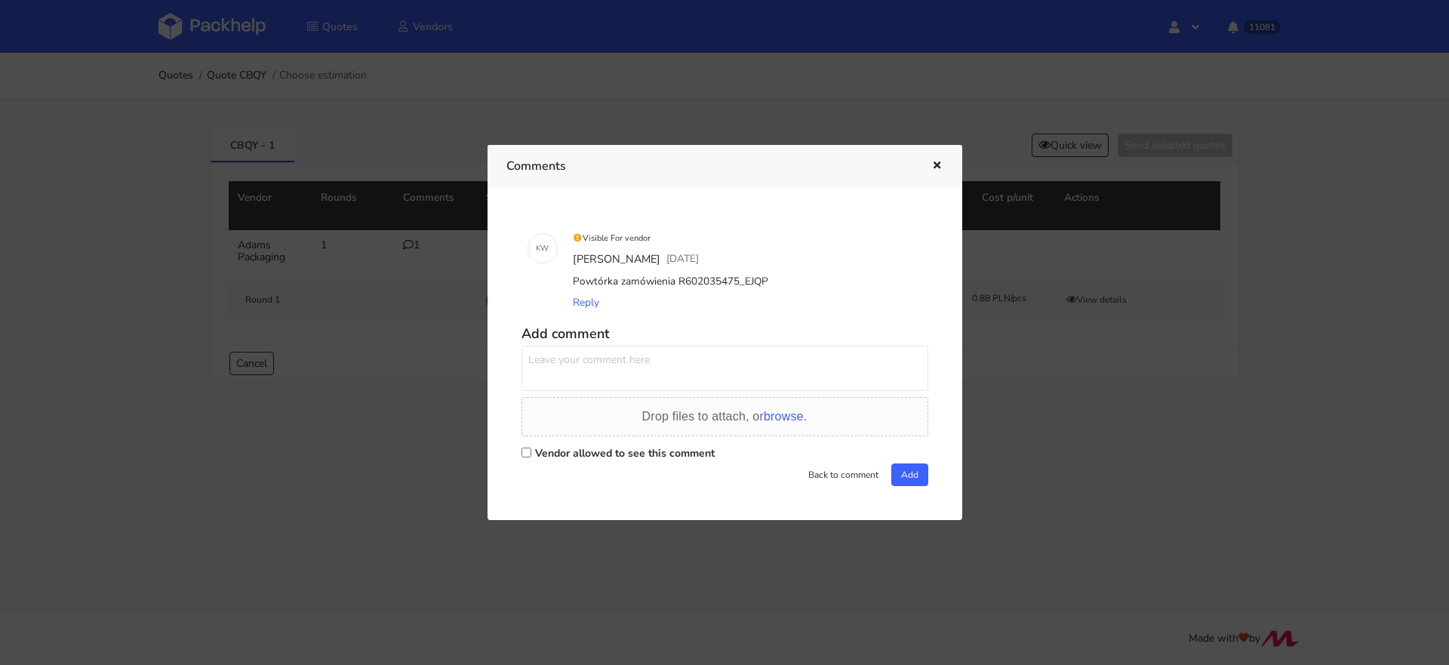
drag, startPoint x: 736, startPoint y: 285, endPoint x: 764, endPoint y: 283, distance: 28.0
click at [764, 283] on div "Powtórka zamówienia R602035475_EJQP" at bounding box center [746, 281] width 352 height 21
copy div "EJQP"
click at [1026, 323] on div at bounding box center [724, 332] width 1449 height 665
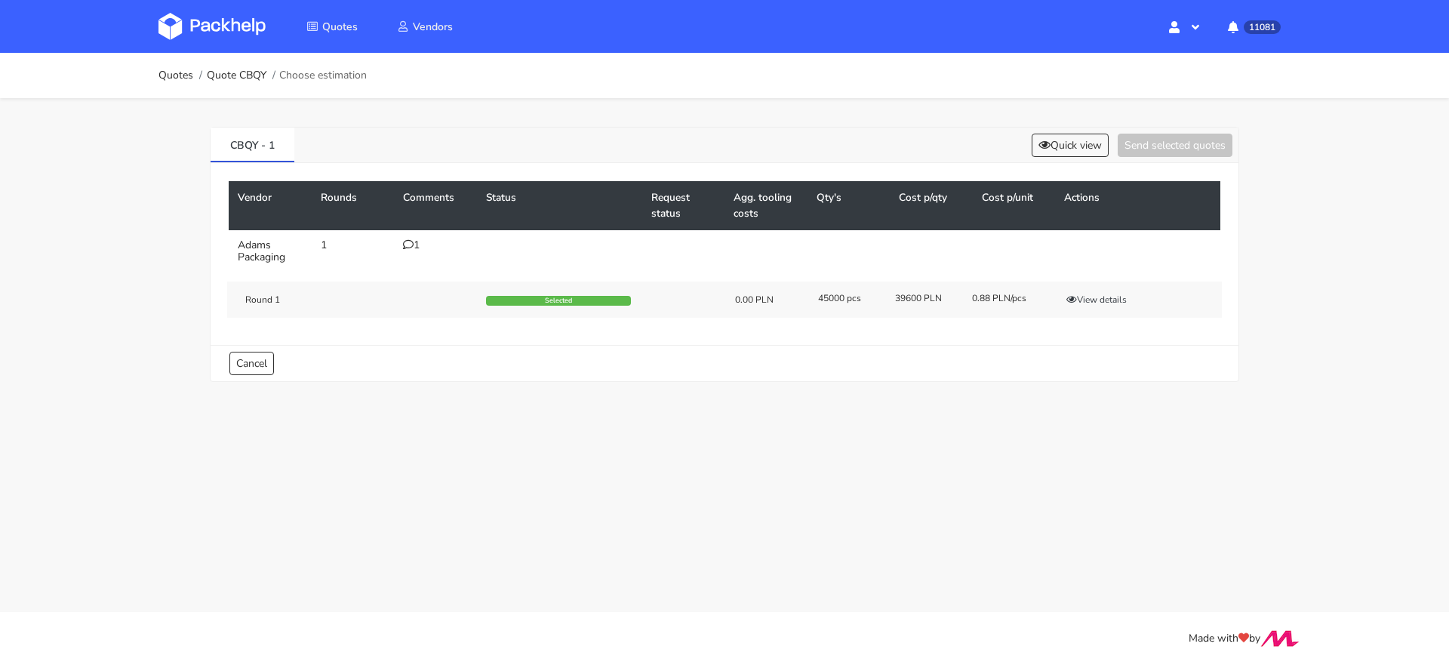
click at [410, 239] on icon at bounding box center [408, 244] width 11 height 11
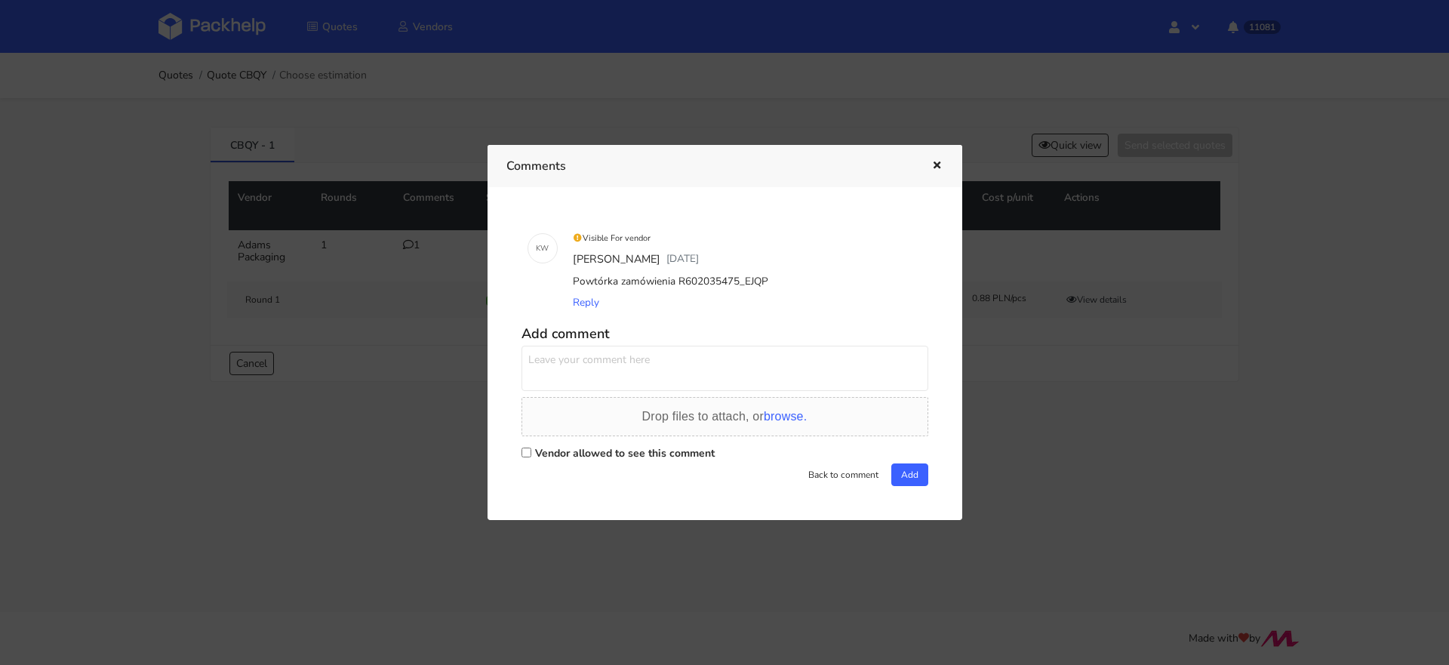
click at [540, 459] on label "Vendor allowed to see this comment" at bounding box center [625, 453] width 180 height 14
click at [531, 457] on input "Vendor allowed to see this comment" at bounding box center [527, 453] width 10 height 10
checkbox input "true"
click at [556, 374] on textarea at bounding box center [725, 368] width 407 height 45
click at [1088, 309] on div at bounding box center [724, 332] width 1449 height 665
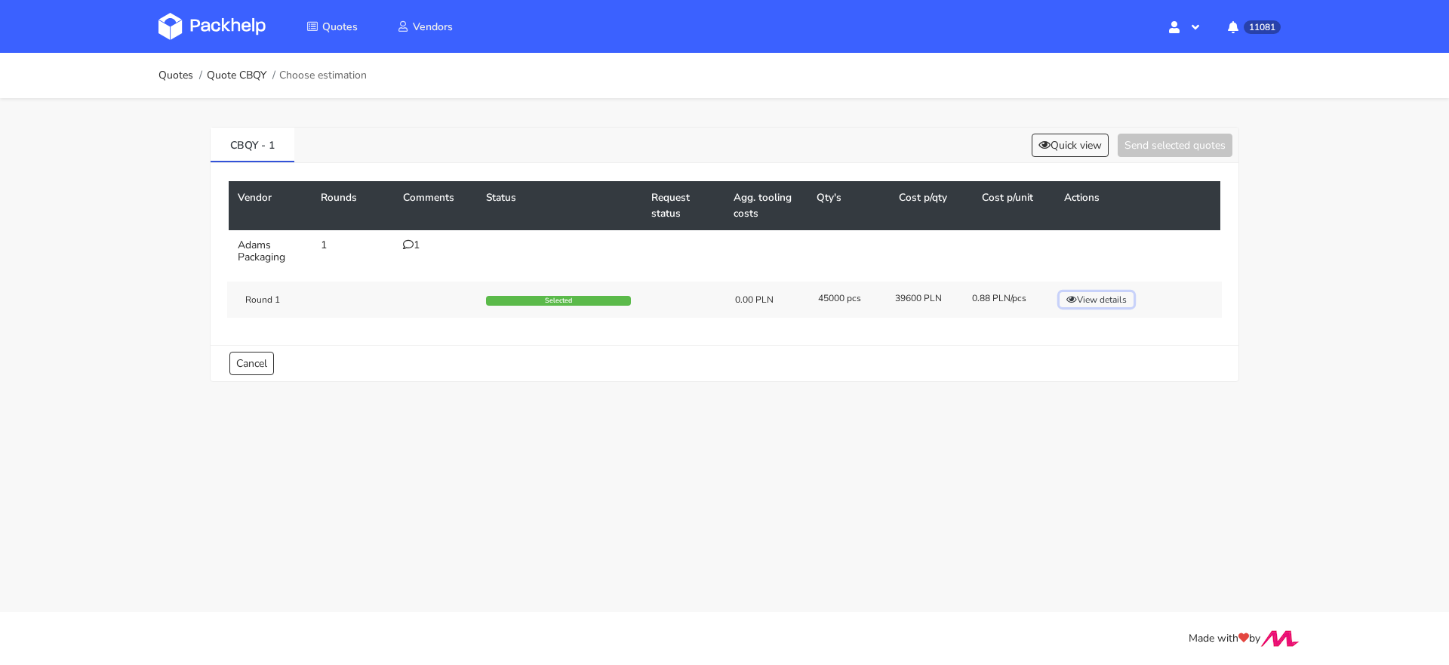
click at [1091, 300] on button "View details" at bounding box center [1097, 299] width 74 height 15
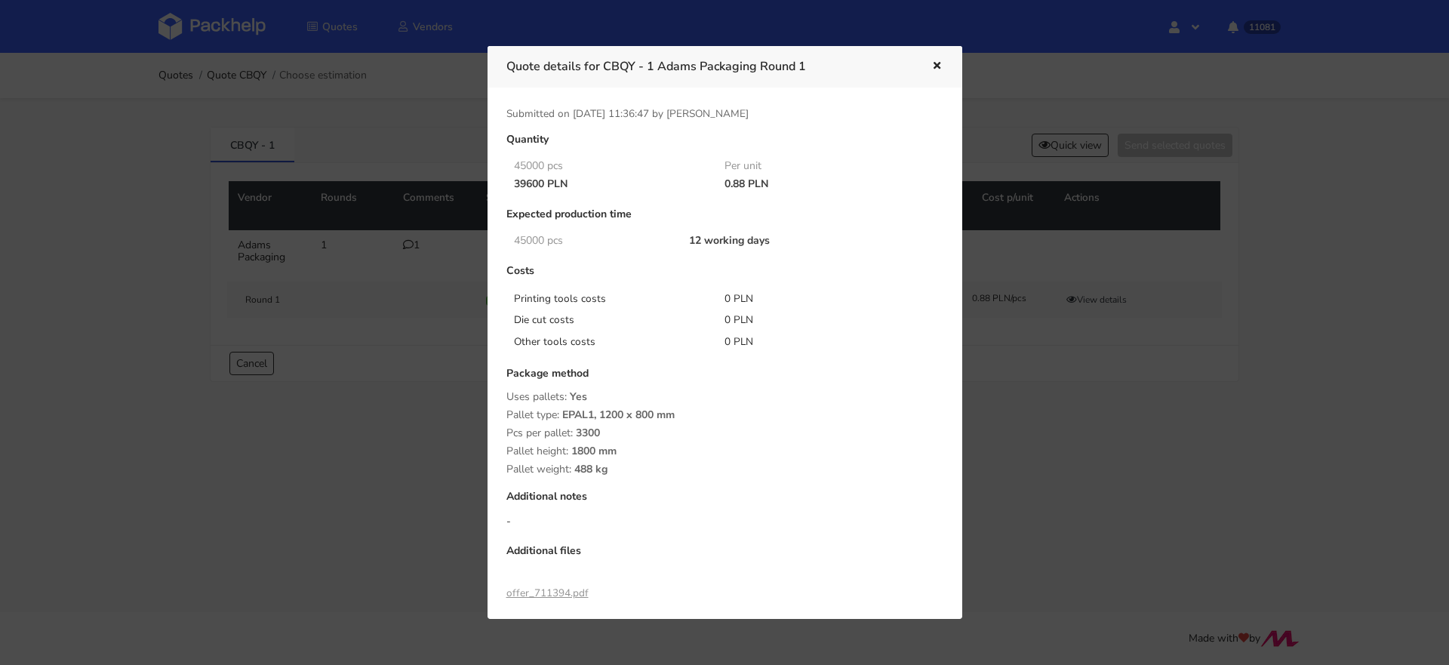
click at [1036, 356] on div at bounding box center [724, 332] width 1449 height 665
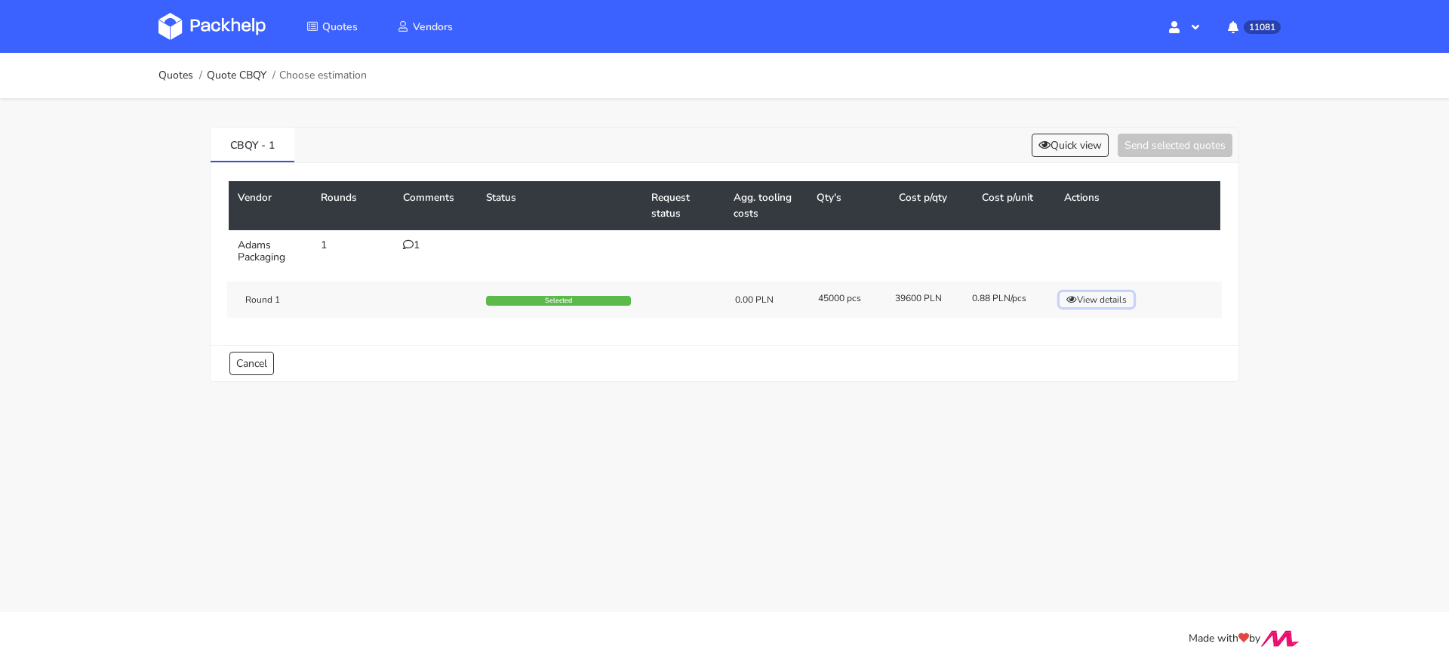
click at [1092, 302] on button "View details" at bounding box center [1097, 299] width 74 height 15
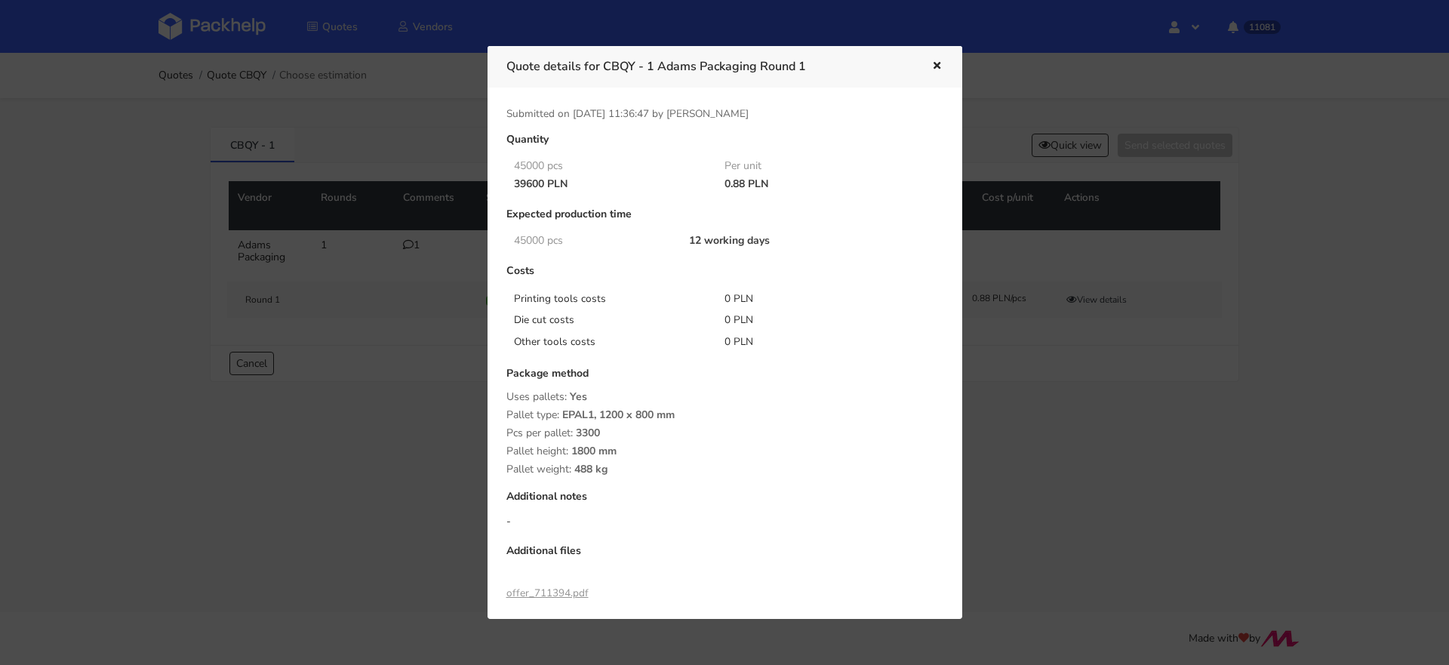
click at [398, 287] on div at bounding box center [724, 332] width 1449 height 665
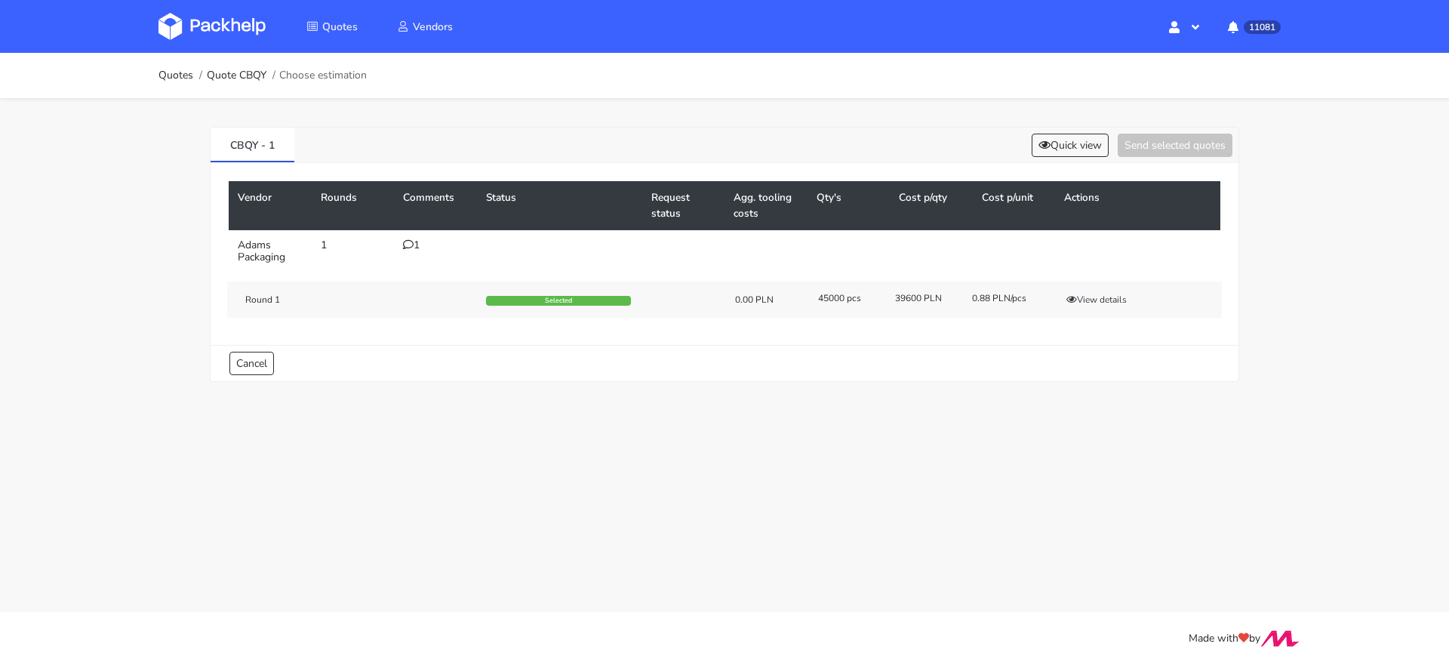
click at [405, 254] on td "1" at bounding box center [435, 251] width 83 height 42
click at [405, 245] on icon at bounding box center [408, 244] width 11 height 11
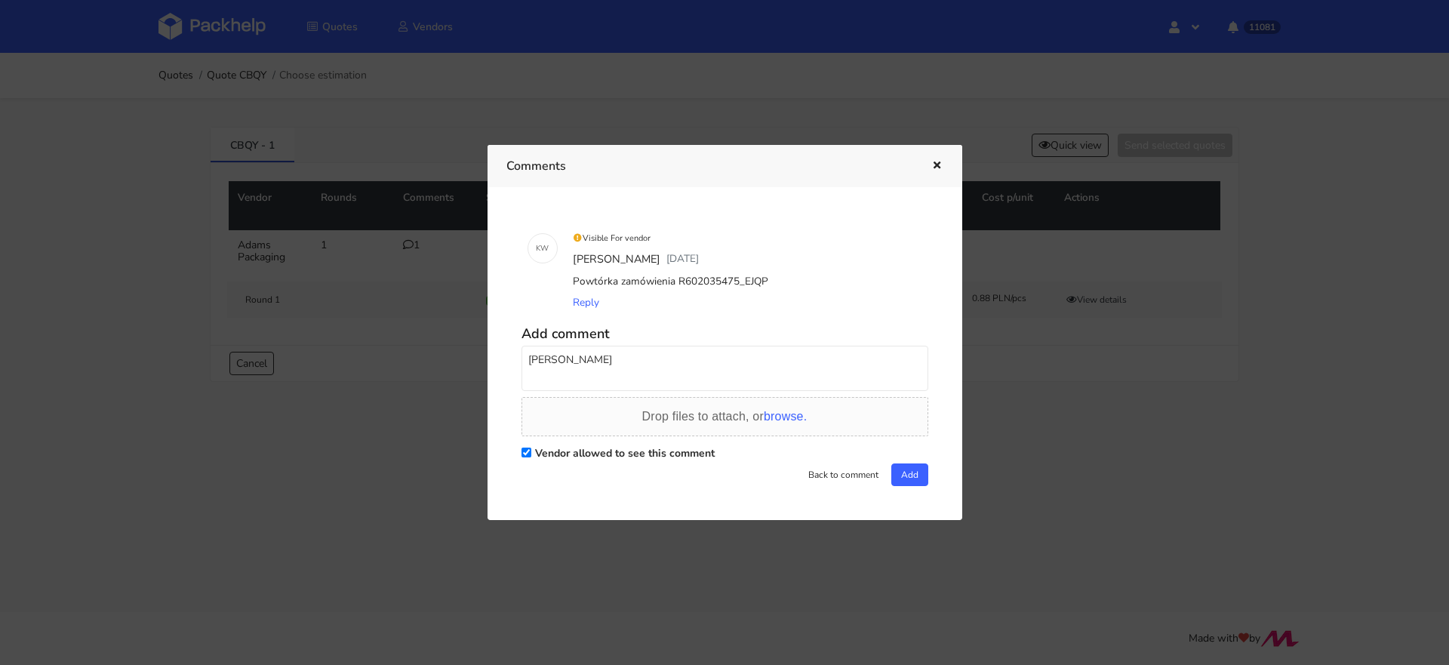
drag, startPoint x: 624, startPoint y: 362, endPoint x: 507, endPoint y: 352, distance: 117.3
click at [511, 354] on div "K W Visible For vendor Klaudia Wiśniewska 4 days ago Powtórka zamówienia R60203…" at bounding box center [724, 353] width 437 height 295
type textarea "C"
click at [1032, 339] on div at bounding box center [724, 332] width 1449 height 665
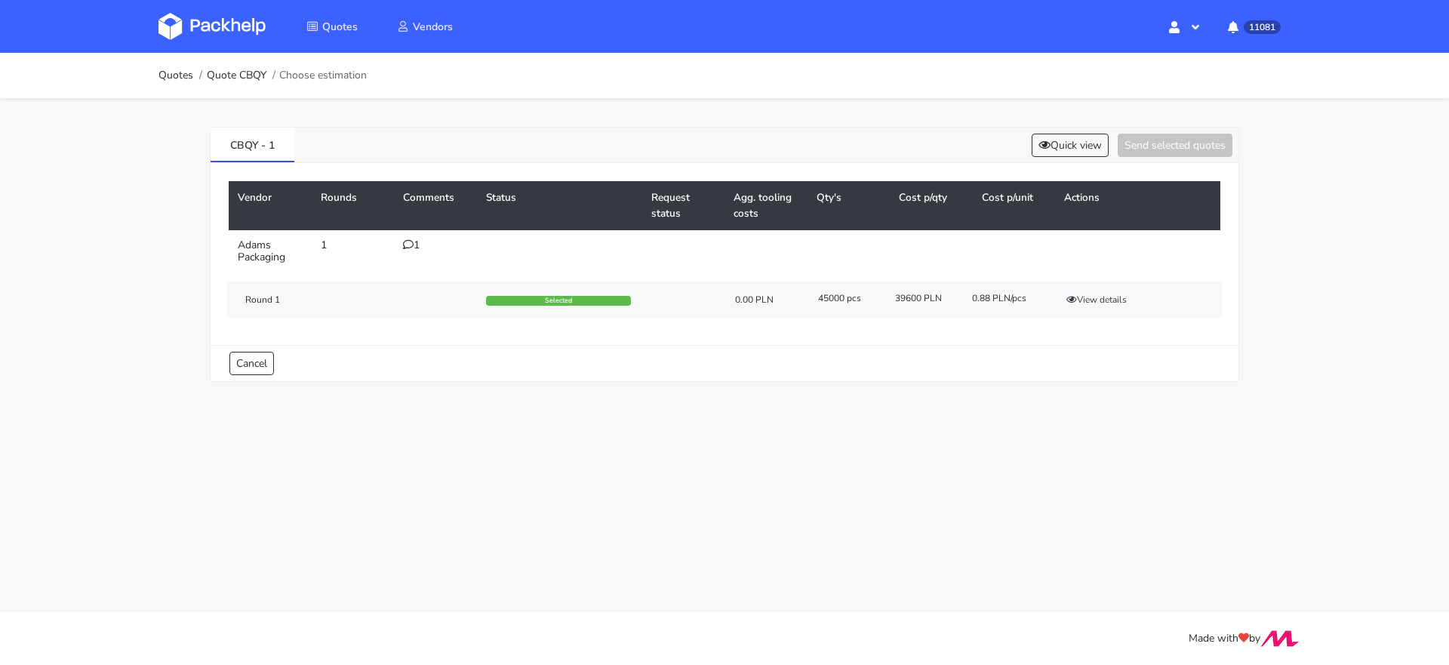
click at [411, 248] on icon at bounding box center [408, 244] width 11 height 11
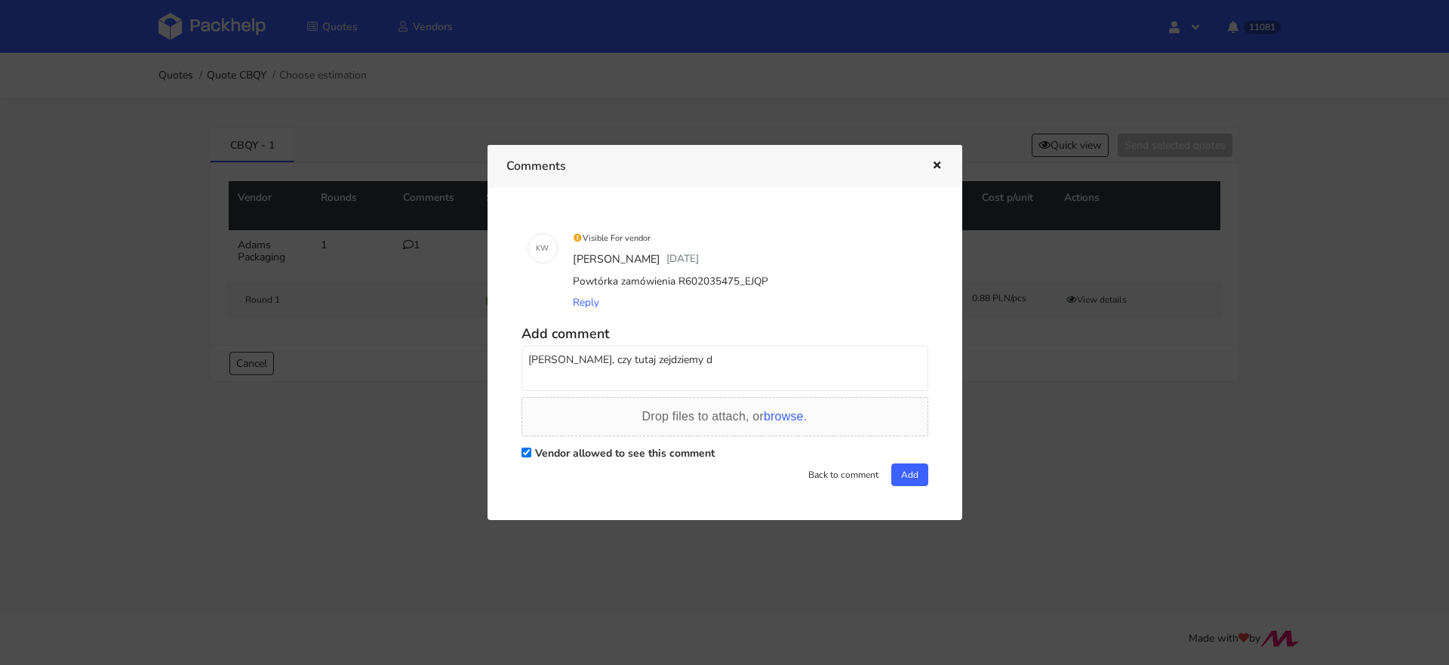
click at [703, 371] on textarea "Łukasz, czy tutaj zejdziemy d" at bounding box center [725, 368] width 407 height 45
type textarea "Łukasz, czy tutaj zejdziemy do 38 000 pln? :)"
click at [1021, 428] on div at bounding box center [724, 332] width 1449 height 665
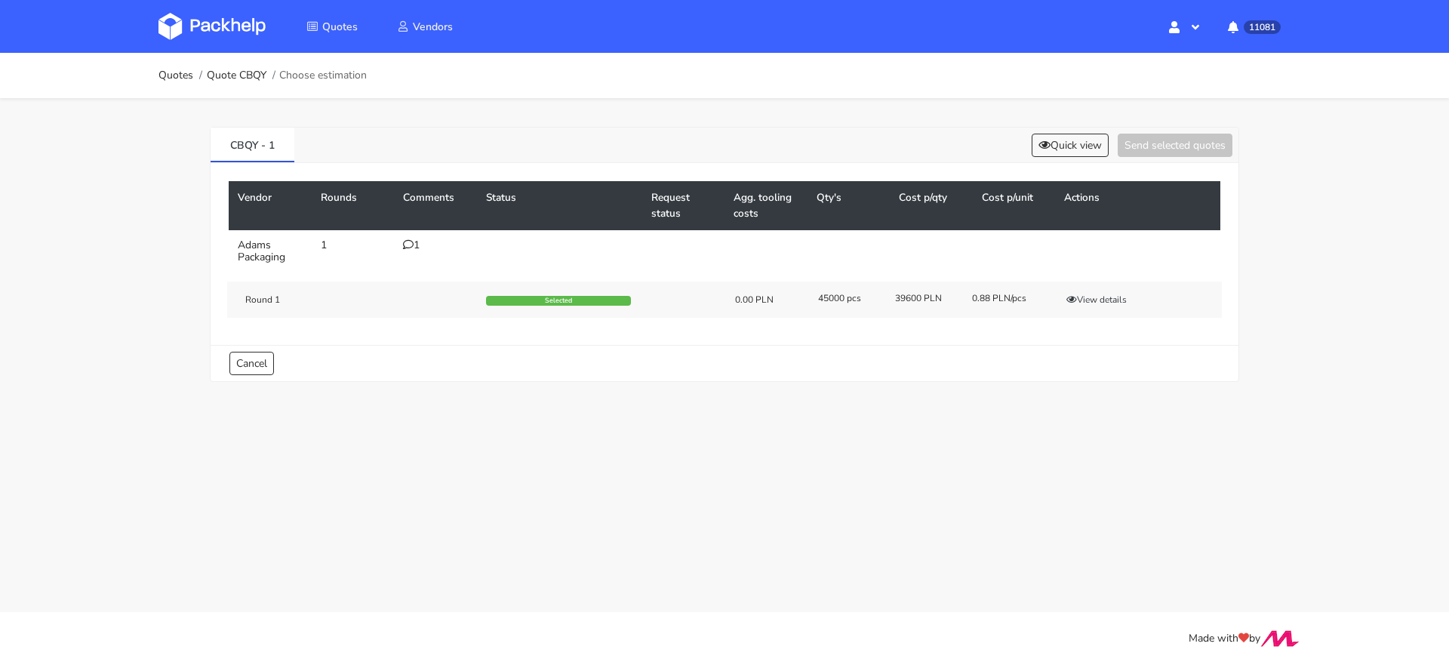
click at [412, 244] on icon at bounding box center [408, 244] width 11 height 11
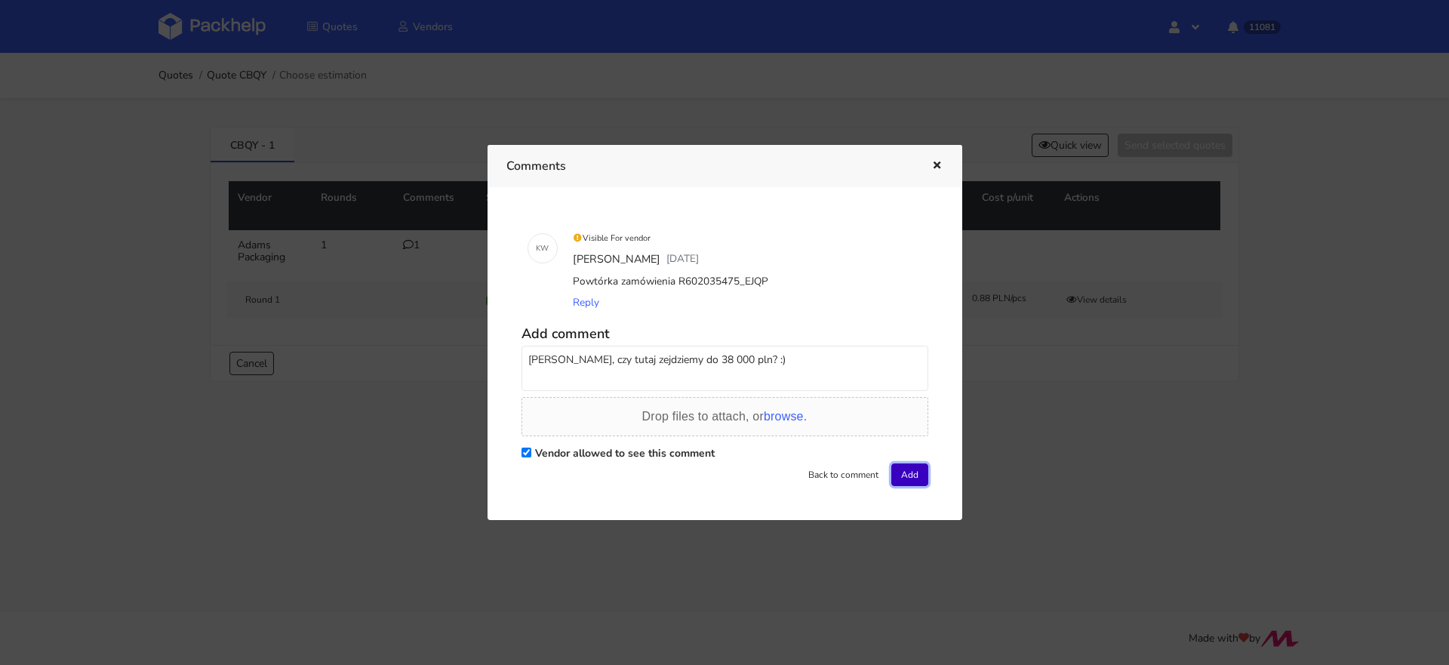
click at [901, 482] on button "Add" at bounding box center [909, 474] width 37 height 23
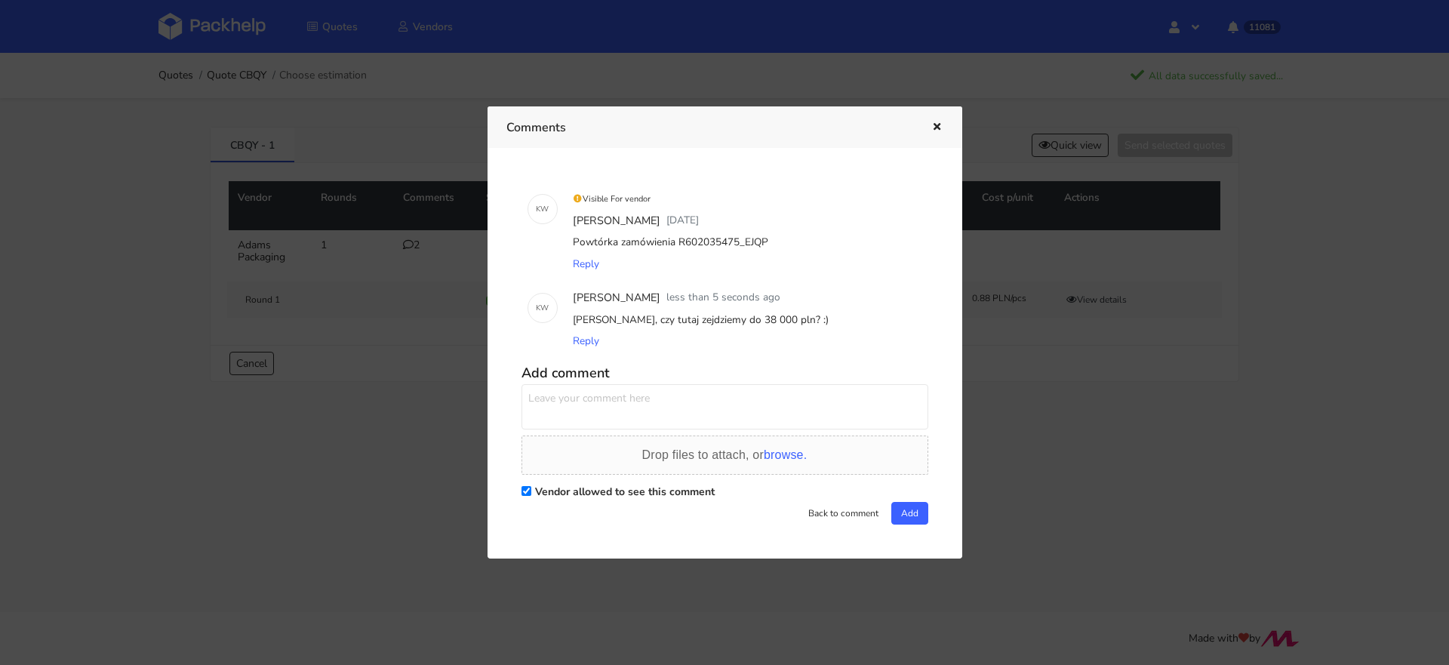
click at [941, 128] on icon "button" at bounding box center [937, 127] width 13 height 11
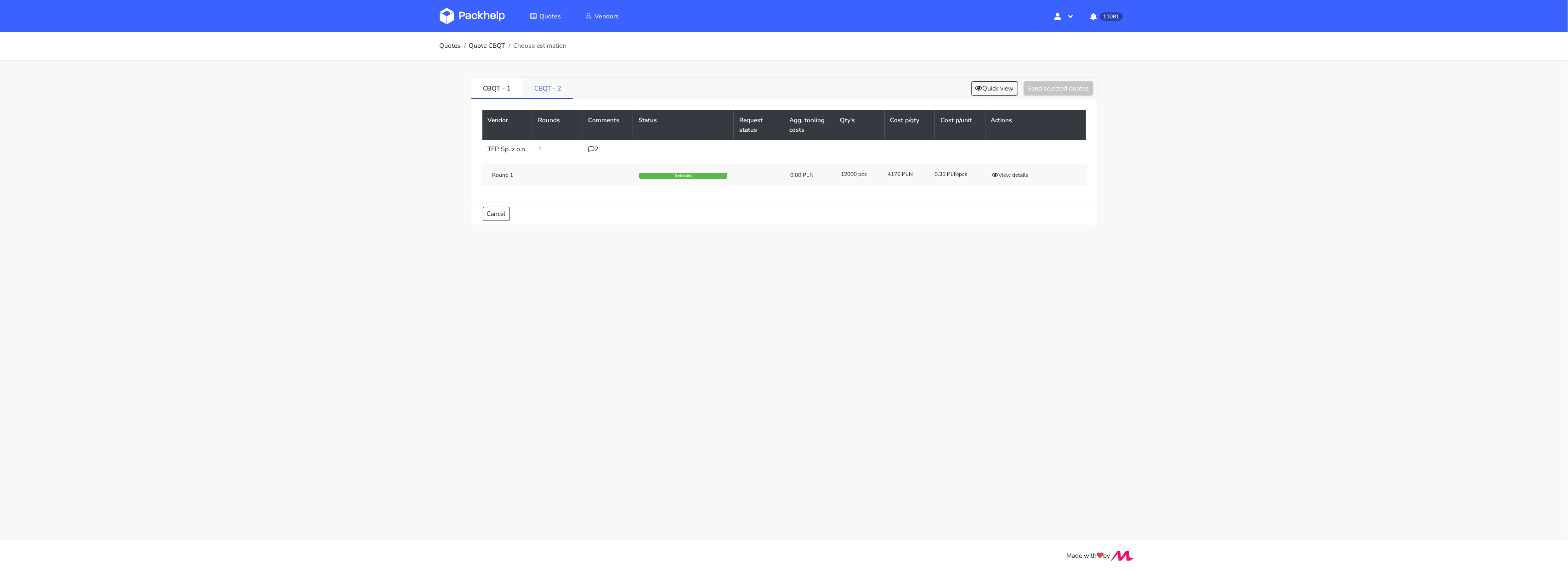
click at [548, 89] on link "CBQT - 2" at bounding box center [547, 88] width 51 height 20
click at [510, 91] on link "CBQT - 1" at bounding box center [497, 88] width 52 height 20
click at [548, 89] on link "CBQT - 2" at bounding box center [548, 88] width 52 height 20
click at [511, 99] on li "CBQT - 1" at bounding box center [497, 88] width 52 height 21
click at [505, 85] on link "CBQT - 1" at bounding box center [497, 88] width 52 height 20
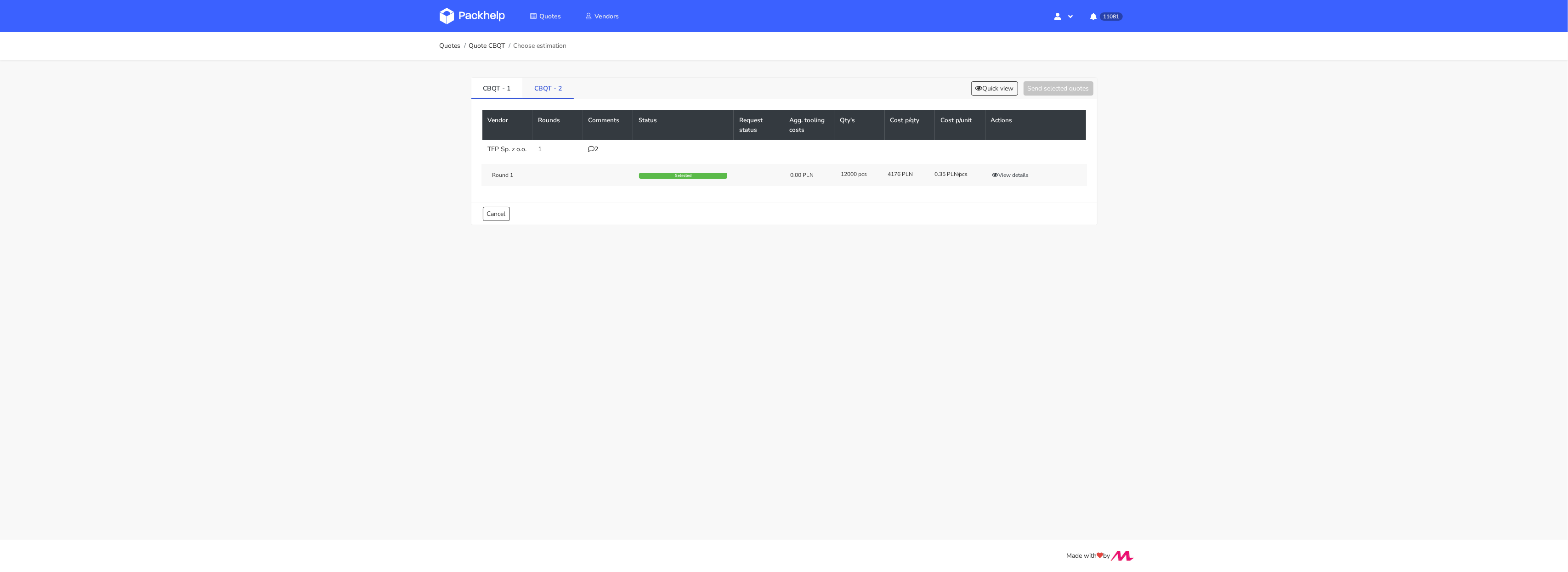
click at [542, 86] on link "CBQT - 2" at bounding box center [548, 88] width 52 height 20
click at [499, 87] on link "CBQT - 1" at bounding box center [497, 88] width 52 height 20
click at [530, 82] on link "CBQT - 2" at bounding box center [548, 88] width 52 height 20
click at [491, 87] on link "CBQT - 1" at bounding box center [497, 88] width 52 height 20
click at [556, 87] on link "CBQT - 2" at bounding box center [548, 88] width 52 height 20
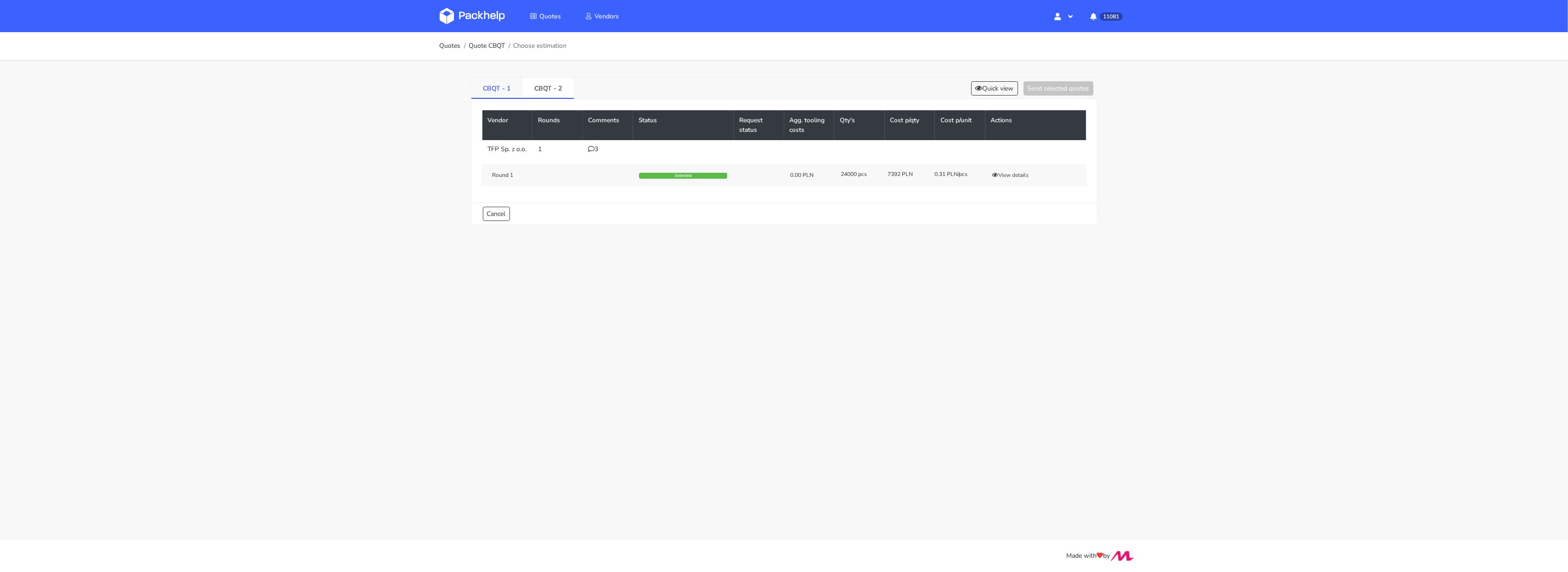
click at [519, 91] on link "CBQT - 1" at bounding box center [497, 88] width 52 height 20
click at [539, 75] on div "CBQT - 1 CBQT - 2 Quick view Send selected quotes Vendor Rounds Comments Status…" at bounding box center [784, 149] width 662 height 179
click at [553, 82] on link "CBQT - 2" at bounding box center [548, 88] width 52 height 20
click at [556, 83] on link "CBRM - 2" at bounding box center [549, 88] width 52 height 20
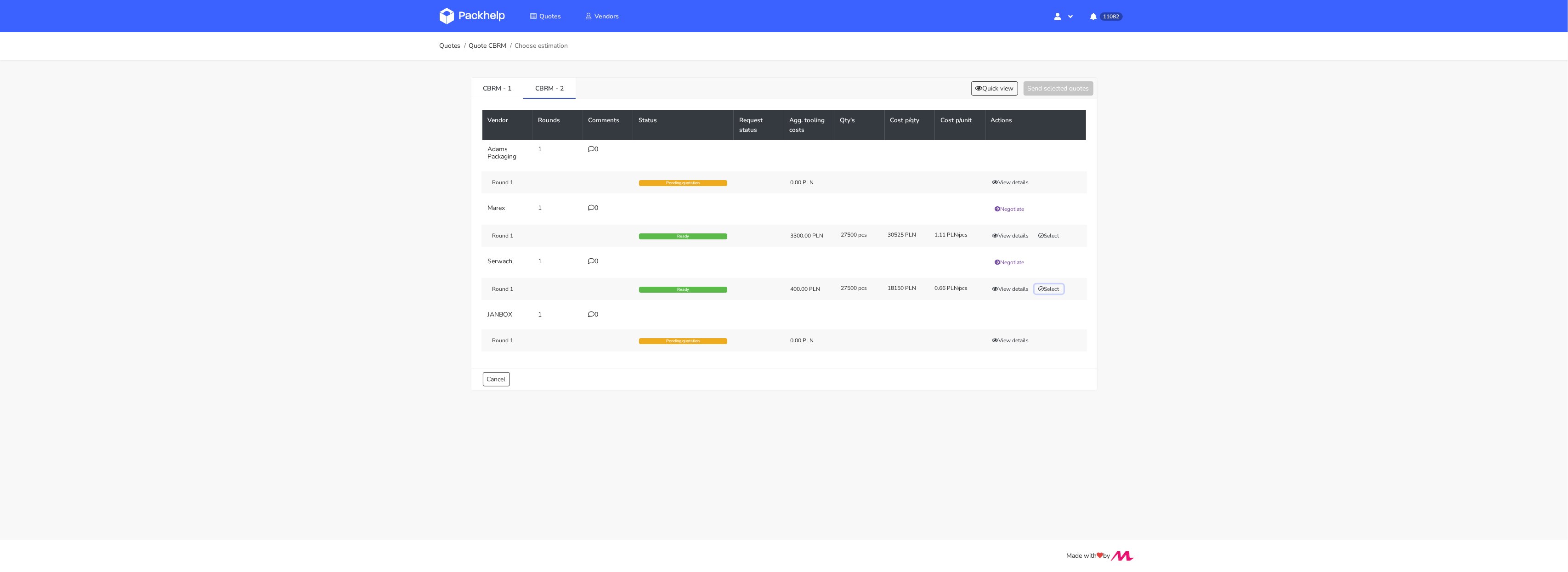
click at [1063, 293] on button "Select" at bounding box center [1049, 288] width 29 height 9
click at [1029, 90] on button "Send selected quotes ( 1 )" at bounding box center [1052, 88] width 83 height 14
click at [483, 89] on link "CBRM - 1" at bounding box center [497, 88] width 52 height 20
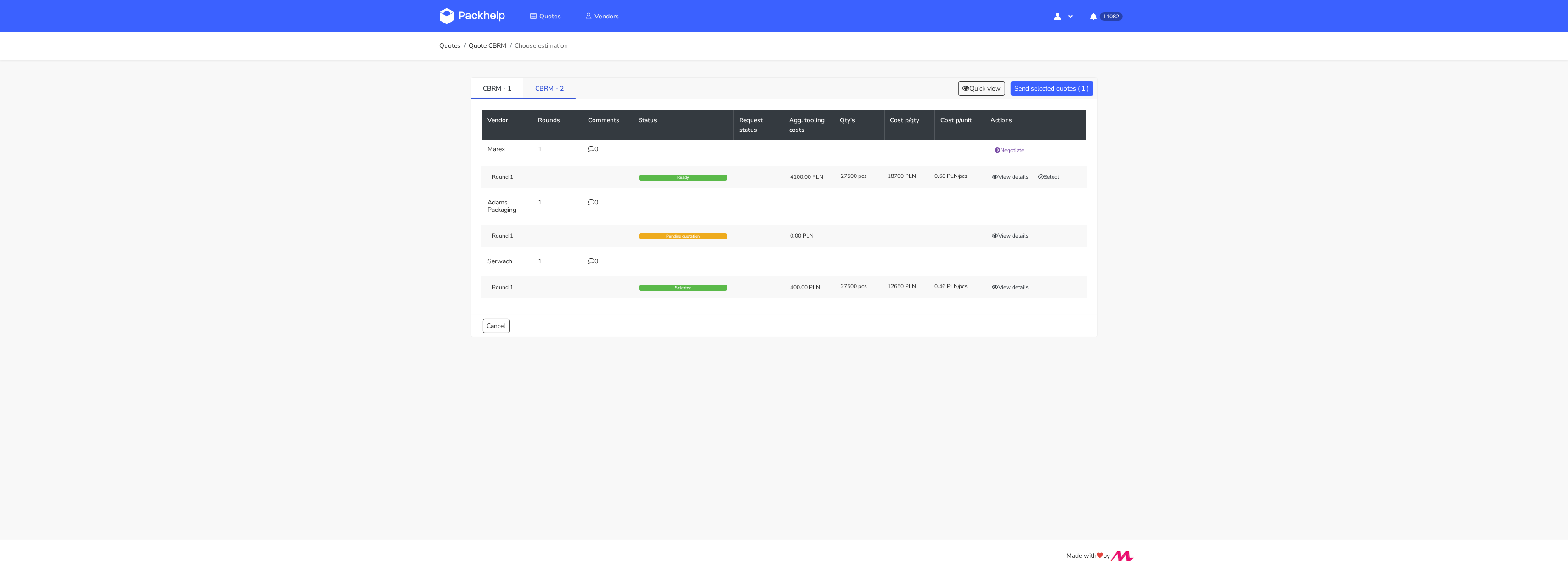
click at [558, 96] on link "CBRM - 2" at bounding box center [550, 88] width 52 height 20
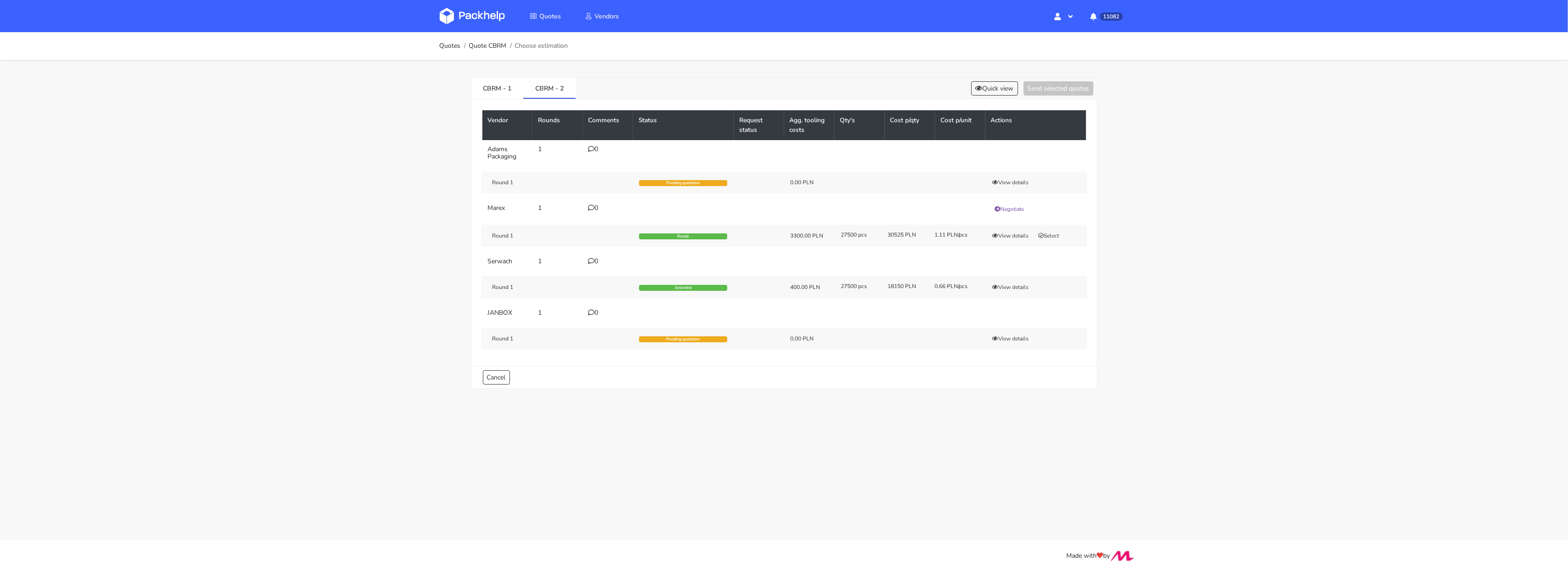
click at [473, 13] on img at bounding box center [472, 16] width 65 height 16
click at [990, 91] on button "Quick view" at bounding box center [995, 88] width 47 height 14
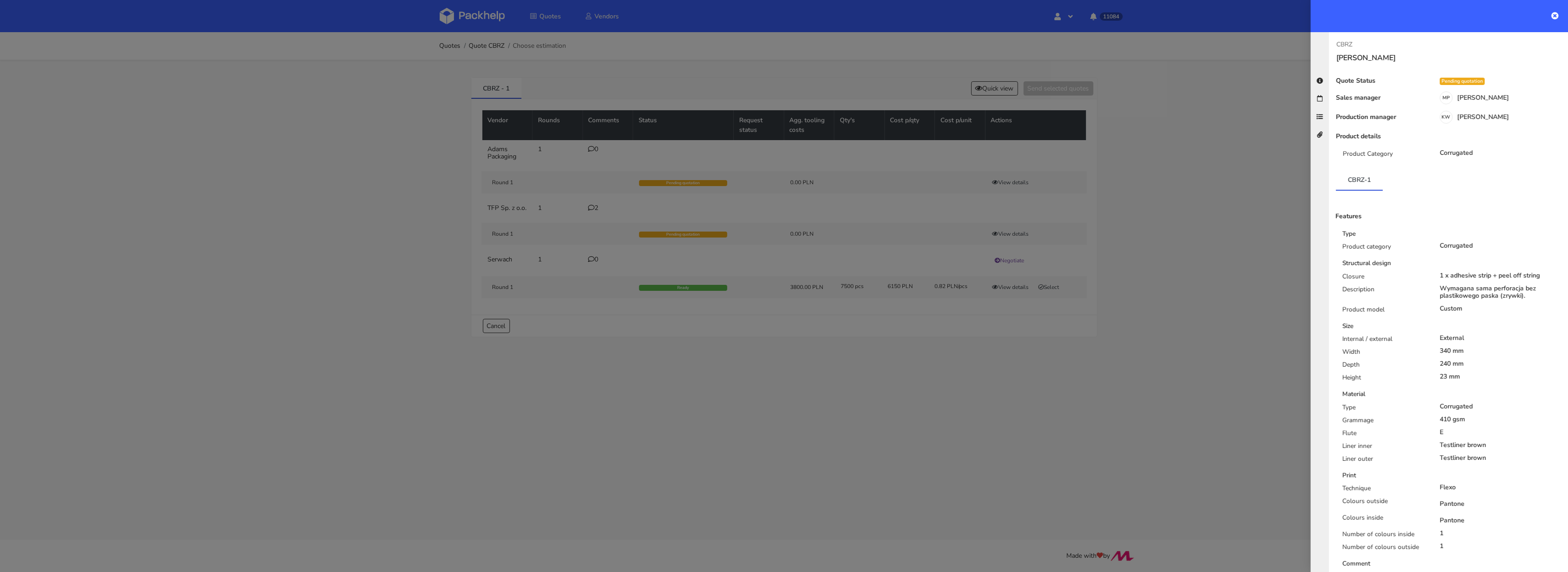
click at [507, 44] on div at bounding box center [784, 286] width 1568 height 572
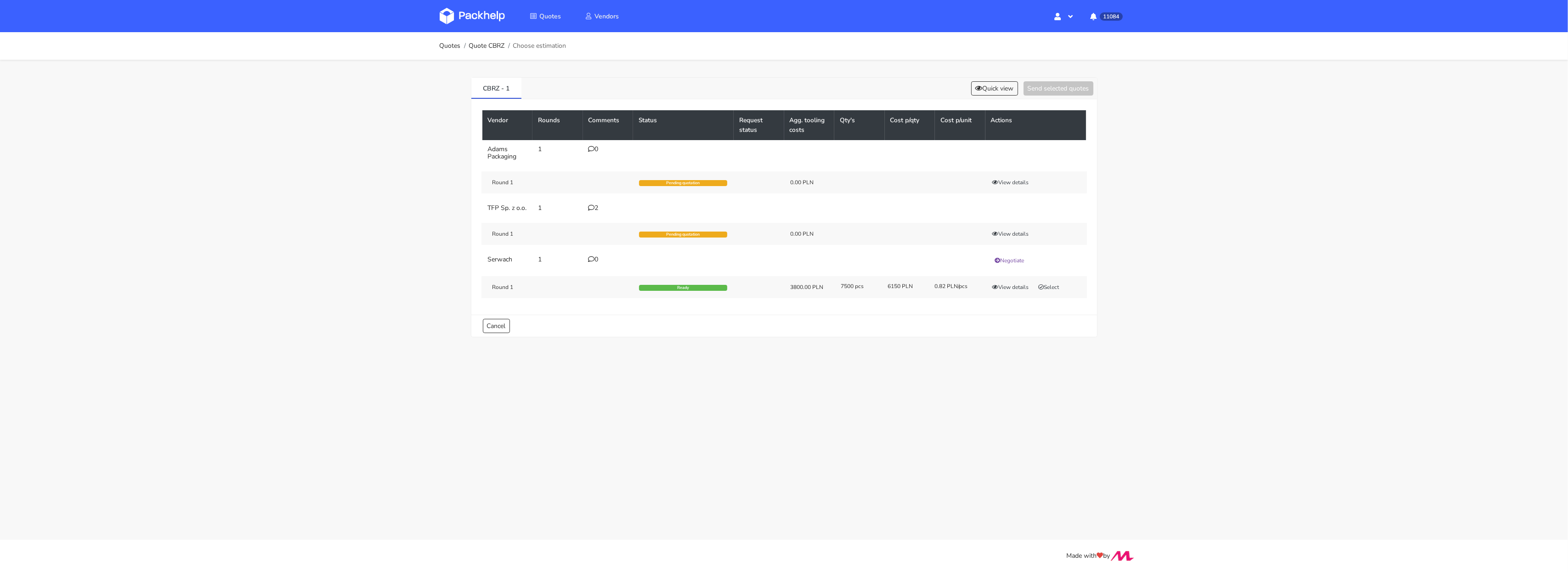
click at [477, 18] on img at bounding box center [472, 16] width 65 height 16
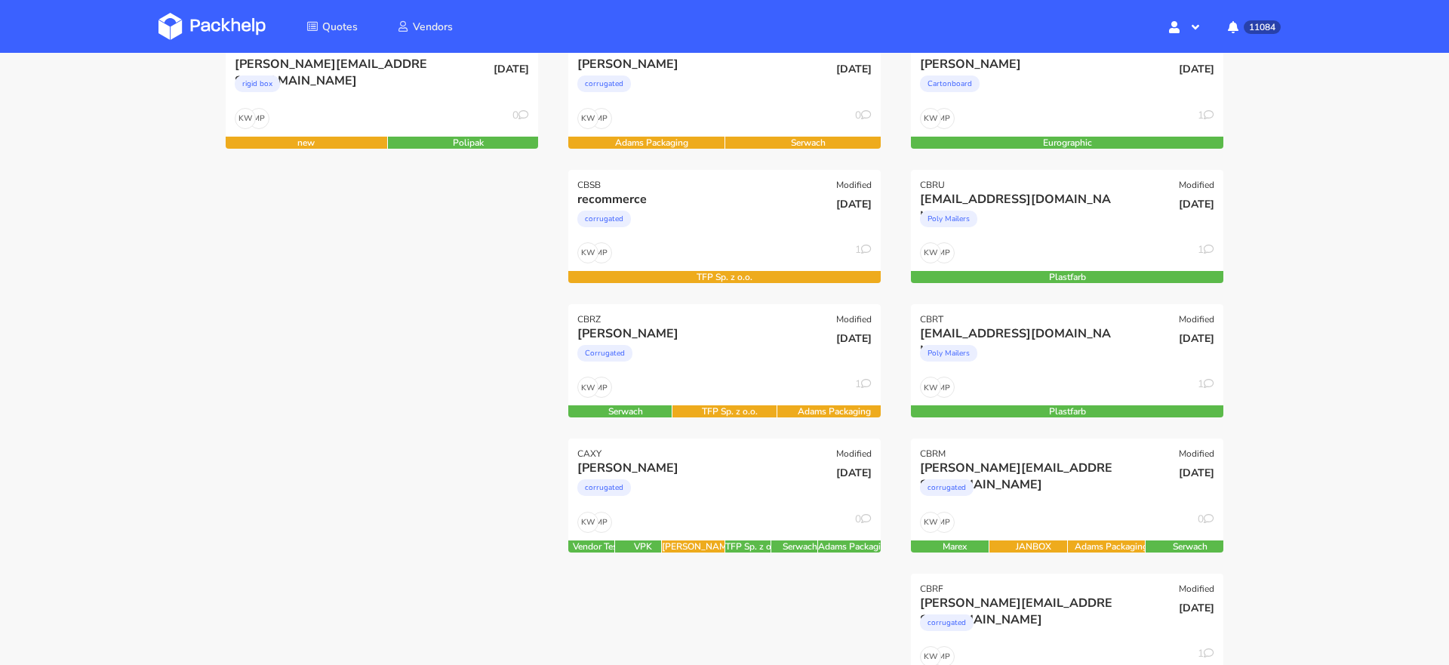
scroll to position [257, 0]
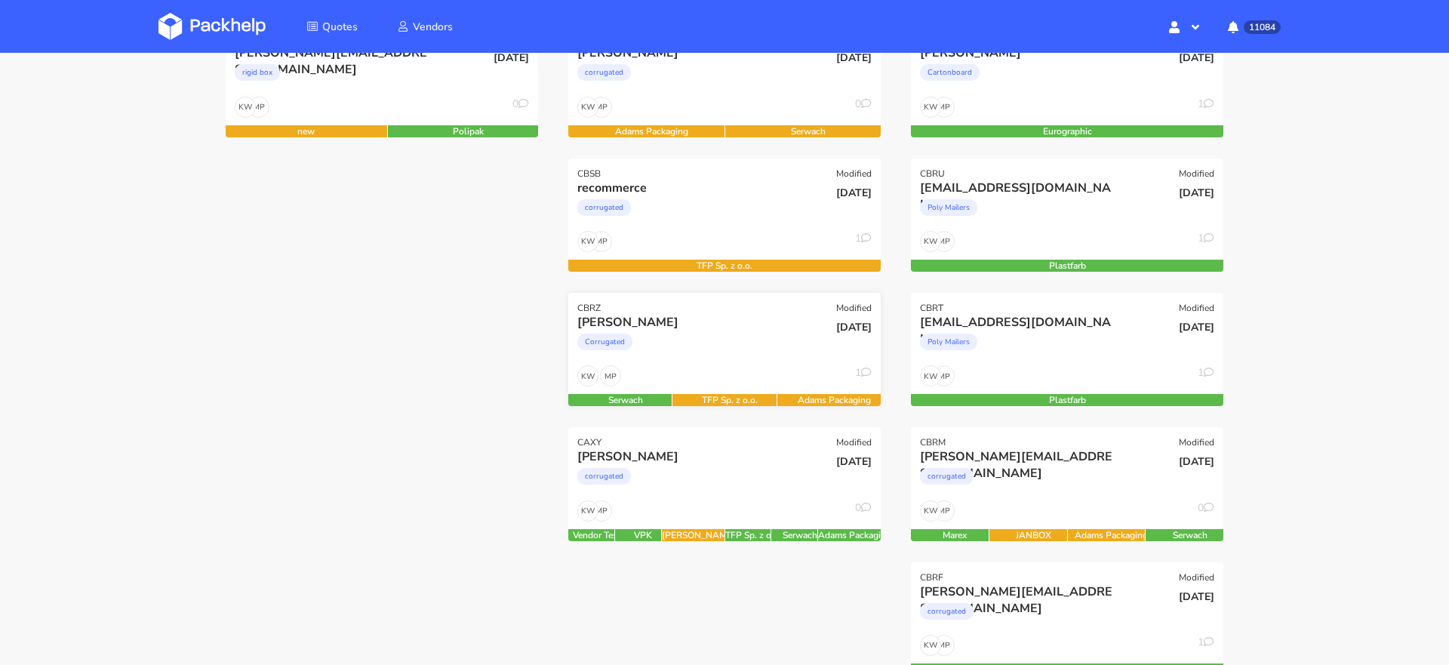
click at [667, 345] on div "Corrugated" at bounding box center [677, 346] width 200 height 30
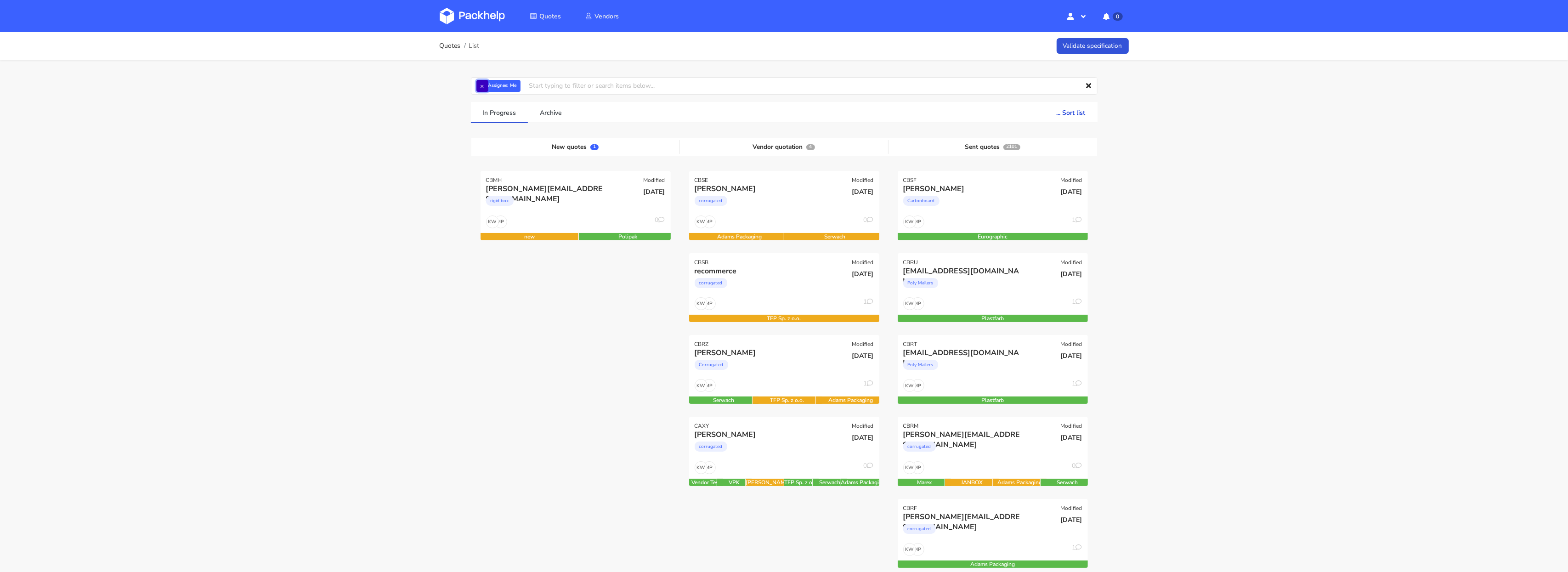
click at [480, 83] on button "×" at bounding box center [483, 86] width 12 height 12
click at [402, 141] on div "Quotes List Validate specification Assignee Me [PERSON_NAME] [PERSON_NAME] [PER…" at bounding box center [784, 542] width 1568 height 1020
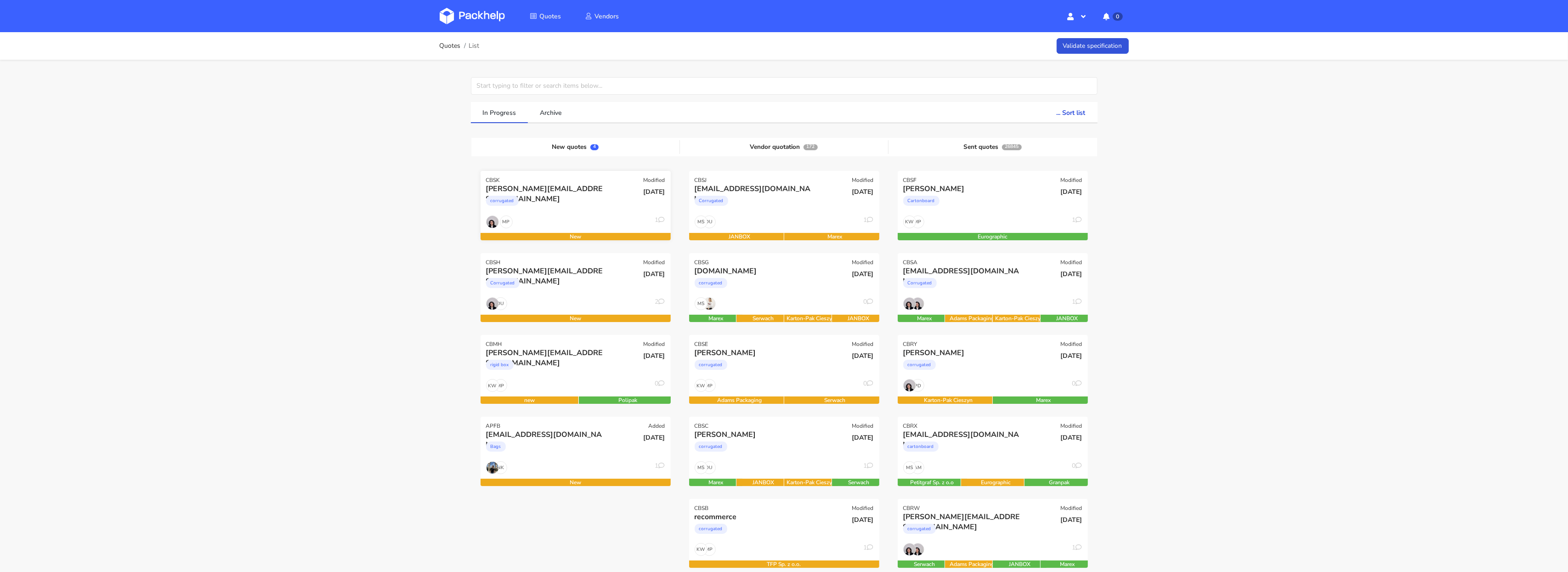
click at [576, 200] on div "corrugated" at bounding box center [547, 203] width 122 height 18
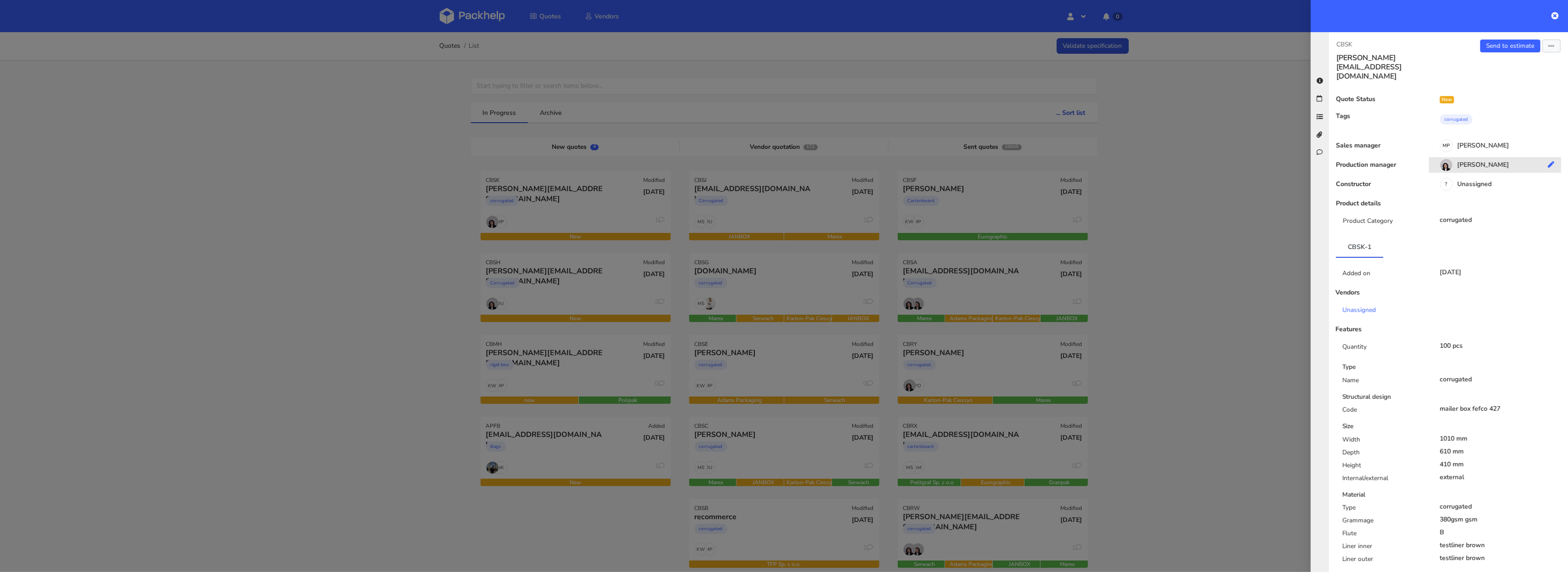
click at [1475, 161] on div "Sebastian Markut" at bounding box center [1498, 166] width 139 height 10
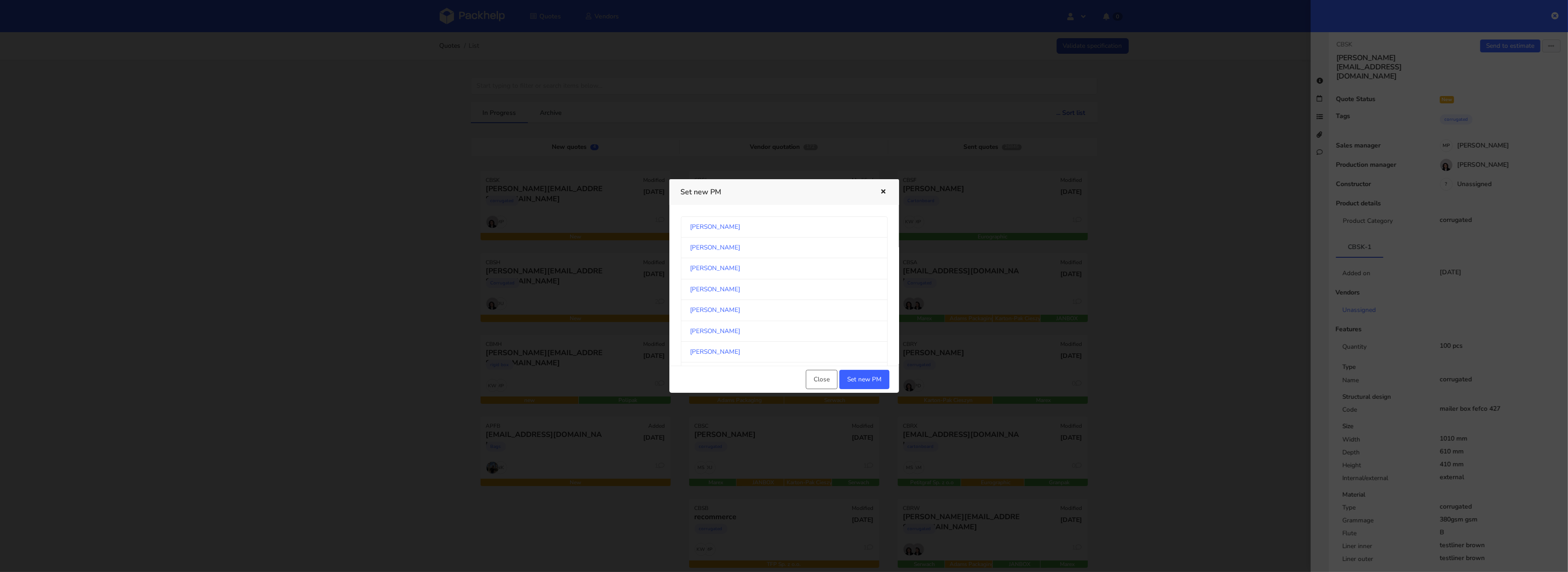
scroll to position [110, 0]
click at [771, 268] on link "Michał Pienczak" at bounding box center [785, 263] width 207 height 21
click at [767, 285] on link "[PERSON_NAME]" at bounding box center [785, 285] width 207 height 21
click at [858, 372] on button "Set new PM" at bounding box center [864, 380] width 50 height 19
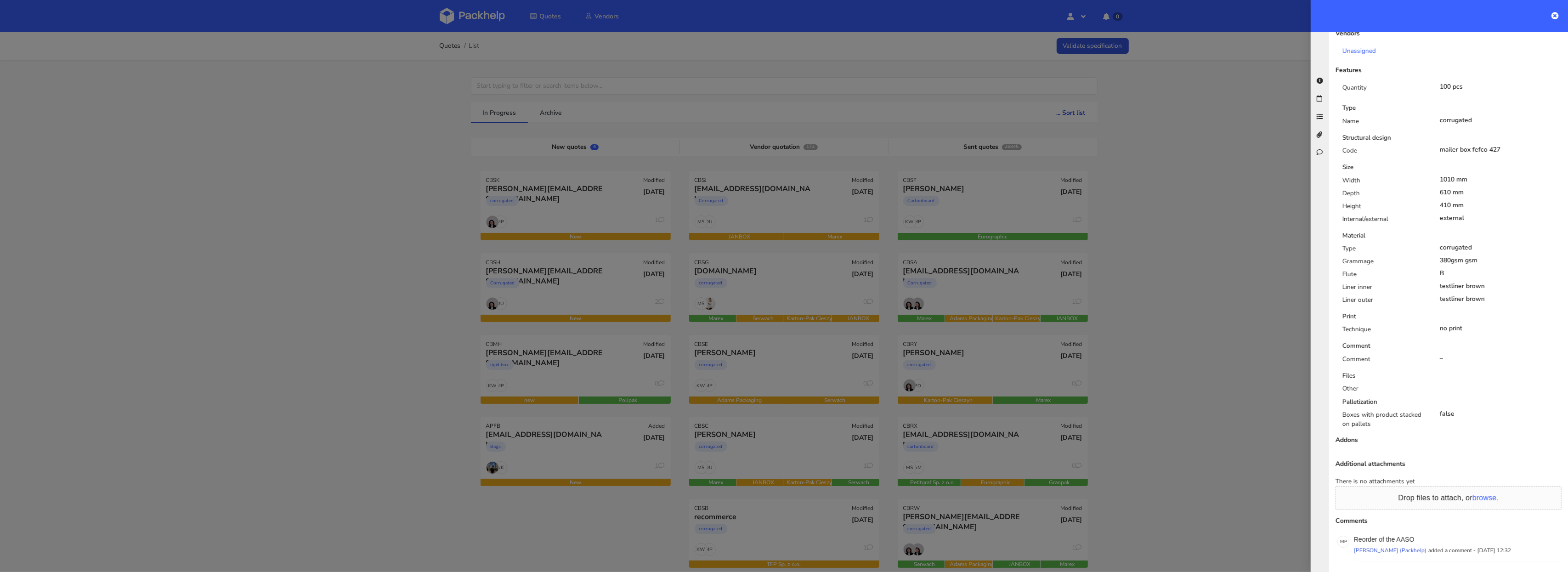
scroll to position [257, 0]
click at [1408, 537] on p "Reorder of the AASO" at bounding box center [1457, 540] width 206 height 7
copy p "AASO"
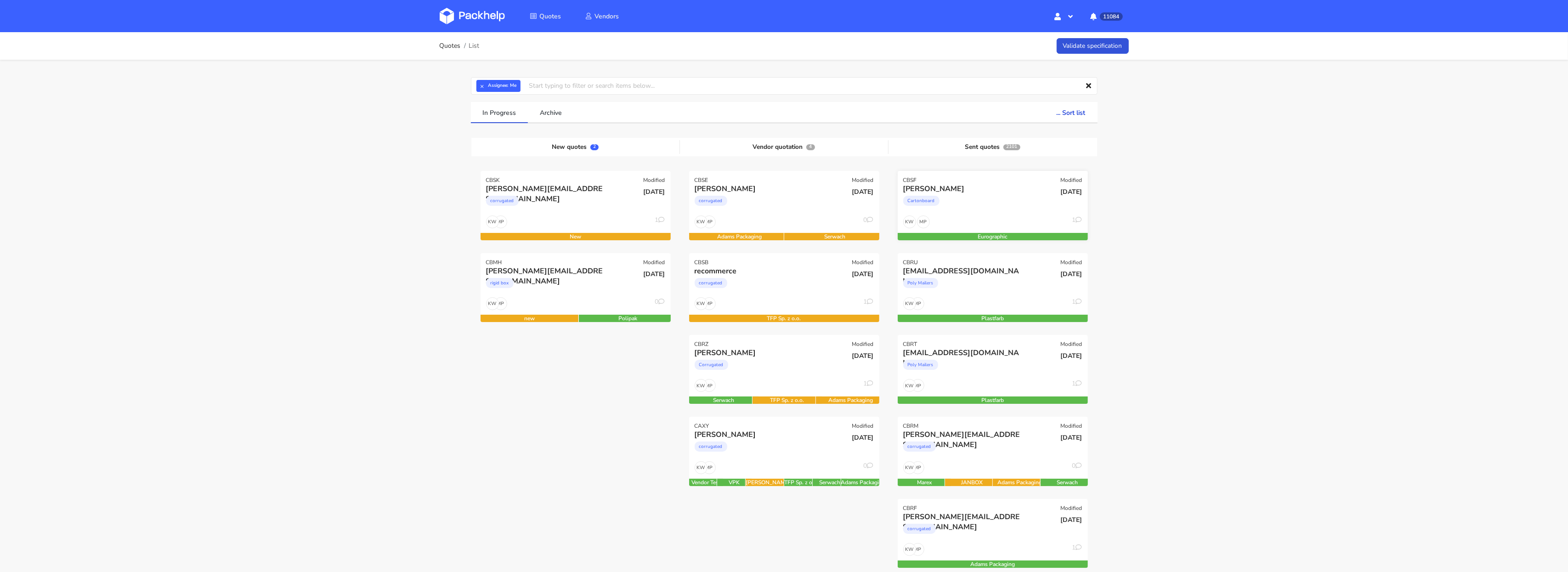
click at [1001, 198] on div "Cartonboard" at bounding box center [964, 203] width 122 height 18
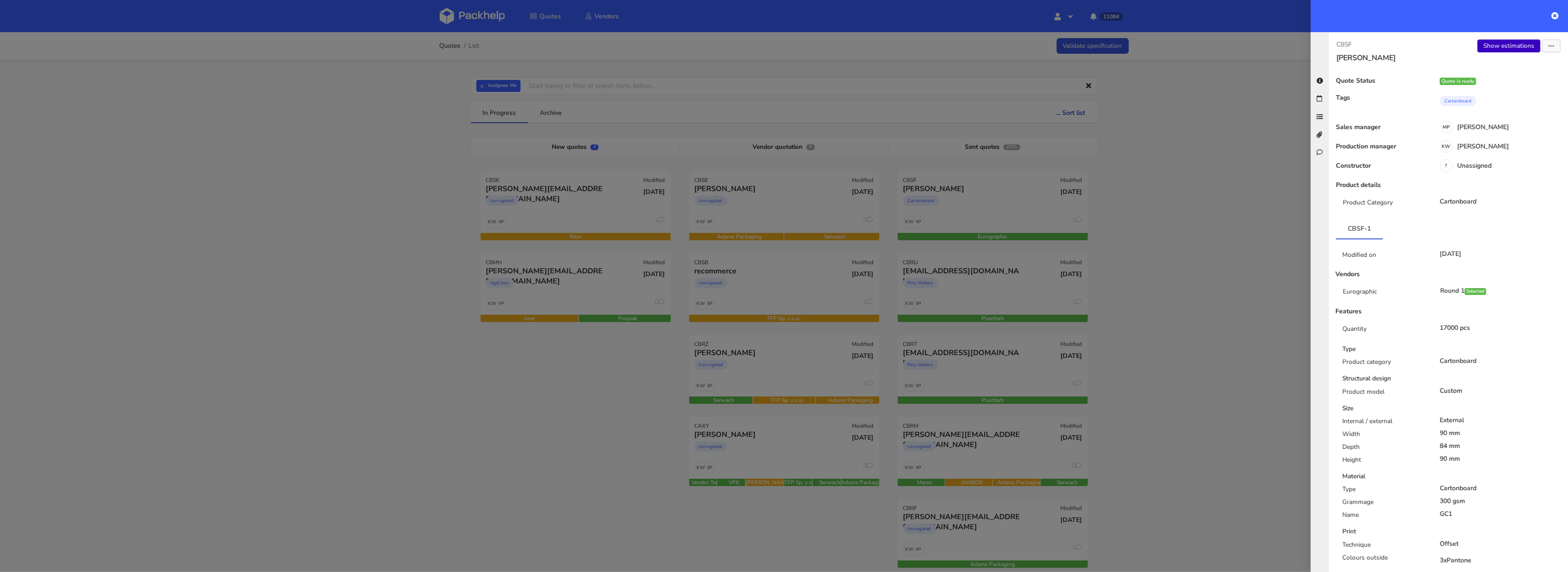
click at [1496, 44] on link "Show estimations" at bounding box center [1508, 46] width 63 height 13
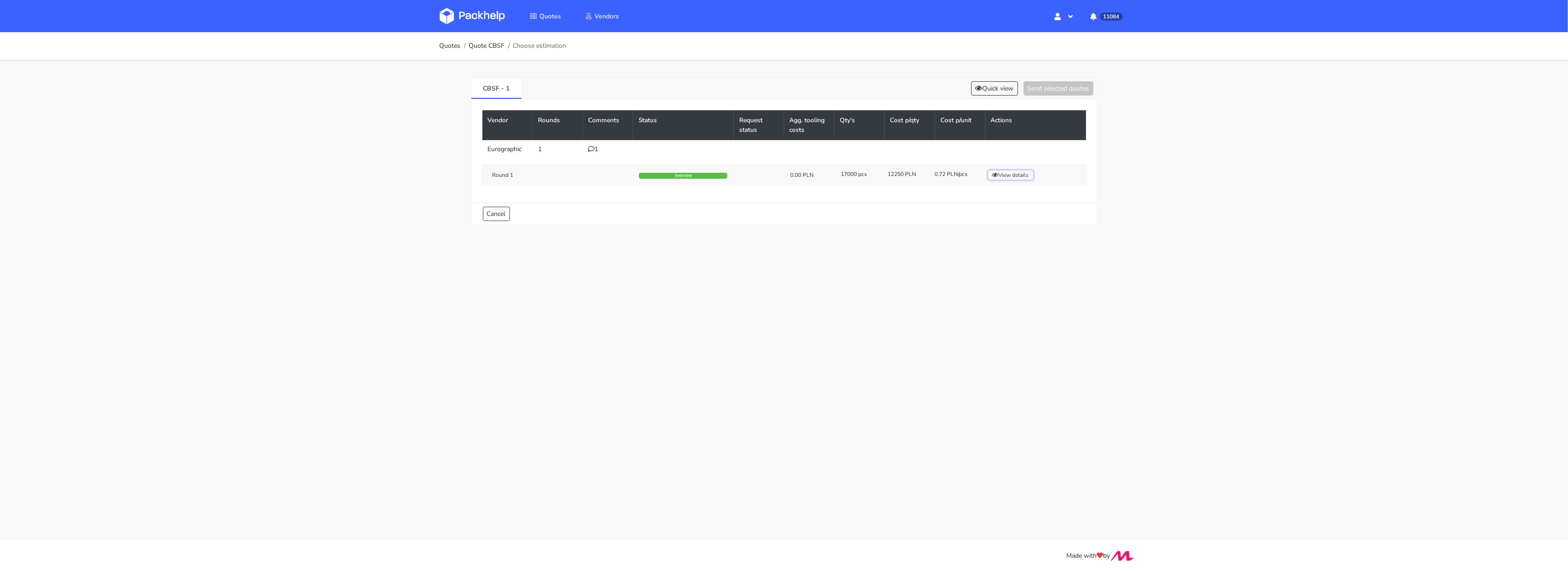
click at [1007, 174] on button "View details" at bounding box center [1010, 175] width 45 height 9
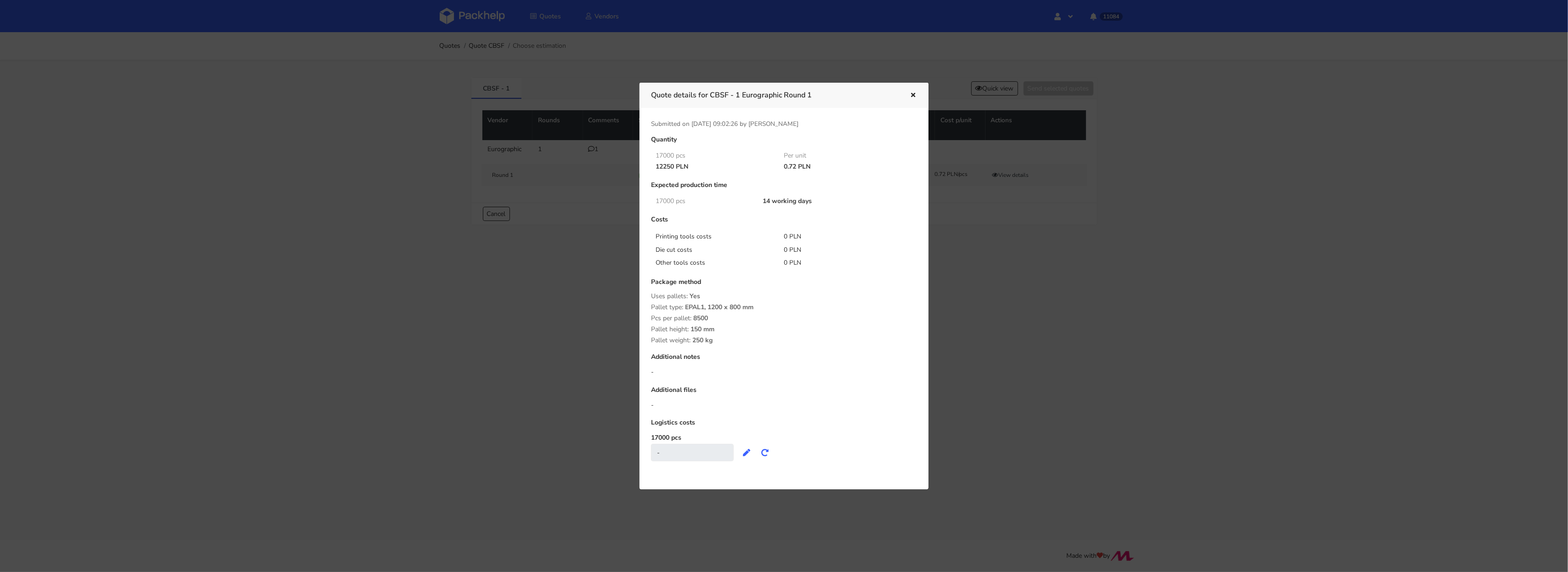
click at [1001, 274] on div at bounding box center [784, 286] width 1568 height 572
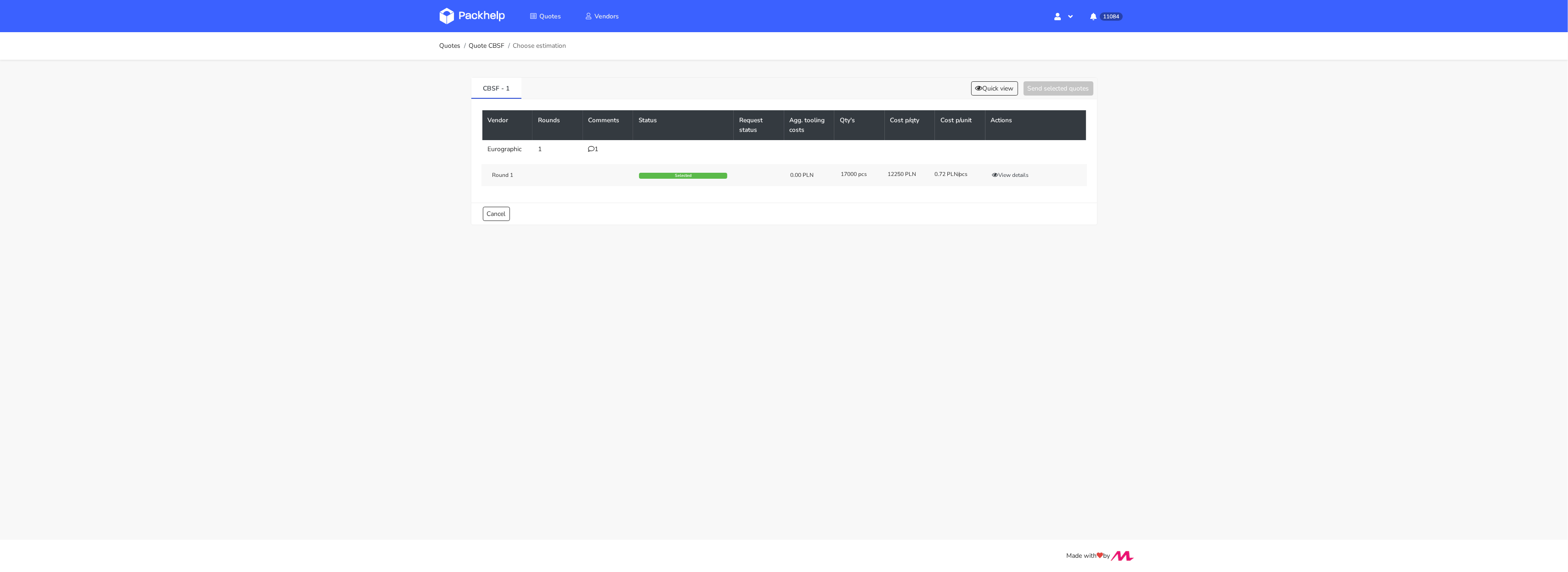
click at [469, 11] on img at bounding box center [472, 16] width 65 height 16
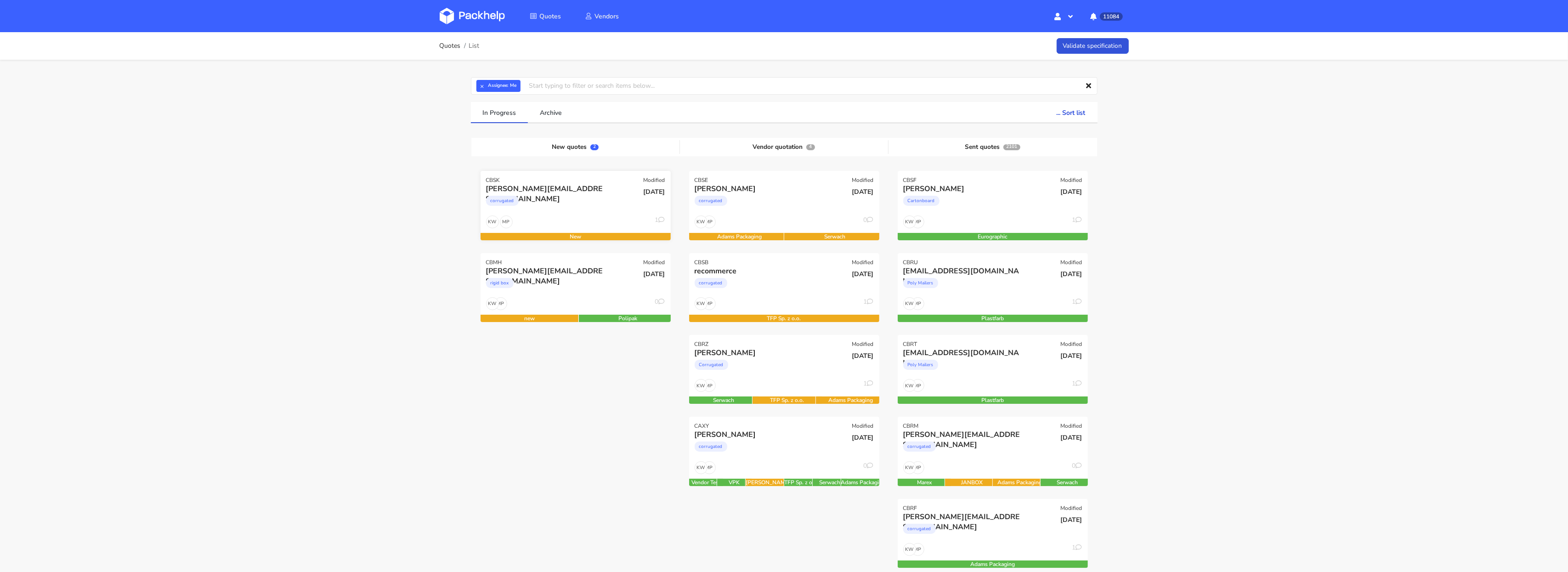
click at [553, 200] on div "corrugated" at bounding box center [547, 203] width 122 height 18
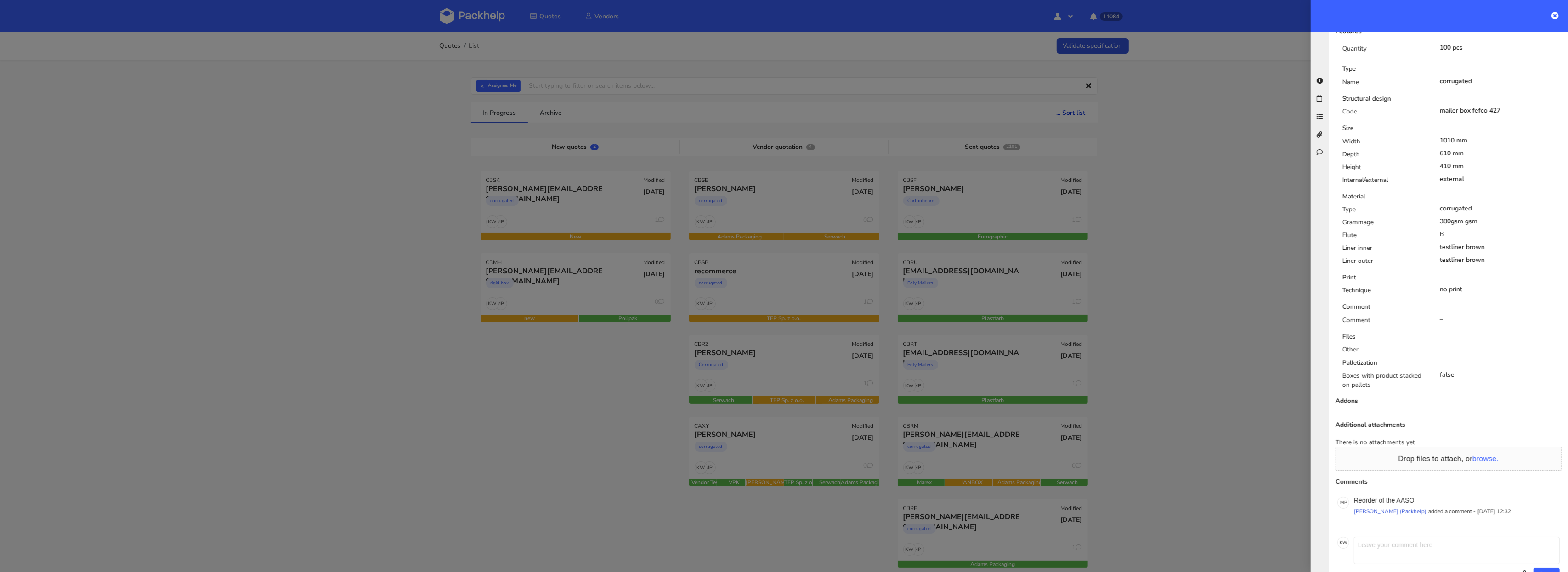
scroll to position [305, 0]
click at [1401, 490] on p "Reorder of the AASO" at bounding box center [1457, 494] width 206 height 7
copy p "AASO"
click at [364, 207] on div at bounding box center [784, 286] width 1568 height 572
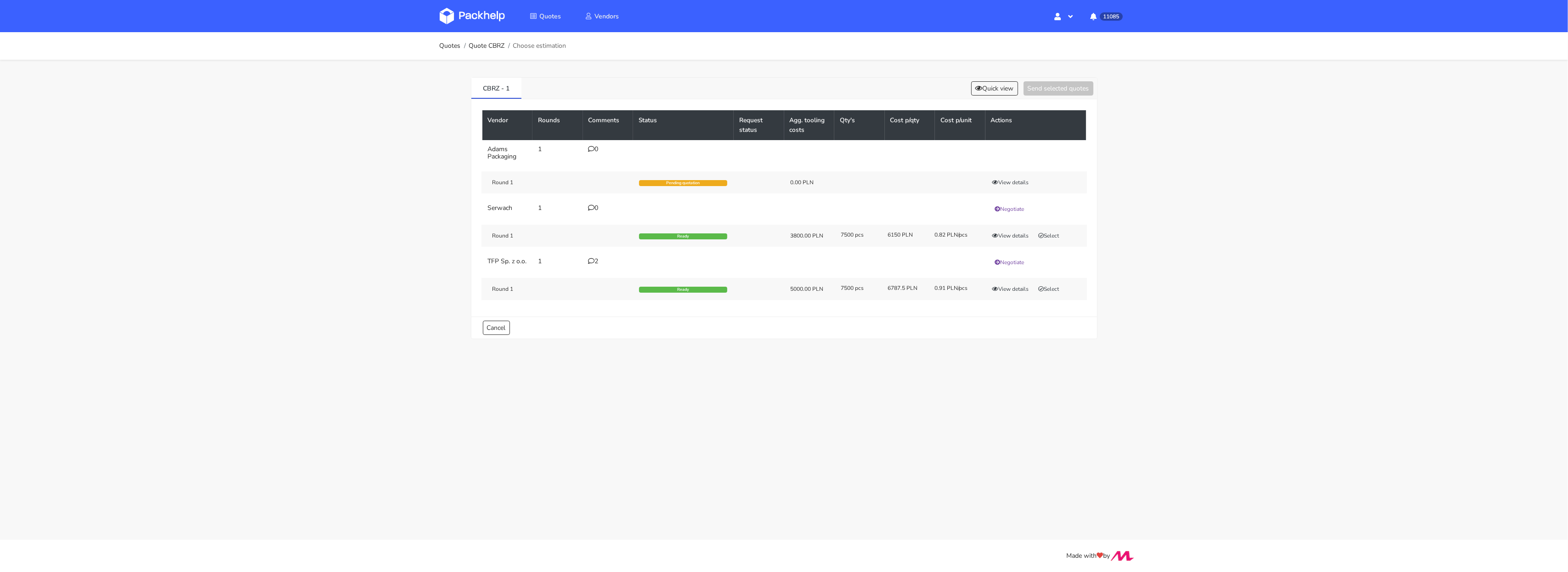
click at [595, 263] on div "2" at bounding box center [608, 261] width 40 height 7
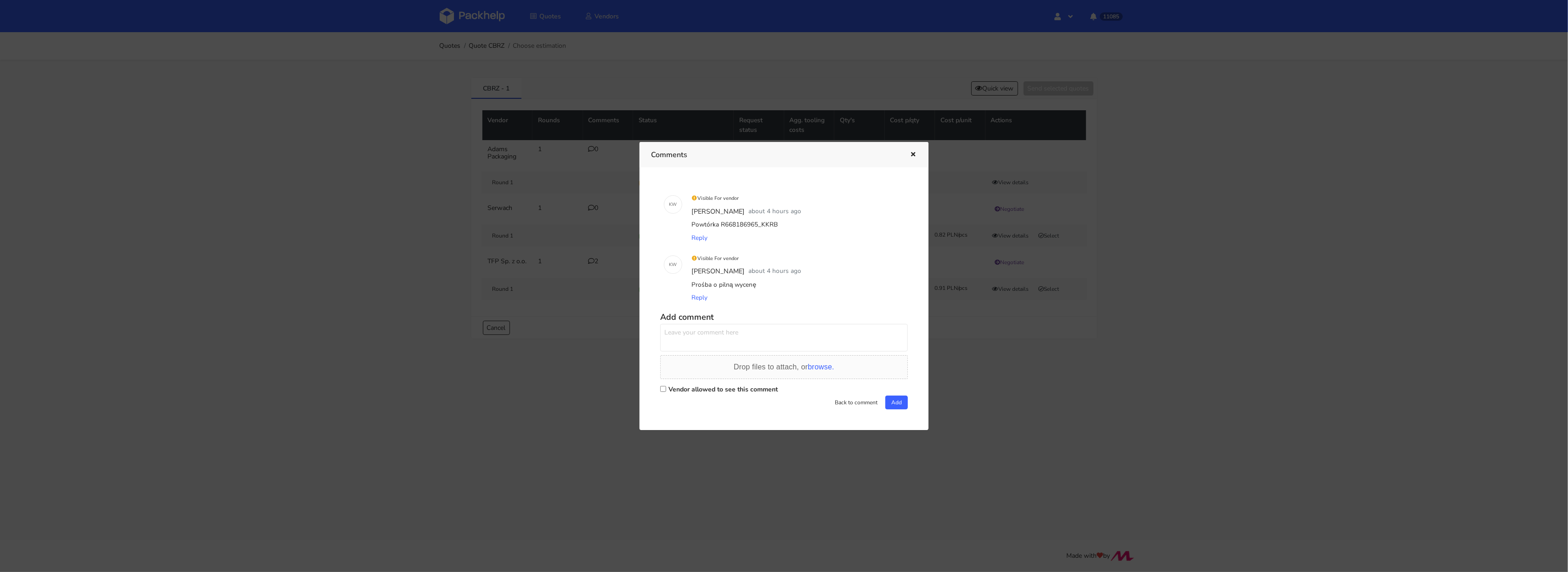
drag, startPoint x: 758, startPoint y: 225, endPoint x: 786, endPoint y: 224, distance: 28.0
click at [786, 225] on div "Powtórka R668186965_KKRB" at bounding box center [797, 225] width 214 height 13
copy div "KKRB"
click at [986, 353] on div at bounding box center [784, 286] width 1568 height 572
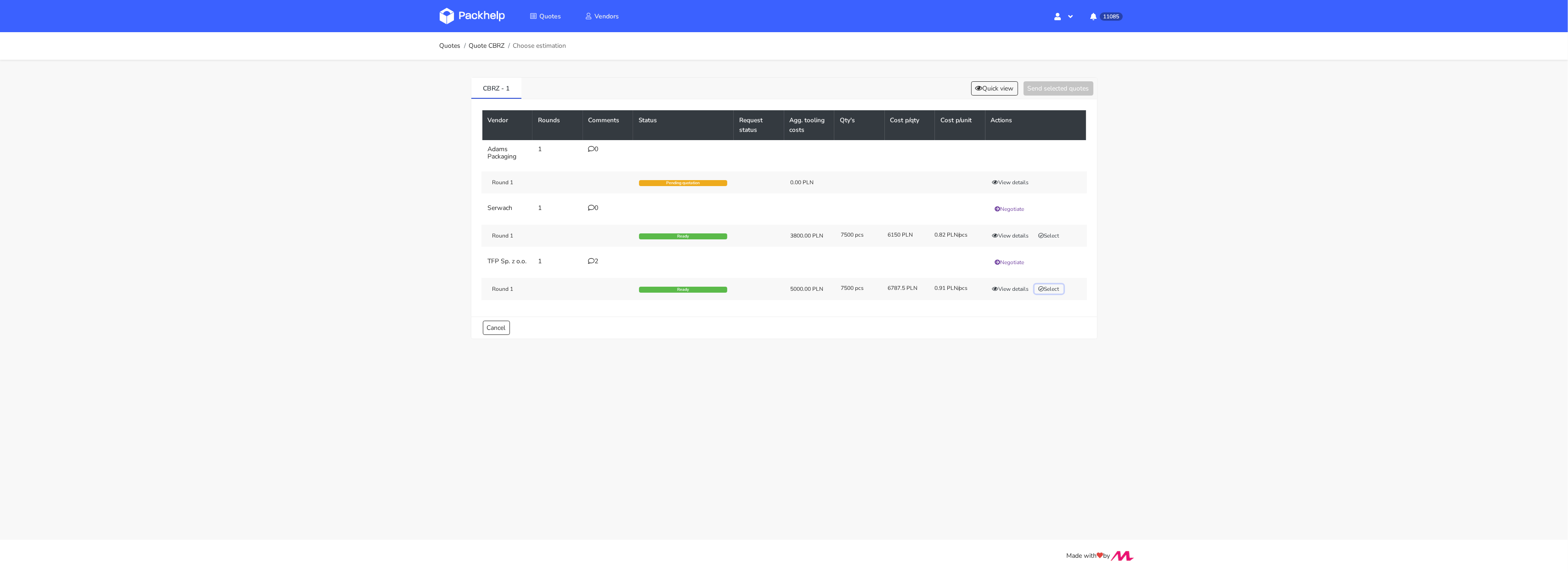
click at [1060, 293] on button "Select" at bounding box center [1049, 288] width 29 height 9
click at [1023, 83] on button "Send selected quotes ( 1 )" at bounding box center [1052, 88] width 83 height 14
click at [1020, 291] on button "View details" at bounding box center [1010, 287] width 45 height 9
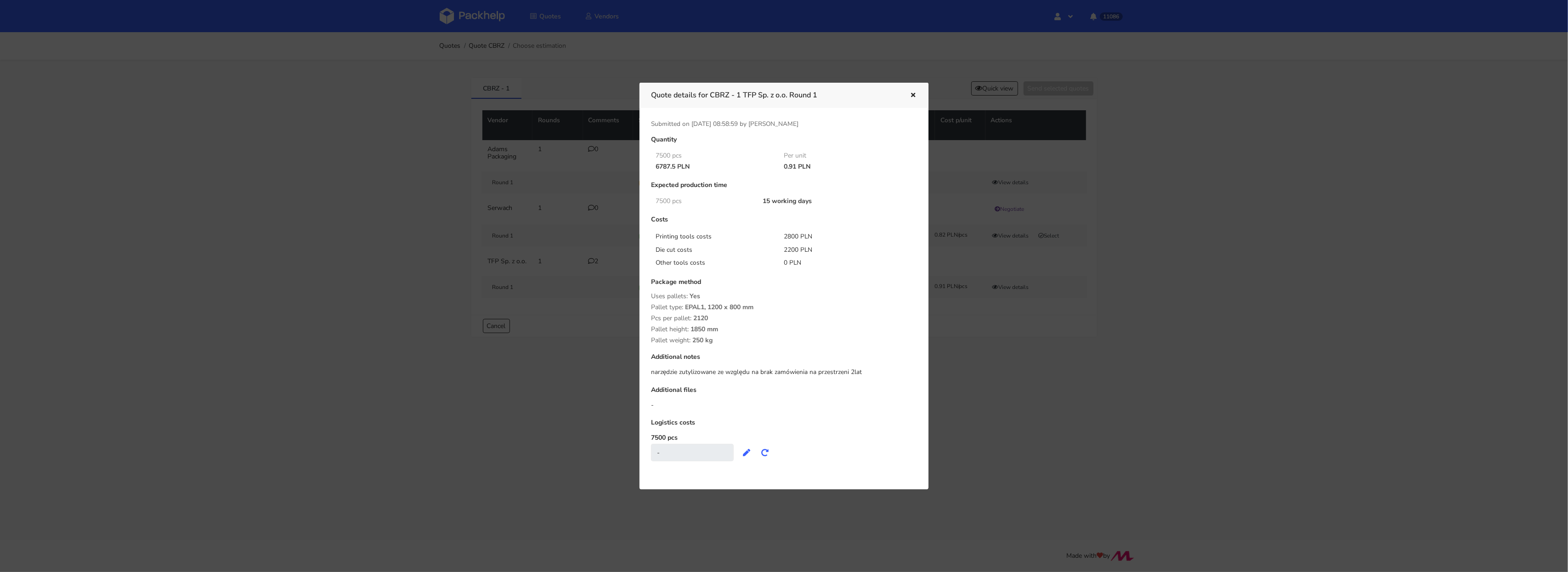
click at [982, 376] on div at bounding box center [784, 286] width 1568 height 572
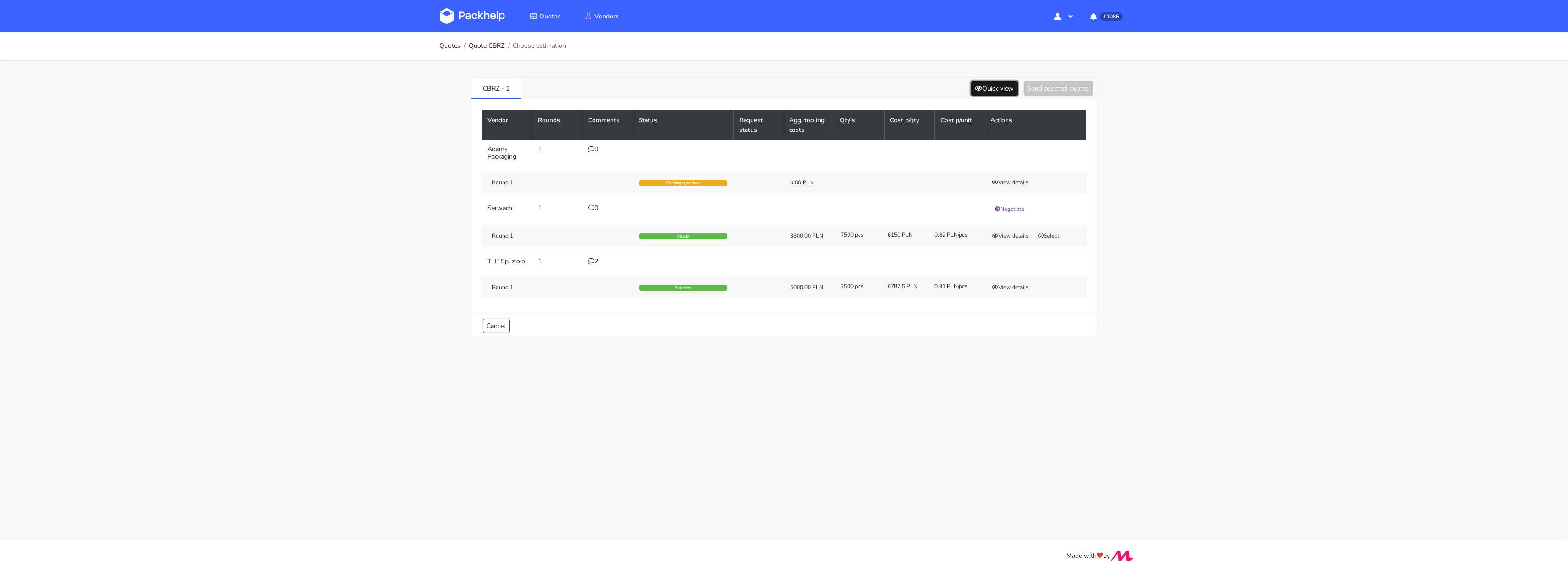
click at [988, 83] on button "Quick view" at bounding box center [995, 88] width 47 height 14
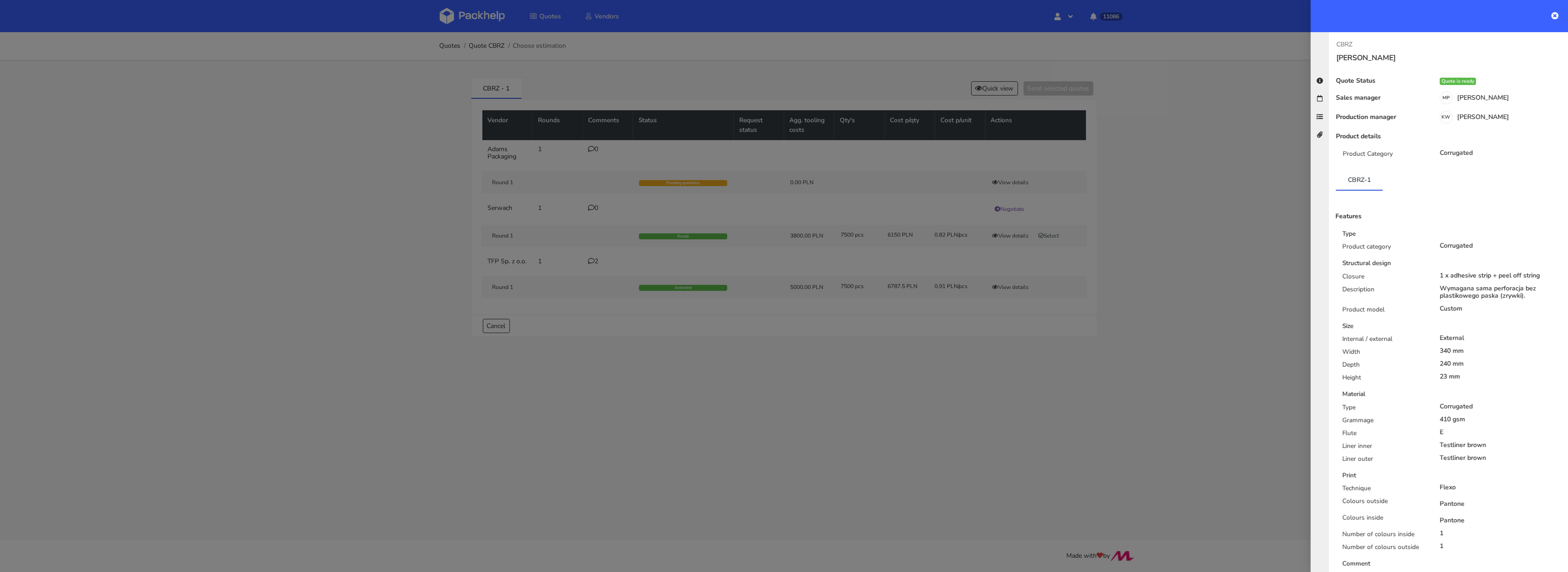
click at [654, 251] on div at bounding box center [784, 286] width 1568 height 572
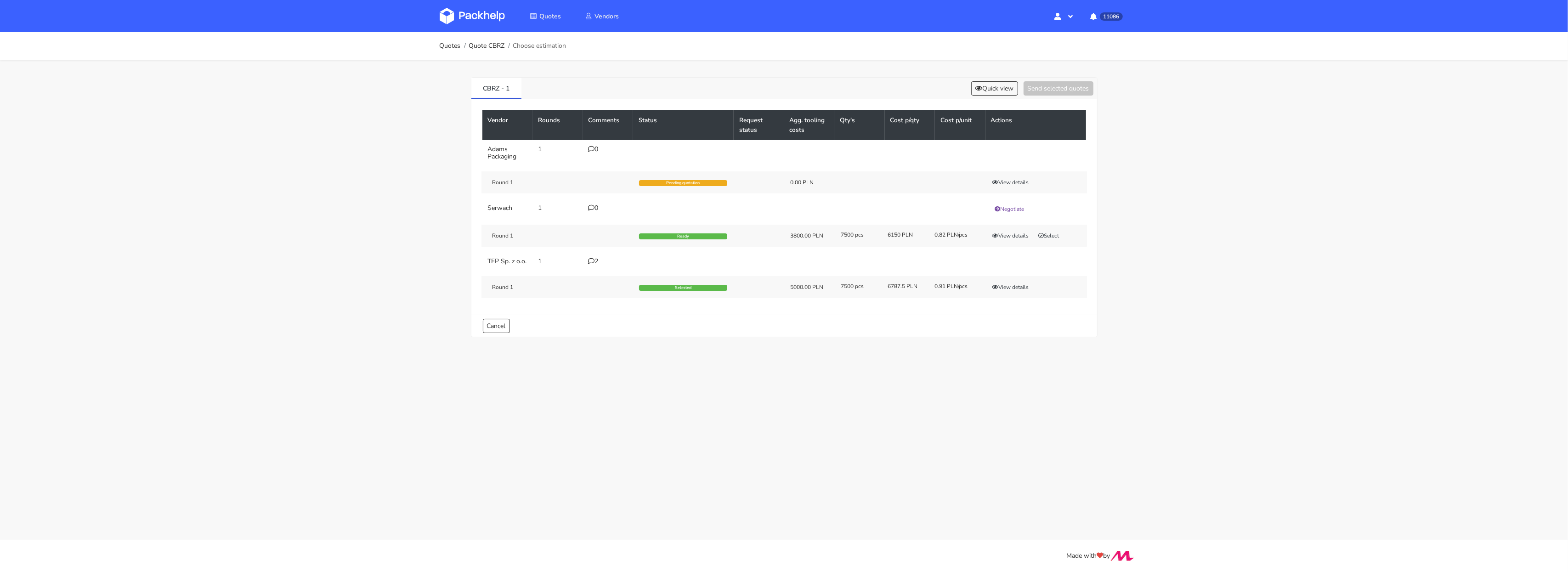
click at [593, 262] on icon at bounding box center [592, 260] width 7 height 7
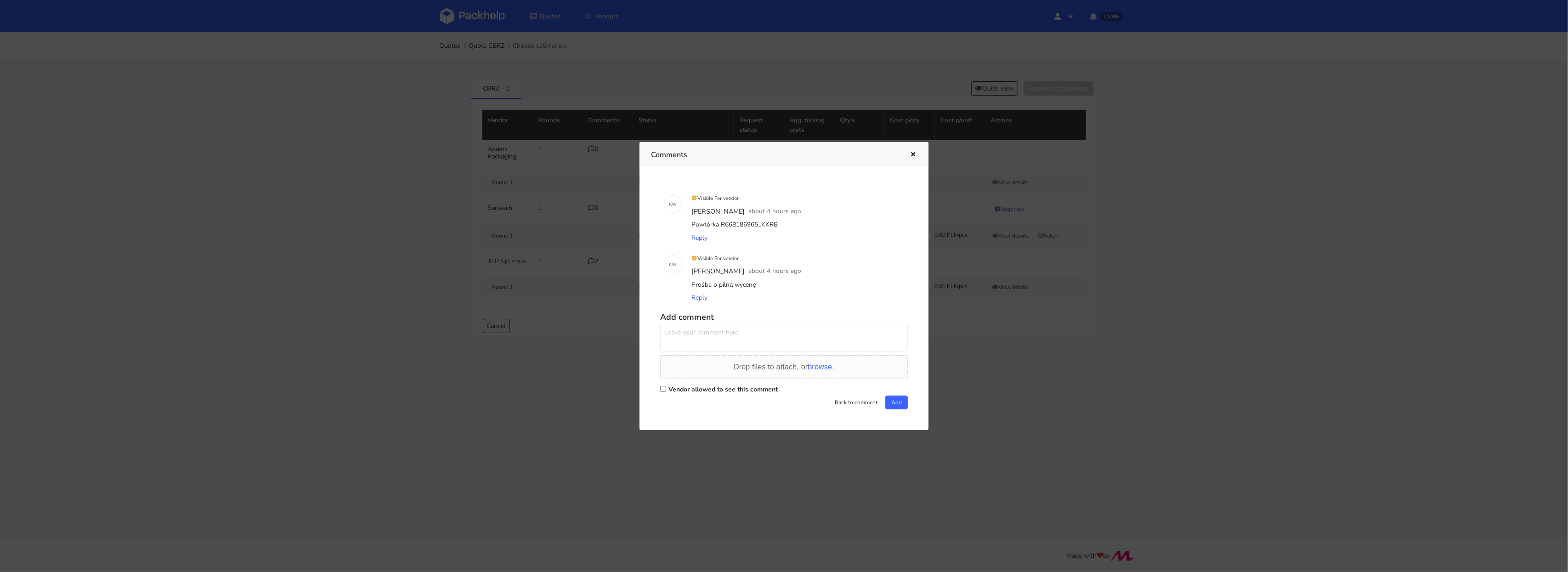
drag, startPoint x: 757, startPoint y: 224, endPoint x: 788, endPoint y: 224, distance: 31.0
click at [788, 224] on div "Powtórka R668186965_KKRB" at bounding box center [797, 225] width 214 height 13
copy div "KKRB"
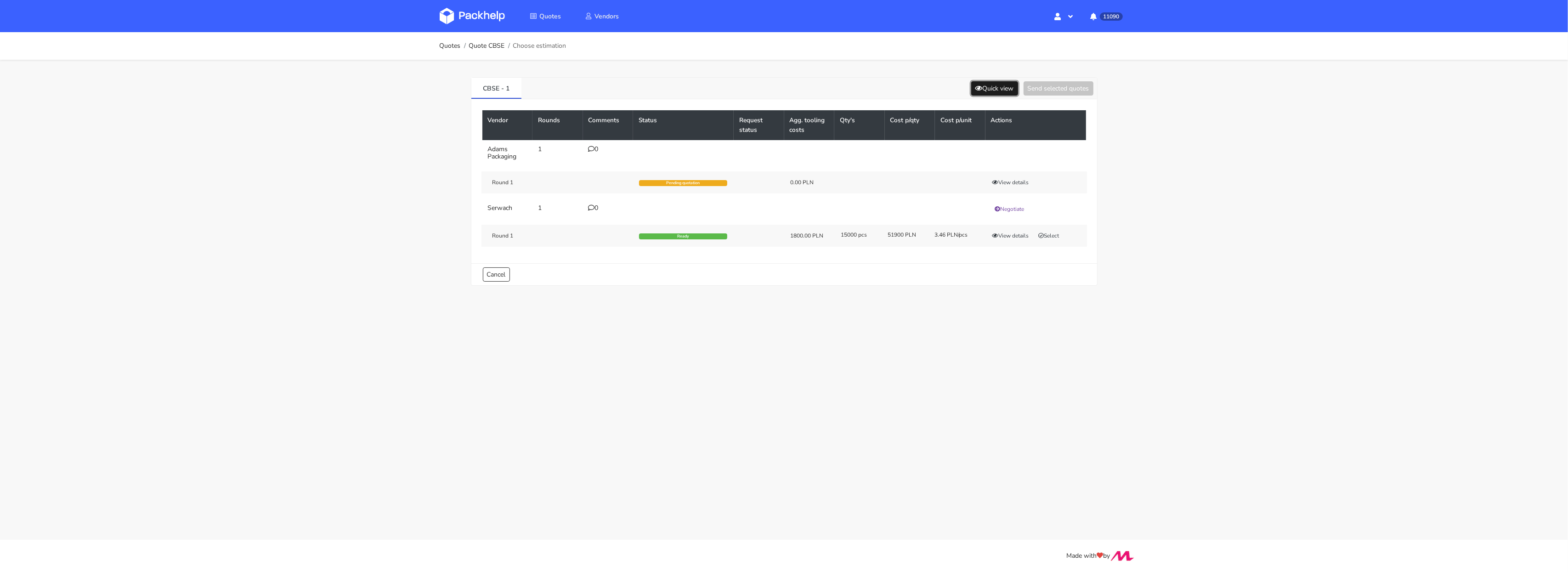
click at [992, 86] on button "Quick view" at bounding box center [995, 88] width 47 height 14
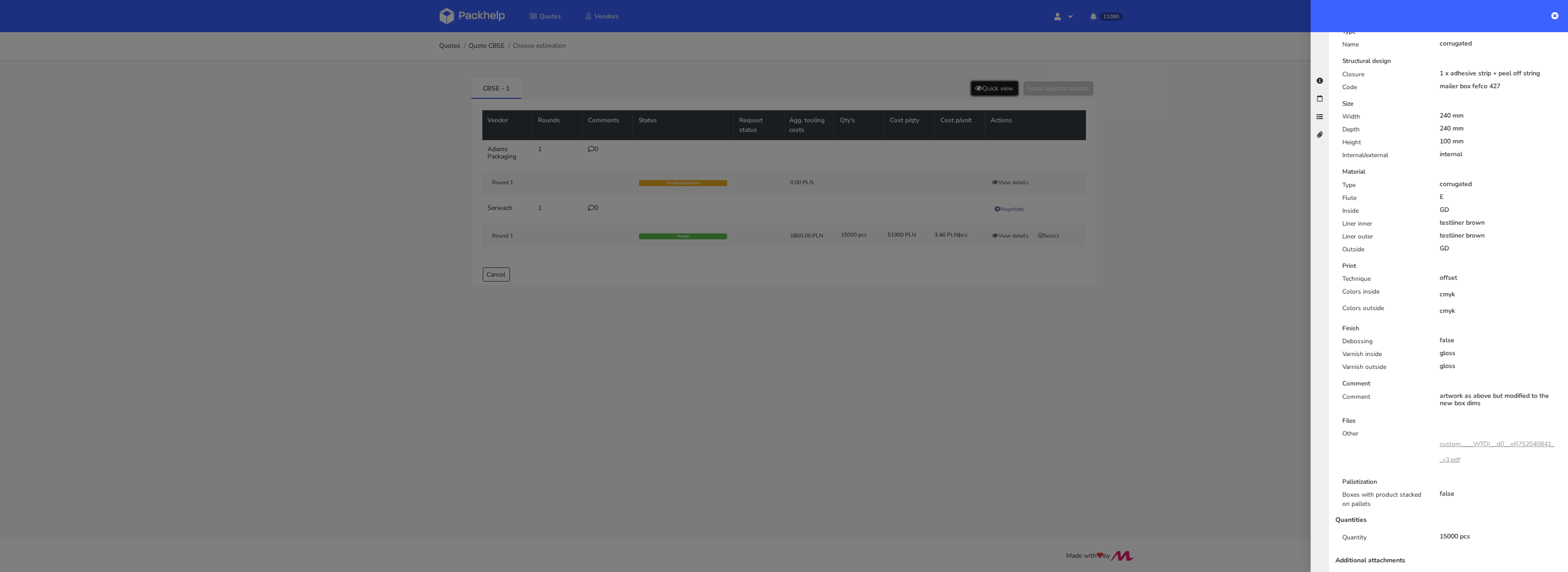
scroll to position [215, 0]
click at [878, 377] on div at bounding box center [784, 286] width 1568 height 572
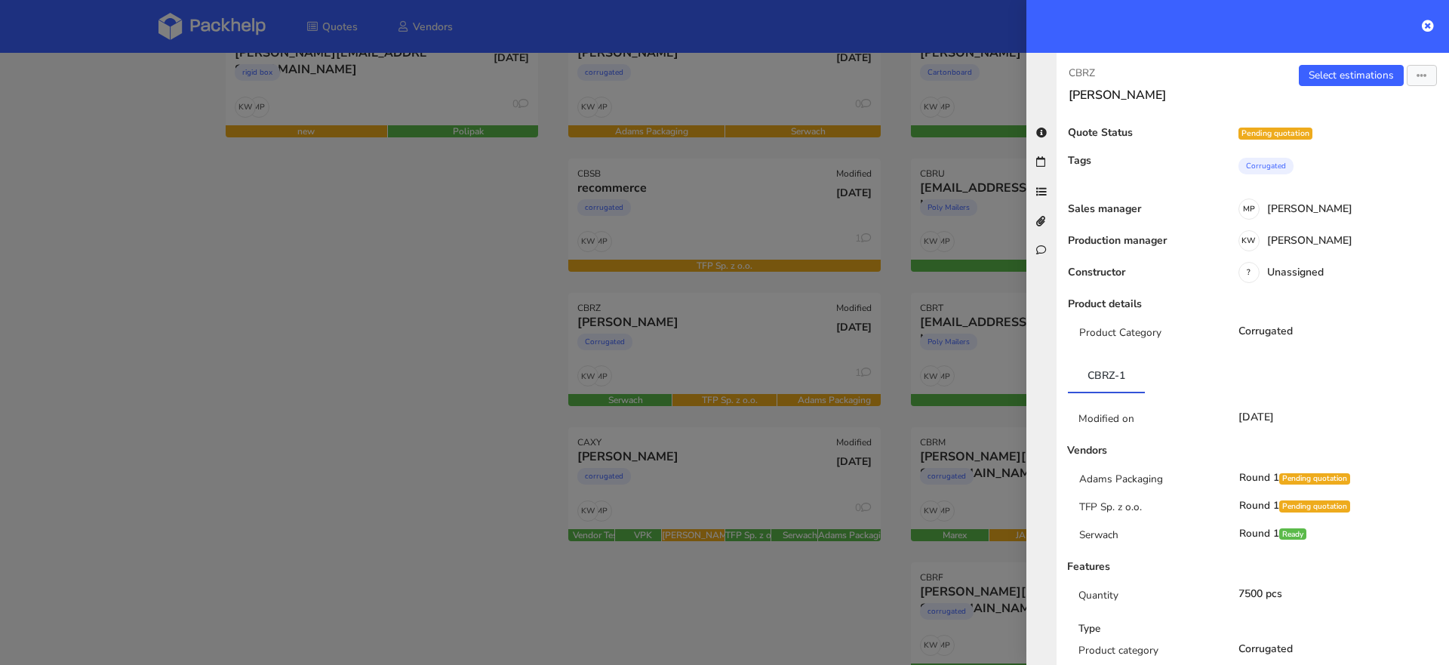
scroll to position [257, 0]
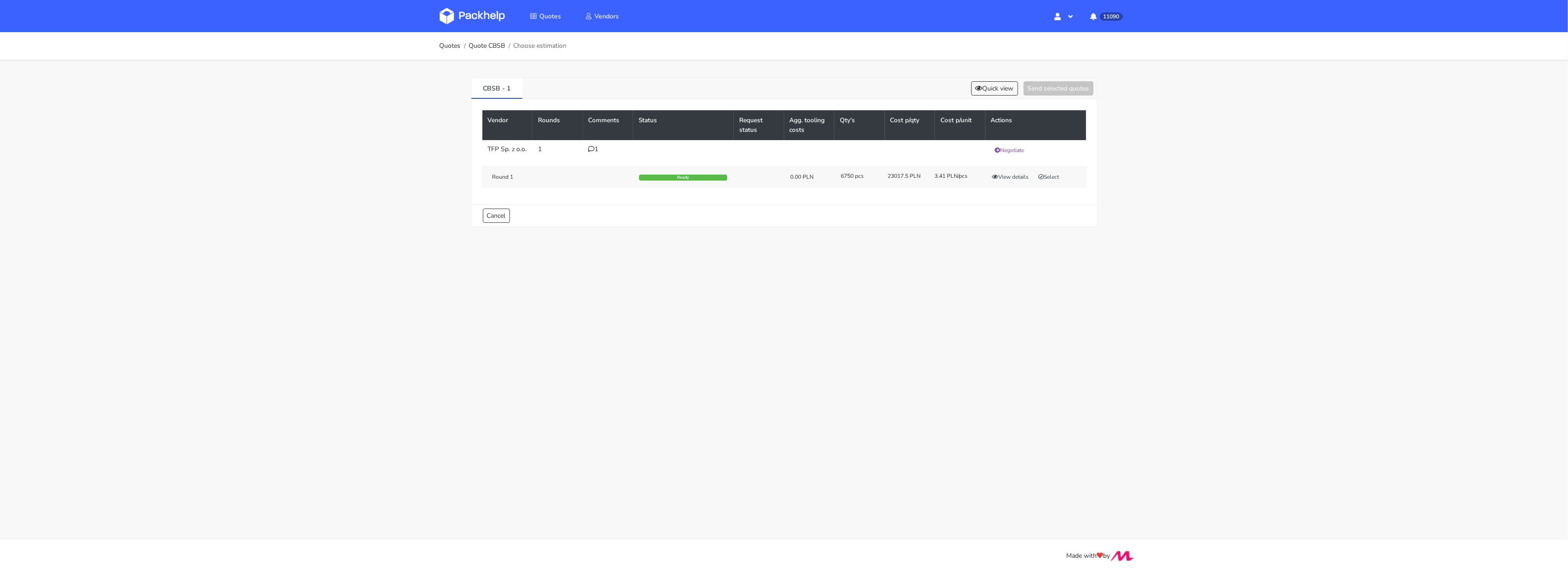
click at [593, 152] on icon at bounding box center [592, 148] width 7 height 7
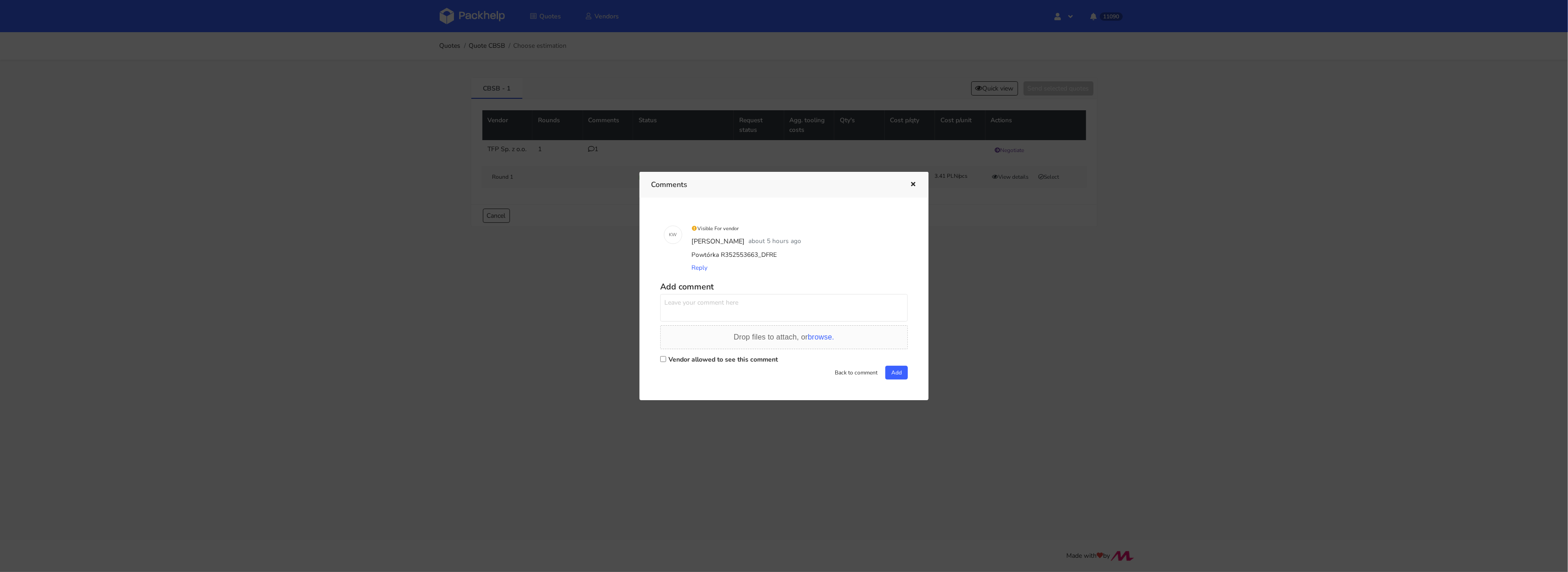
drag, startPoint x: 758, startPoint y: 252, endPoint x: 773, endPoint y: 253, distance: 15.0
click at [773, 253] on div "Powtórka R352553663_DFRE" at bounding box center [797, 254] width 214 height 13
copy div "DFRE"
click at [1017, 274] on div at bounding box center [784, 286] width 1568 height 572
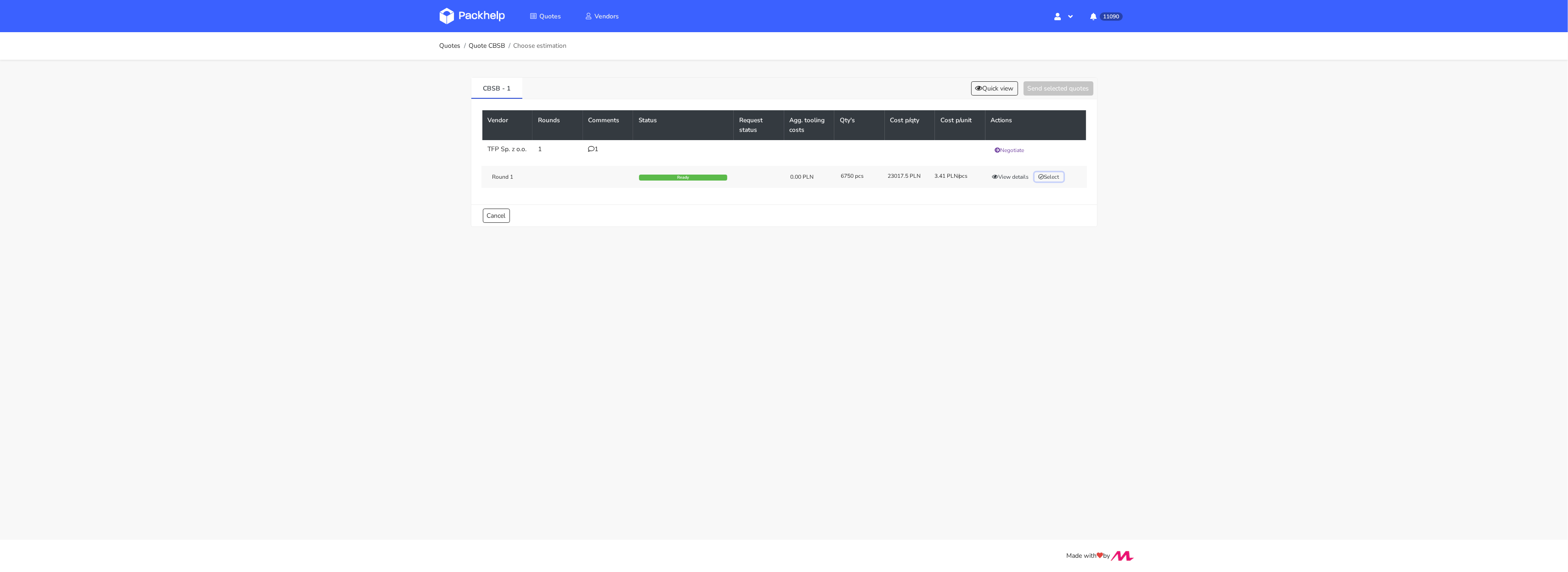
click at [1049, 181] on button "Select" at bounding box center [1049, 176] width 29 height 9
click at [1052, 93] on button "Send selected quotes ( 1 )" at bounding box center [1052, 88] width 83 height 14
click at [1020, 181] on button "View details" at bounding box center [1010, 176] width 45 height 9
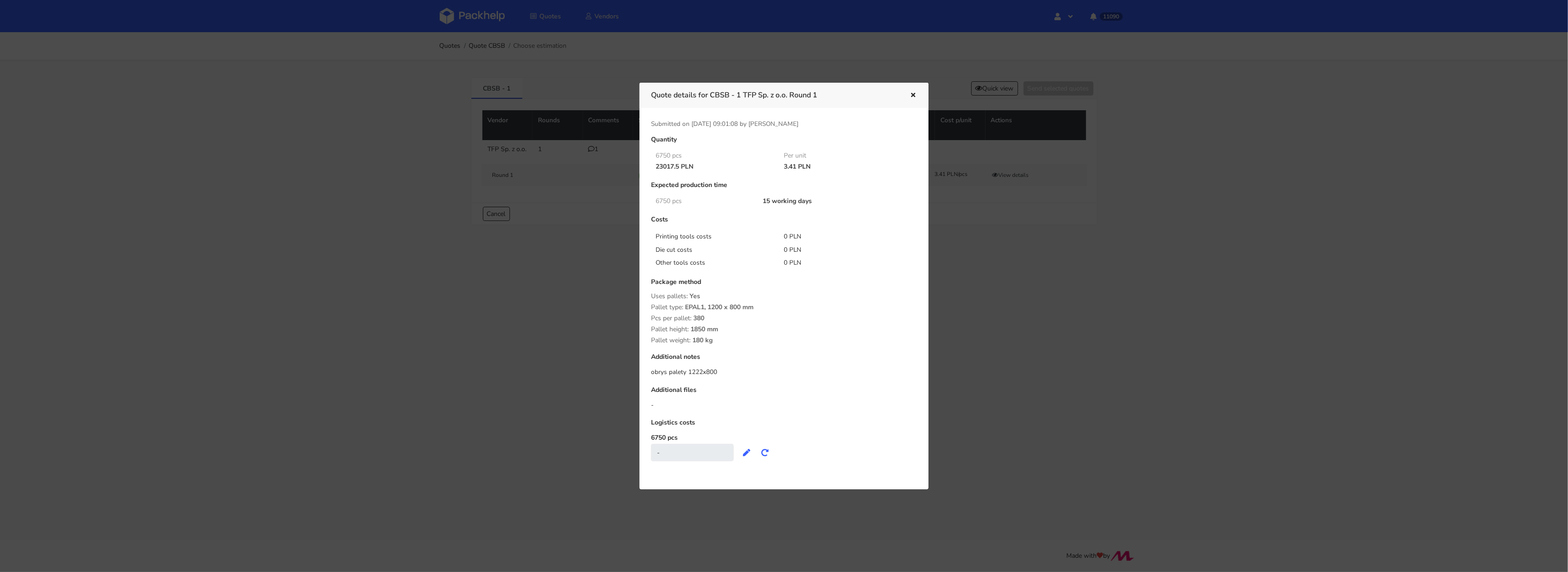
click at [1043, 321] on div at bounding box center [784, 286] width 1568 height 572
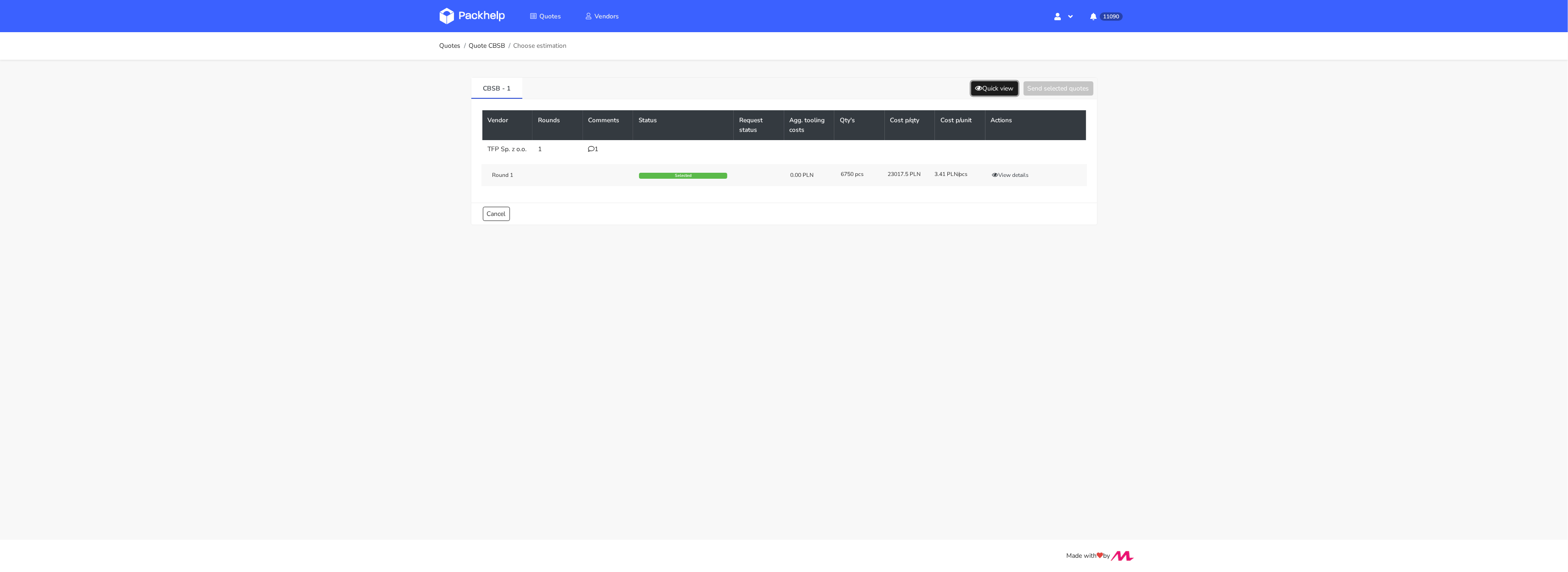
click at [992, 92] on button "Quick view" at bounding box center [995, 88] width 47 height 14
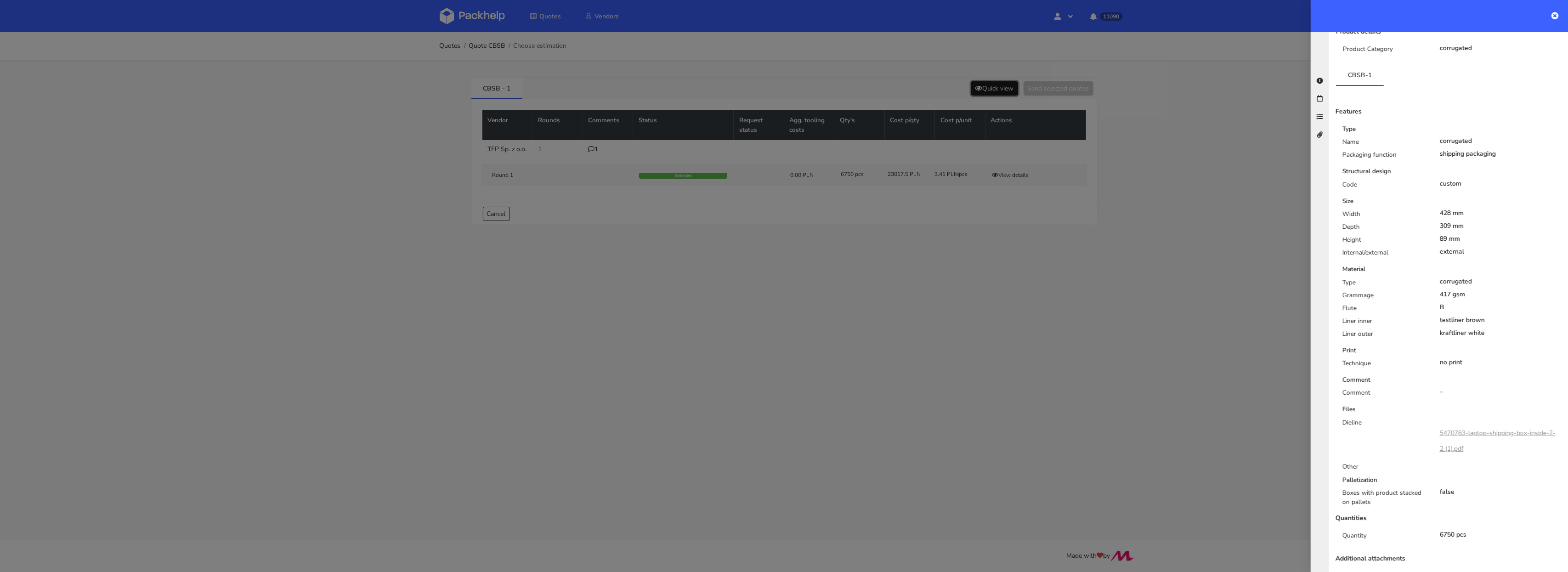
scroll to position [107, 0]
click at [1038, 389] on div at bounding box center [784, 286] width 1568 height 572
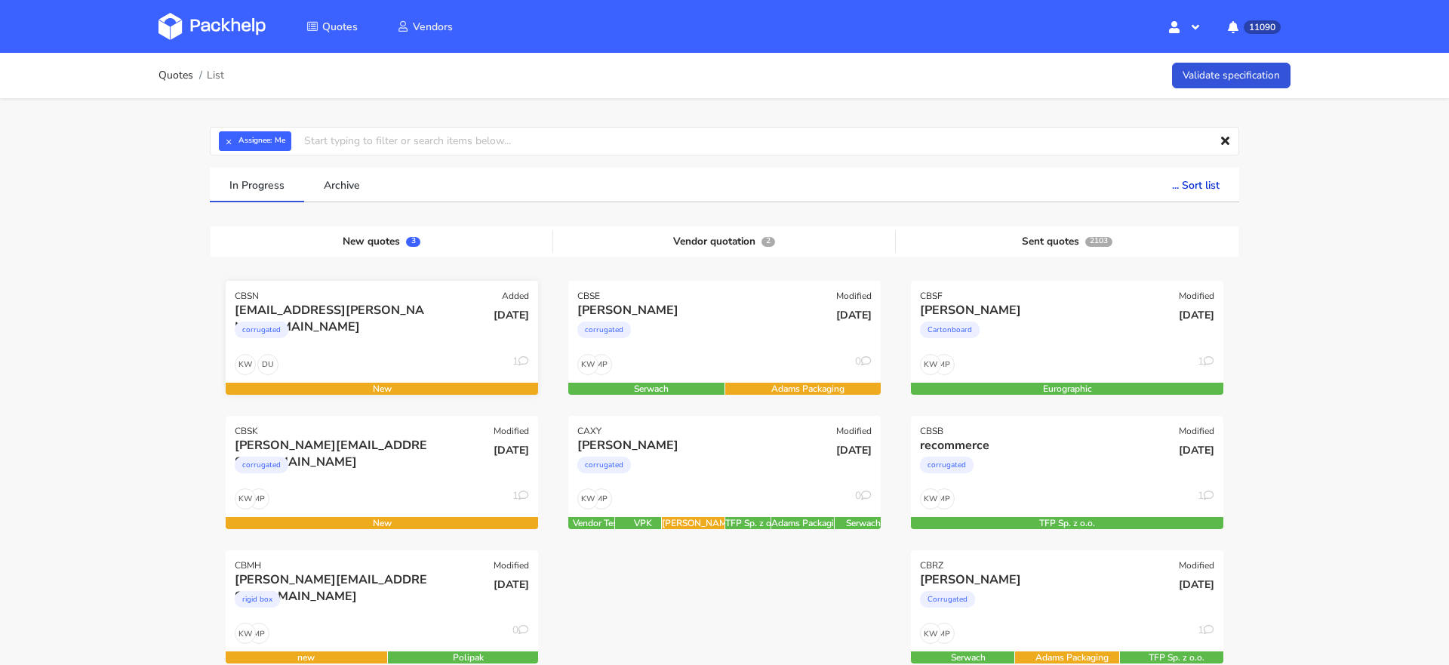
click at [402, 349] on div "[EMAIL_ADDRESS][PERSON_NAME][DOMAIN_NAME] corrugated" at bounding box center [329, 327] width 211 height 51
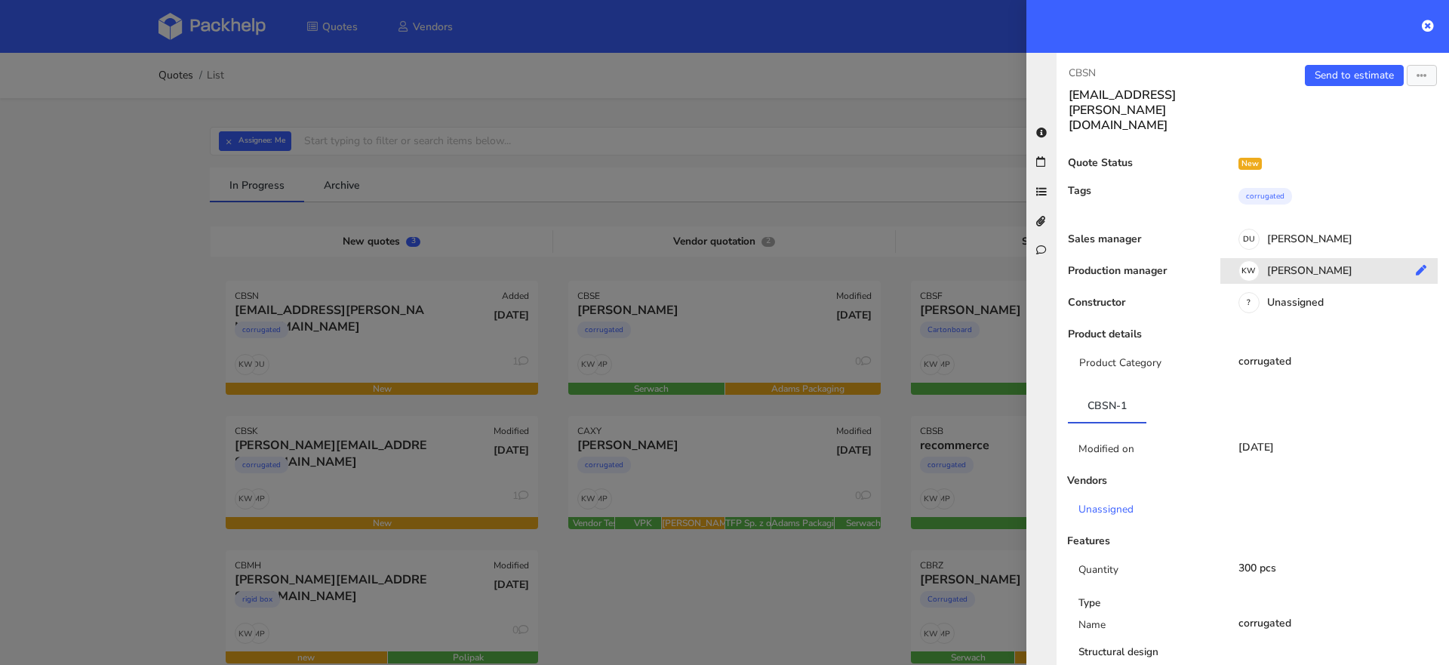
click at [1318, 265] on div "KW [PERSON_NAME]" at bounding box center [1334, 273] width 229 height 17
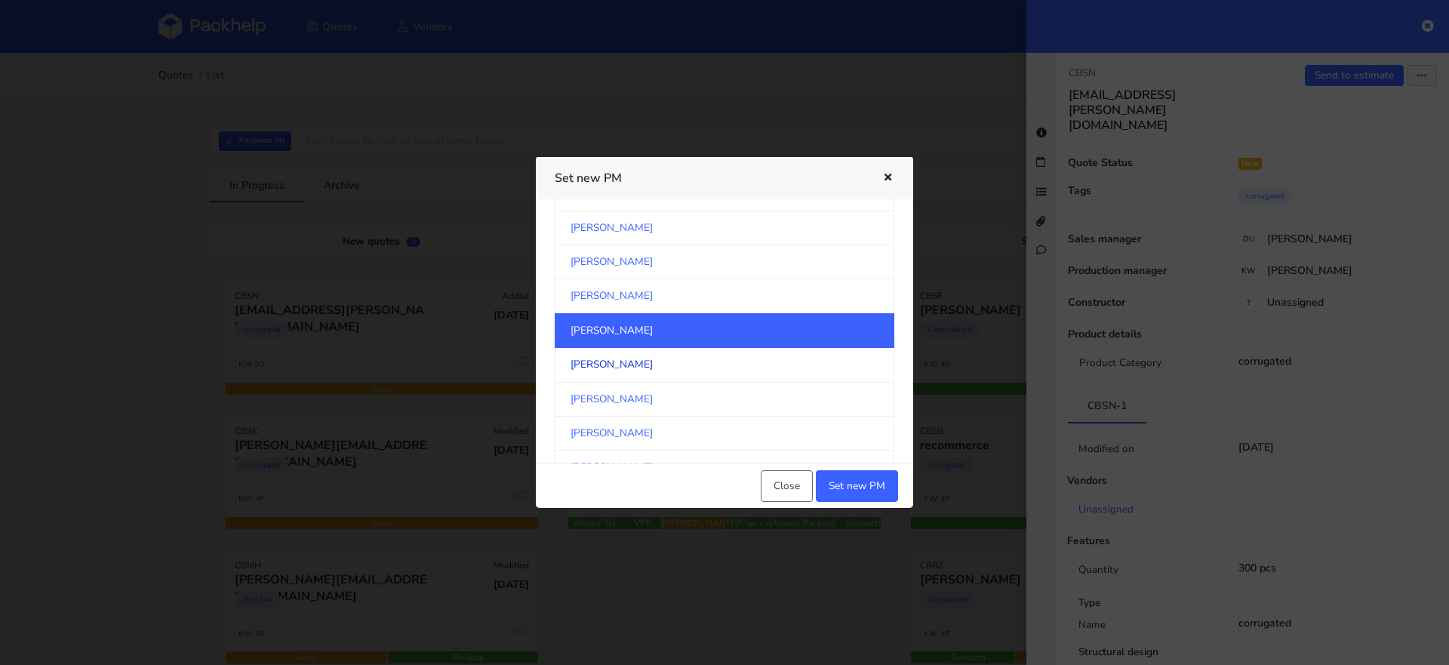
scroll to position [180, 0]
click at [0, 42] on div at bounding box center [724, 332] width 1449 height 665
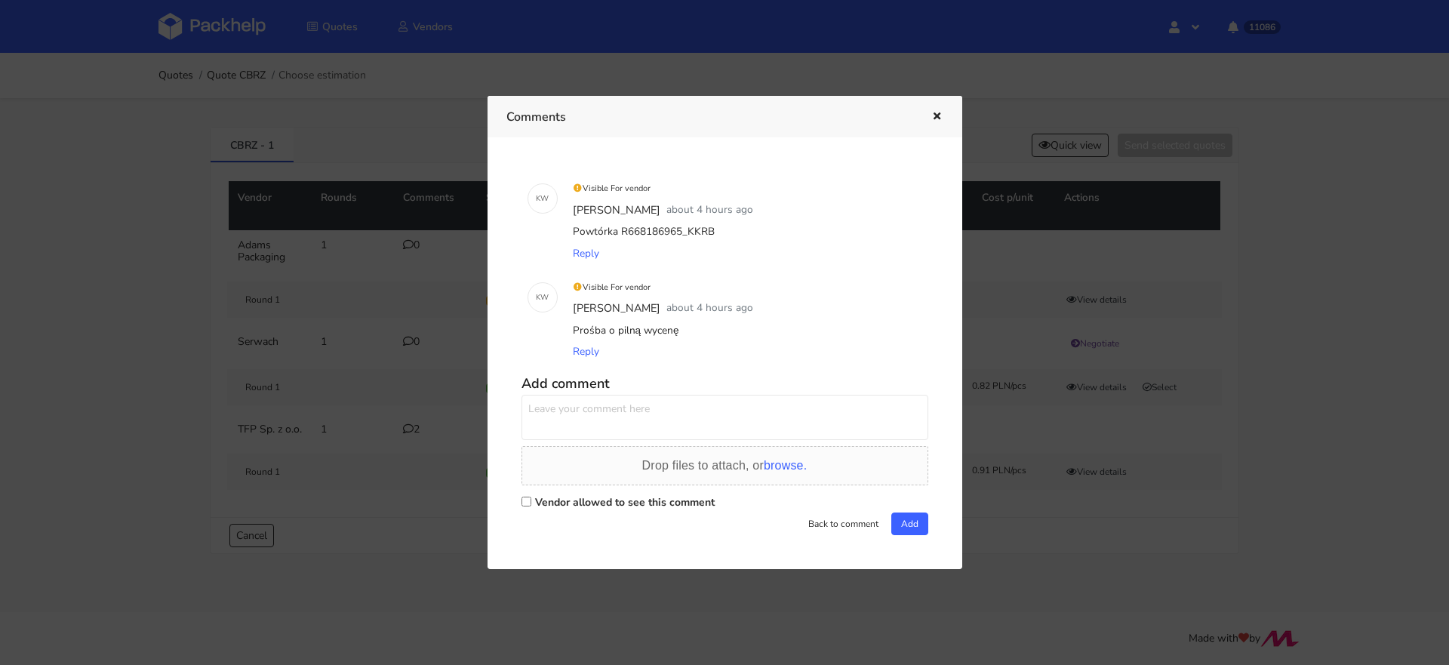
click at [106, 237] on div at bounding box center [724, 332] width 1449 height 665
